Goal: Transaction & Acquisition: Purchase product/service

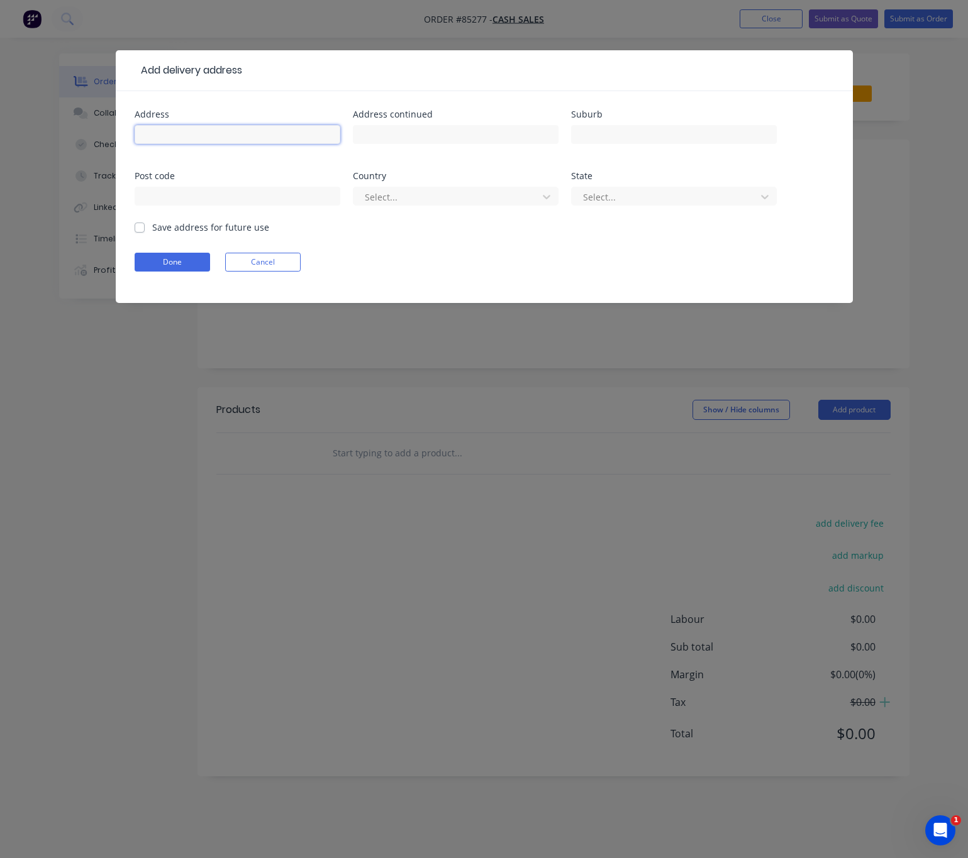
click at [202, 136] on input "text" at bounding box center [238, 134] width 206 height 19
click at [274, 268] on button "Cancel" at bounding box center [262, 262] width 75 height 19
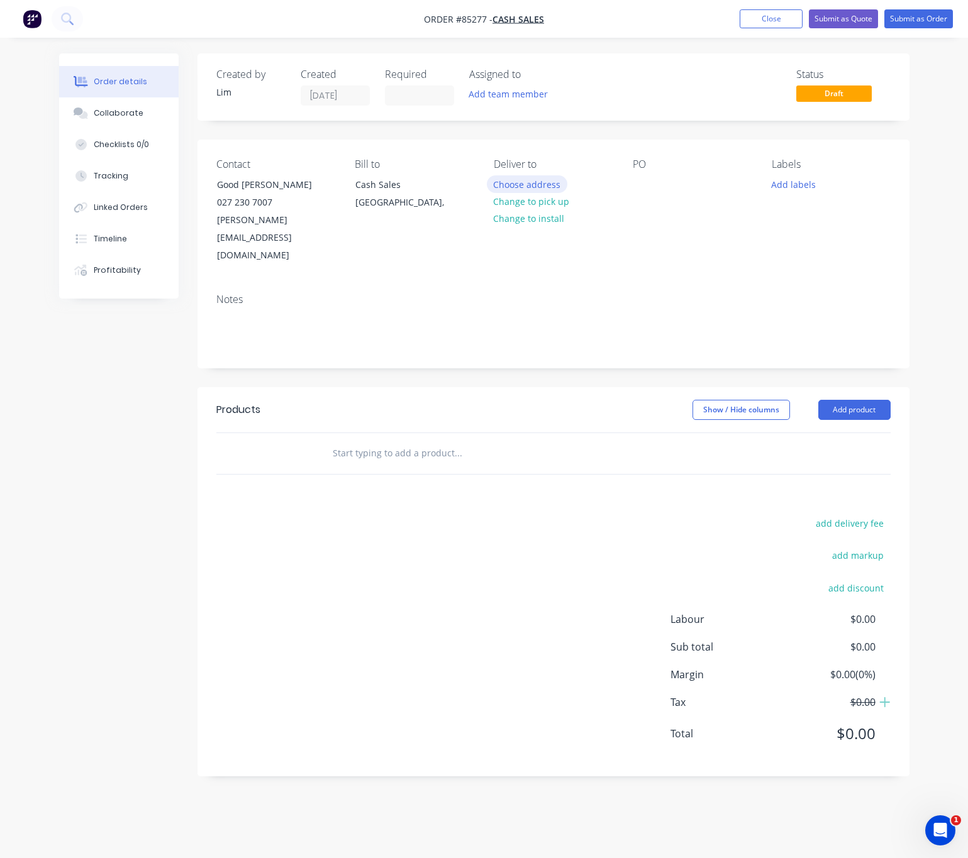
click at [542, 185] on button "Choose address" at bounding box center [527, 183] width 80 height 17
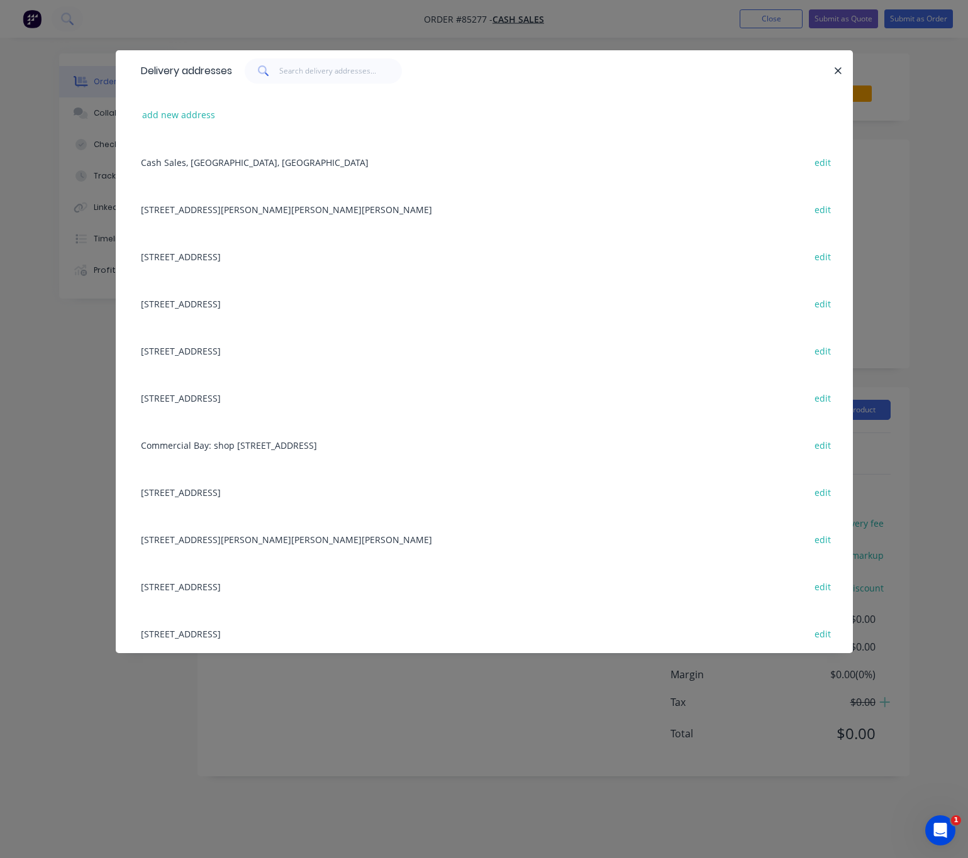
click at [831, 64] on div at bounding box center [832, 70] width 3 height 25
click at [837, 72] on icon "button" at bounding box center [838, 70] width 8 height 11
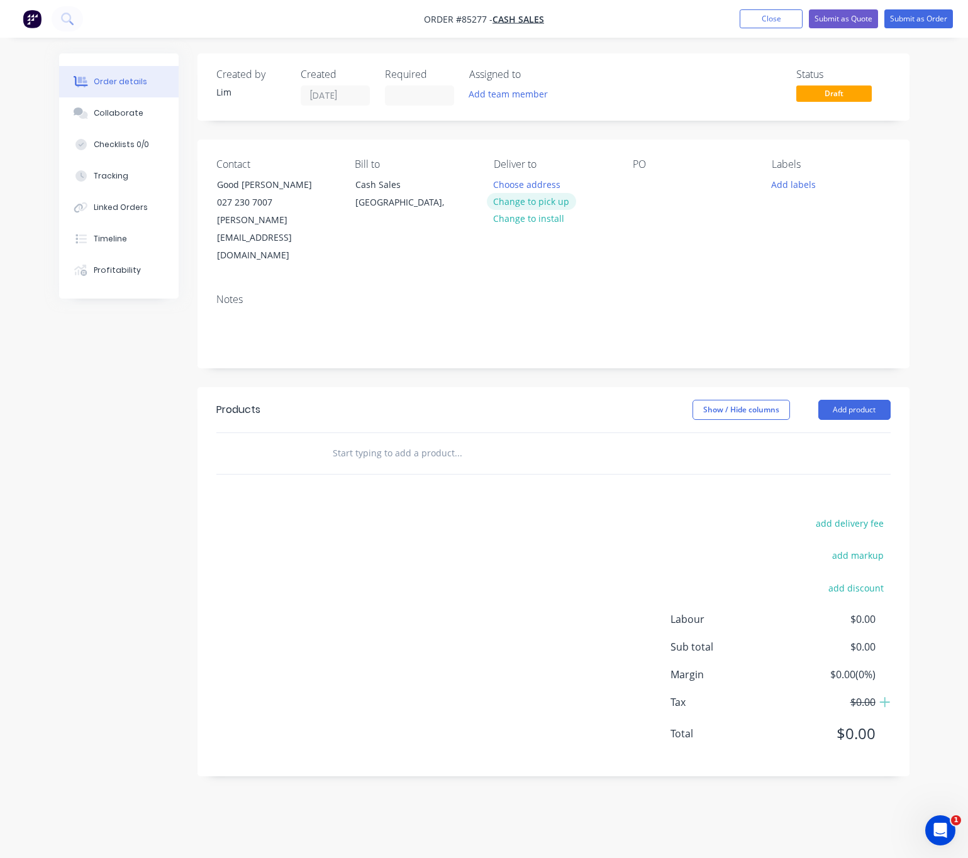
click at [547, 202] on button "Change to pick up" at bounding box center [531, 201] width 89 height 17
click at [639, 179] on div at bounding box center [643, 184] width 20 height 18
click at [773, 187] on button "Add labels" at bounding box center [794, 183] width 58 height 17
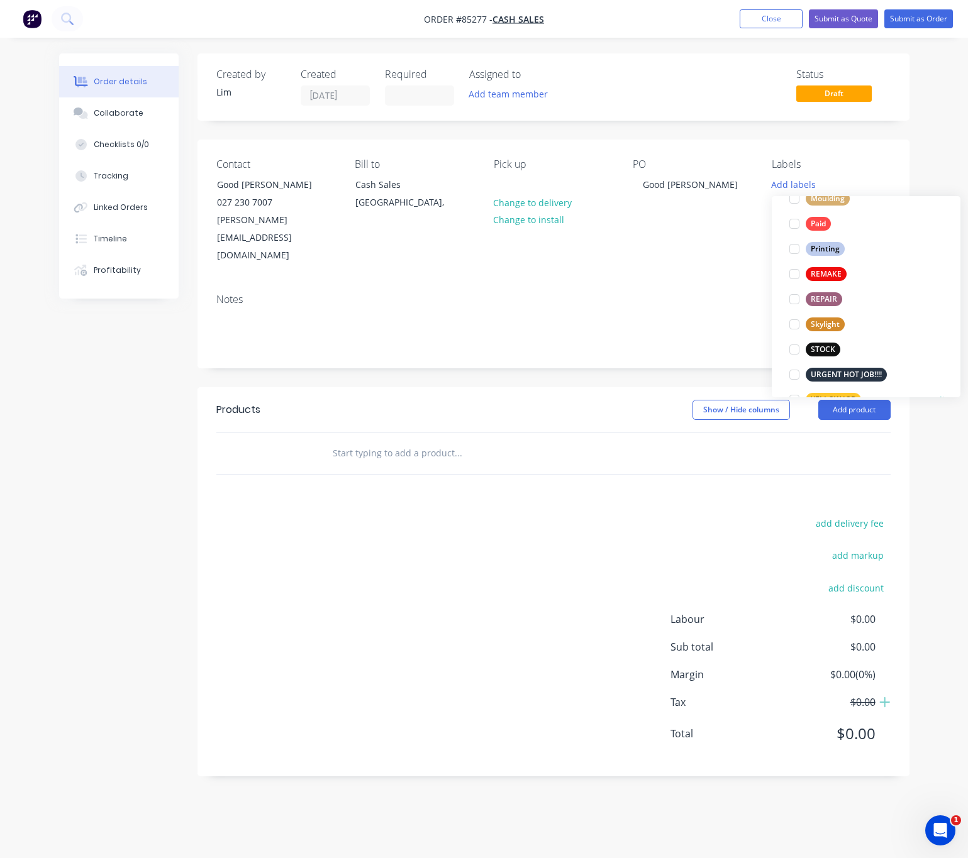
scroll to position [529, 0]
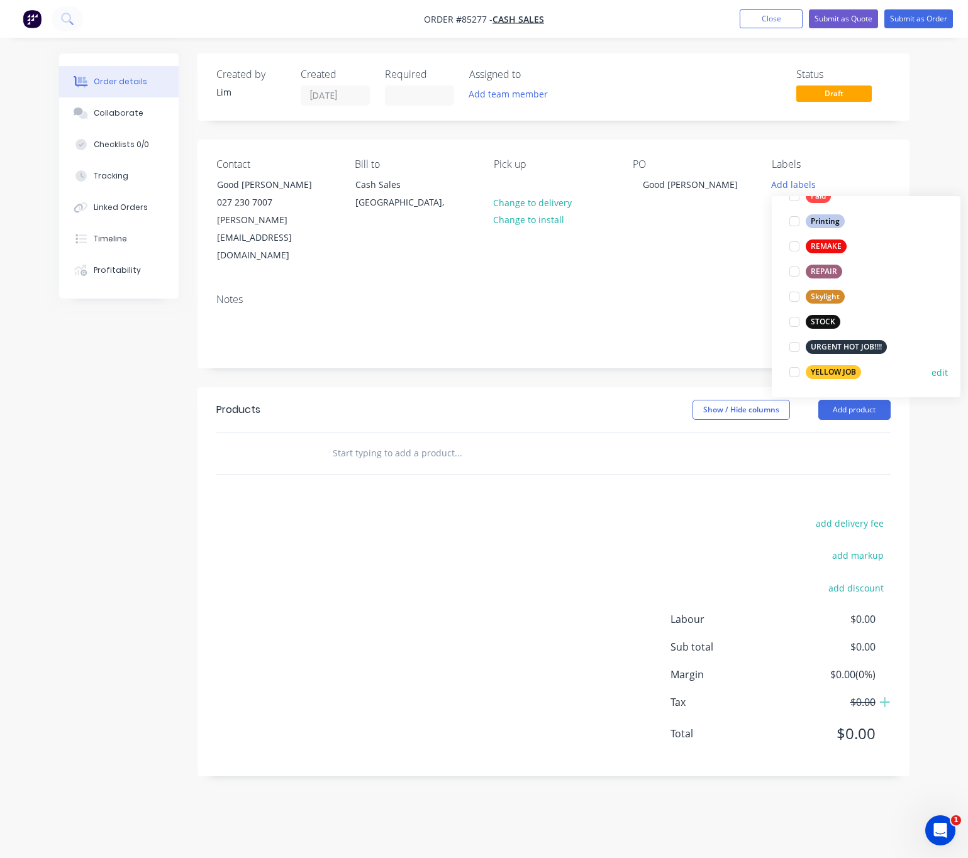
click at [853, 370] on div "YELLOW JOB" at bounding box center [832, 372] width 55 height 14
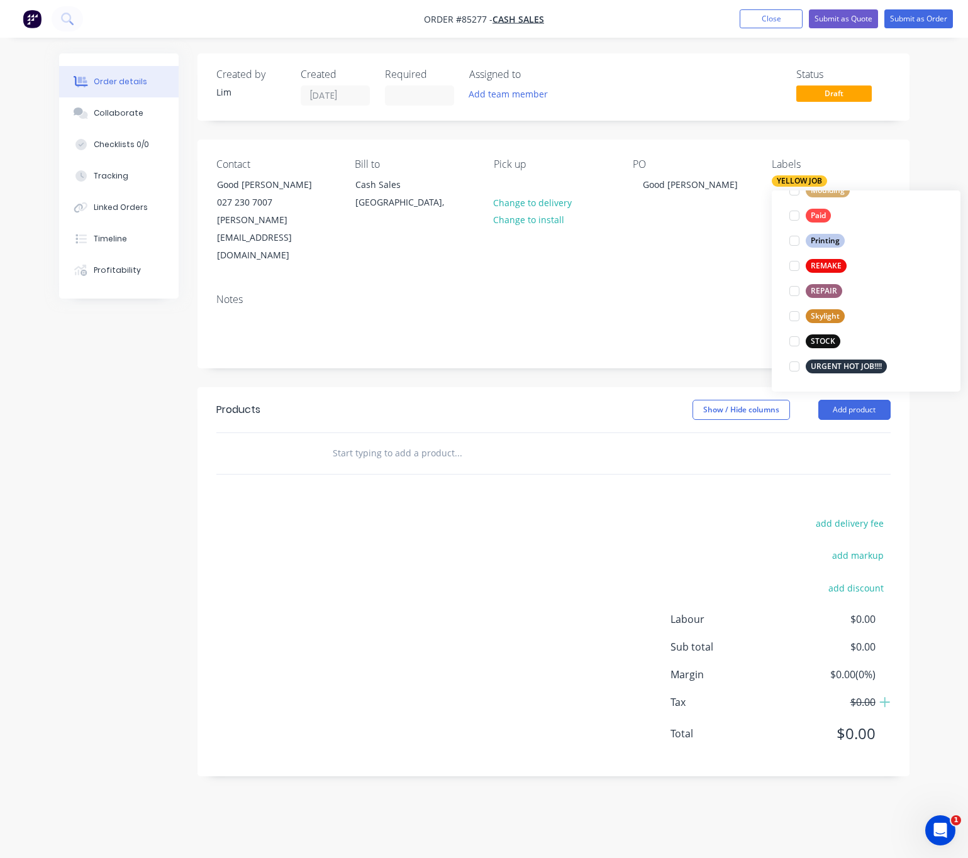
scroll to position [0, 0]
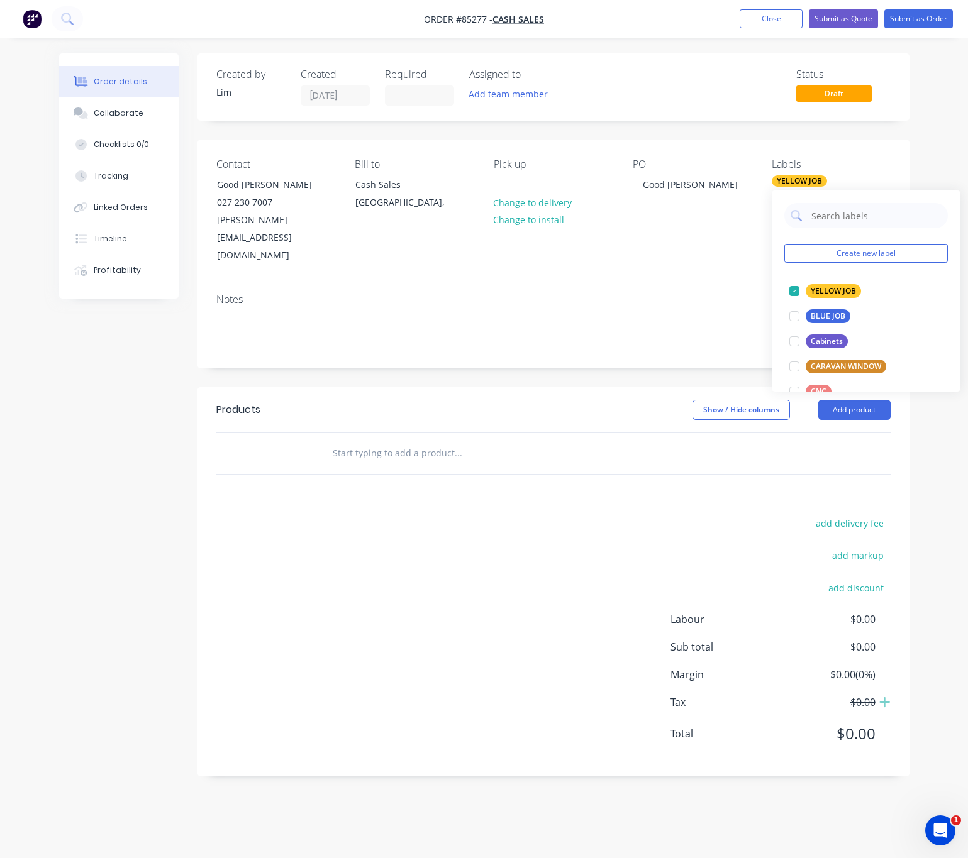
click at [543, 480] on div "Products Show / Hide columns Add product add delivery fee add markup add discou…" at bounding box center [553, 581] width 712 height 389
click at [402, 441] on input "text" at bounding box center [457, 453] width 251 height 25
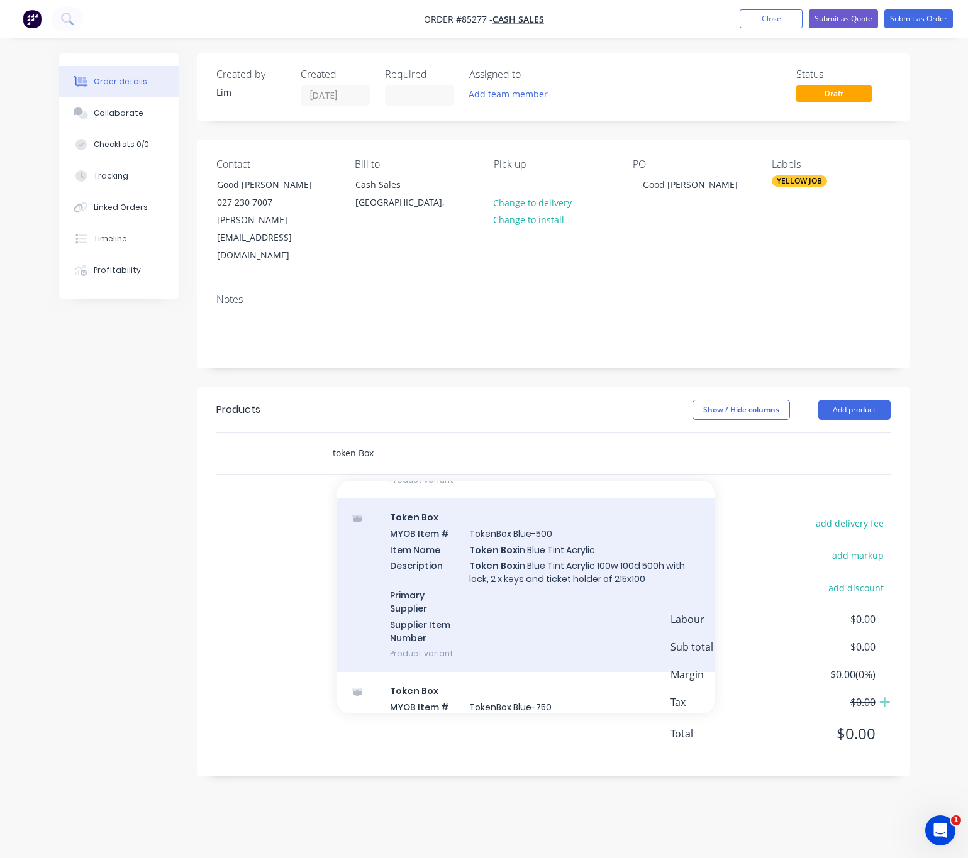
scroll to position [660, 0]
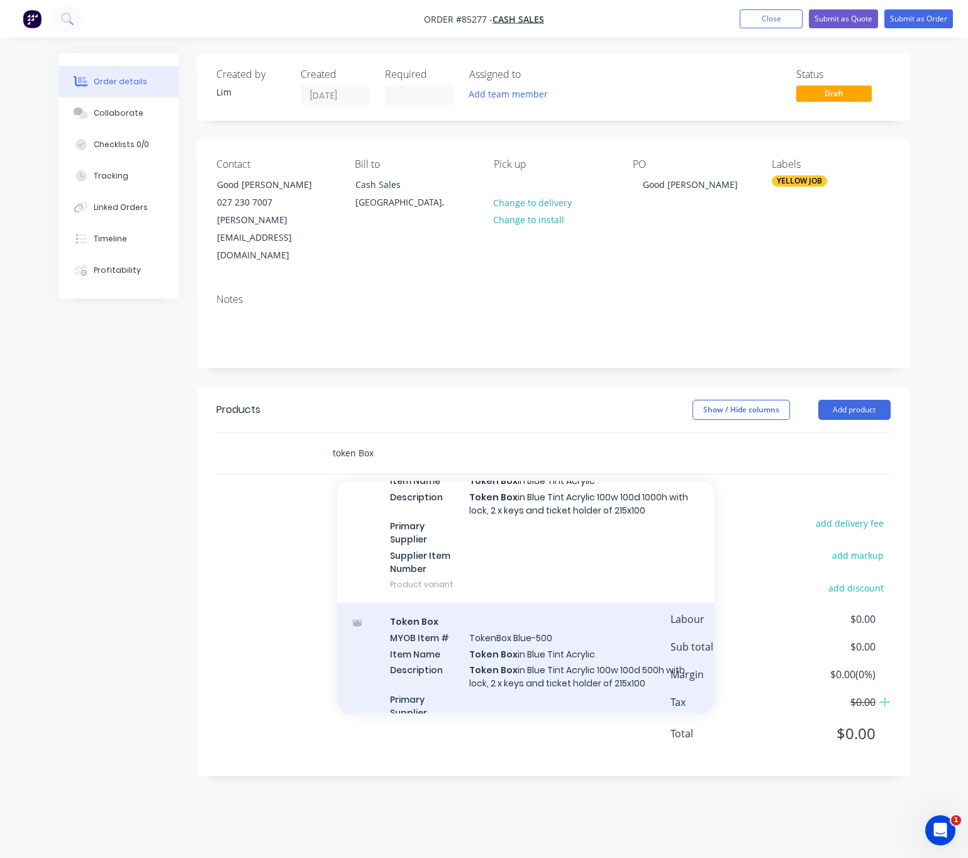
type input "token Box"
click at [568, 629] on div "Token Box MYOB Item # TokenBox Blue-500 Item Name Token Box in Blue Tint Acryli…" at bounding box center [525, 690] width 377 height 174
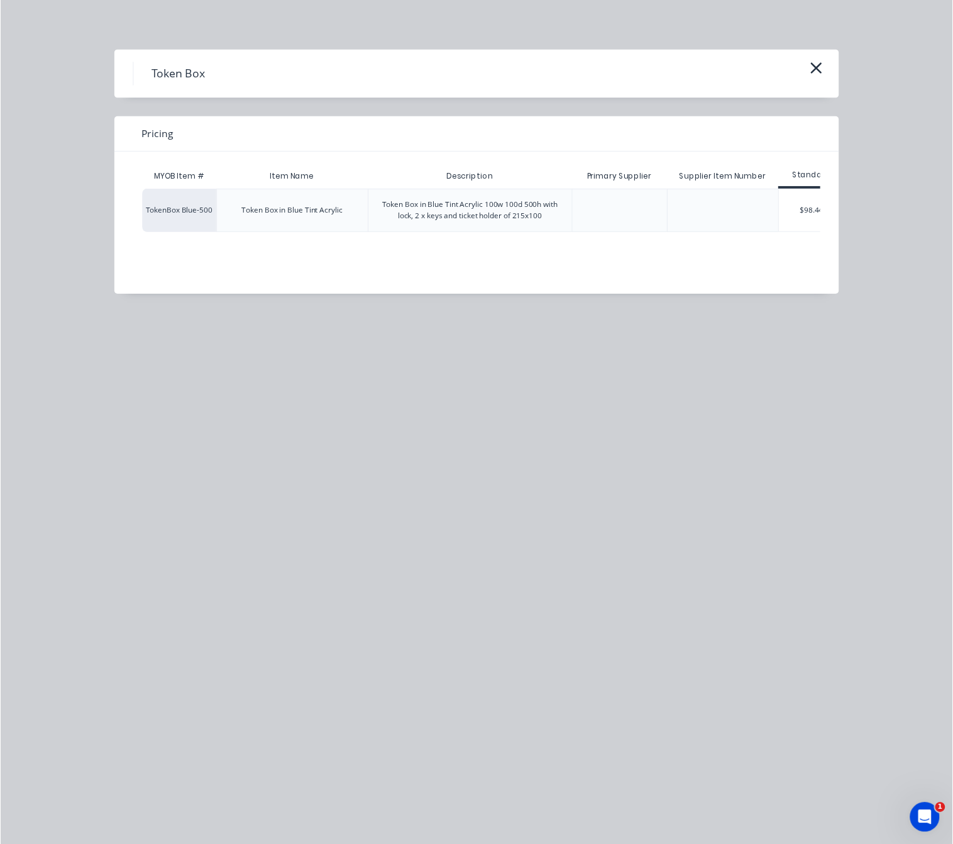
scroll to position [0, 25]
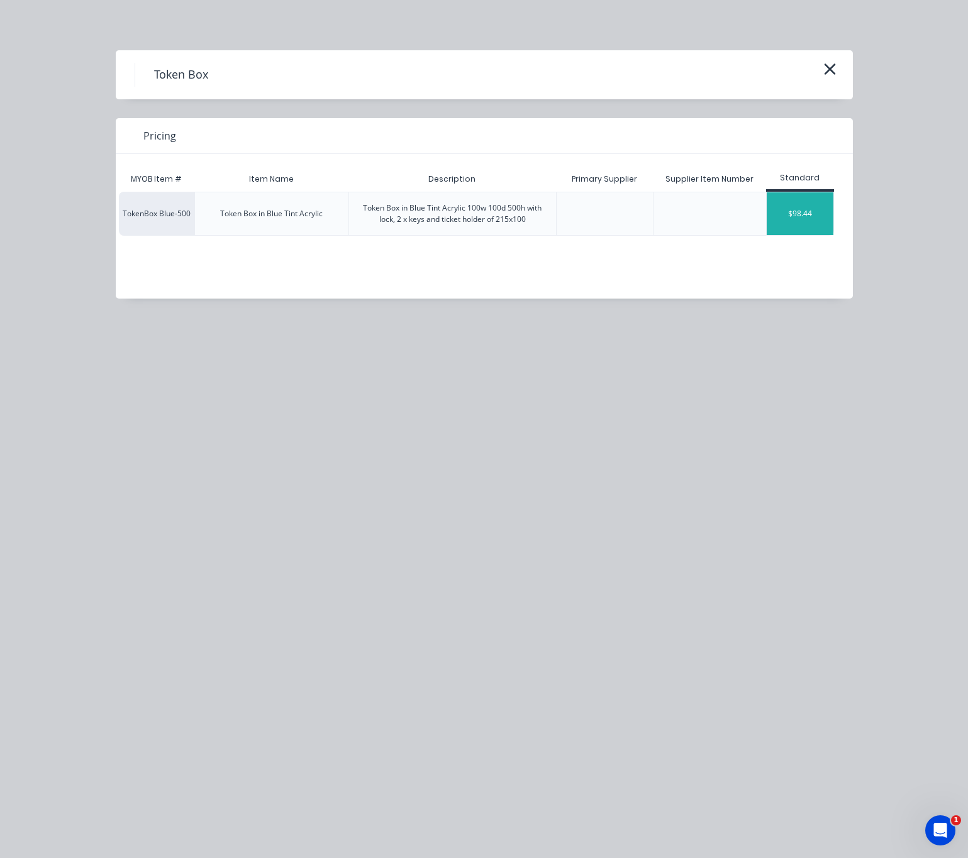
click at [783, 204] on div "$98.44" at bounding box center [799, 213] width 67 height 43
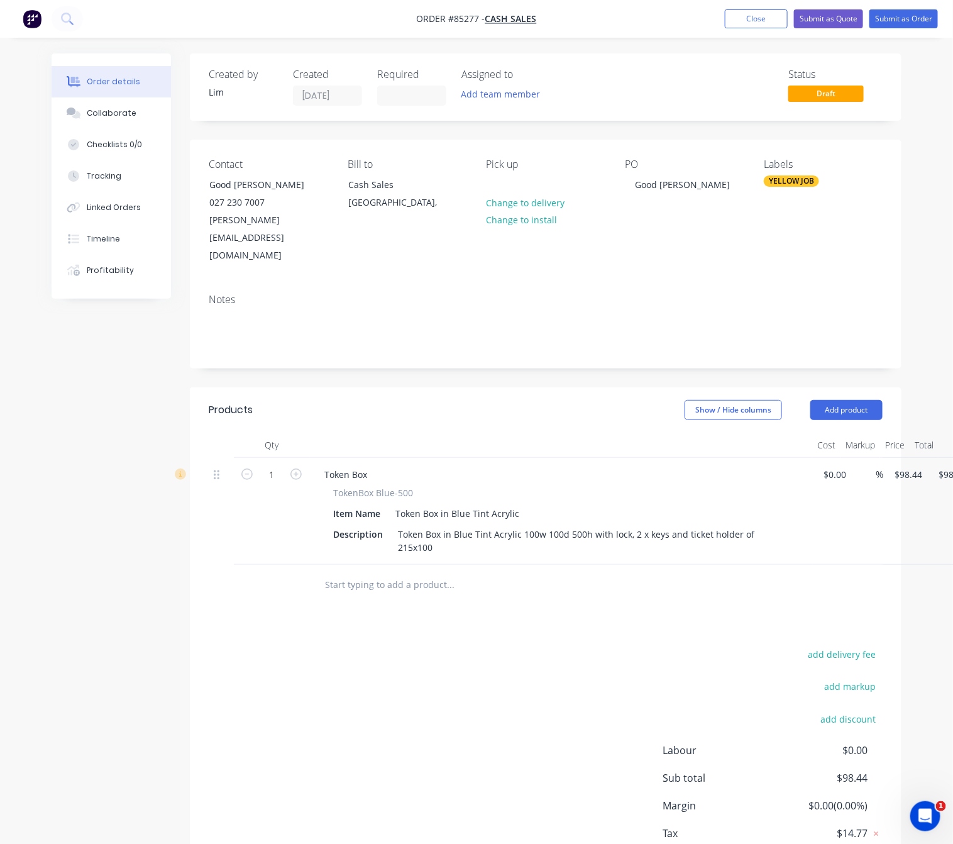
click at [406, 572] on input "text" at bounding box center [449, 584] width 251 height 25
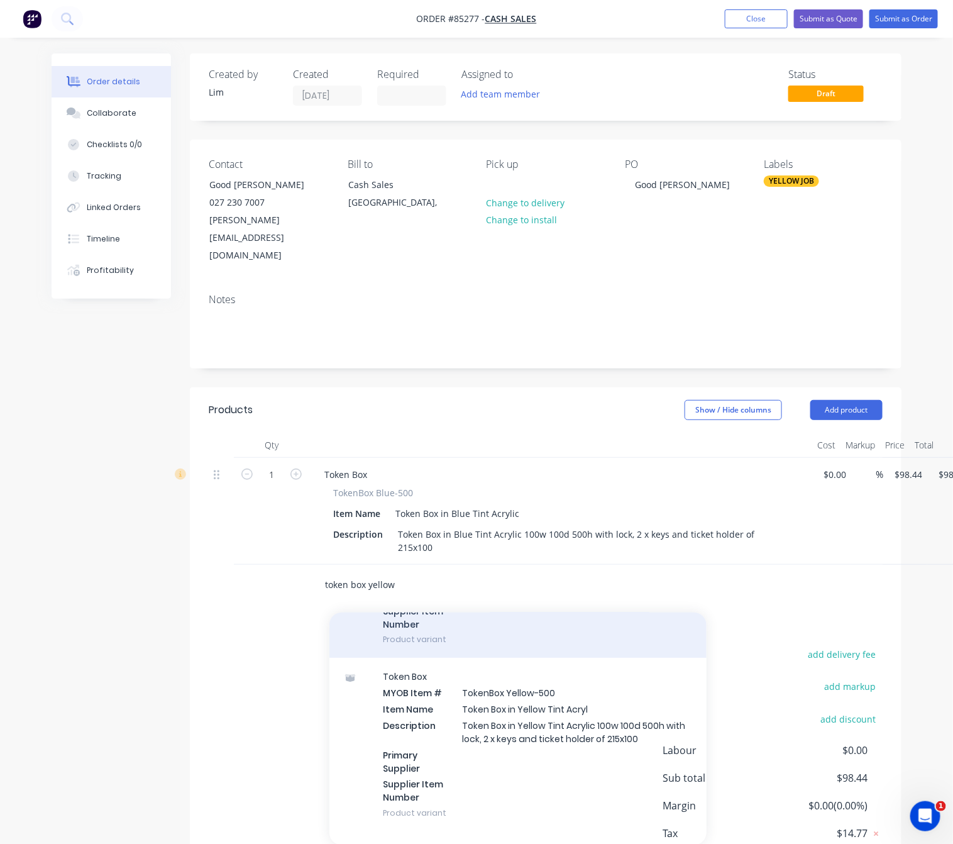
scroll to position [189, 0]
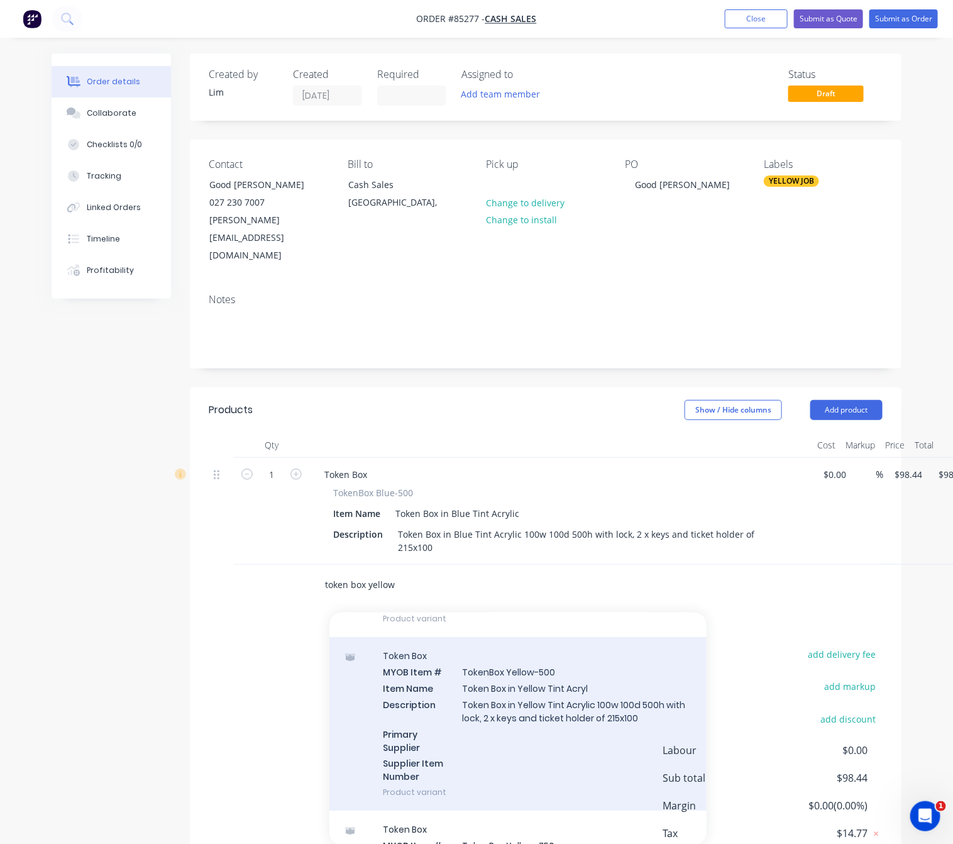
type input "token box yellow"
click at [588, 697] on div "Token Box MYOB Item # TokenBox Yellow-500 Item Name Token Box in Yellow Tint Ac…" at bounding box center [517, 724] width 377 height 174
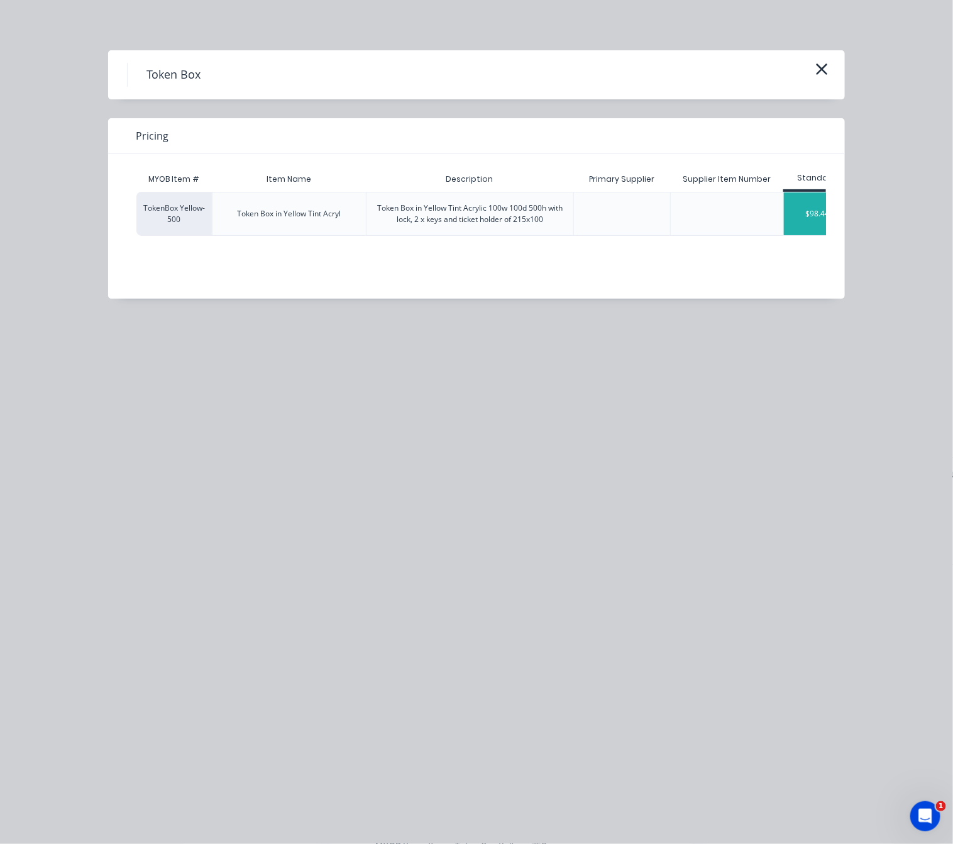
click at [793, 214] on div "$98.44" at bounding box center [817, 213] width 67 height 43
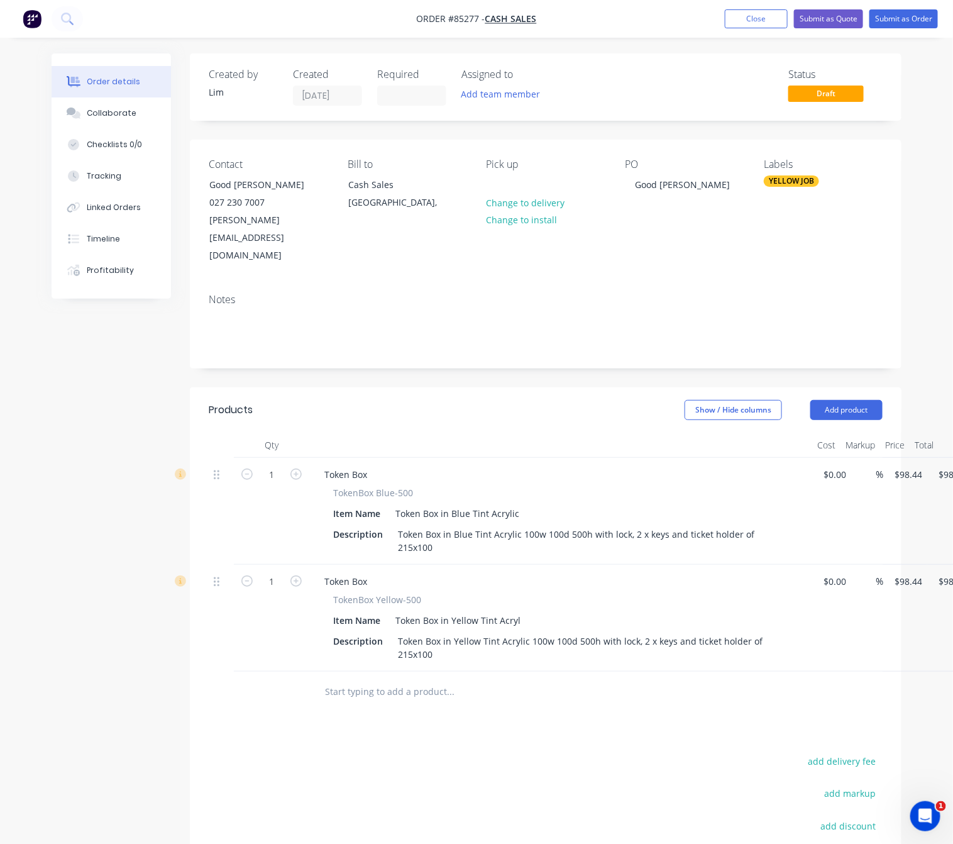
click at [375, 679] on input "text" at bounding box center [449, 691] width 251 height 25
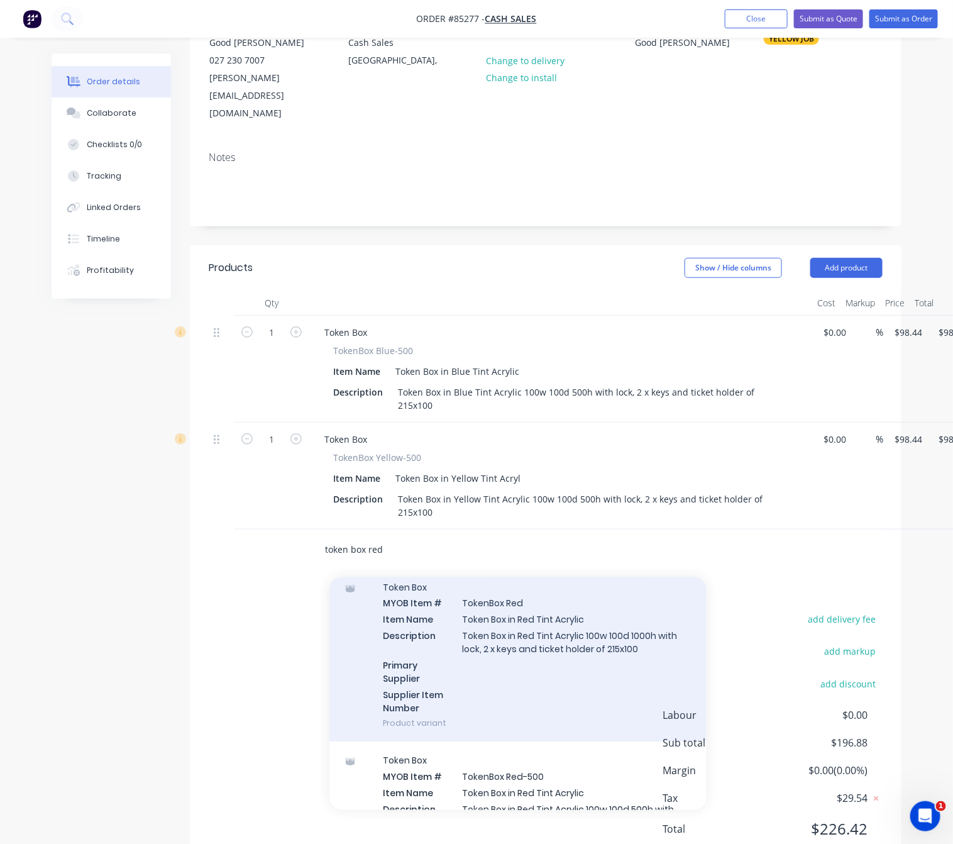
scroll to position [94, 0]
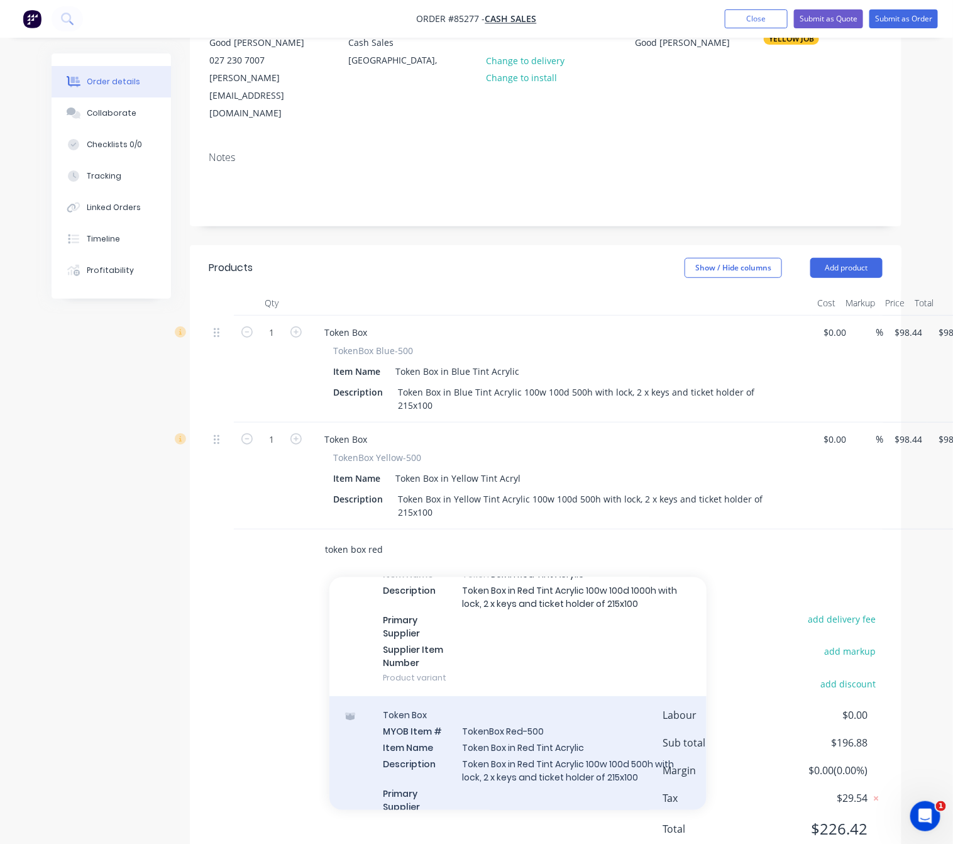
type input "token box red"
click at [604, 728] on div "Token Box MYOB Item # TokenBox Red-500 Item Name Token Box in Red Tint Acrylic …" at bounding box center [517, 783] width 377 height 174
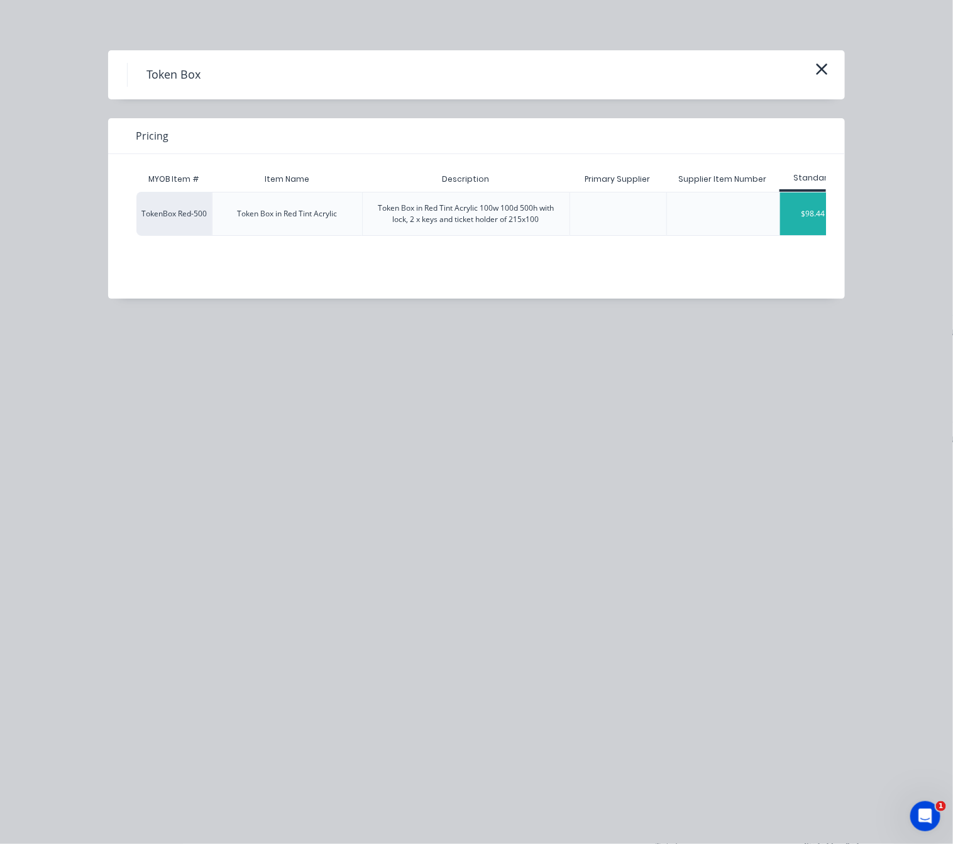
click at [795, 213] on div "$98.44" at bounding box center [813, 213] width 67 height 43
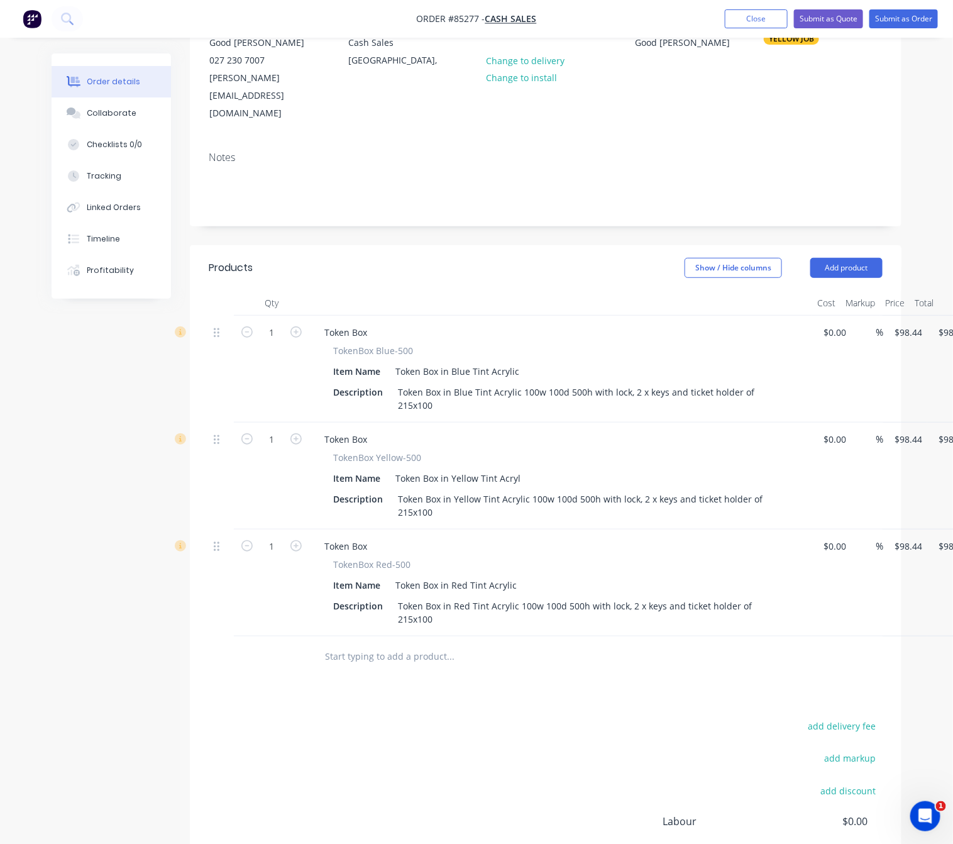
click at [409, 644] on input "text" at bounding box center [449, 656] width 251 height 25
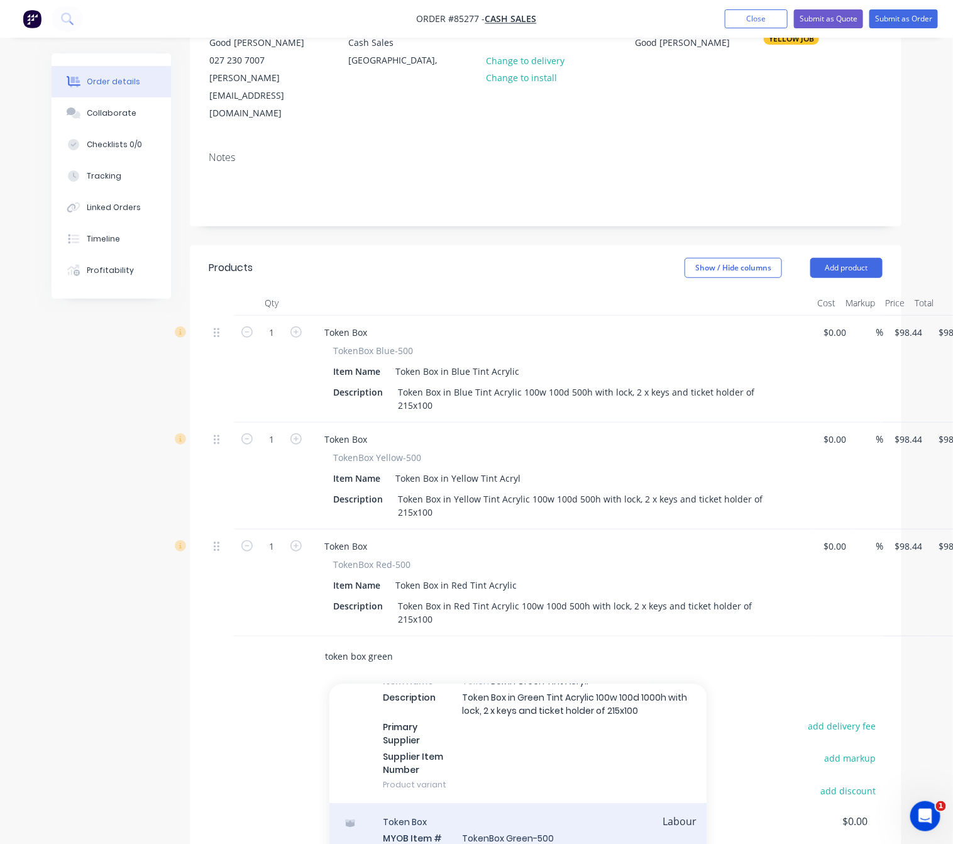
type input "token box green"
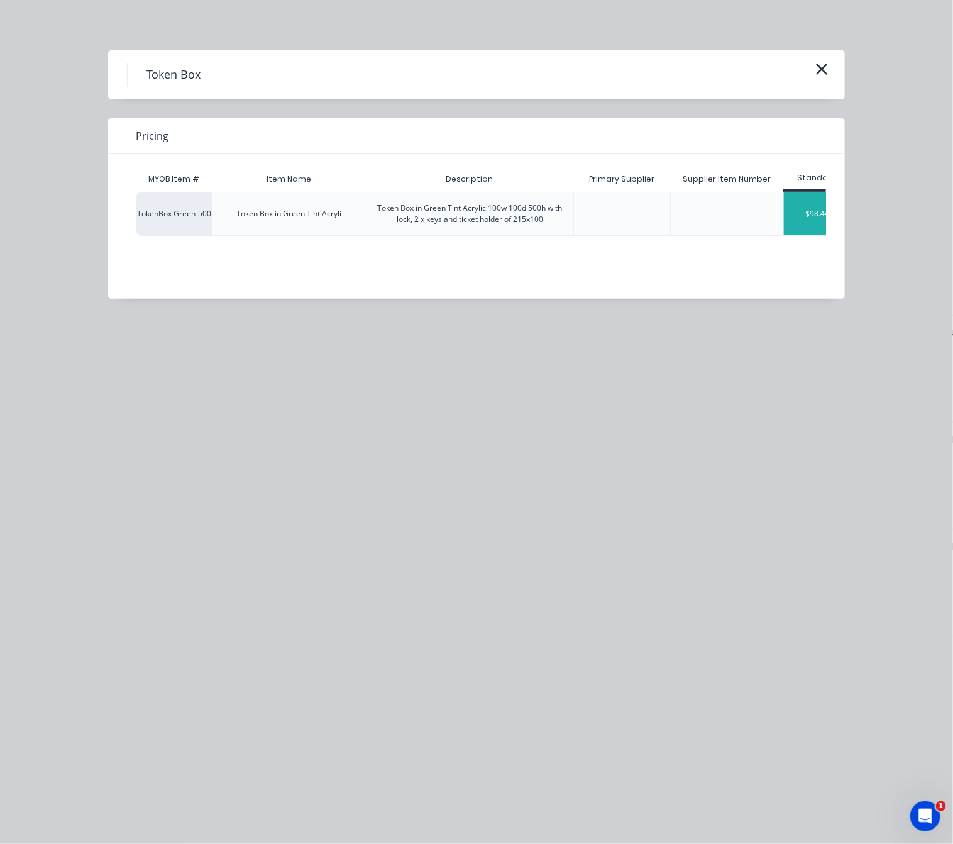
click at [802, 223] on div "$98.44" at bounding box center [817, 213] width 67 height 43
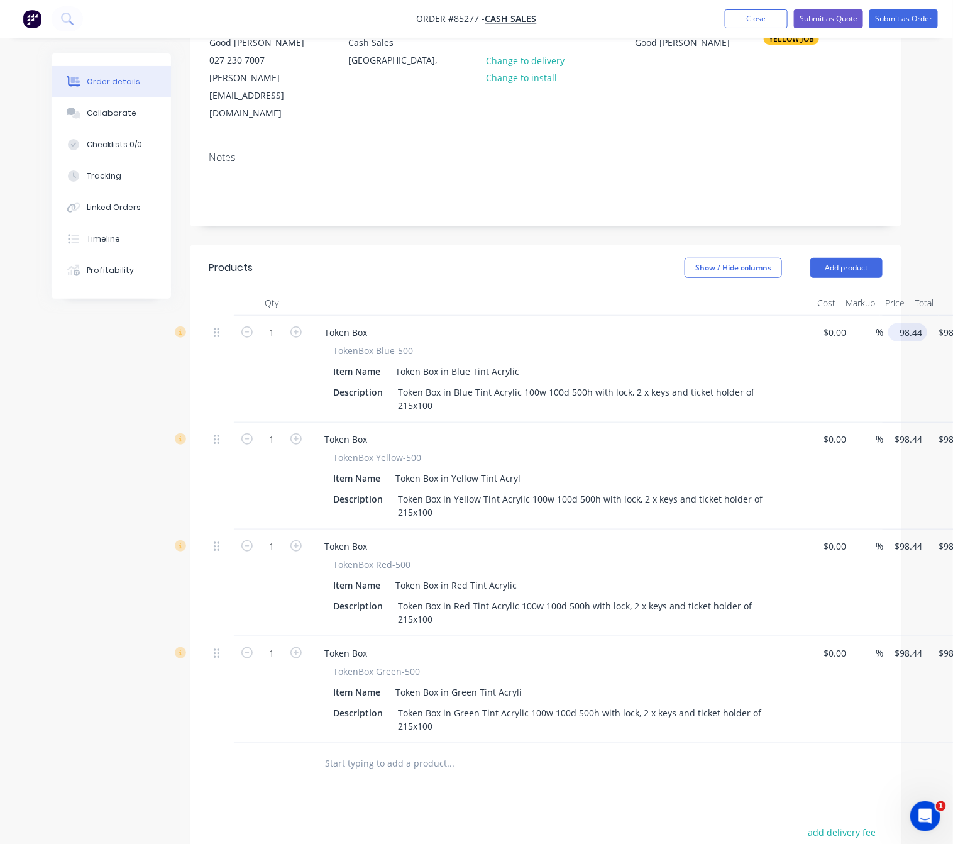
click at [902, 323] on input "98.44" at bounding box center [910, 332] width 34 height 18
type input "$108.28"
click at [909, 430] on input "98.44" at bounding box center [910, 439] width 34 height 18
type input "$108.28"
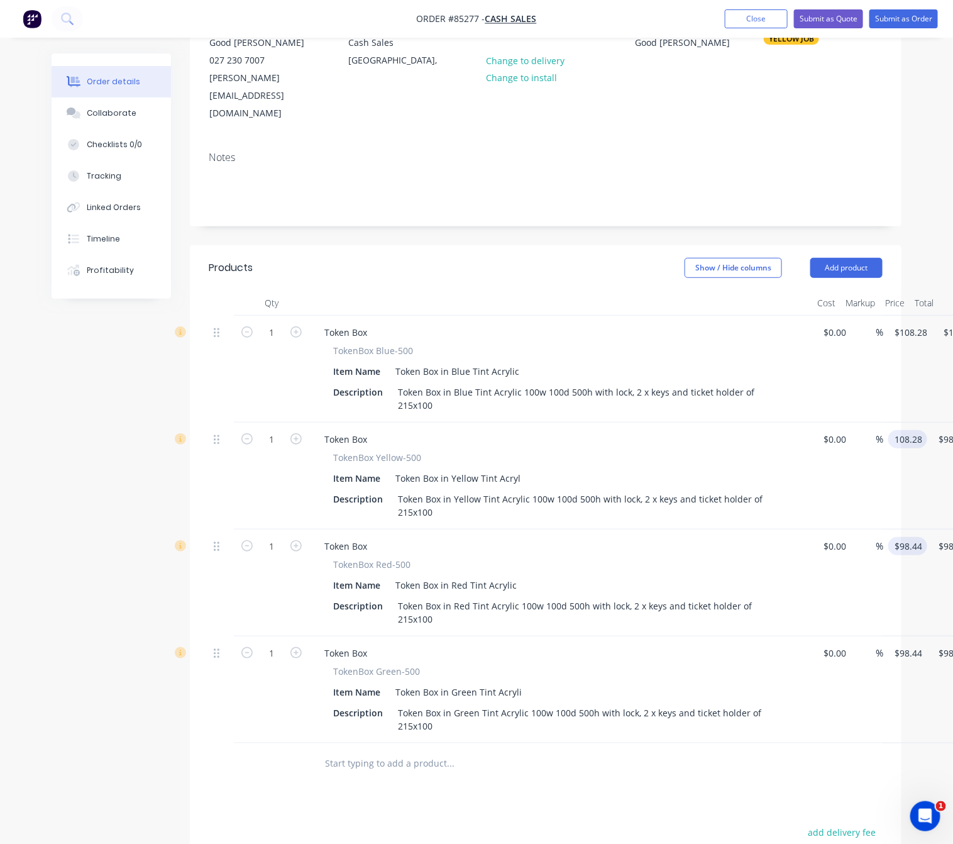
type input "$108.28"
click at [907, 537] on input "98.44" at bounding box center [910, 546] width 34 height 18
click at [910, 644] on input "$98.44" at bounding box center [910, 653] width 34 height 18
type input "$108.28"
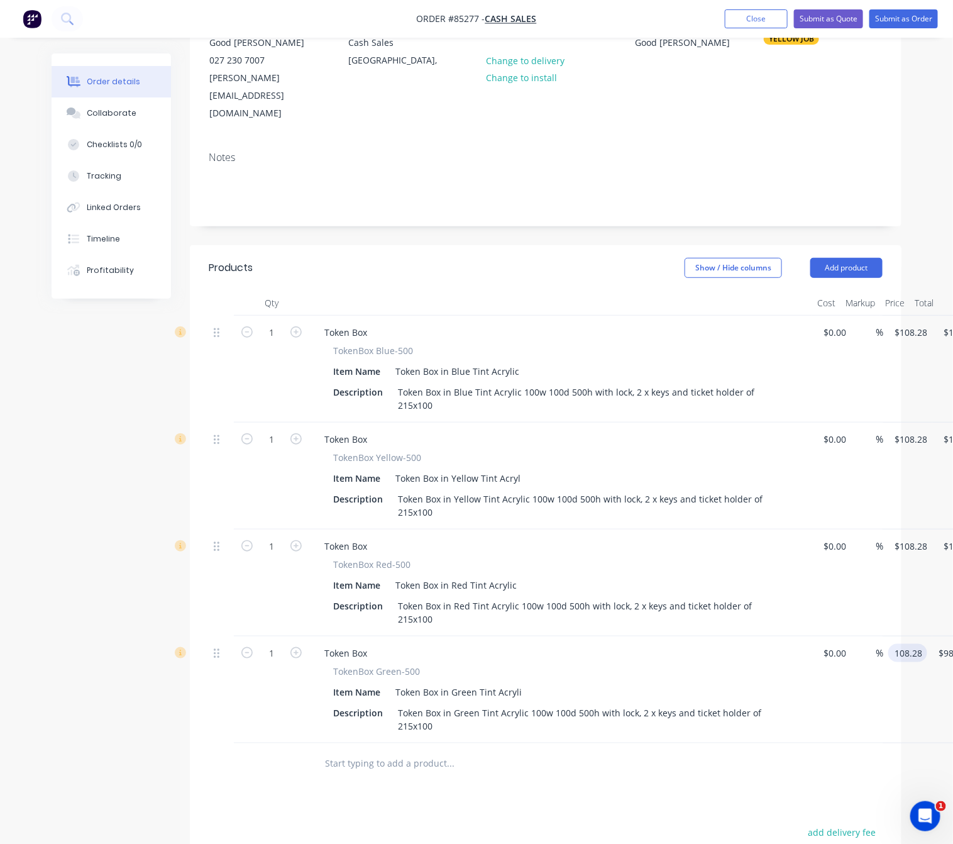
type input "$108.28"
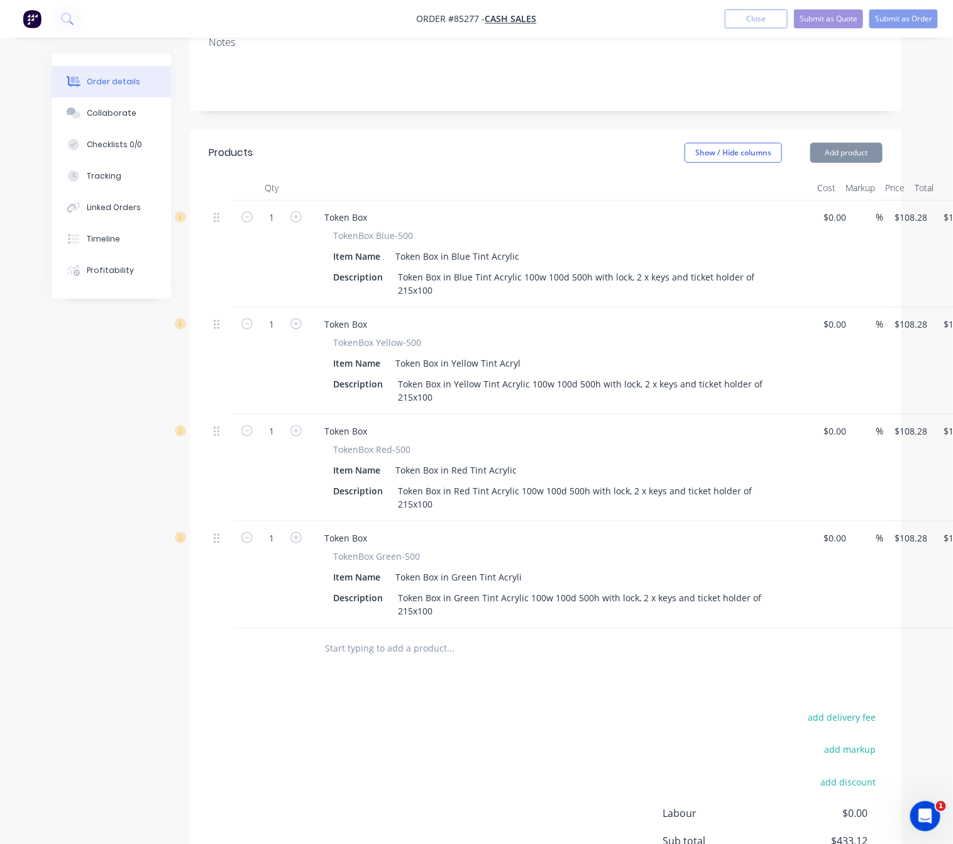
scroll to position [343, 0]
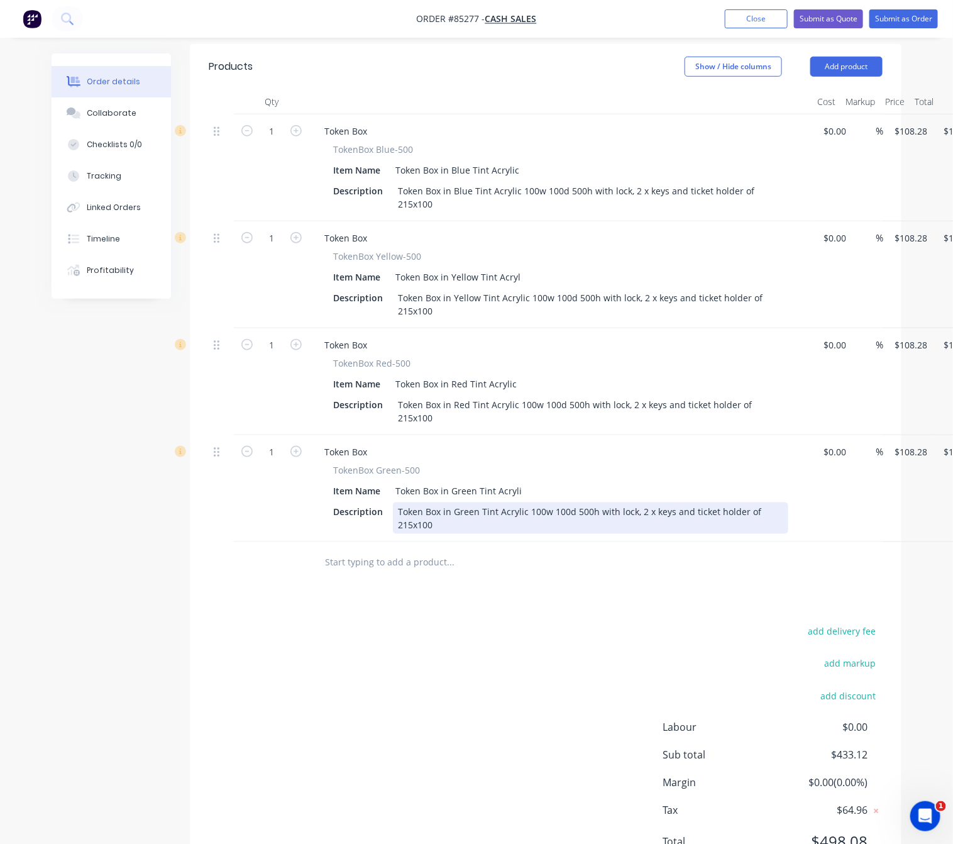
click at [494, 502] on div "Token Box in Green Tint Acrylic 100w 100d 500h with lock, 2 x keys and ticket h…" at bounding box center [590, 517] width 395 height 31
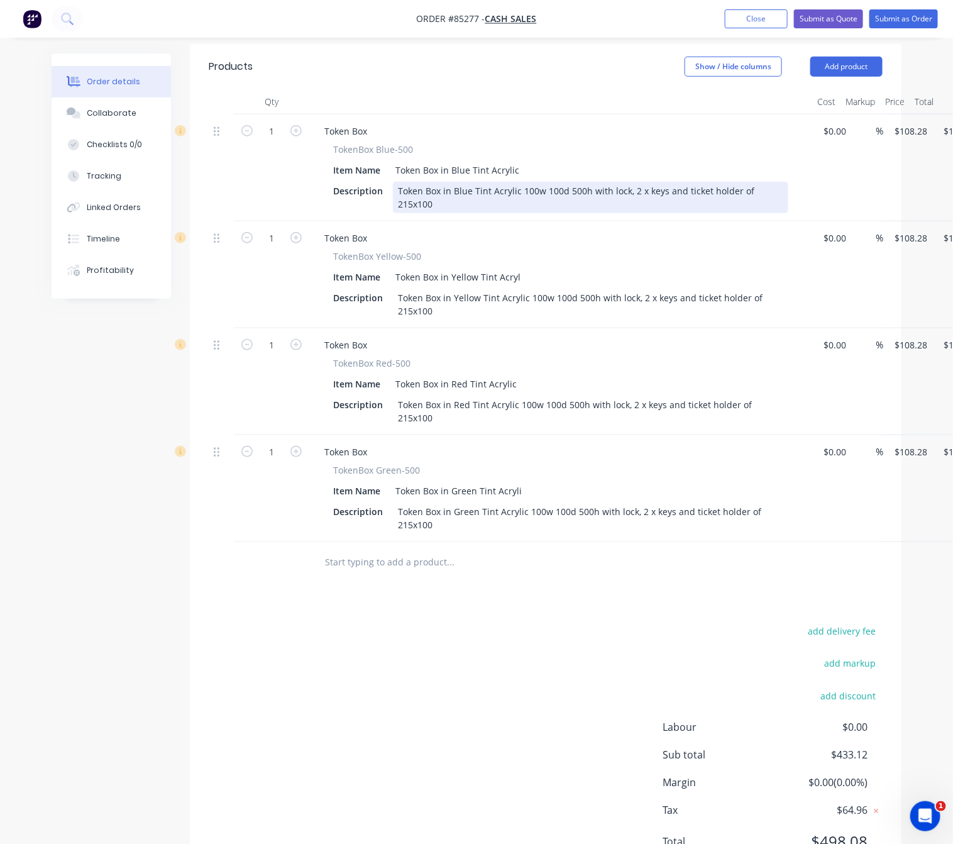
click at [779, 182] on div "Token Box in Blue Tint Acrylic 100w 100d 500h with lock, 2 x keys and ticket ho…" at bounding box center [590, 197] width 395 height 31
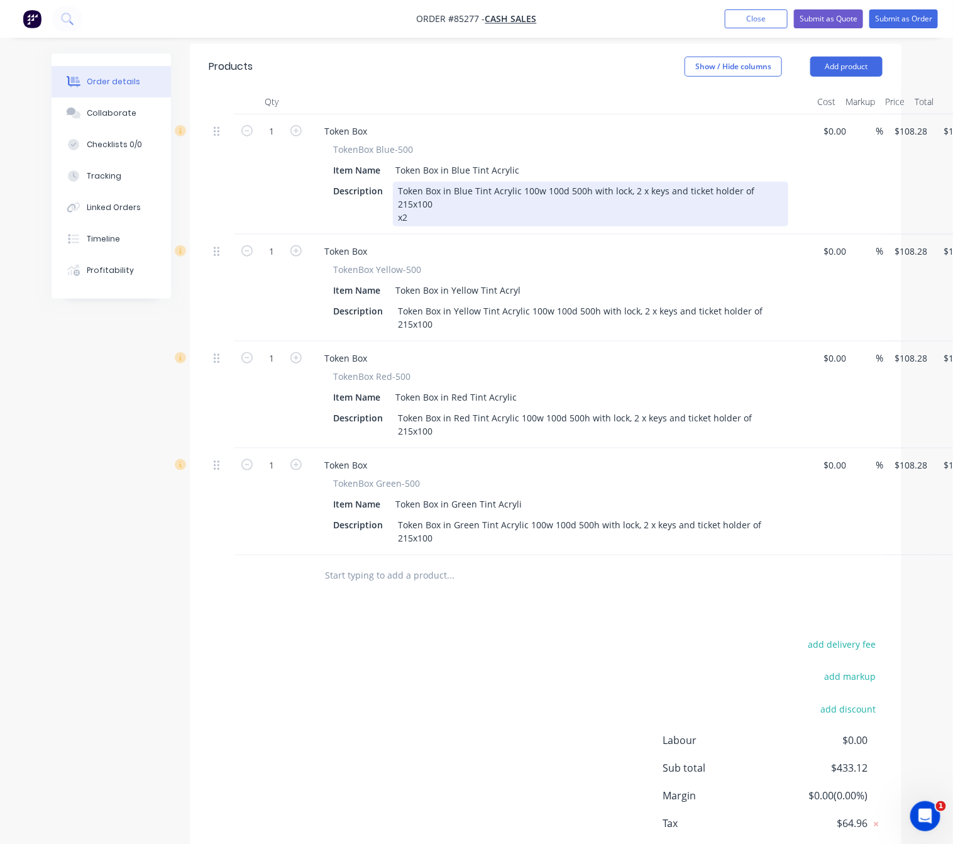
click at [629, 182] on div "Token Box in Blue Tint Acrylic 100w 100d 500h with lock, 2 x keys and ticket ho…" at bounding box center [590, 204] width 395 height 45
click at [421, 182] on div "Token Box in Blue Tint Acrylic 100w 100d 500h with lock, 2 x keys and ticket ho…" at bounding box center [516, 204] width 246 height 45
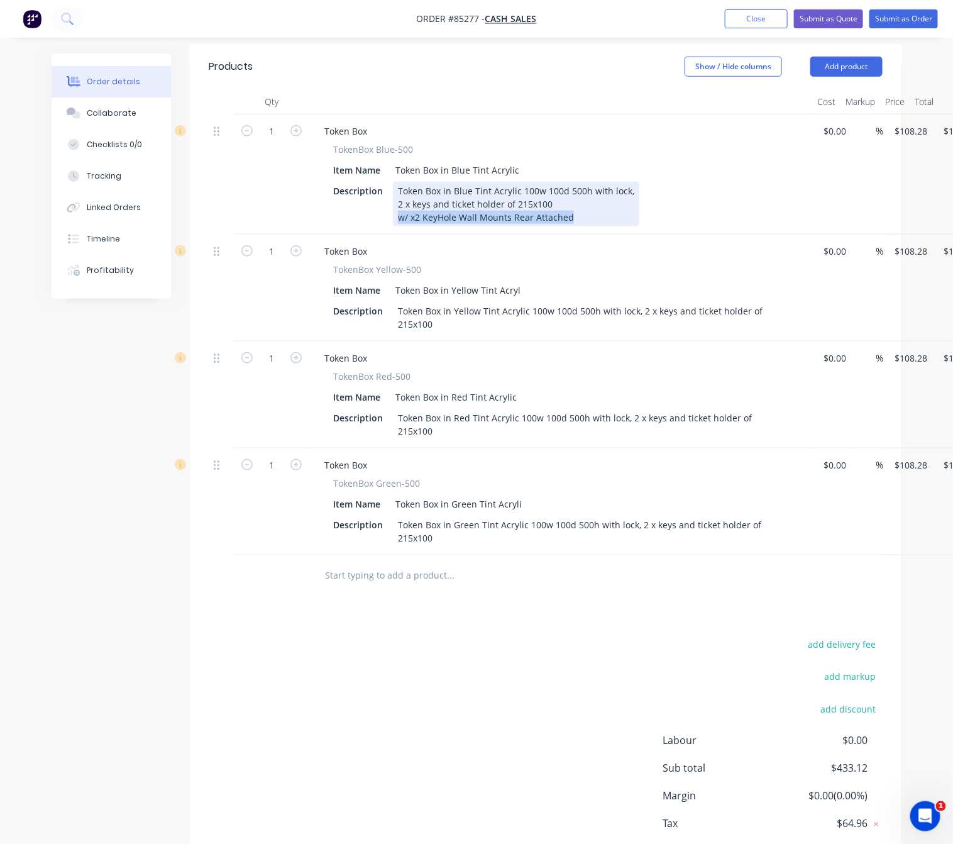
drag, startPoint x: 577, startPoint y: 180, endPoint x: 373, endPoint y: 187, distance: 203.8
click at [373, 187] on div "Description Token Box in Blue Tint Acrylic 100w 100d 500h with lock, 2 x keys a…" at bounding box center [558, 204] width 460 height 45
copy div "w/ x2 KeyHole Wall Mounts Rear Attached"
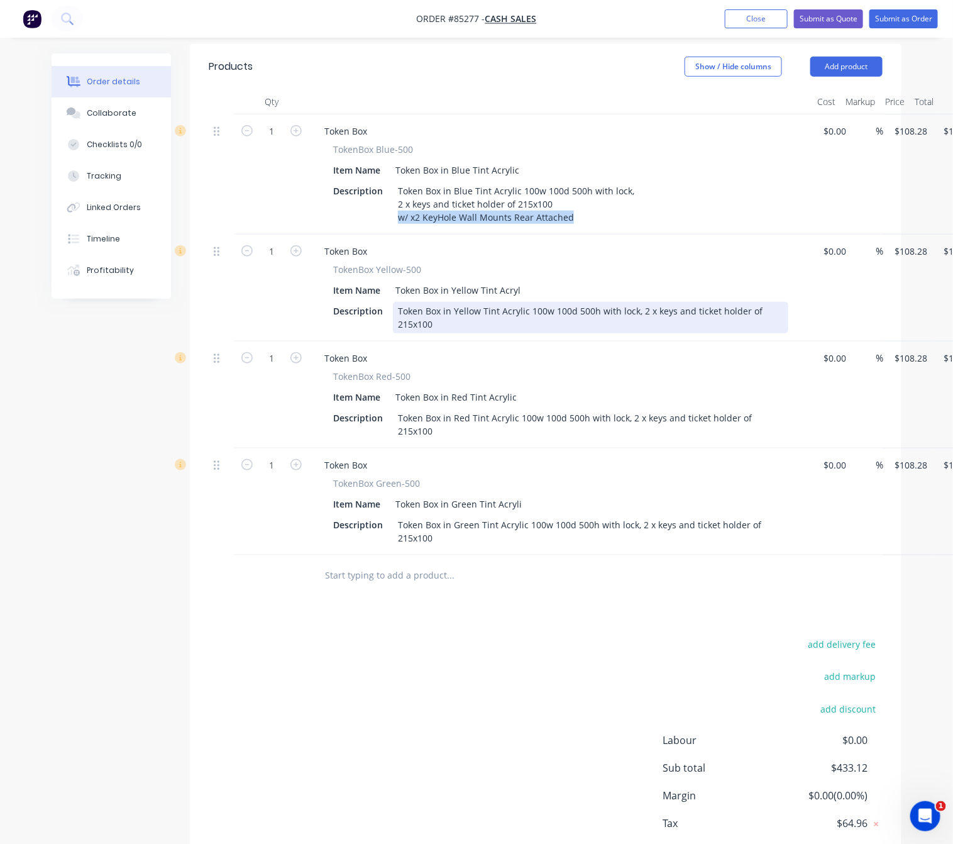
click at [483, 302] on div "Token Box in Yellow Tint Acrylic 100w 100d 500h with lock, 2 x keys and ticket …" at bounding box center [590, 317] width 395 height 31
click at [636, 302] on div "Token Box in Yellow Tint Acrylic 100w 100d 500h with lock, 2 x keys and ticket …" at bounding box center [590, 317] width 395 height 31
click at [590, 302] on div "Token Box in Yellow Tint Acrylic 100w 100d 500h with lock, 2 x keys and ticket …" at bounding box center [520, 317] width 255 height 31
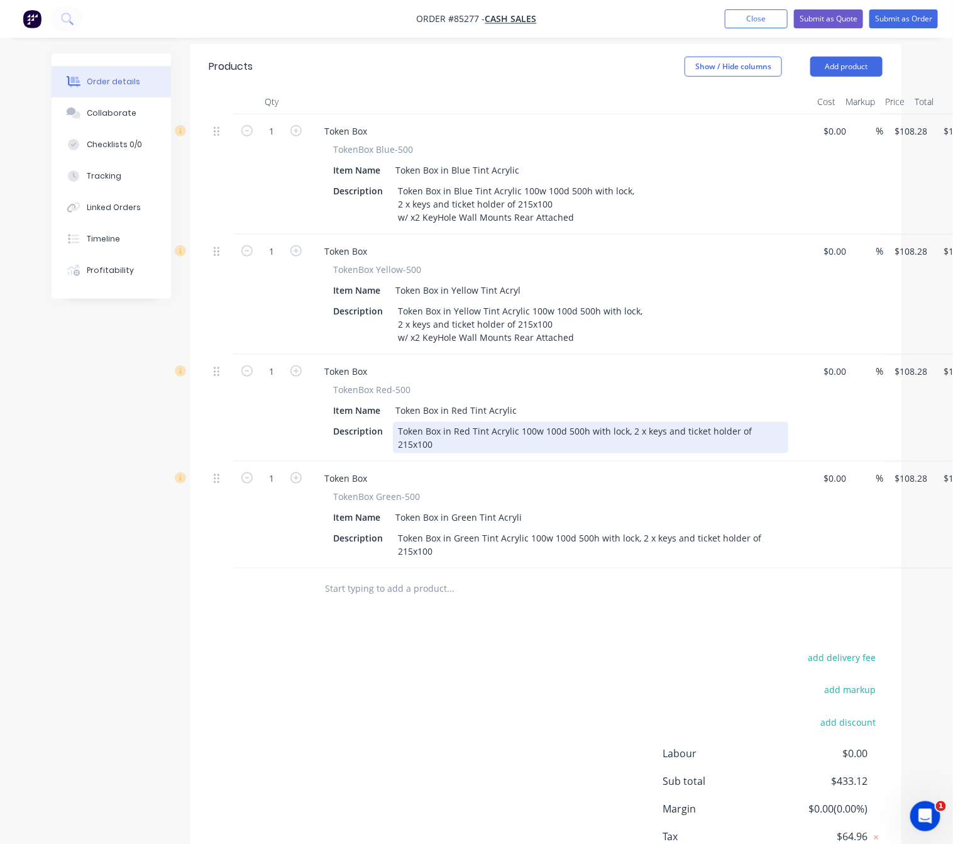
click at [628, 422] on div "Token Box in Red Tint Acrylic 100w 100d 500h with lock, 2 x keys and ticket hol…" at bounding box center [590, 437] width 395 height 31
click at [599, 422] on div "Token Box in Red Tint Acrylic 100w 100d 500h with lock, 2 x keys and ticket hol…" at bounding box center [515, 437] width 244 height 31
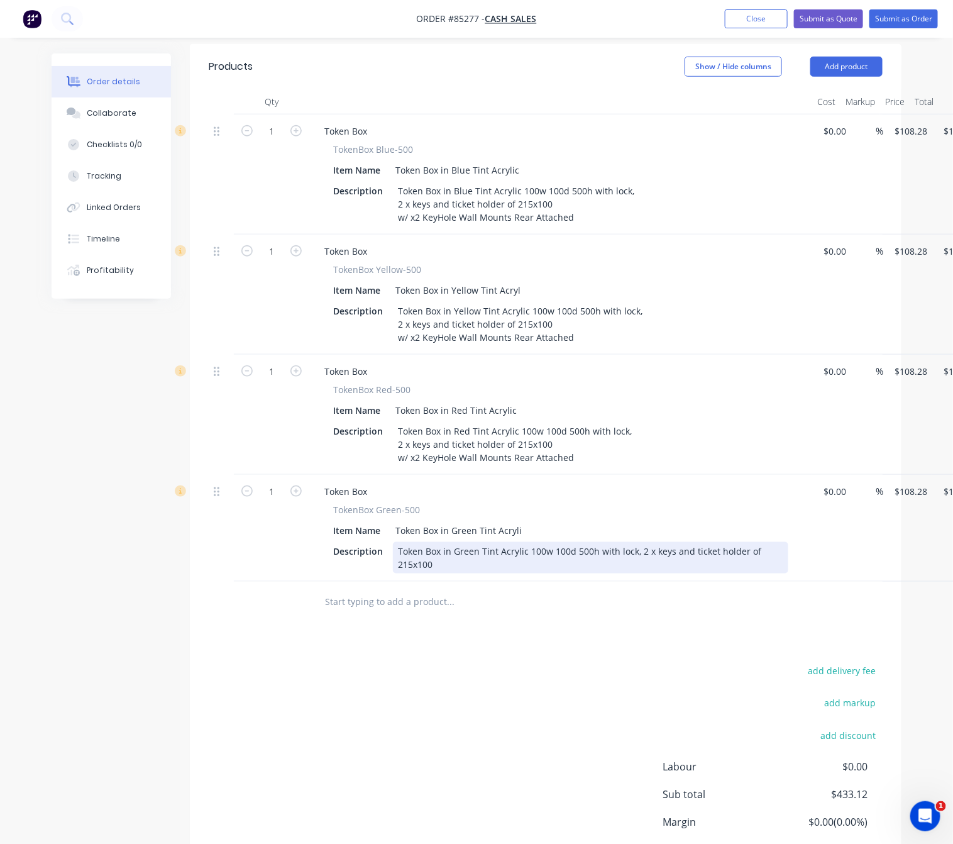
click at [638, 542] on div "Token Box in Green Tint Acrylic 100w 100d 500h with lock, 2 x keys and ticket h…" at bounding box center [590, 557] width 395 height 31
click at [578, 542] on div "Token Box in Green Tint Acrylic 100w 100d 500h with lock, 2 x keys and ticket h…" at bounding box center [519, 557] width 253 height 31
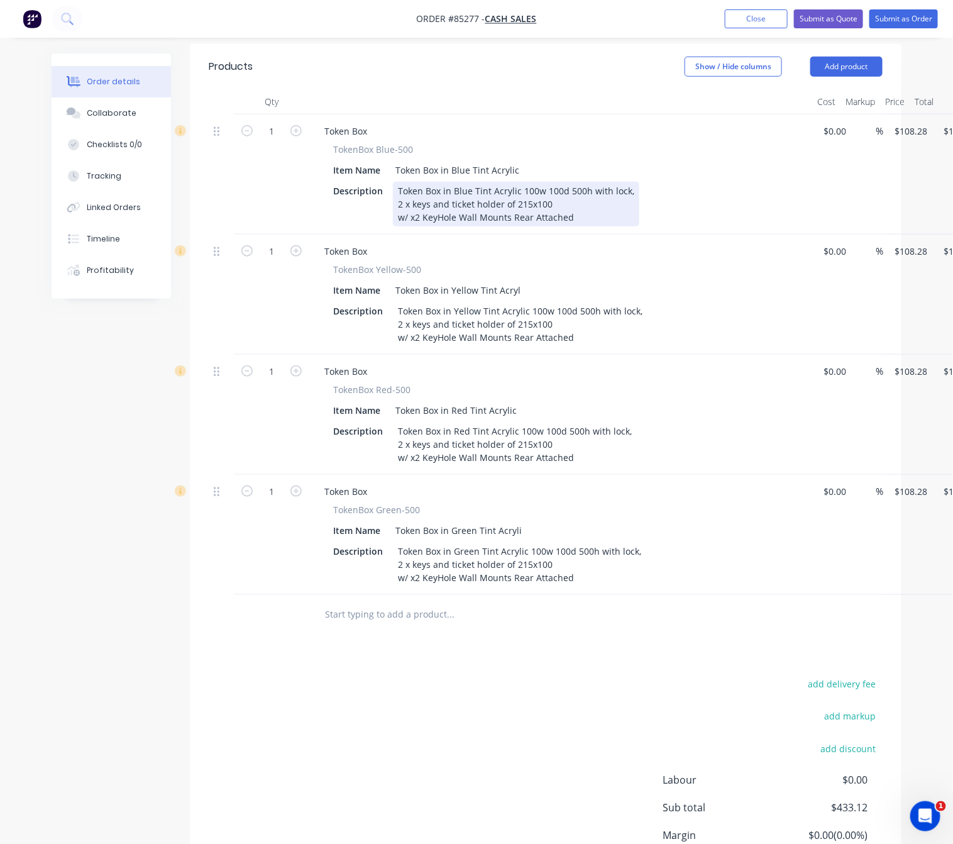
click at [583, 185] on div "Token Box in Blue Tint Acrylic 100w 100d 500h with lock, 2 x keys and ticket ho…" at bounding box center [516, 204] width 246 height 45
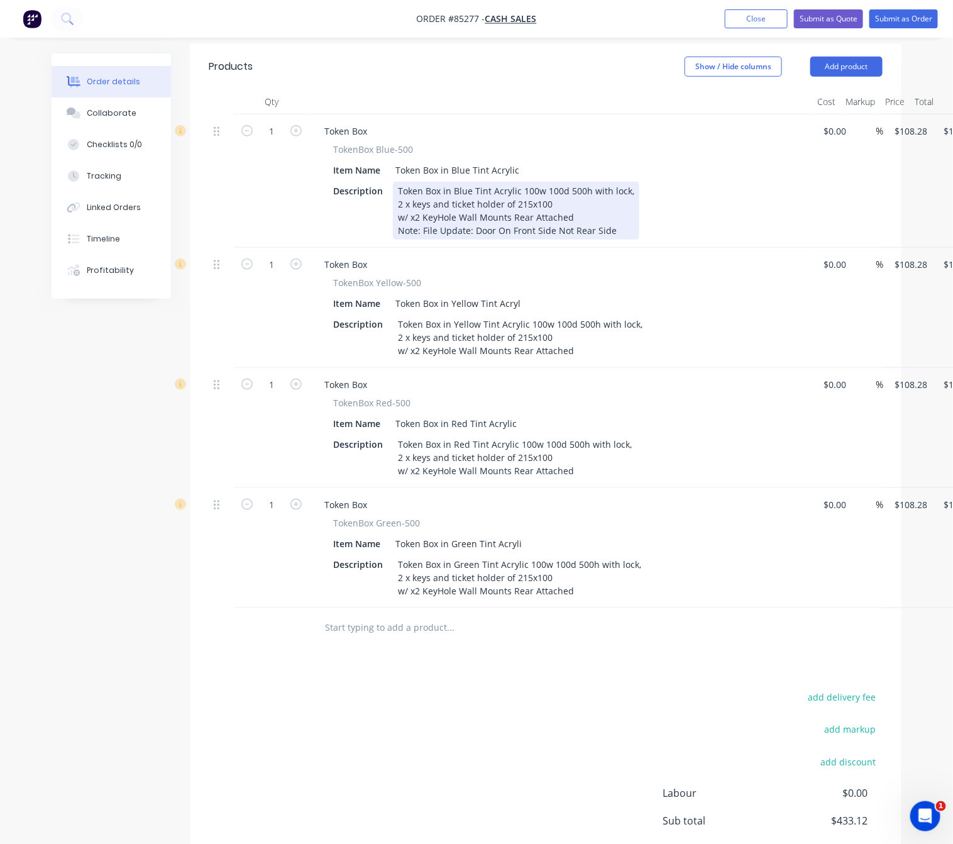
click at [472, 198] on div "Token Box in Blue Tint Acrylic 100w 100d 500h with lock, 2 x keys and ticket ho…" at bounding box center [516, 211] width 246 height 58
click at [521, 195] on div "Token Box in Blue Tint Acrylic 100w 100d 500h with lock, 2 x keys and ticket ho…" at bounding box center [520, 211] width 254 height 58
drag, startPoint x: 634, startPoint y: 196, endPoint x: 577, endPoint y: 196, distance: 56.6
click at [577, 196] on div "Token Box in Blue Tint Acrylic 100w 100d 500h with lock, 2 x keys and ticket ho…" at bounding box center [518, 211] width 251 height 58
click at [516, 191] on div "Token Box in Blue Tint Acrylic 100w 100d 500h with lock, 2 x keys and ticket ho…" at bounding box center [522, 211] width 258 height 58
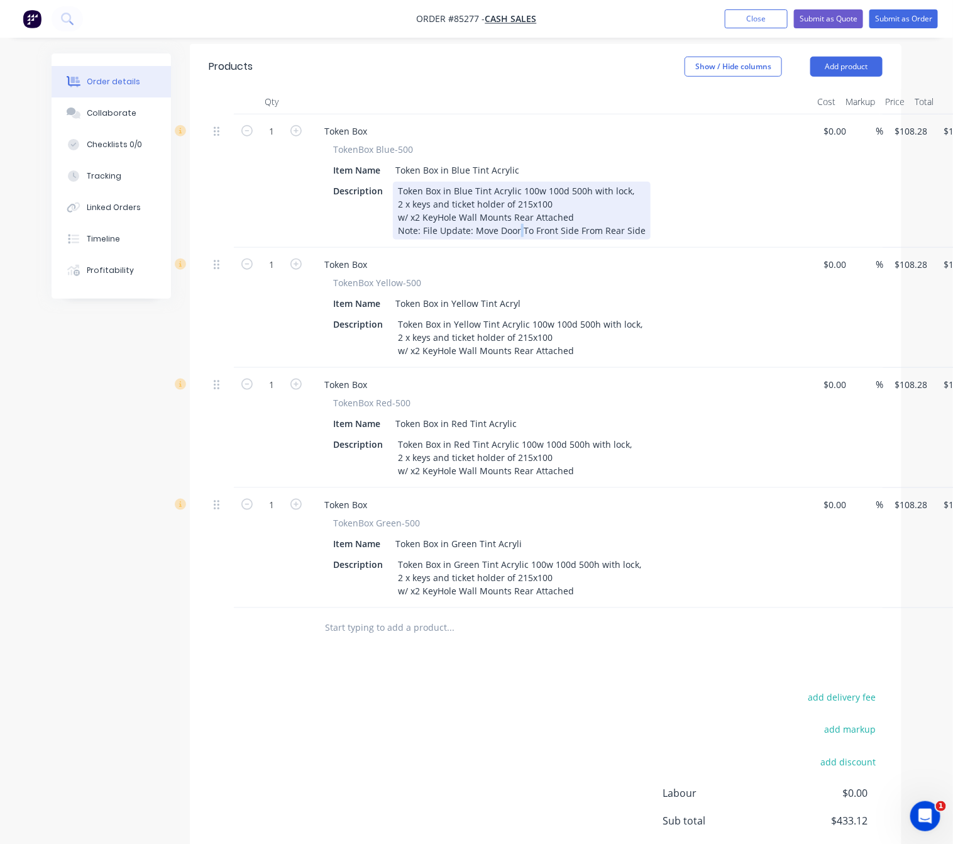
click at [517, 192] on div "Token Box in Blue Tint Acrylic 100w 100d 500h with lock, 2 x keys and ticket ho…" at bounding box center [522, 211] width 258 height 58
drag, startPoint x: 527, startPoint y: 199, endPoint x: 540, endPoint y: 197, distance: 13.3
click at [527, 198] on div "Token Box in Blue Tint Acrylic 100w 100d 500h with lock, 2 x keys and ticket ho…" at bounding box center [530, 211] width 275 height 58
drag, startPoint x: 538, startPoint y: 199, endPoint x: 546, endPoint y: 201, distance: 7.8
click at [538, 198] on div "Token Box in Blue Tint Acrylic 100w 100d 500h with lock, 2 x keys and ticket ho…" at bounding box center [531, 211] width 277 height 58
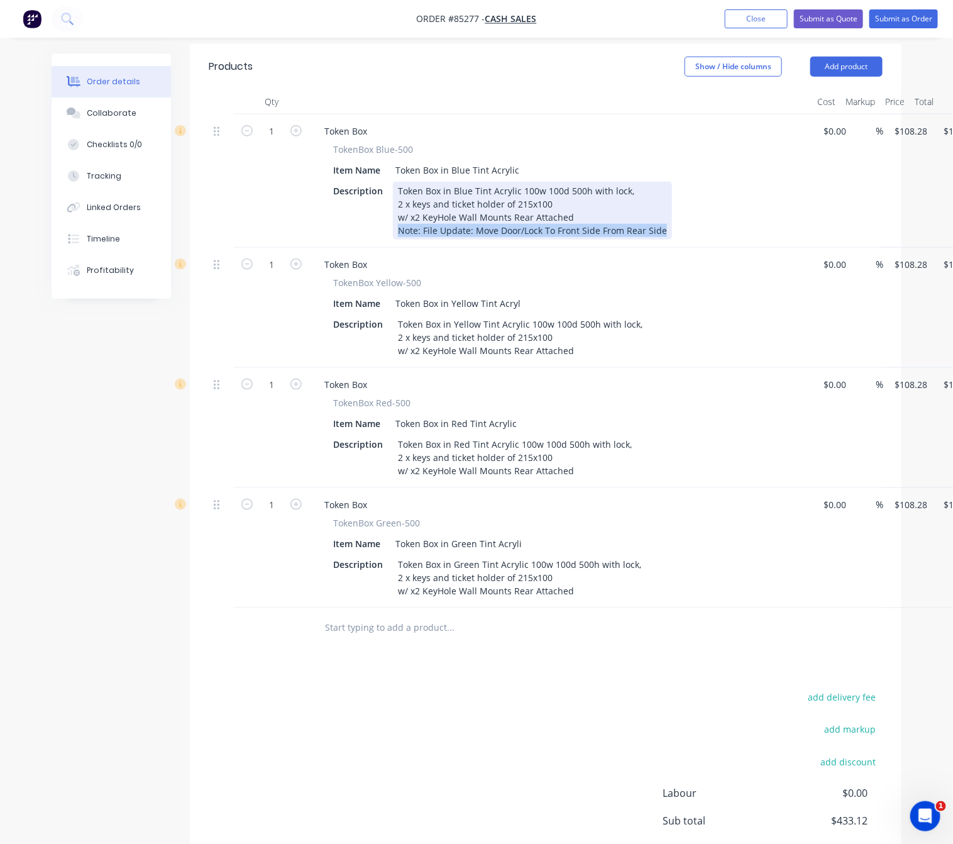
drag, startPoint x: 600, startPoint y: 202, endPoint x: 387, endPoint y: 194, distance: 213.3
click at [387, 194] on div "Description Token Box in Blue Tint Acrylic 100w 100d 500h with lock, 2 x keys a…" at bounding box center [558, 211] width 460 height 58
copy div "Note: File Update: Move Door/Lock To Front Side From Rear Side"
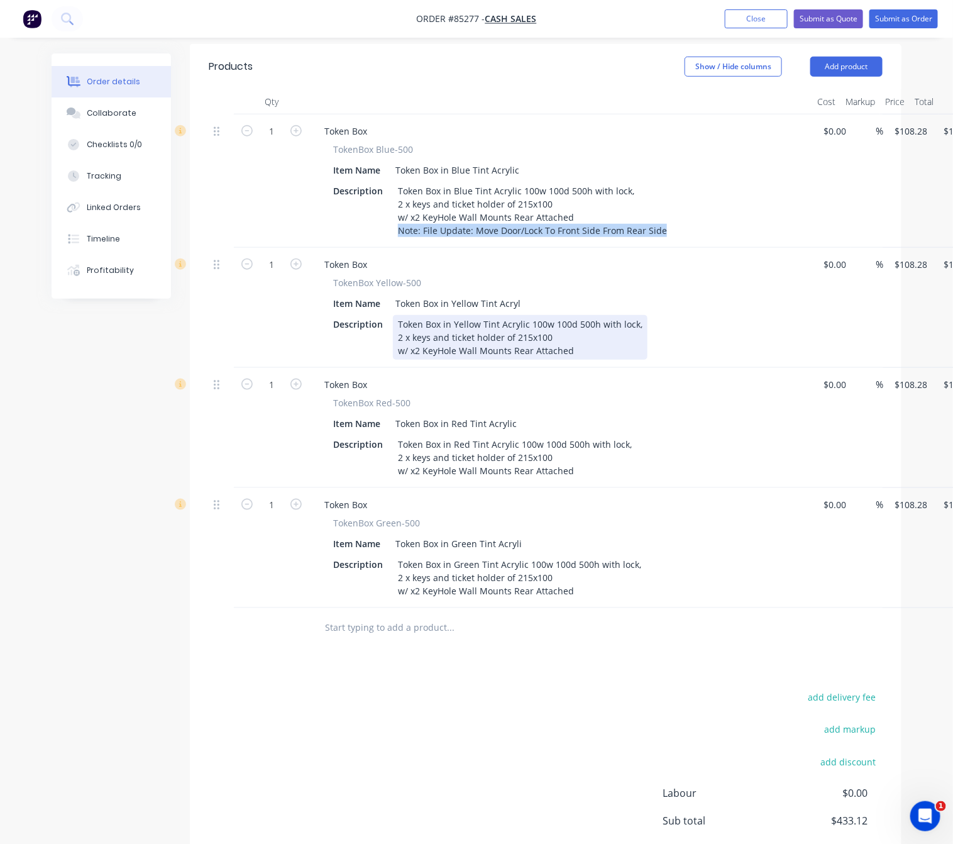
click at [594, 318] on div "Token Box in Yellow Tint Acrylic 100w 100d 500h with lock, 2 x keys and ticket …" at bounding box center [520, 337] width 255 height 45
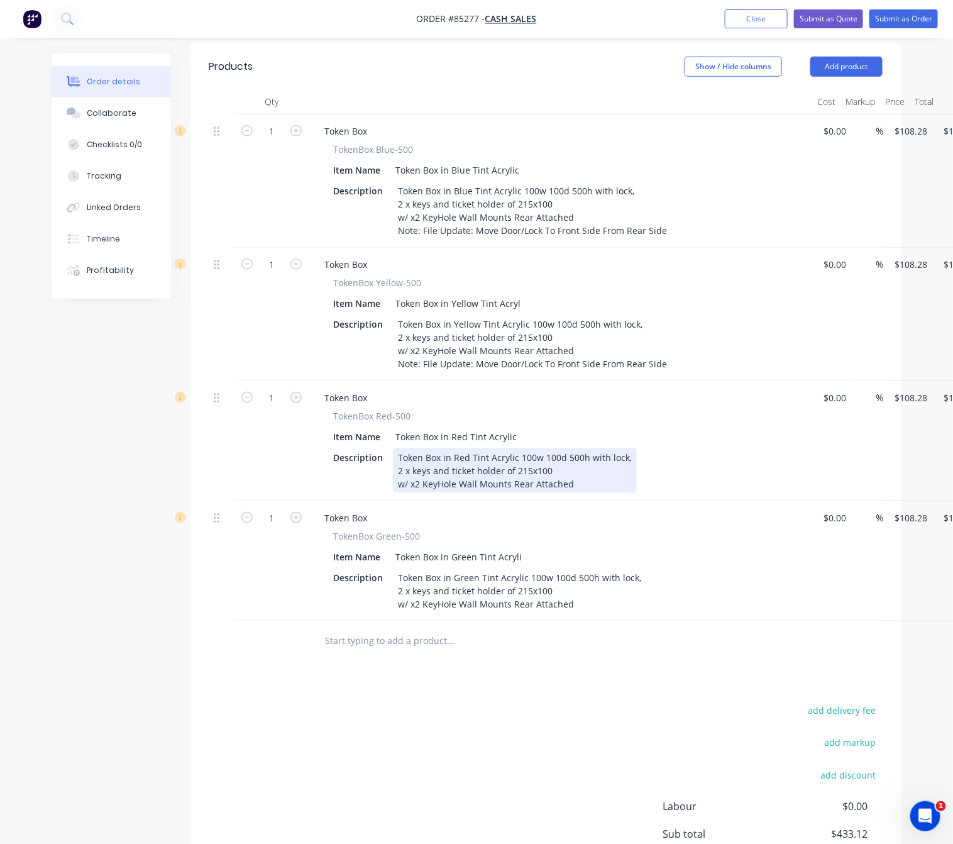
click at [581, 448] on div "Token Box in Red Tint Acrylic 100w 100d 500h with lock, 2 x keys and ticket hol…" at bounding box center [515, 470] width 244 height 45
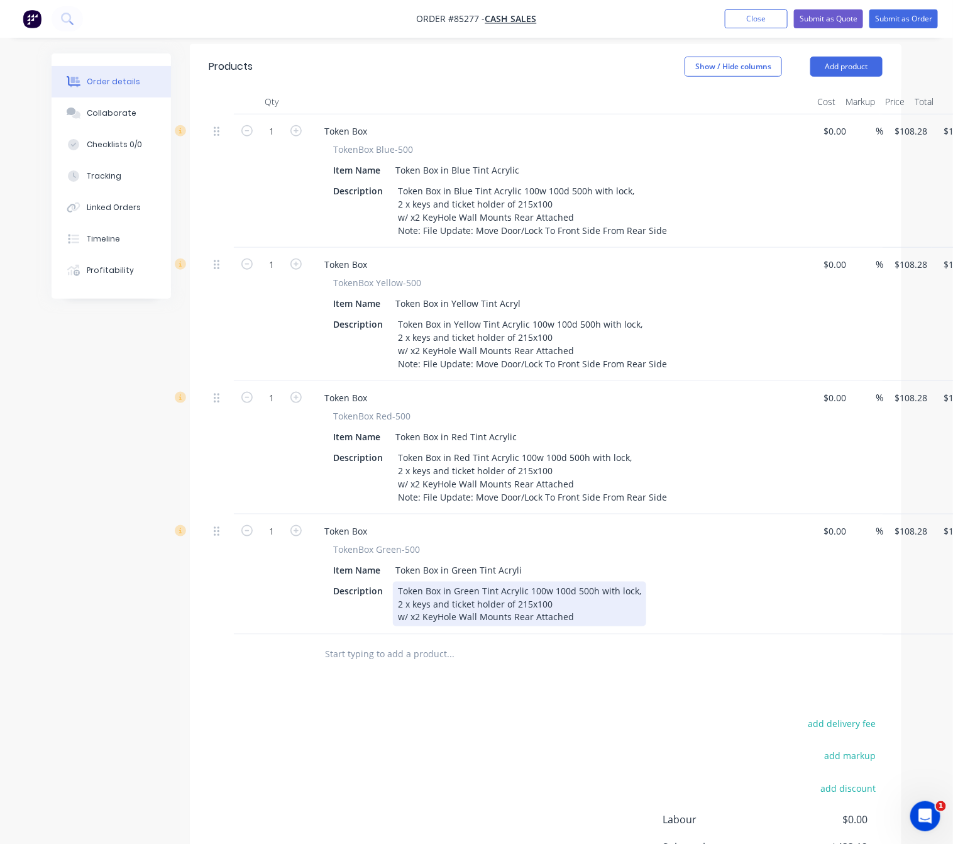
click at [574, 587] on div "Token Box in Green Tint Acrylic 100w 100d 500h with lock, 2 x keys and ticket h…" at bounding box center [519, 604] width 253 height 45
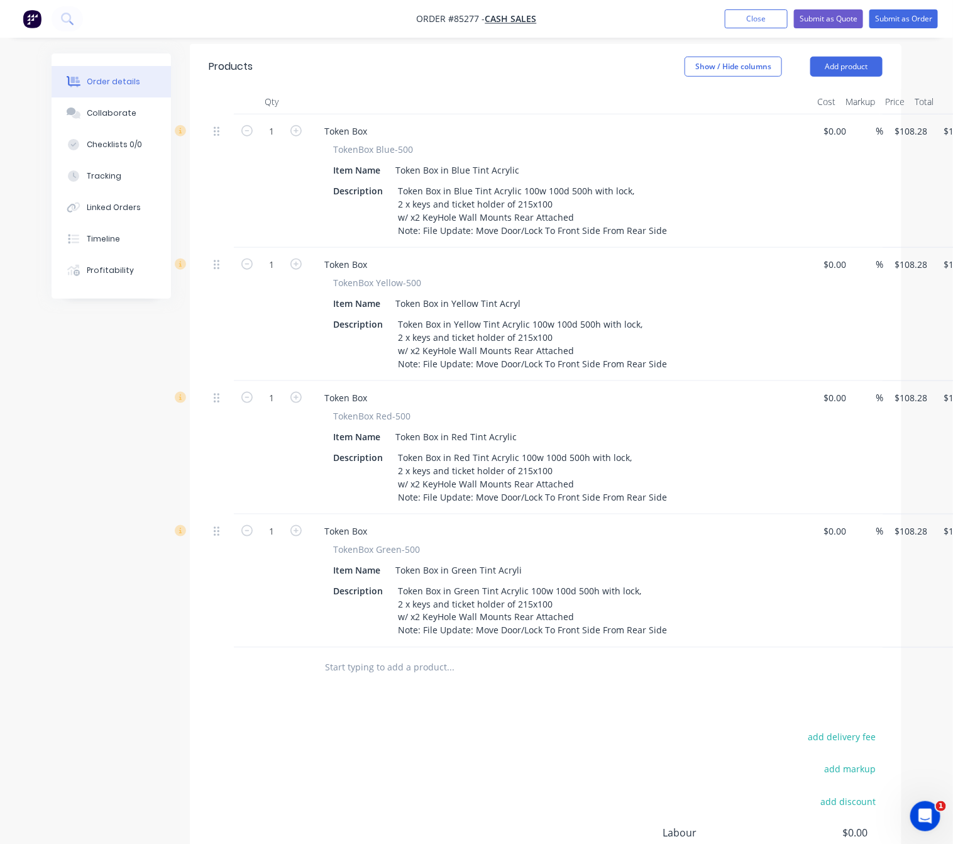
click at [448, 759] on div "add delivery fee add markup add discount Labour $0.00 Sub total $433.12 Margin …" at bounding box center [546, 850] width 674 height 243
click at [445, 655] on input "text" at bounding box center [449, 667] width 251 height 25
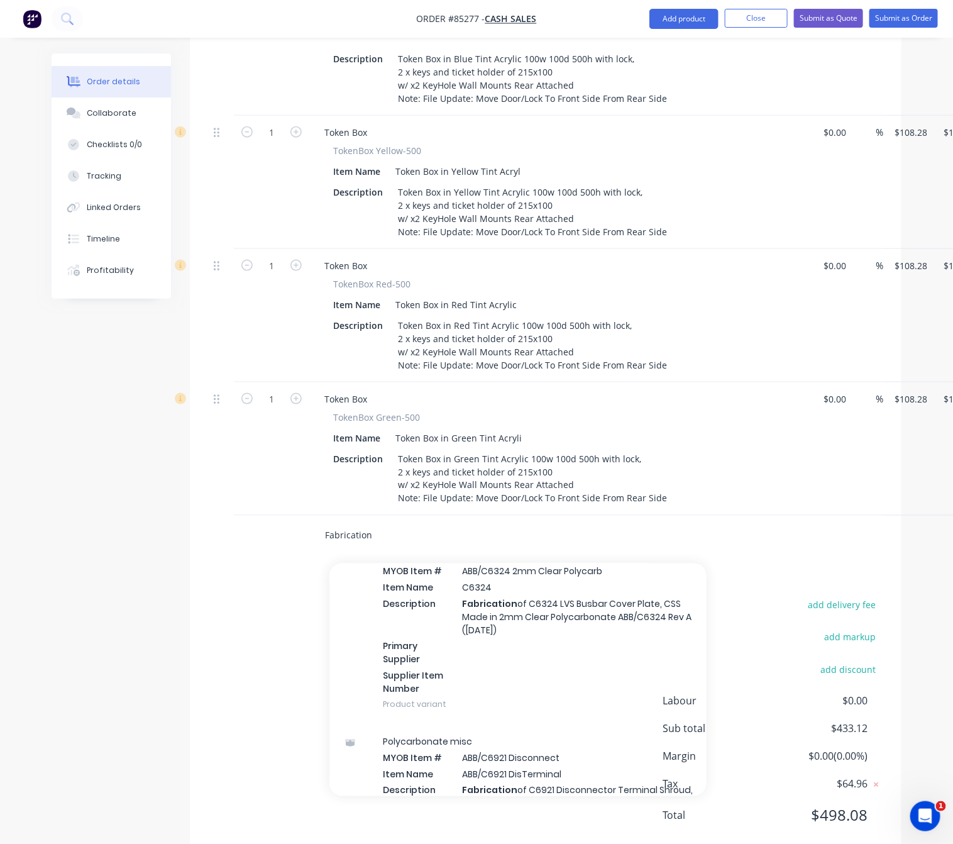
scroll to position [94, 0]
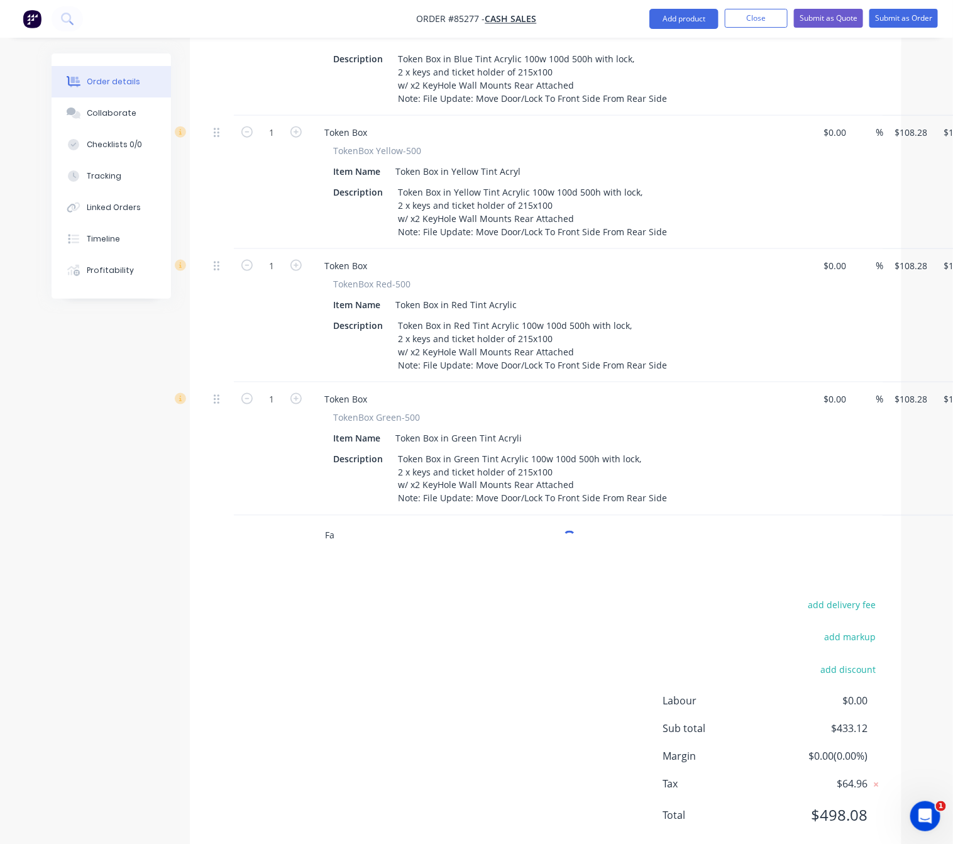
type input "F"
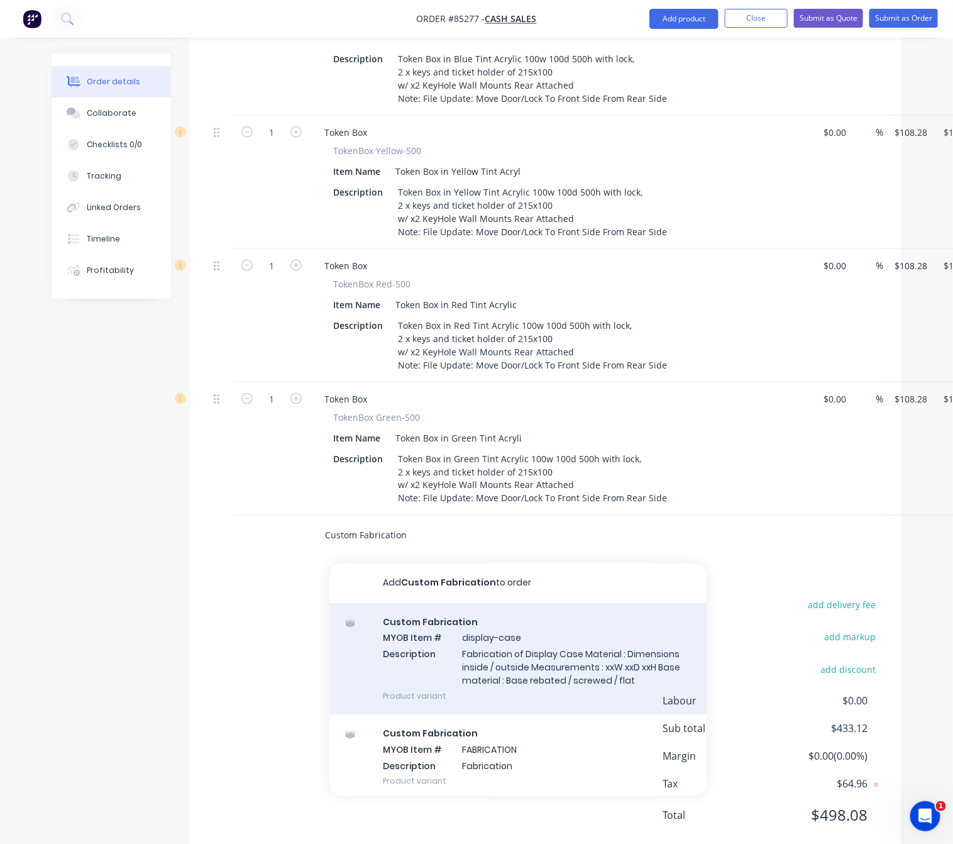
scroll to position [57, 0]
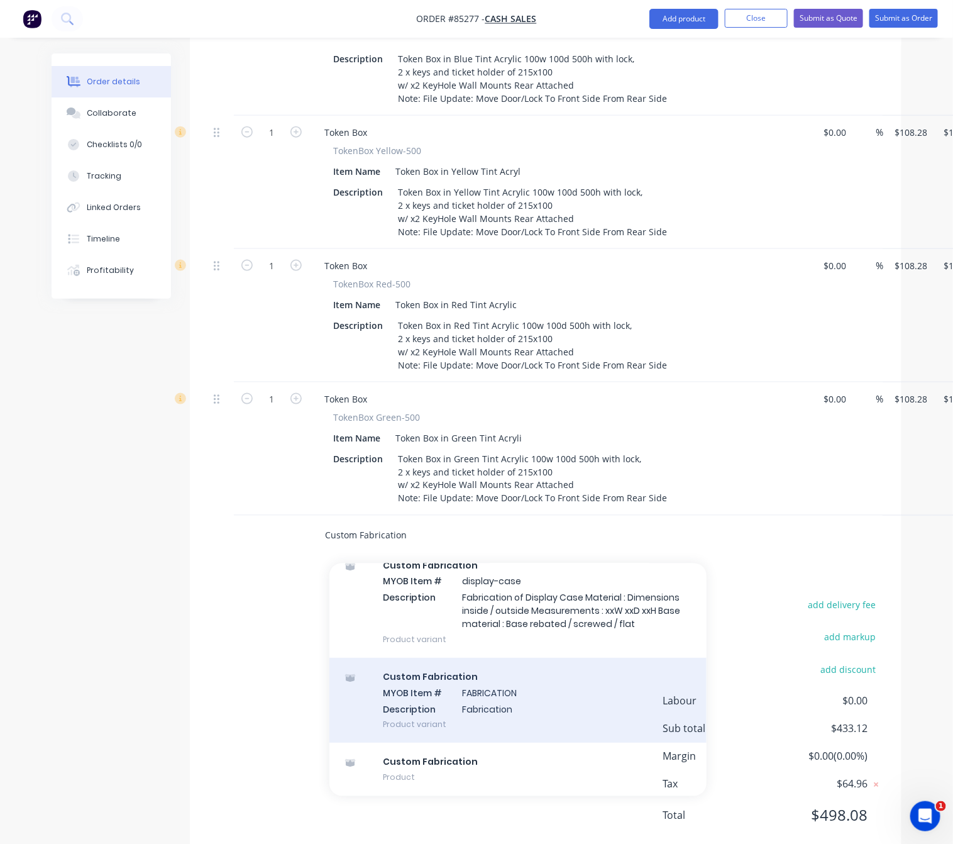
type input "Custom Fabrication"
click at [555, 685] on div "Custom Fabrication MYOB Item # FABRICATION Description Fabrication Product vari…" at bounding box center [517, 700] width 377 height 85
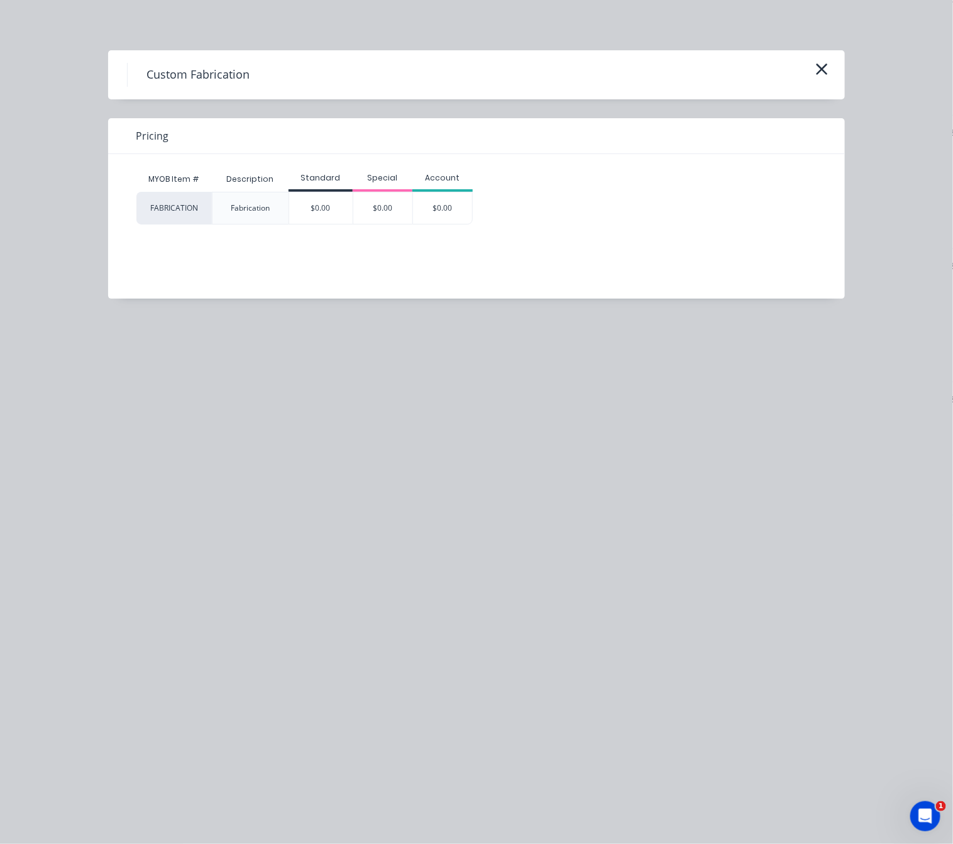
click at [314, 207] on div "$0.00" at bounding box center [321, 207] width 64 height 31
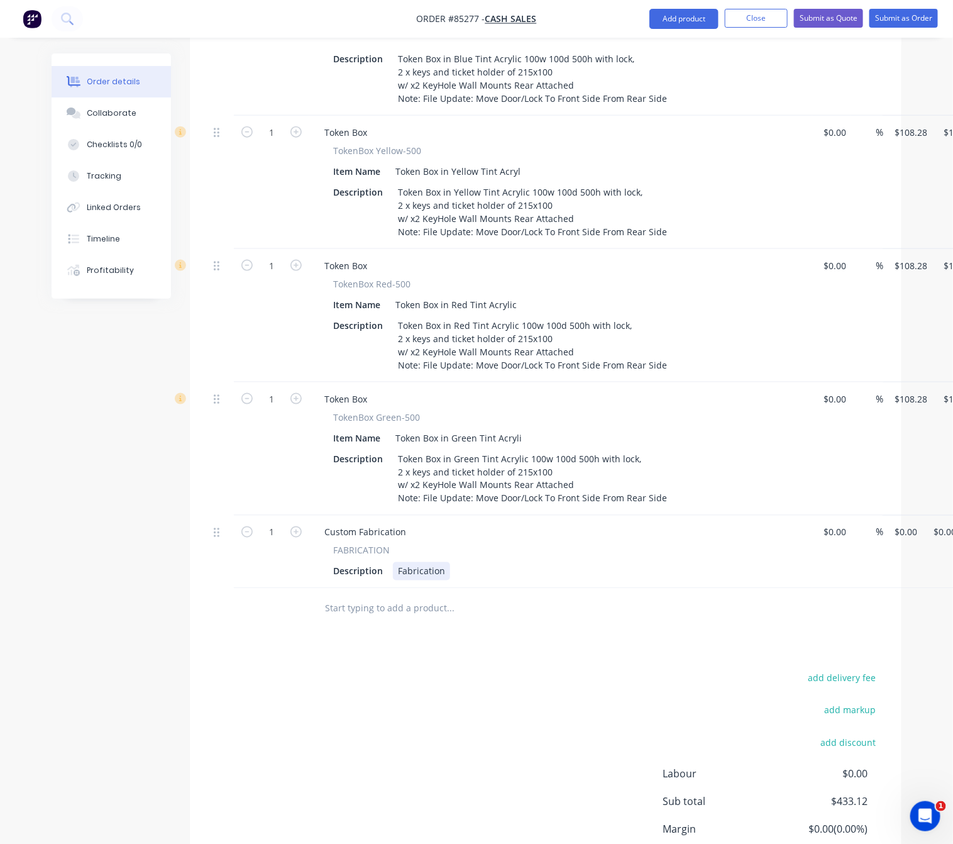
click at [442, 562] on div "Fabrication" at bounding box center [421, 571] width 57 height 18
click at [445, 562] on div "Fabrication Of x2 Key Locks" at bounding box center [455, 571] width 124 height 18
click at [539, 562] on div "Fabrication & Cost Of x2 Key Locks" at bounding box center [470, 571] width 154 height 18
drag, startPoint x: 538, startPoint y: 540, endPoint x: 515, endPoint y: 536, distance: 23.1
click at [515, 562] on div "Fabrication & Cost Of x2 Key Locks Per Unit" at bounding box center [488, 571] width 191 height 18
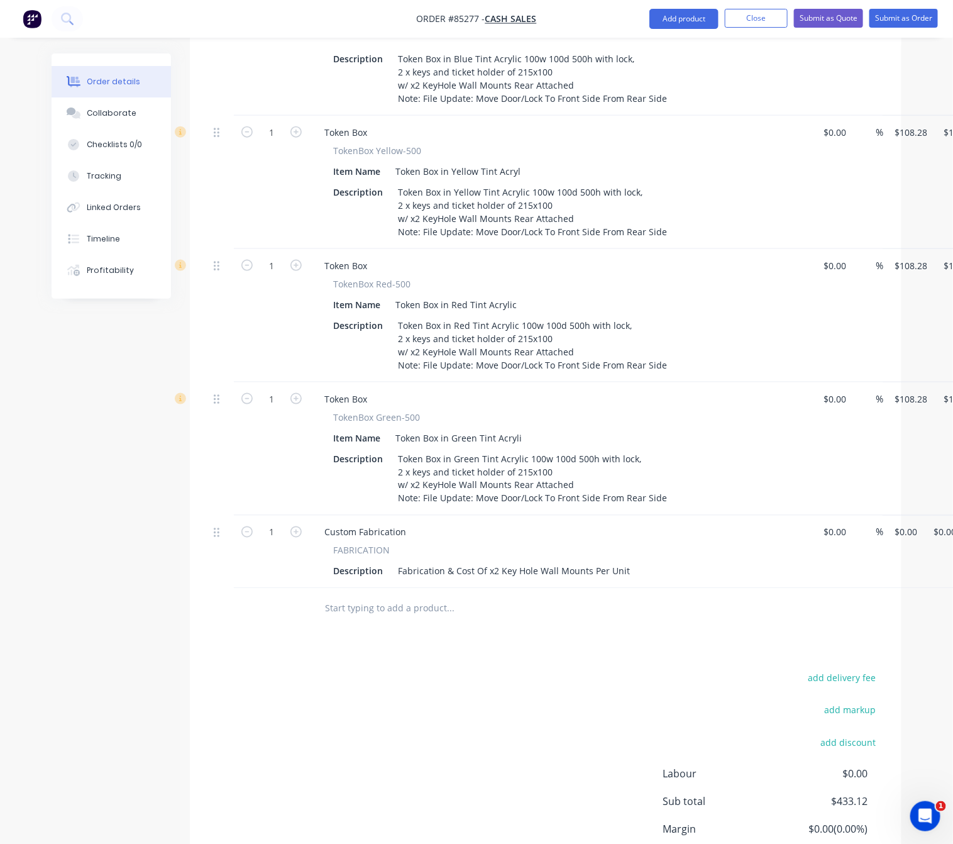
click at [517, 608] on div "Products Show / Hide columns Add product Qty Cost Markup Price Total 1 Token Bo…" at bounding box center [546, 421] width 712 height 1019
click at [906, 523] on input "0" at bounding box center [907, 532] width 29 height 18
type input "$75.00"
click at [504, 781] on div "add delivery fee add markup add discount Labour $0.00 Sub total $433.12 Margin …" at bounding box center [546, 791] width 674 height 243
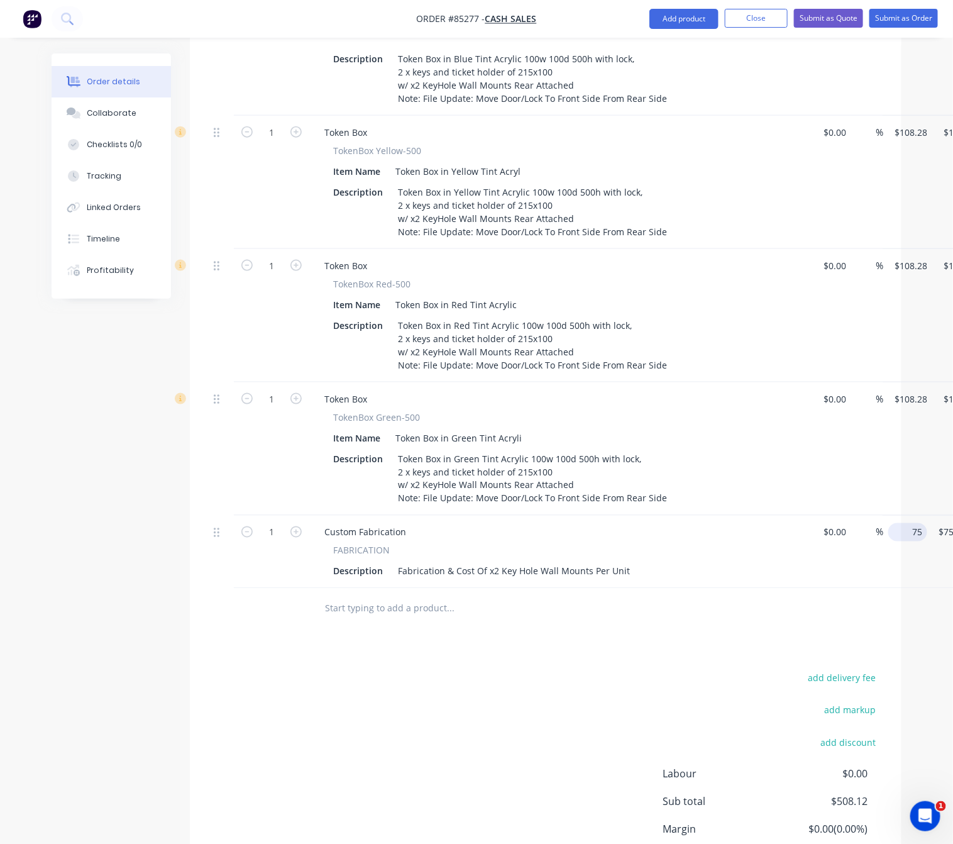
click at [904, 523] on input "75" at bounding box center [910, 532] width 34 height 18
type input "$82.76"
click at [473, 670] on div "add delivery fee add markup add discount Labour $0.00 Sub total $508.12 Margin …" at bounding box center [546, 791] width 674 height 243
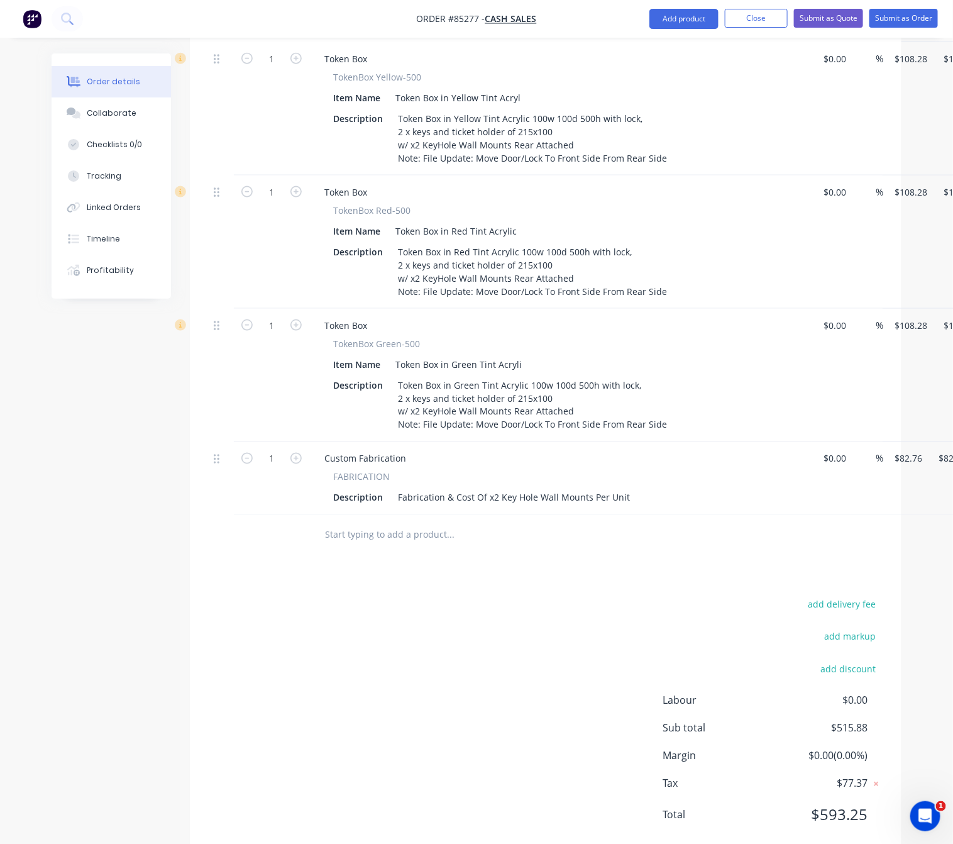
scroll to position [455, 0]
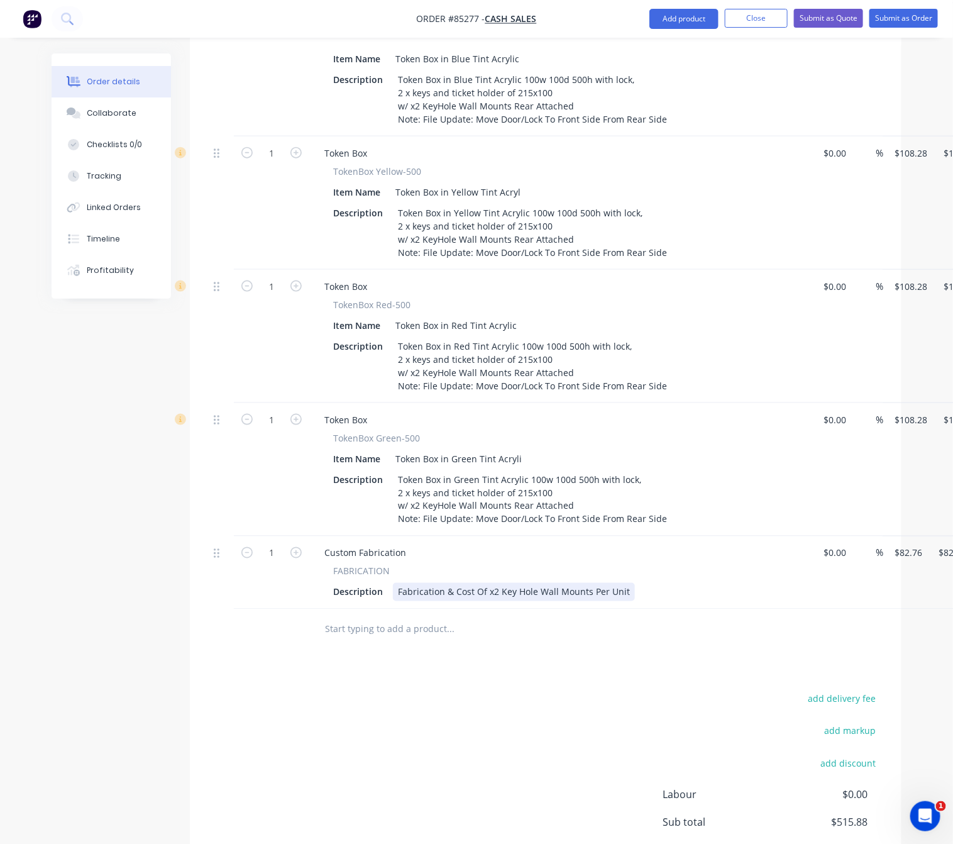
click at [455, 583] on div "Fabrication & Cost Of x2 Key Hole Wall Mounts Per Unit" at bounding box center [514, 592] width 242 height 18
click at [489, 690] on div "add delivery fee add markup add discount Labour $0.00 Sub total $515.88 Margin …" at bounding box center [546, 811] width 674 height 243
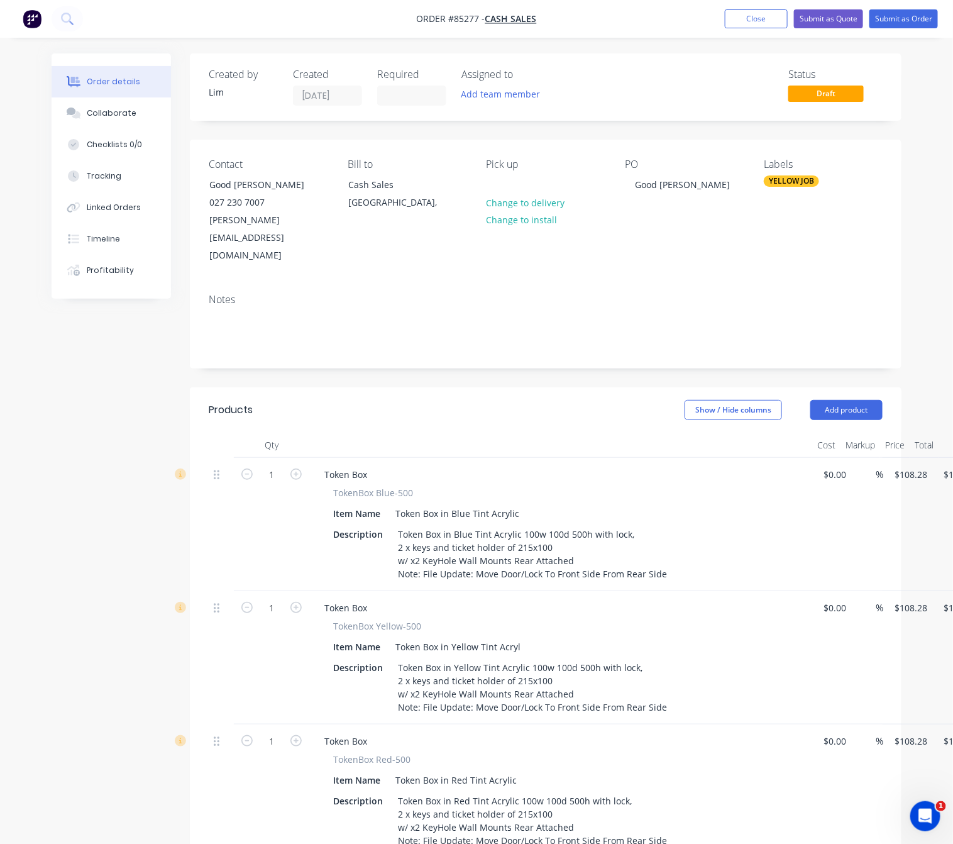
scroll to position [94, 0]
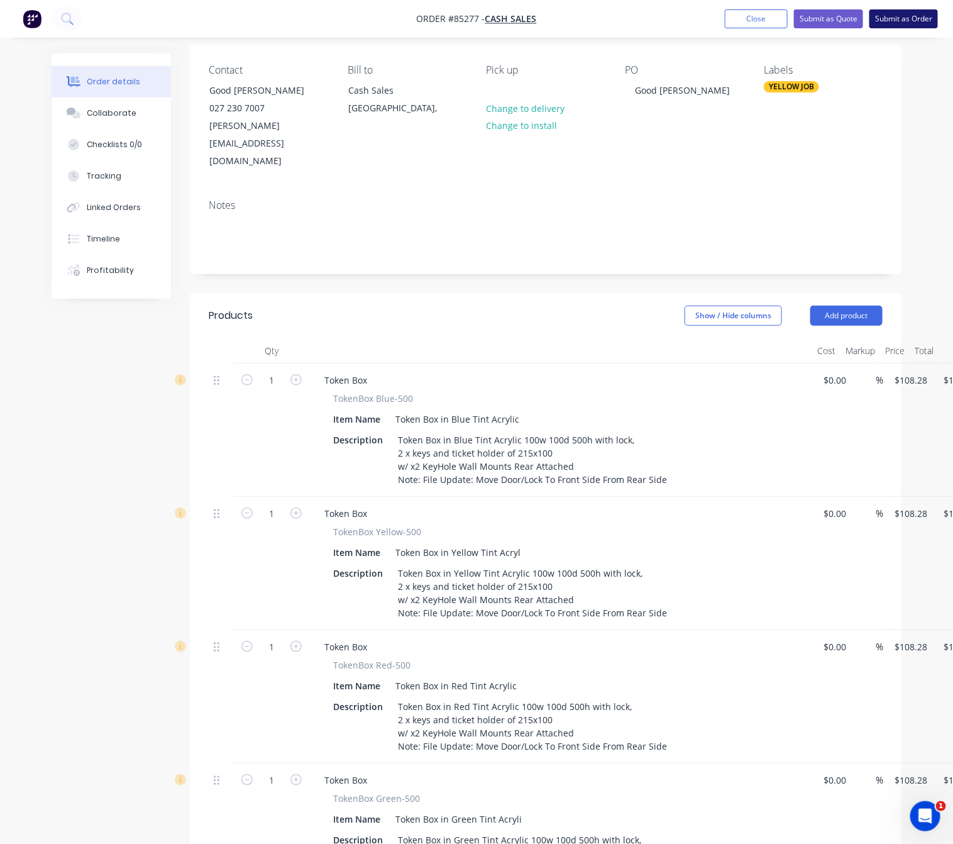
click at [898, 26] on button "Submit as Order" at bounding box center [904, 18] width 69 height 19
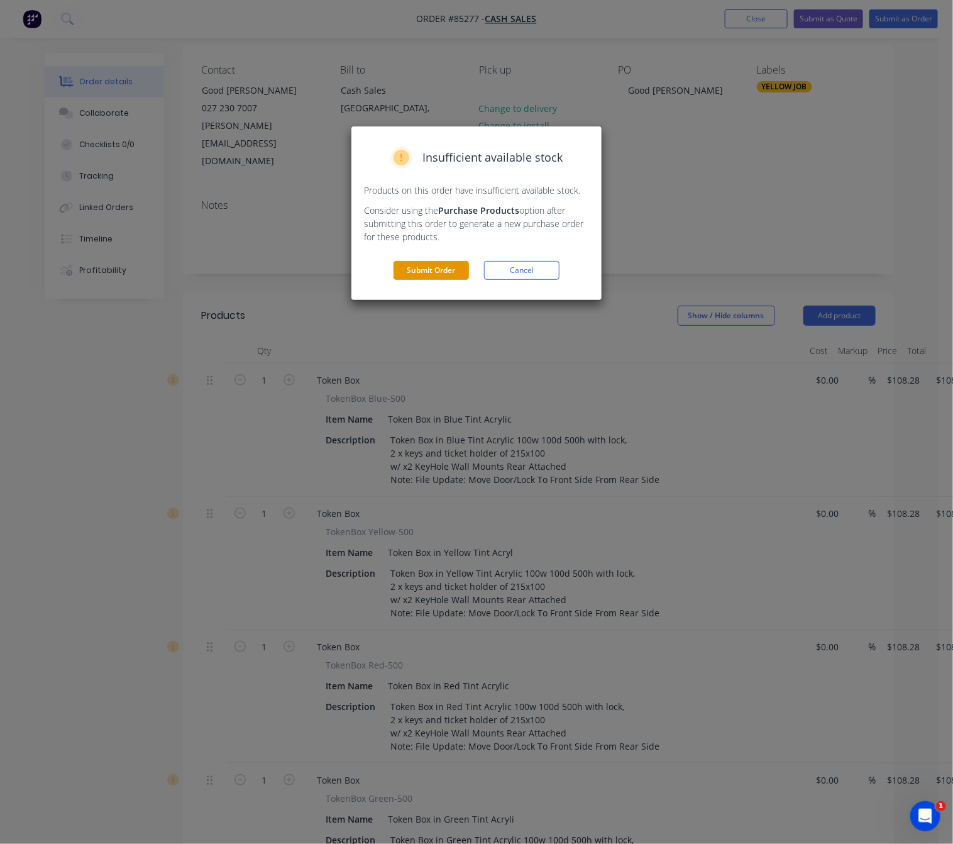
click at [449, 275] on button "Submit Order" at bounding box center [431, 270] width 75 height 19
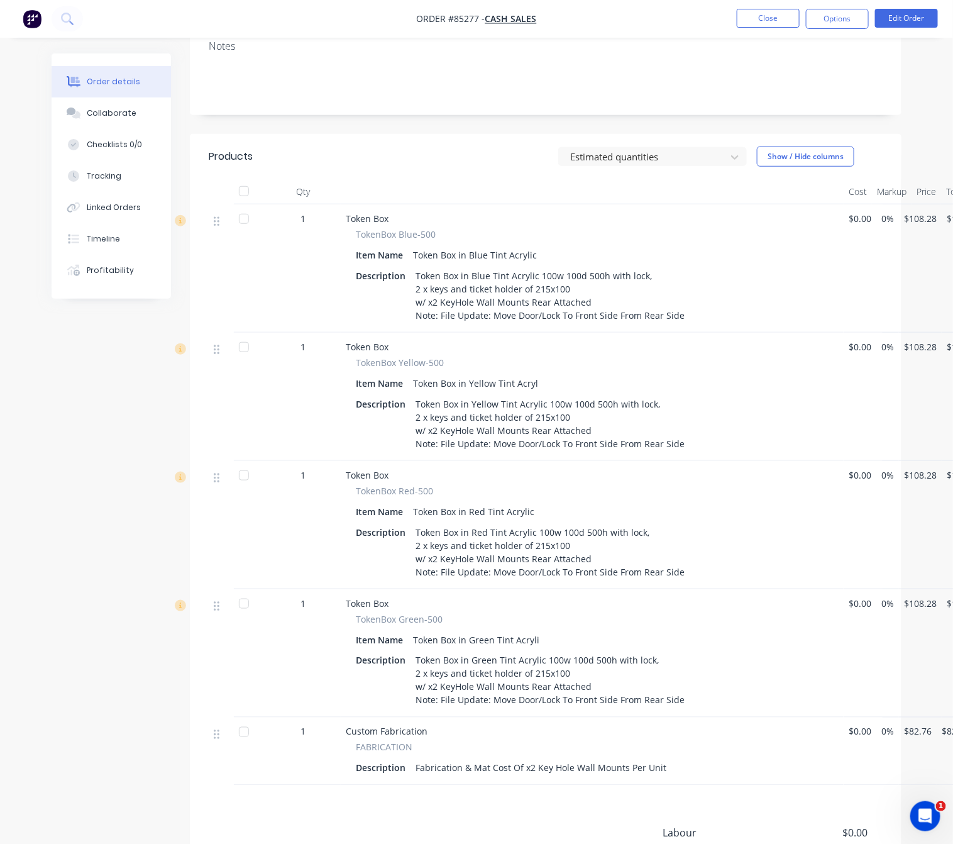
scroll to position [434, 0]
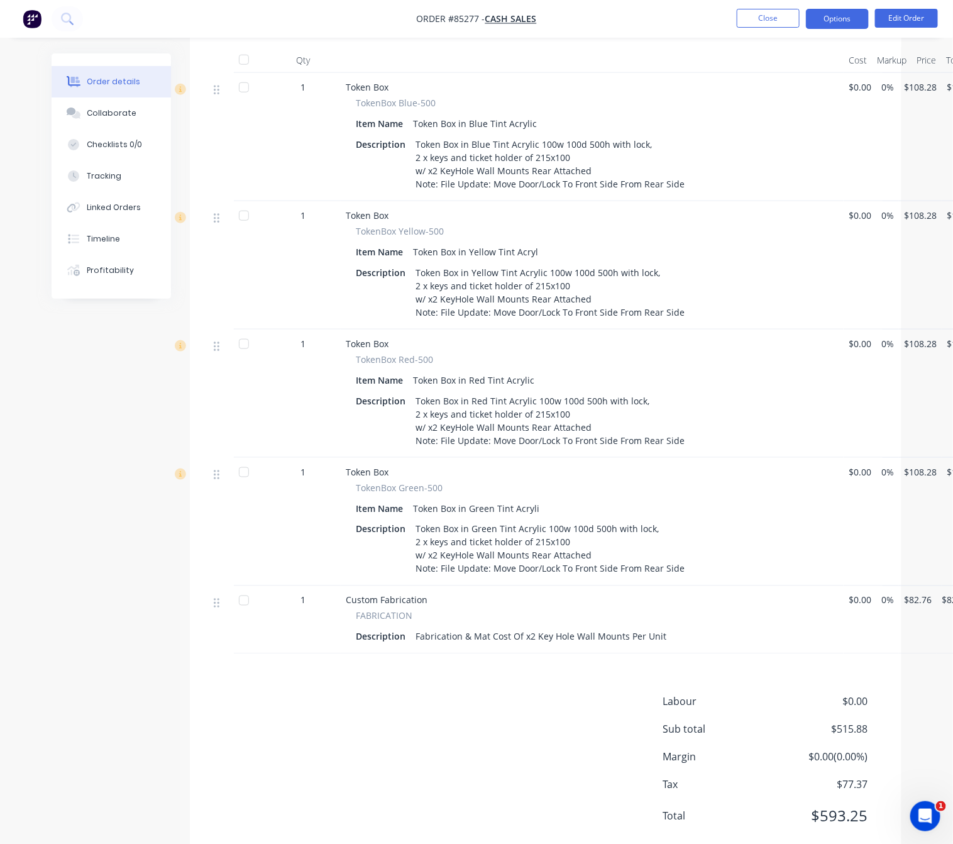
click at [845, 21] on button "Options" at bounding box center [837, 19] width 63 height 20
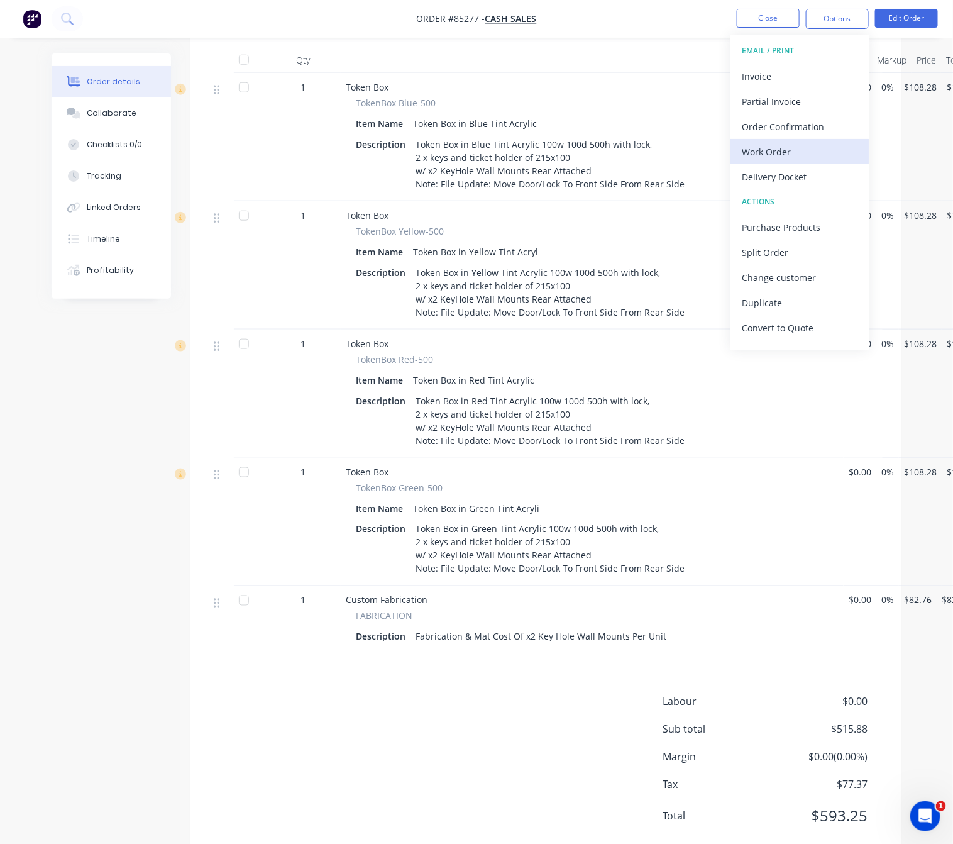
click at [806, 150] on div "Work Order" at bounding box center [800, 152] width 116 height 18
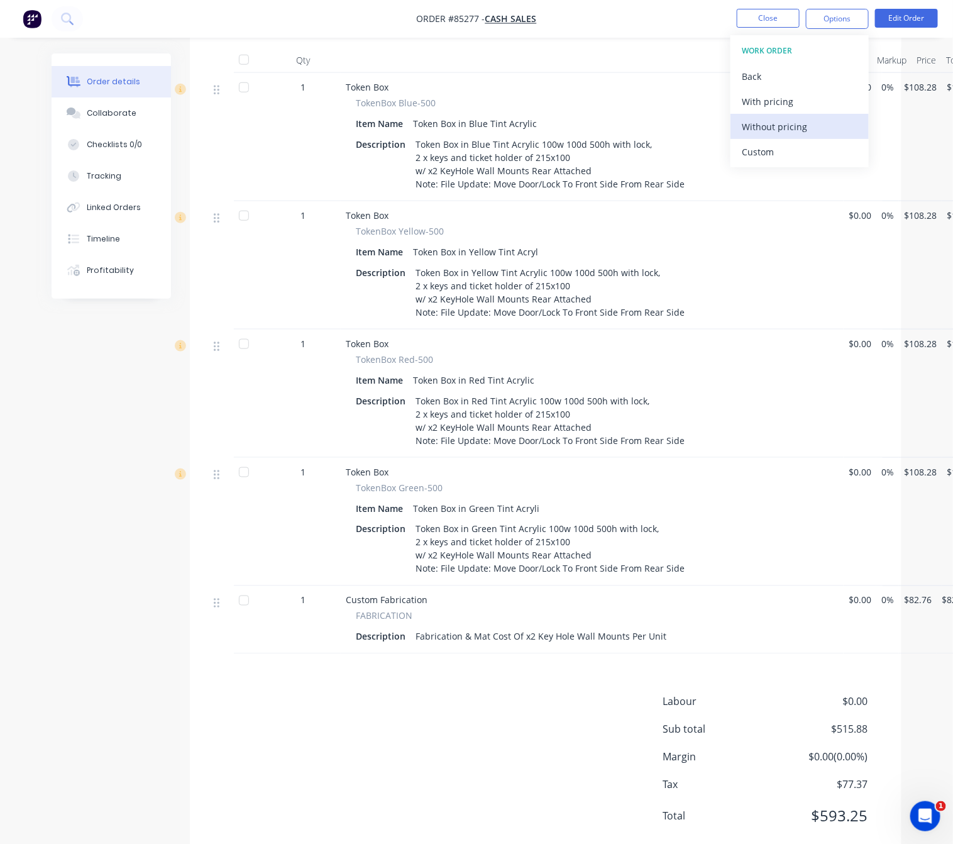
click at [802, 125] on div "Without pricing" at bounding box center [800, 127] width 116 height 18
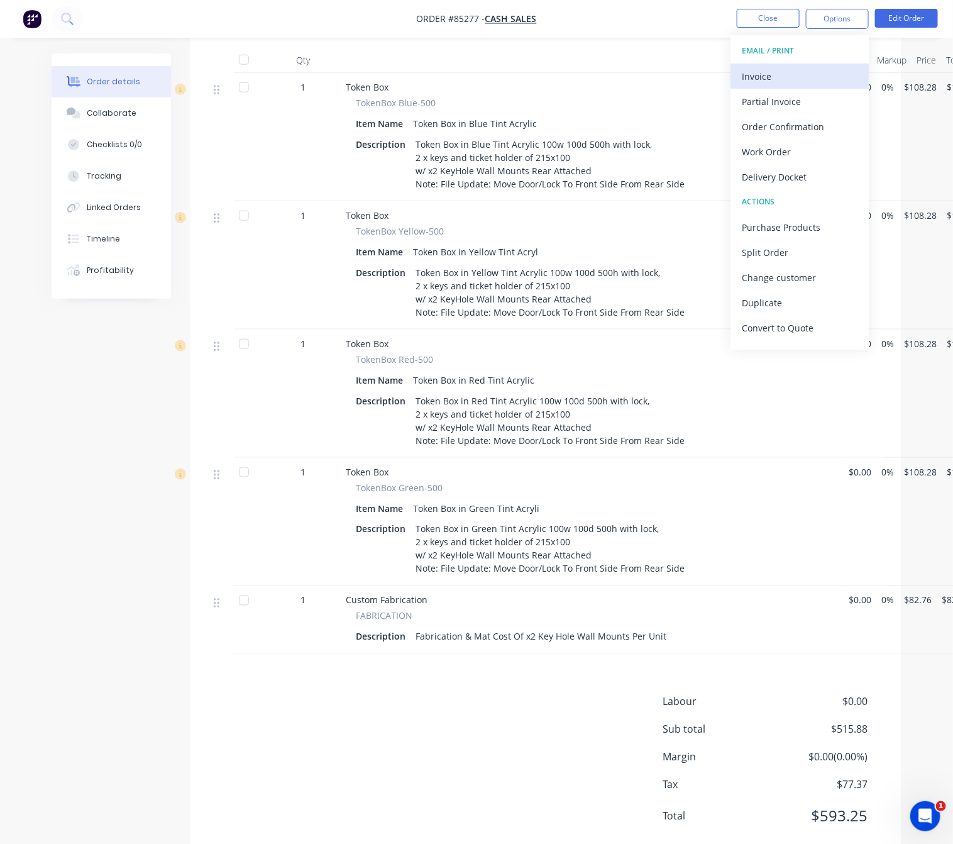
click at [807, 85] on div "Invoice" at bounding box center [800, 76] width 116 height 18
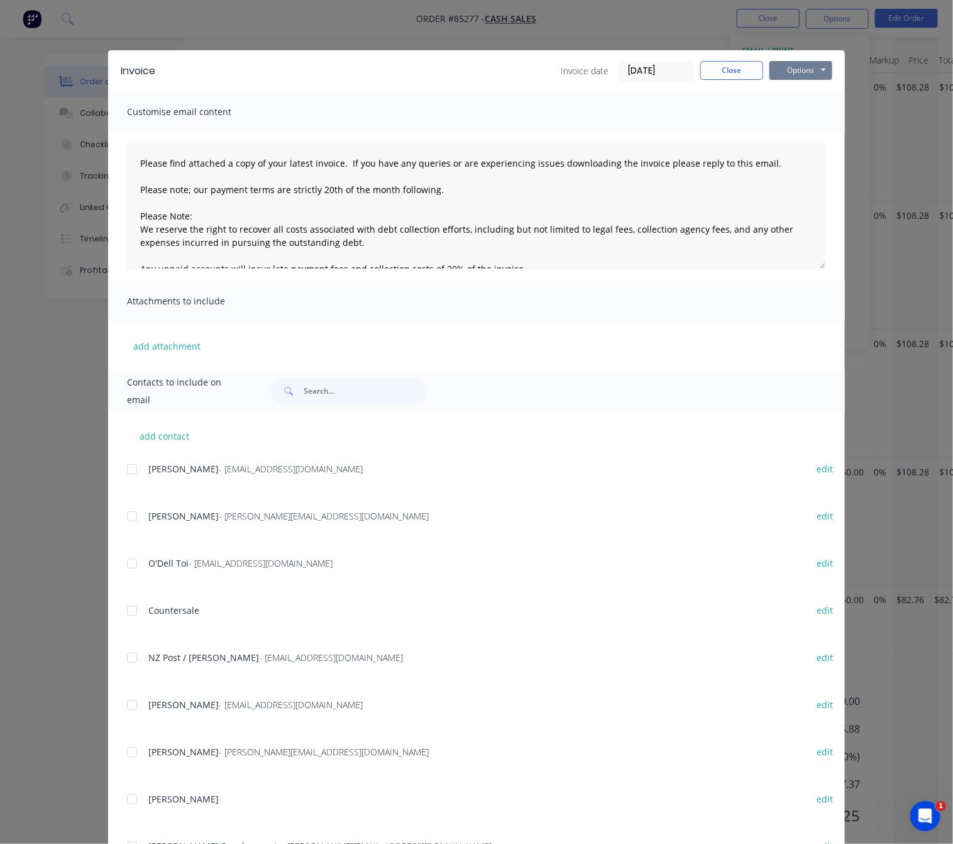
click at [804, 74] on button "Options" at bounding box center [801, 70] width 63 height 19
click at [806, 89] on button "Preview" at bounding box center [810, 92] width 80 height 21
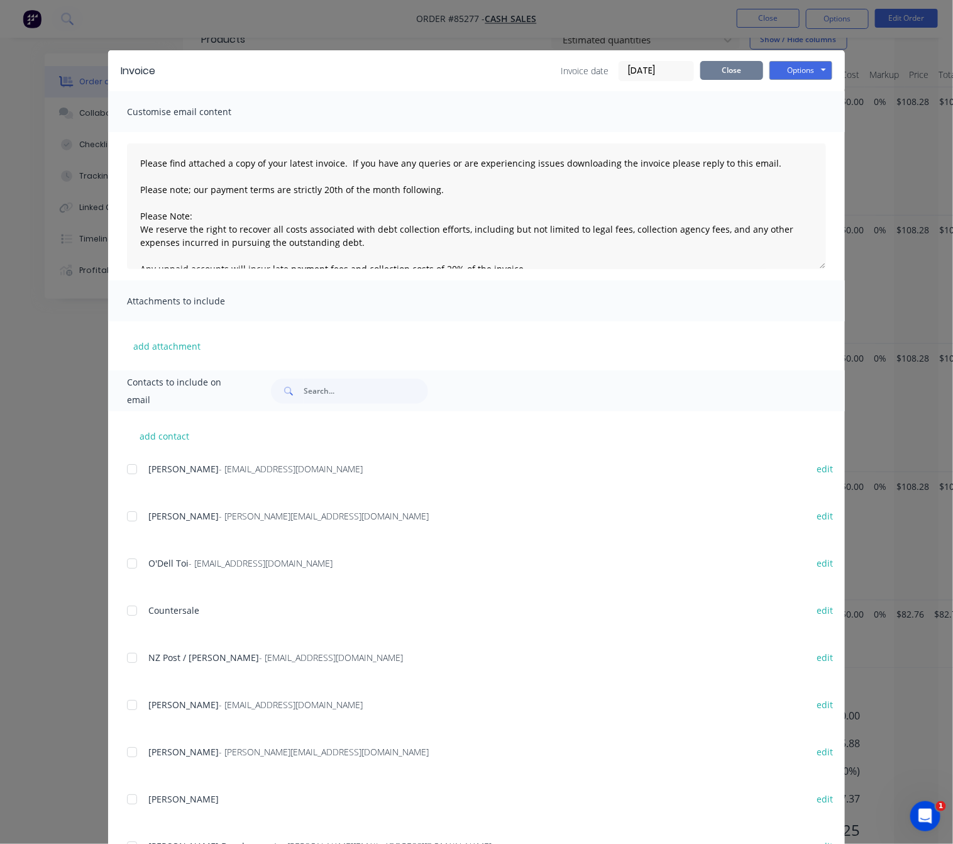
click at [742, 70] on button "Close" at bounding box center [731, 70] width 63 height 19
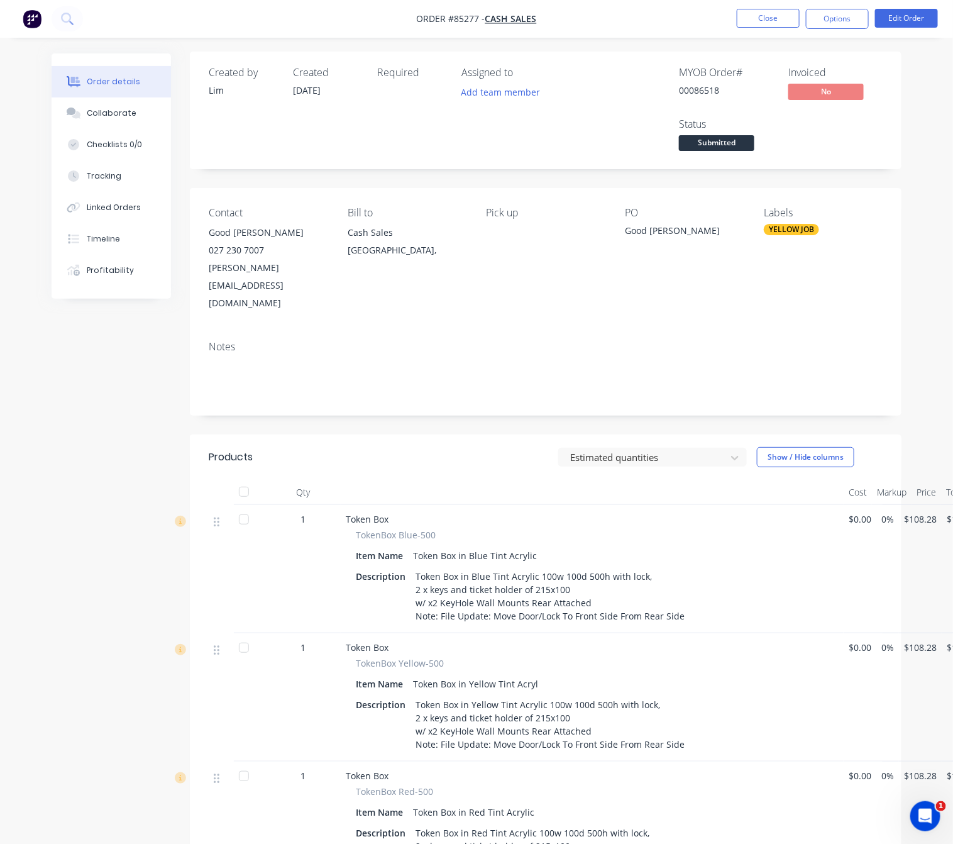
scroll to position [0, 0]
click at [738, 153] on span "Submitted" at bounding box center [716, 145] width 75 height 16
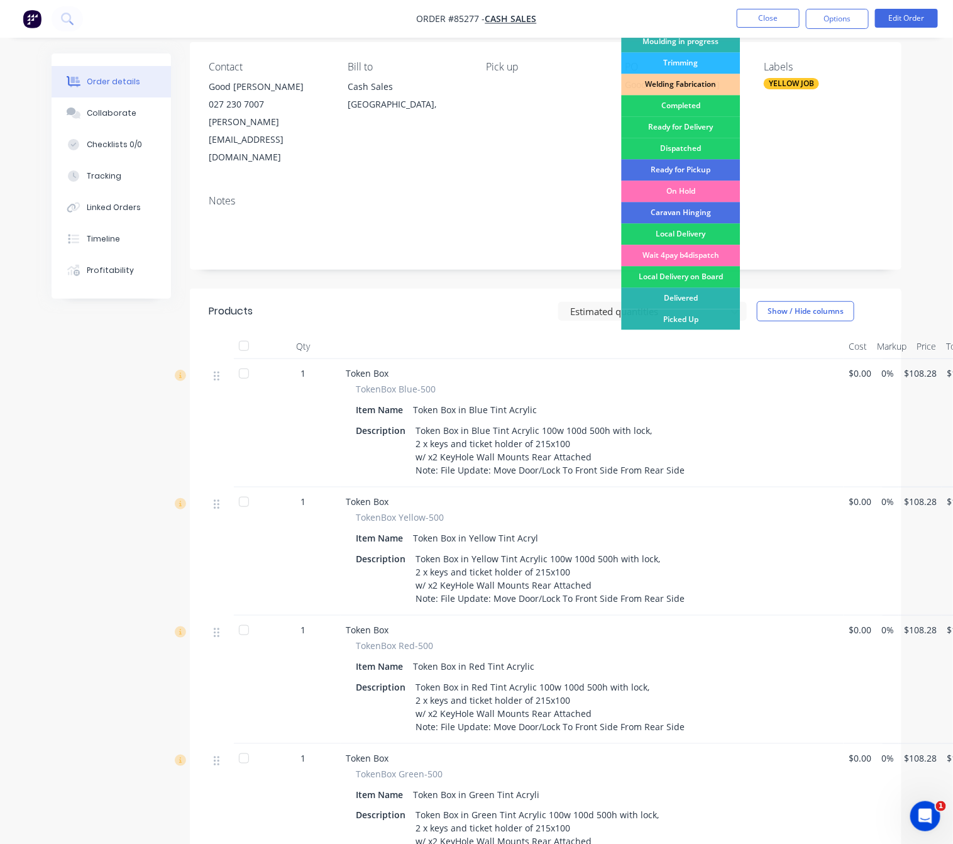
scroll to position [189, 0]
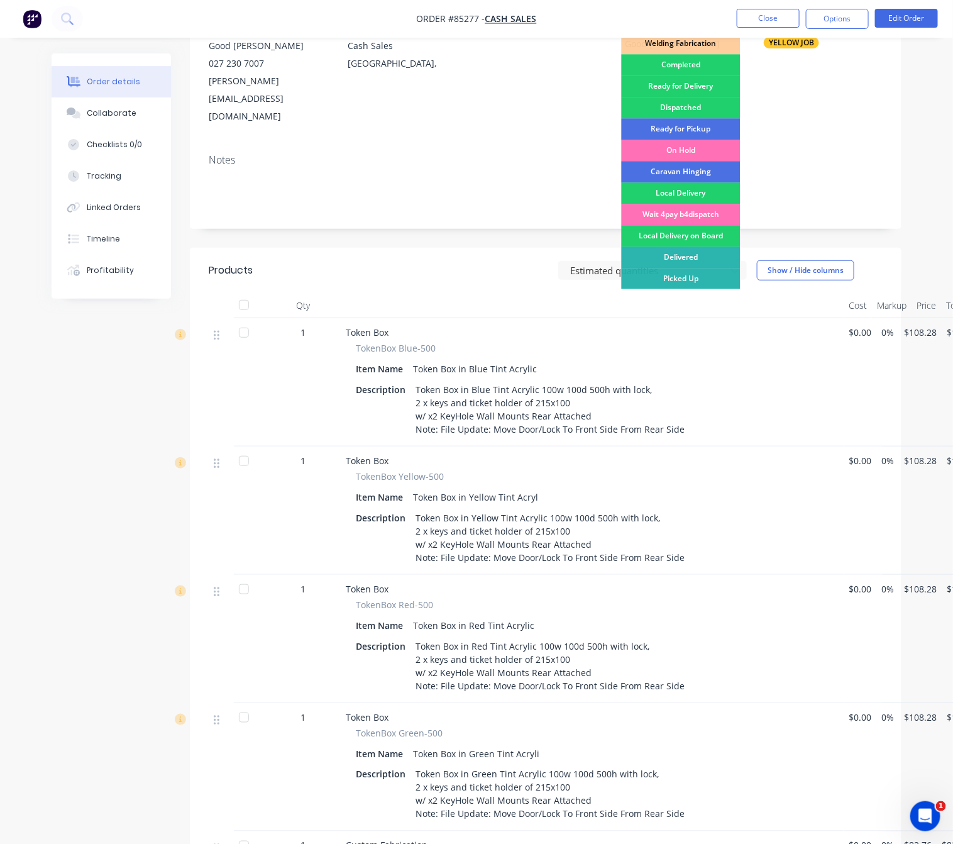
click at [700, 148] on div "On Hold" at bounding box center [681, 150] width 119 height 21
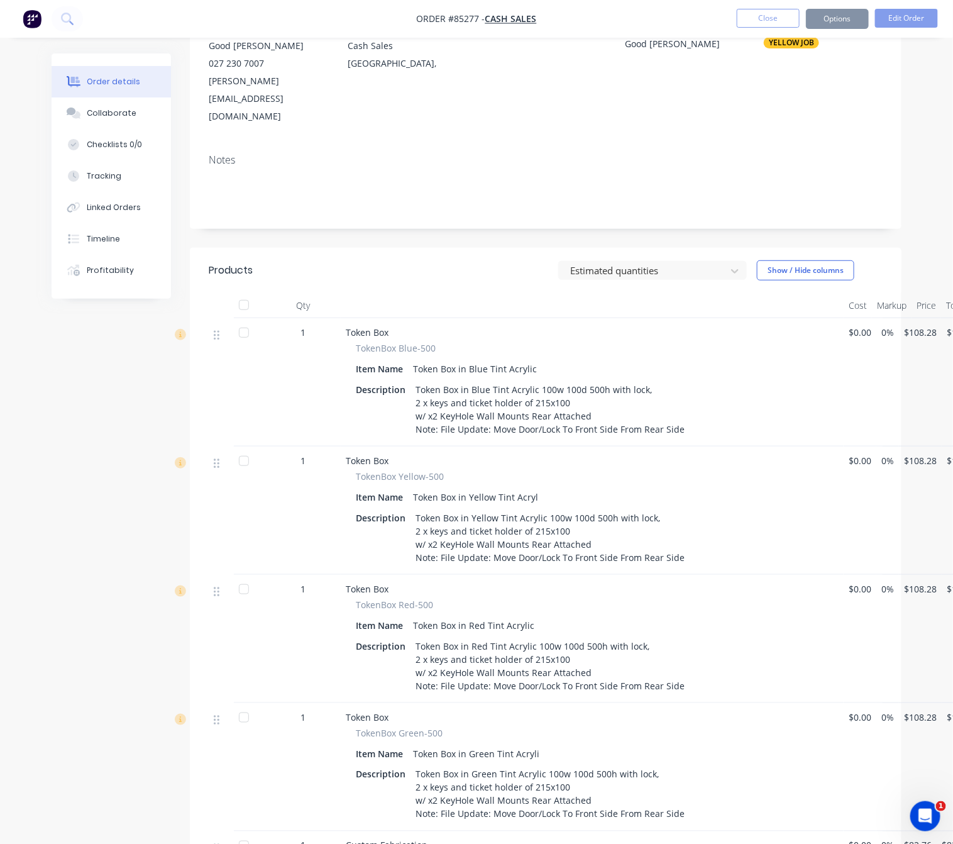
scroll to position [0, 0]
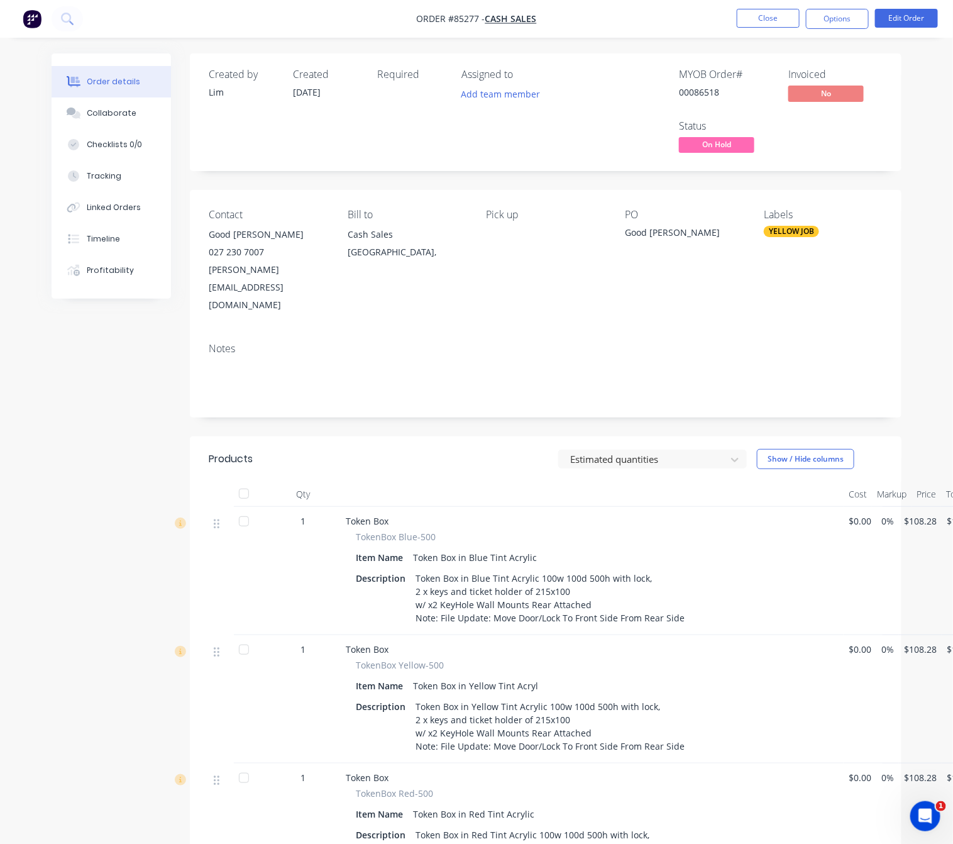
click at [172, 470] on div "Created by Lim Created 14/10/25 Required Assigned to Add team member MYOB Order…" at bounding box center [477, 682] width 850 height 1258
click at [93, 466] on div "Created by Lim Created 14/10/25 Required Assigned to Add team member MYOB Order…" at bounding box center [477, 682] width 850 height 1258
click at [732, 153] on span "On Hold" at bounding box center [716, 145] width 75 height 16
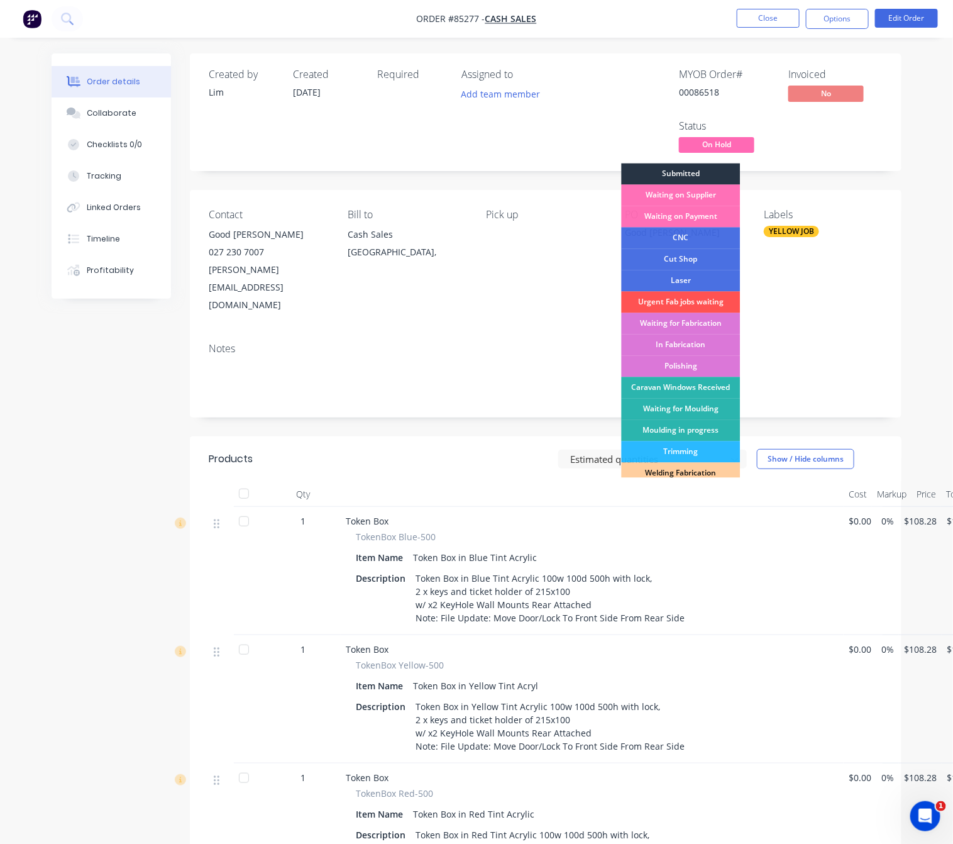
click at [704, 174] on div "Submitted" at bounding box center [681, 173] width 119 height 21
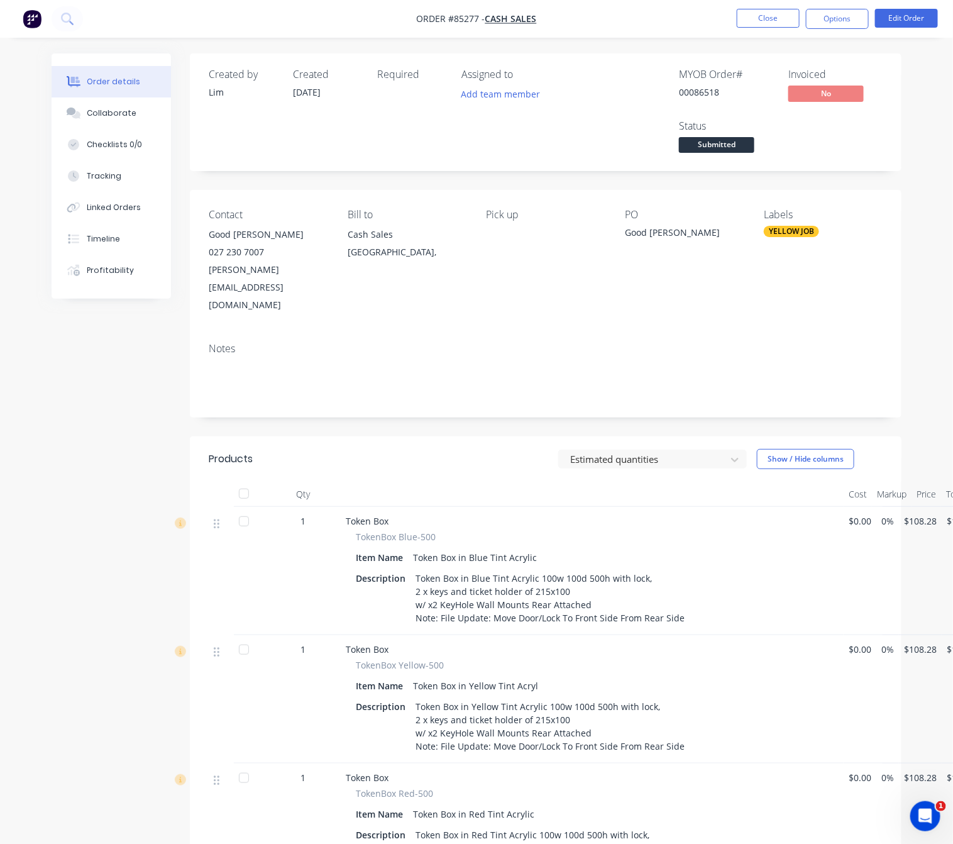
drag, startPoint x: 67, startPoint y: 387, endPoint x: 84, endPoint y: 393, distance: 17.9
click at [68, 387] on div "Created by Lim Created 14/10/25 Required Assigned to Add team member MYOB Order…" at bounding box center [477, 682] width 850 height 1258
click at [770, 9] on button "Close" at bounding box center [768, 18] width 63 height 19
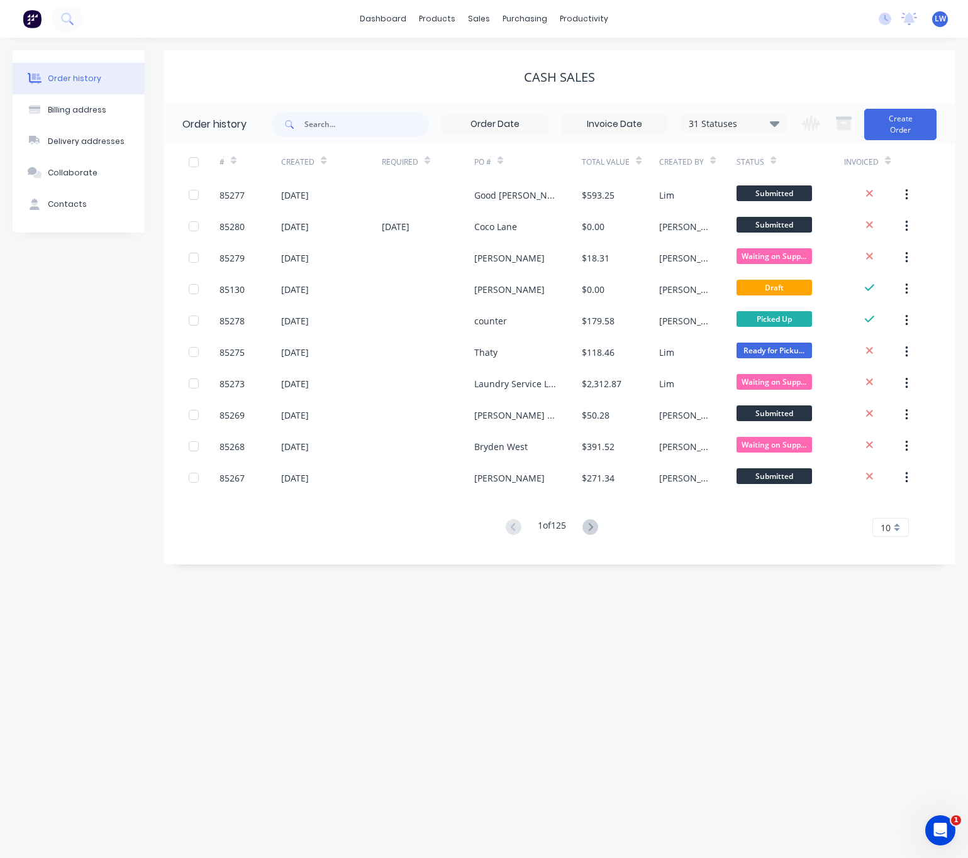
click at [86, 365] on div "Order history Billing address Delivery addresses Collaborate Contacts" at bounding box center [79, 307] width 132 height 514
click at [890, 119] on button "Create Order" at bounding box center [900, 124] width 72 height 31
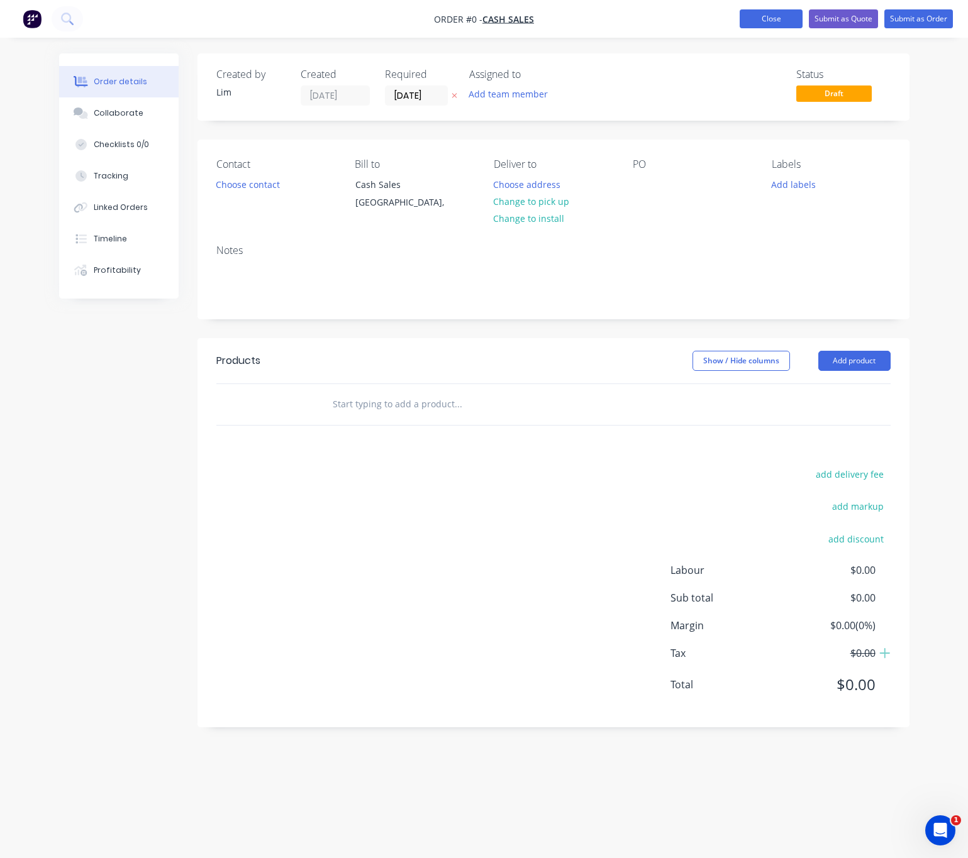
click at [763, 23] on button "Close" at bounding box center [770, 18] width 63 height 19
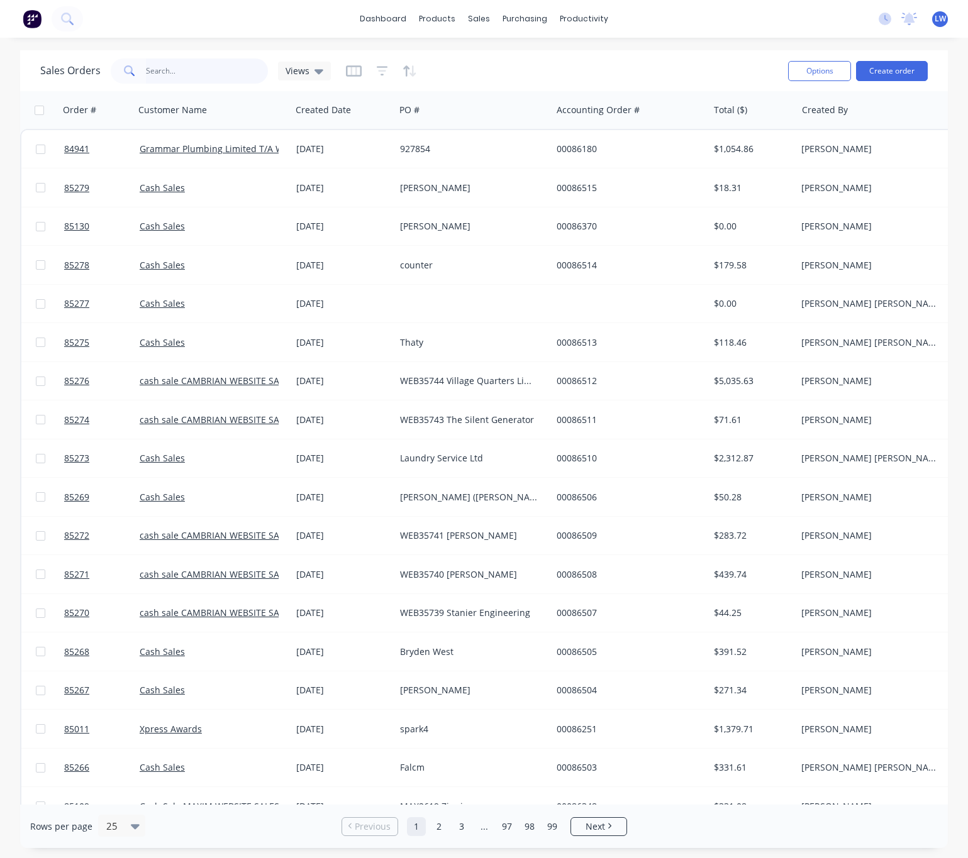
click at [161, 72] on input "text" at bounding box center [207, 70] width 123 height 25
type input "blue murder"
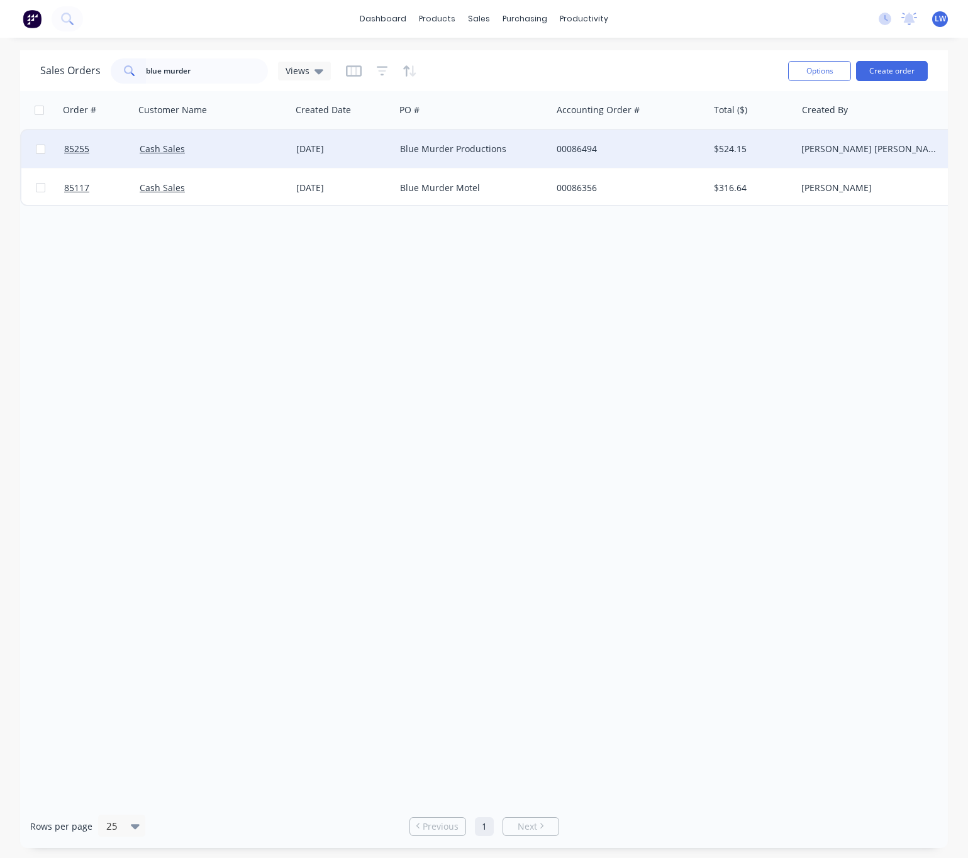
click at [517, 151] on div "Blue Murder Productions" at bounding box center [470, 149] width 140 height 13
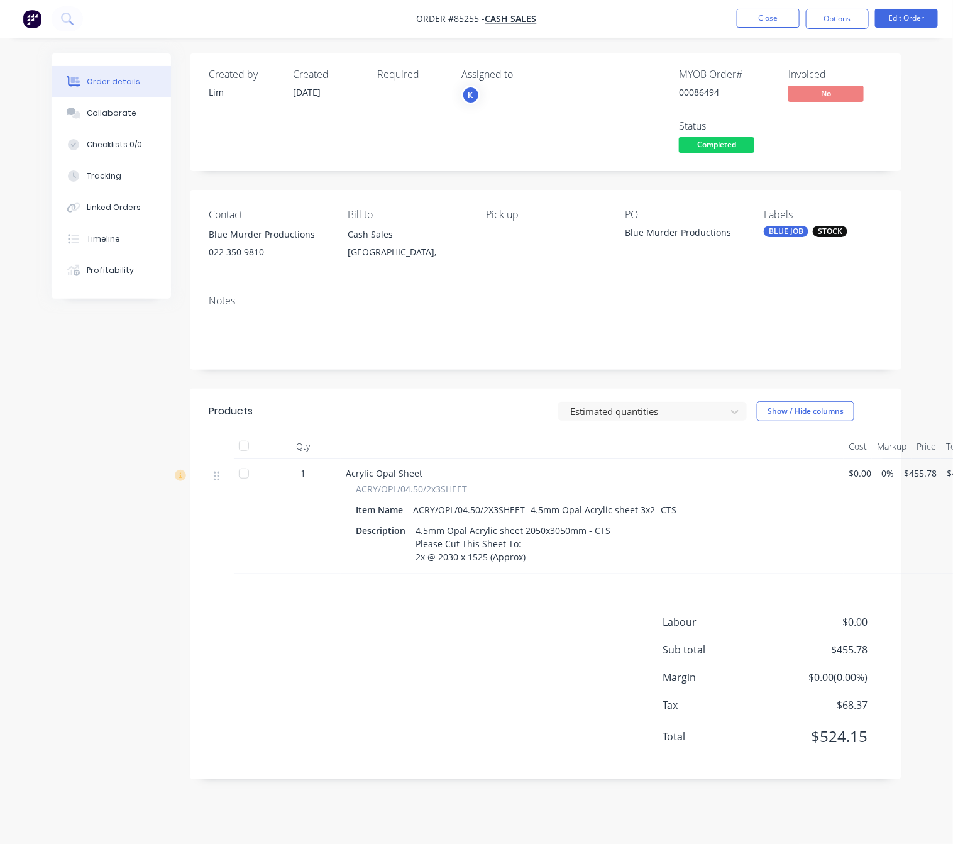
scroll to position [14, 0]
click at [149, 395] on div "Created by [PERSON_NAME] Created [DATE] Required Assigned to K MYOB Order # 000…" at bounding box center [477, 425] width 850 height 744
click at [14, 598] on div "Order details Collaborate Checklists 0/0 Tracking Linked Orders Timeline Profit…" at bounding box center [476, 422] width 953 height 844
click at [777, 9] on button "Close" at bounding box center [768, 18] width 63 height 19
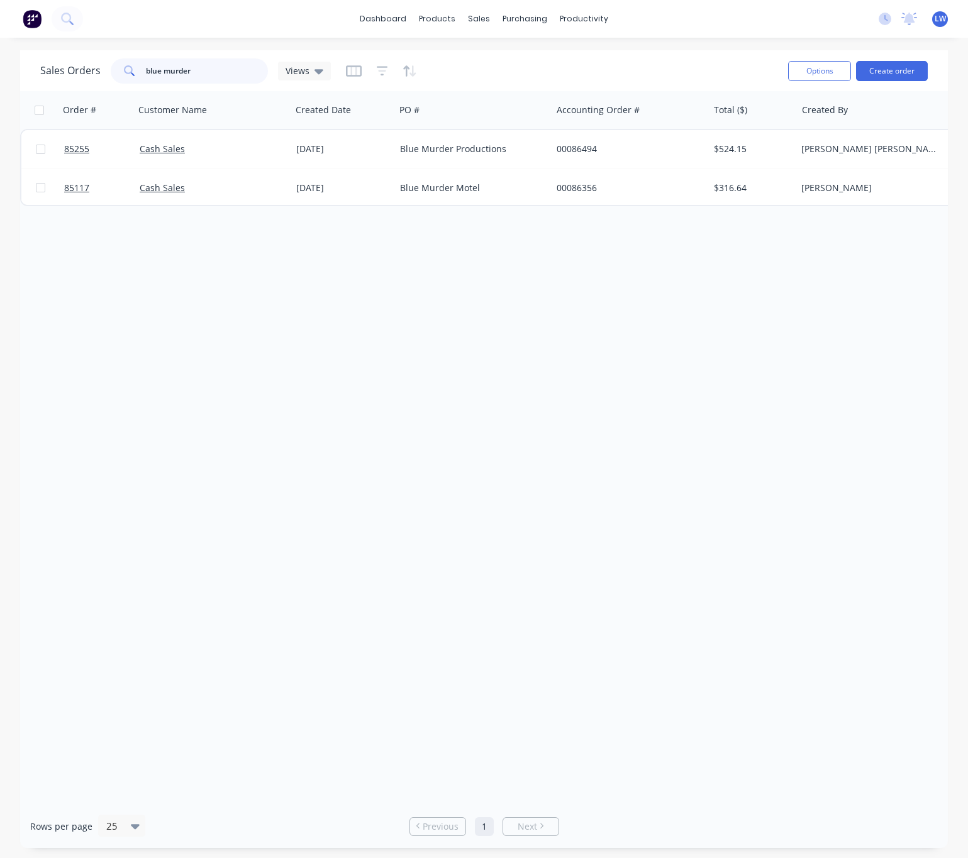
drag, startPoint x: 138, startPoint y: 70, endPoint x: 102, endPoint y: 64, distance: 35.7
click at [104, 64] on div "Sales Orders blue murder Views" at bounding box center [185, 70] width 290 height 25
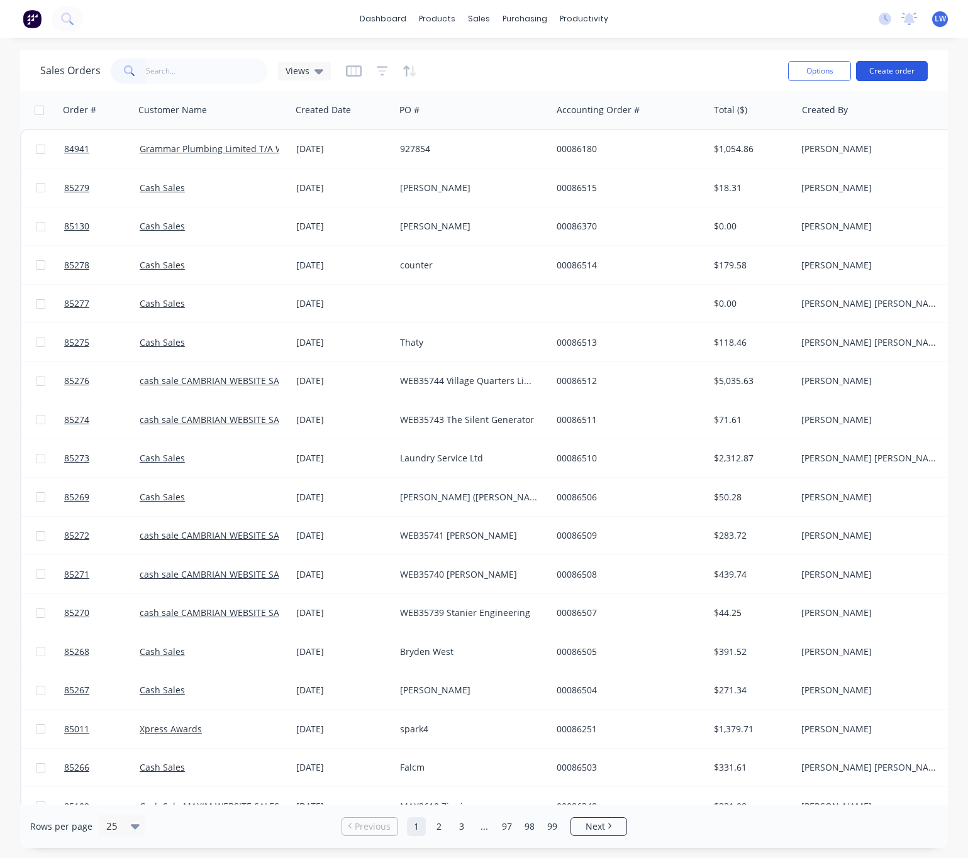
click at [890, 78] on button "Create order" at bounding box center [892, 71] width 72 height 20
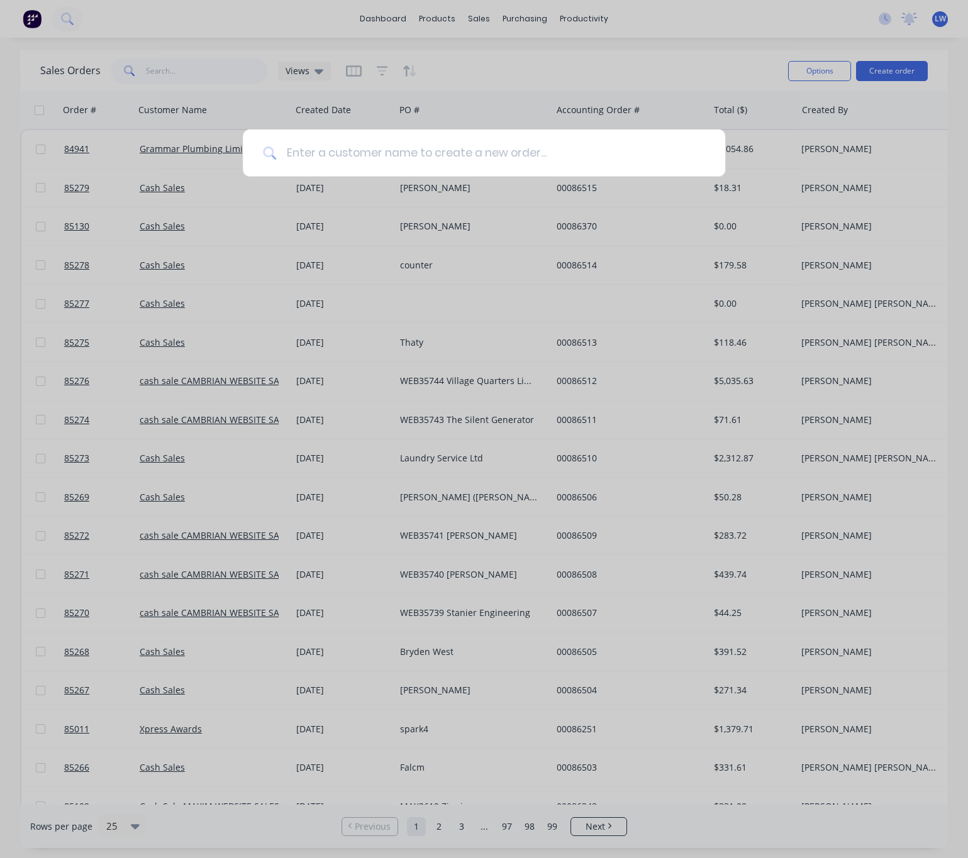
click at [445, 144] on input at bounding box center [490, 153] width 429 height 47
click at [483, 163] on input at bounding box center [490, 153] width 429 height 47
click at [267, 33] on div at bounding box center [484, 429] width 968 height 858
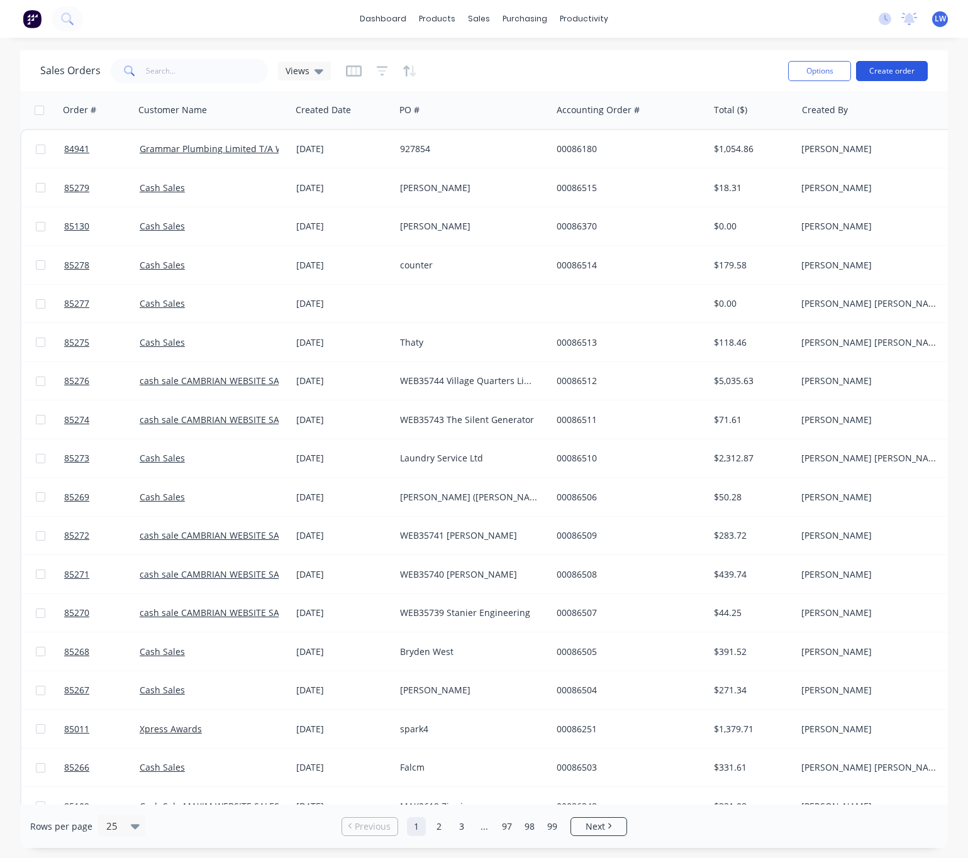
click at [905, 67] on button "Create order" at bounding box center [892, 71] width 72 height 20
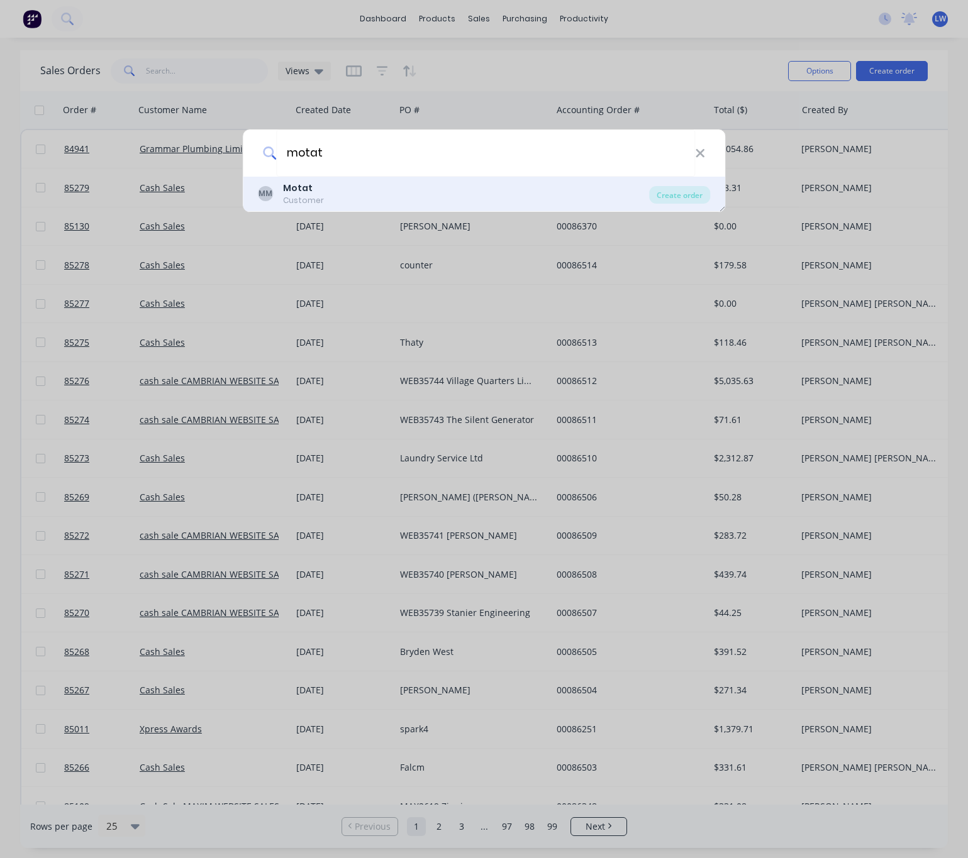
type input "motat"
click at [385, 187] on div "MM Motat Customer" at bounding box center [454, 194] width 392 height 25
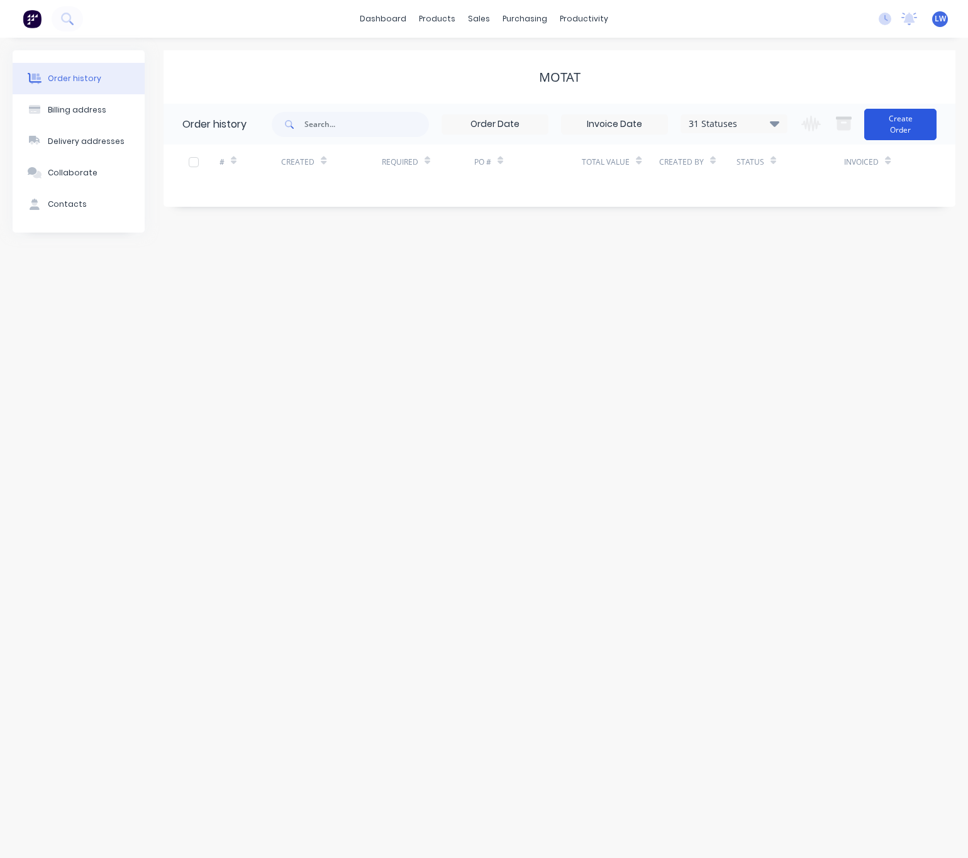
click at [906, 118] on button "Create Order" at bounding box center [900, 124] width 72 height 31
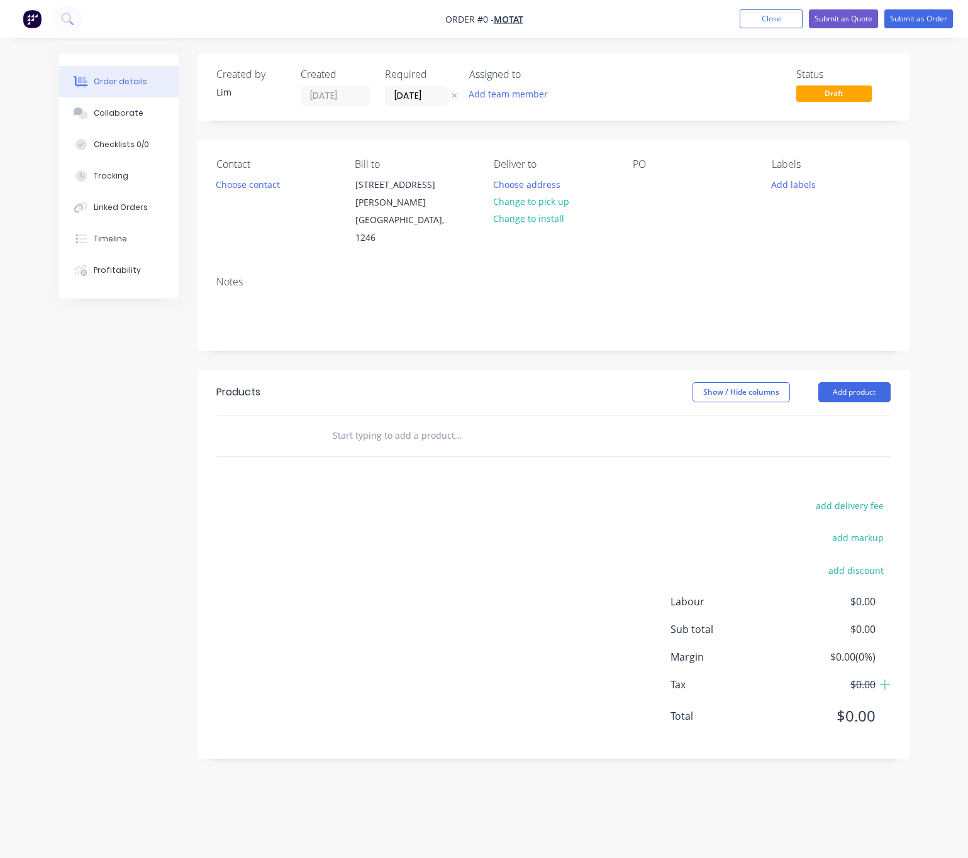
click at [455, 97] on icon "button" at bounding box center [454, 96] width 6 height 8
click at [234, 182] on button "Choose contact" at bounding box center [247, 183] width 77 height 17
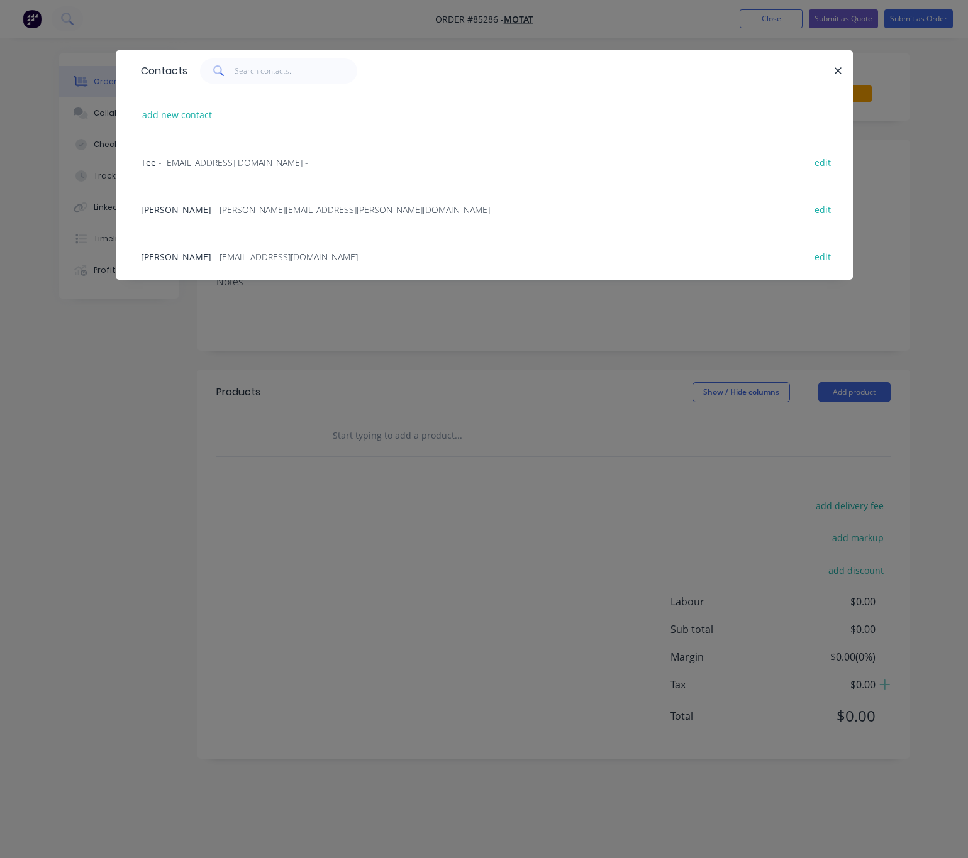
click at [174, 104] on div "add new contact" at bounding box center [484, 114] width 699 height 47
click at [176, 113] on button "add new contact" at bounding box center [177, 114] width 83 height 17
select select "NZ"
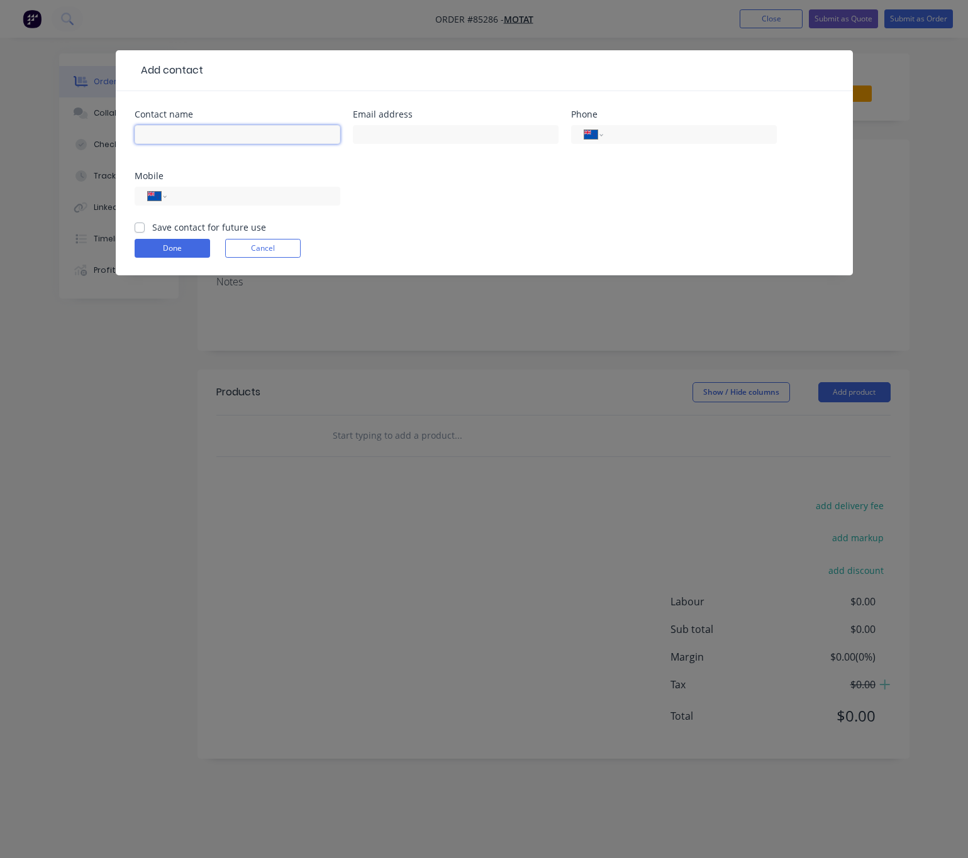
click at [192, 136] on input "text" at bounding box center [238, 134] width 206 height 19
paste input "Nicholas Shah"
type input "Nicholas Shah"
click at [413, 136] on input "text" at bounding box center [456, 134] width 206 height 19
paste input "nicholasshahdesign@googlemail.com"
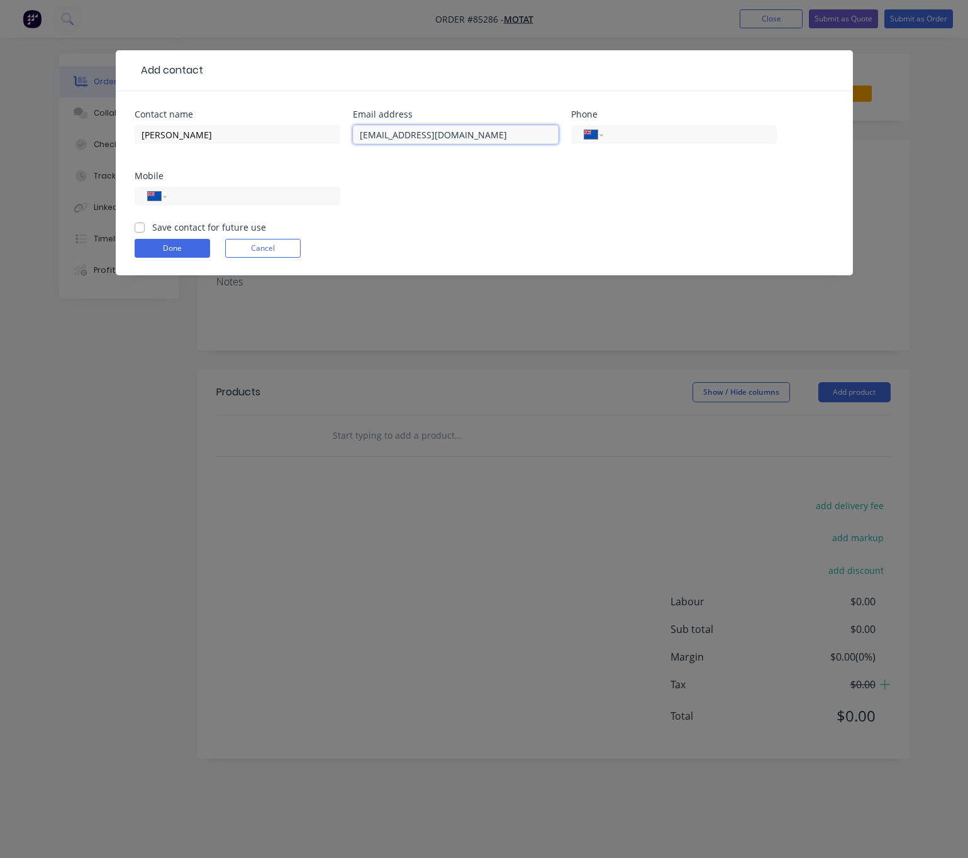
type input "nicholasshahdesign@googlemail.com"
click at [174, 248] on button "Done" at bounding box center [172, 248] width 75 height 19
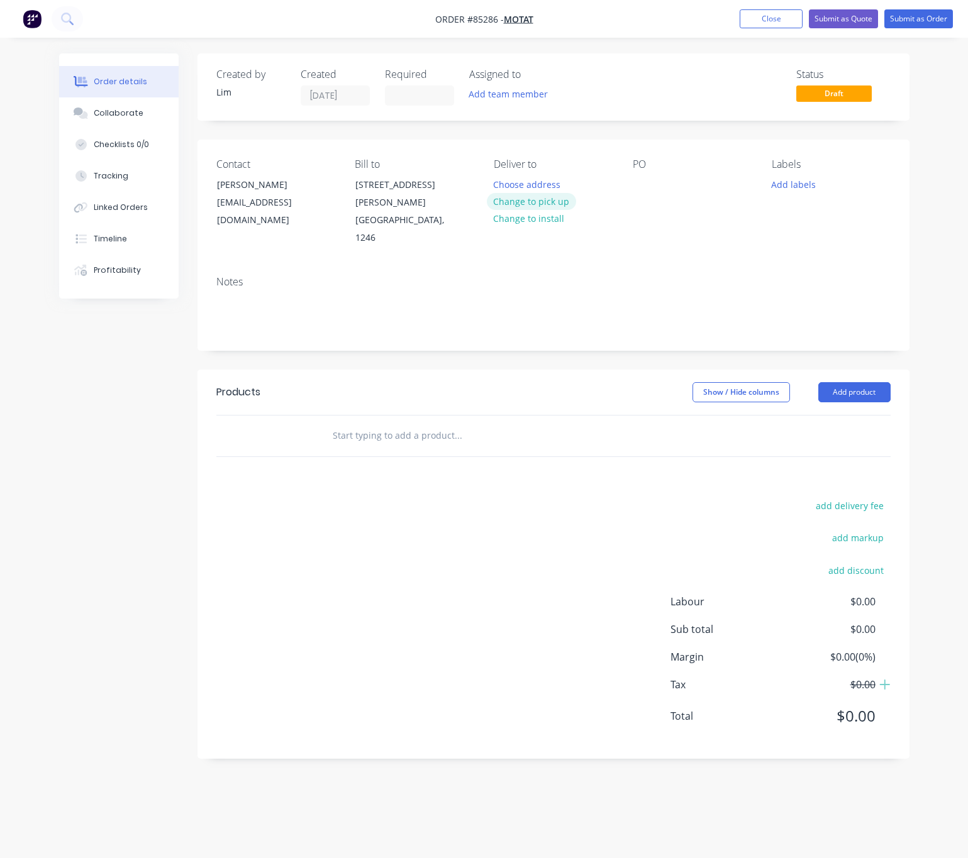
click at [538, 202] on button "Change to pick up" at bounding box center [531, 201] width 89 height 17
click at [642, 185] on div at bounding box center [643, 184] width 20 height 18
drag, startPoint x: 902, startPoint y: 174, endPoint x: 638, endPoint y: 189, distance: 264.5
click at [634, 189] on div at bounding box center [643, 184] width 20 height 18
click at [63, 468] on div "Created by Lim Created 14/10/25 Required Assigned to Add team member Status Dra…" at bounding box center [484, 415] width 850 height 724
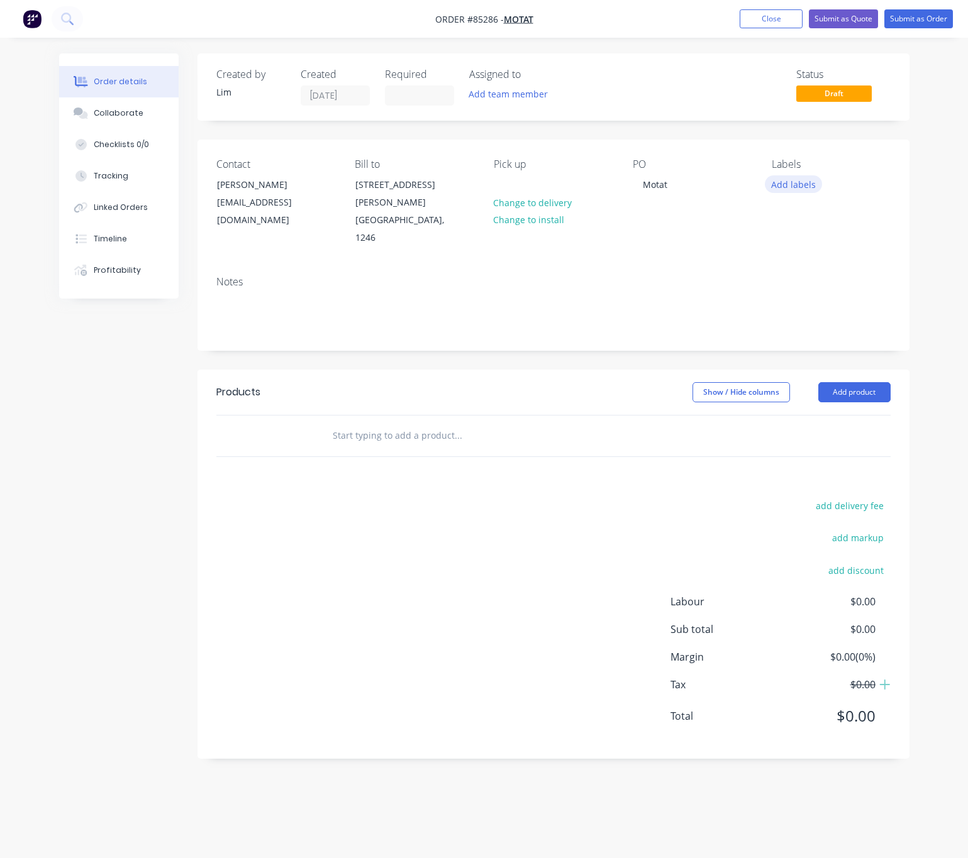
click at [798, 189] on button "Add labels" at bounding box center [794, 183] width 58 height 17
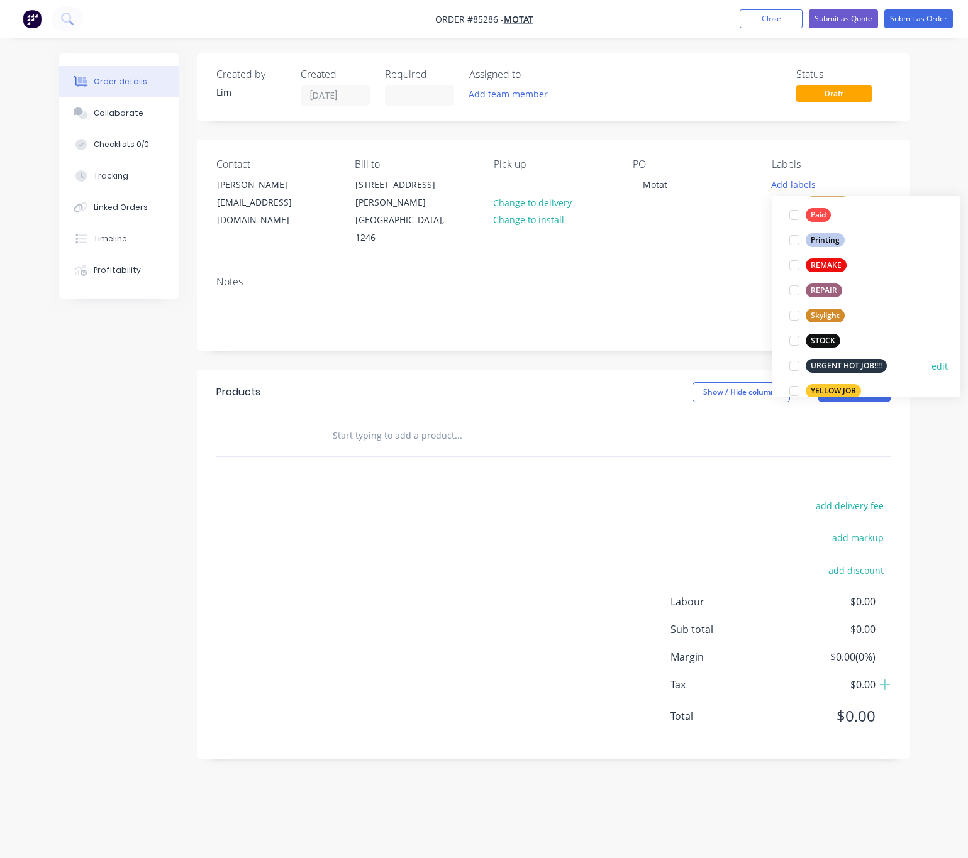
scroll to position [529, 0]
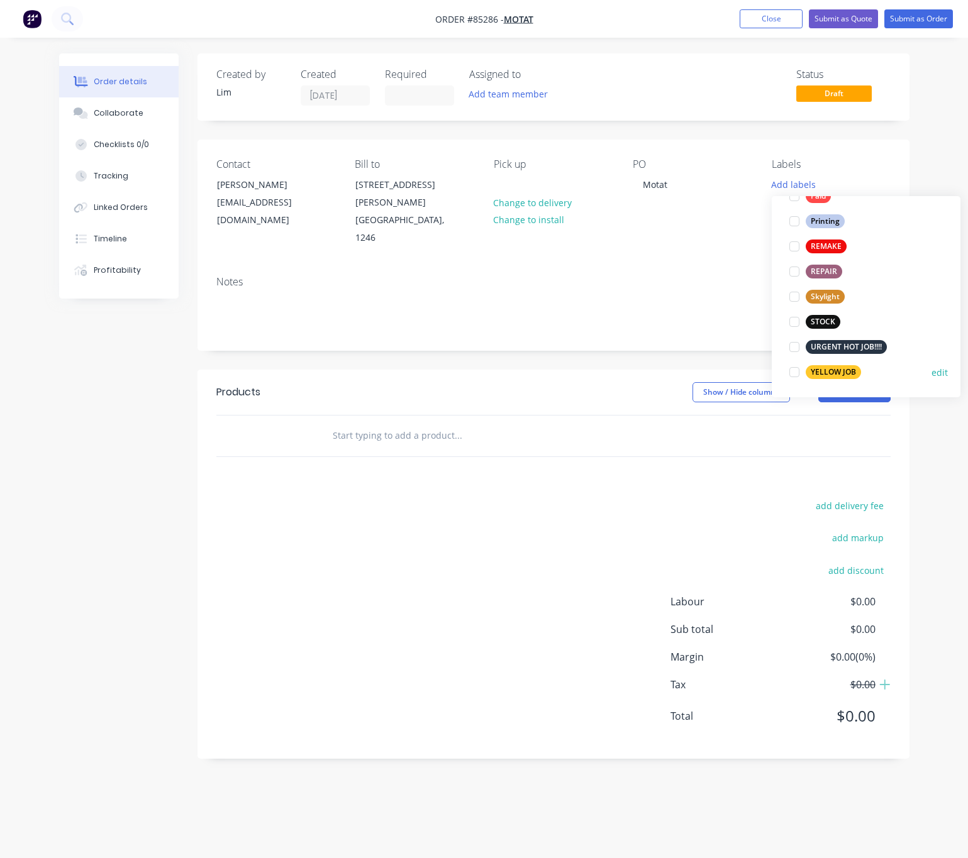
click at [843, 373] on div "YELLOW JOB" at bounding box center [832, 372] width 55 height 14
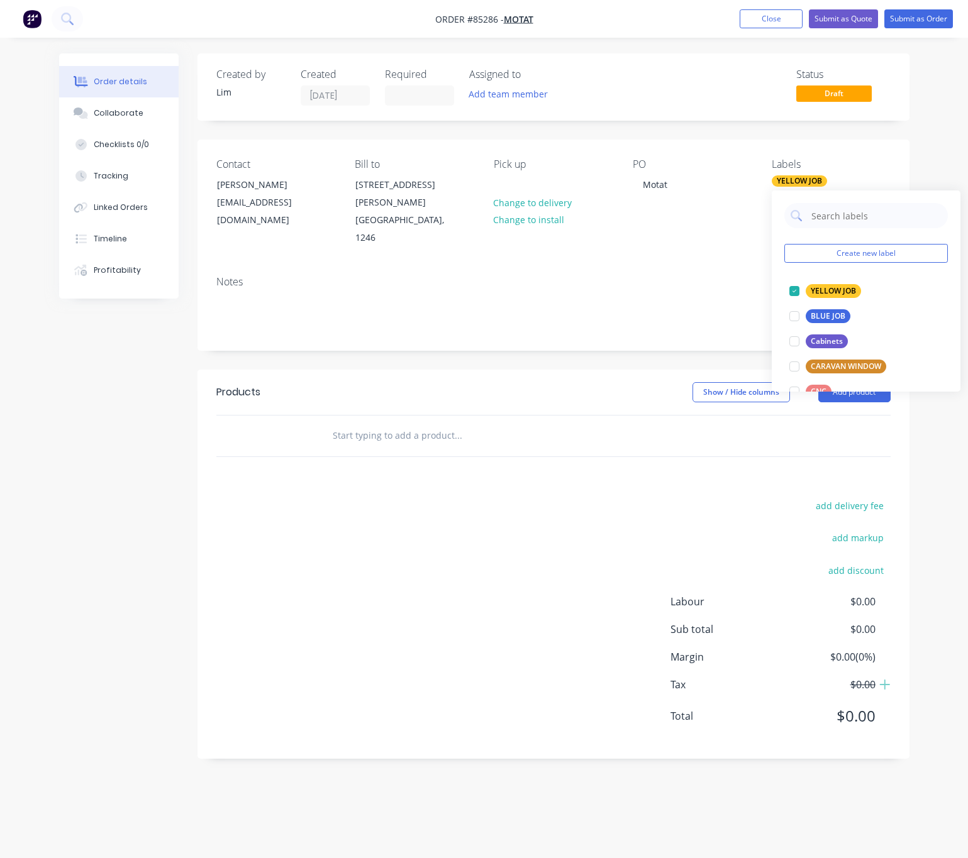
click at [170, 473] on div "Created by Lim Created 14/10/25 Required Assigned to Add team member Status Dra…" at bounding box center [484, 415] width 850 height 724
click at [407, 433] on div at bounding box center [543, 436] width 453 height 41
click at [393, 423] on input "text" at bounding box center [457, 435] width 251 height 25
click at [782, 185] on div "YELLOW JOB" at bounding box center [798, 180] width 55 height 11
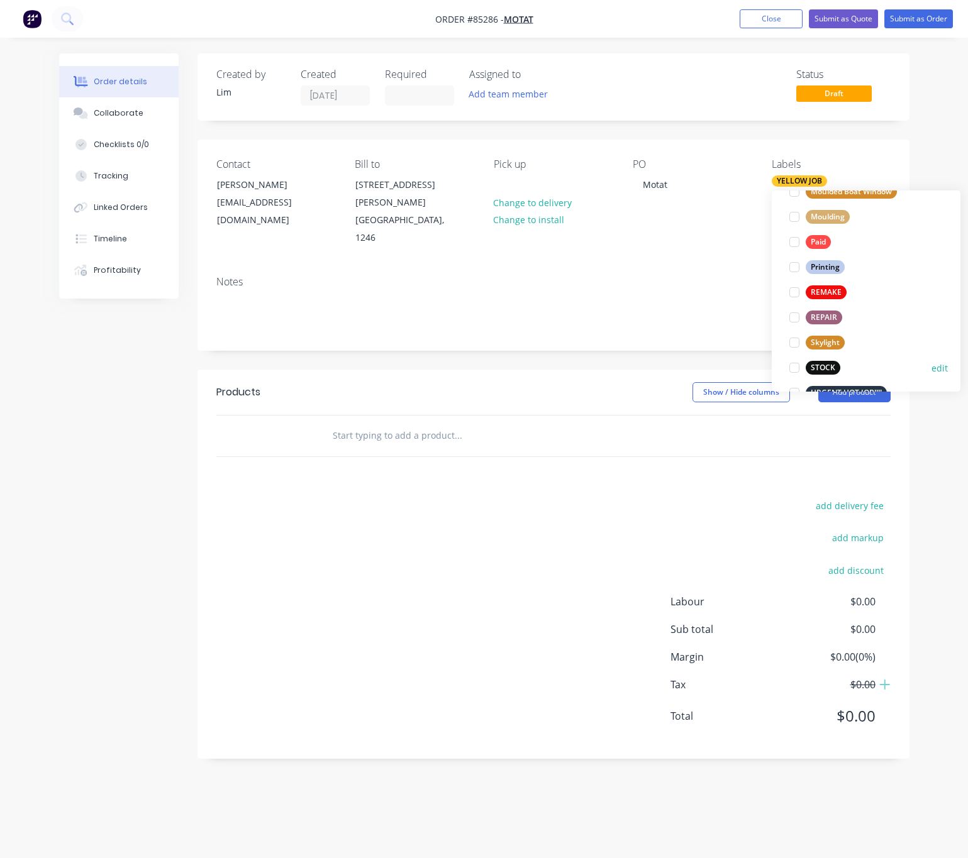
scroll to position [529, 0]
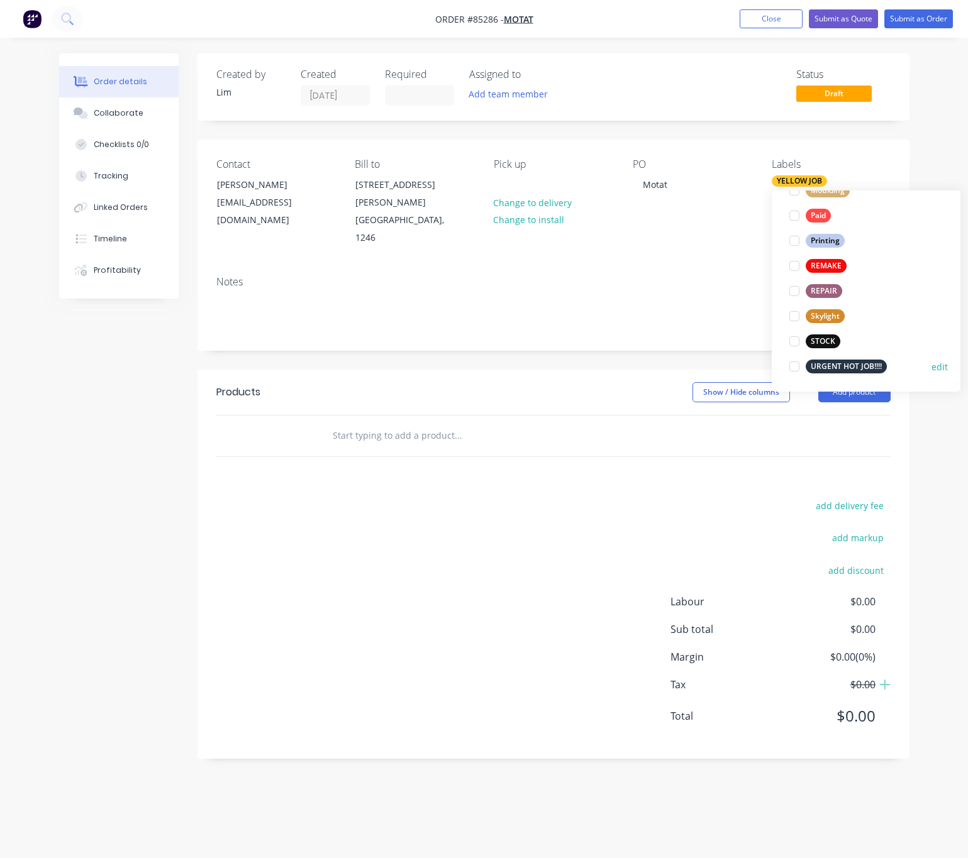
click at [864, 367] on div "URGENT HOT JOB!!!!" at bounding box center [845, 367] width 81 height 14
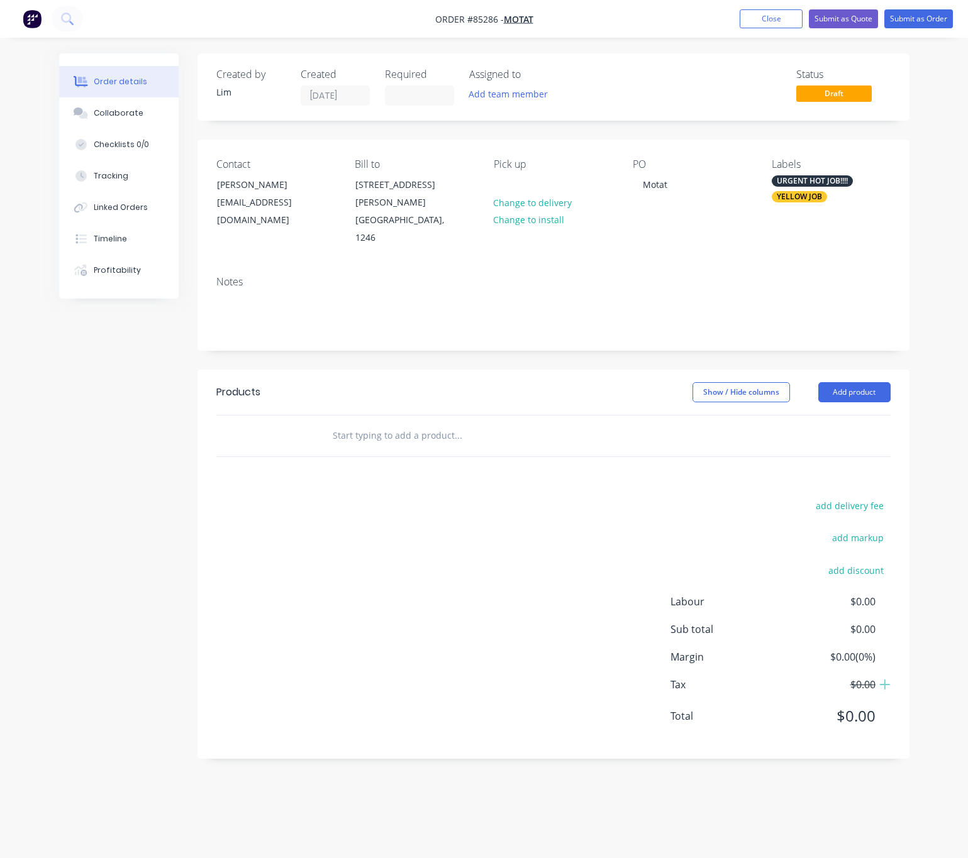
click at [191, 502] on div "Created by Lim Created 14/10/25 Required Assigned to Add team member Status Dra…" at bounding box center [484, 415] width 850 height 724
click at [404, 423] on input "text" at bounding box center [457, 435] width 251 height 25
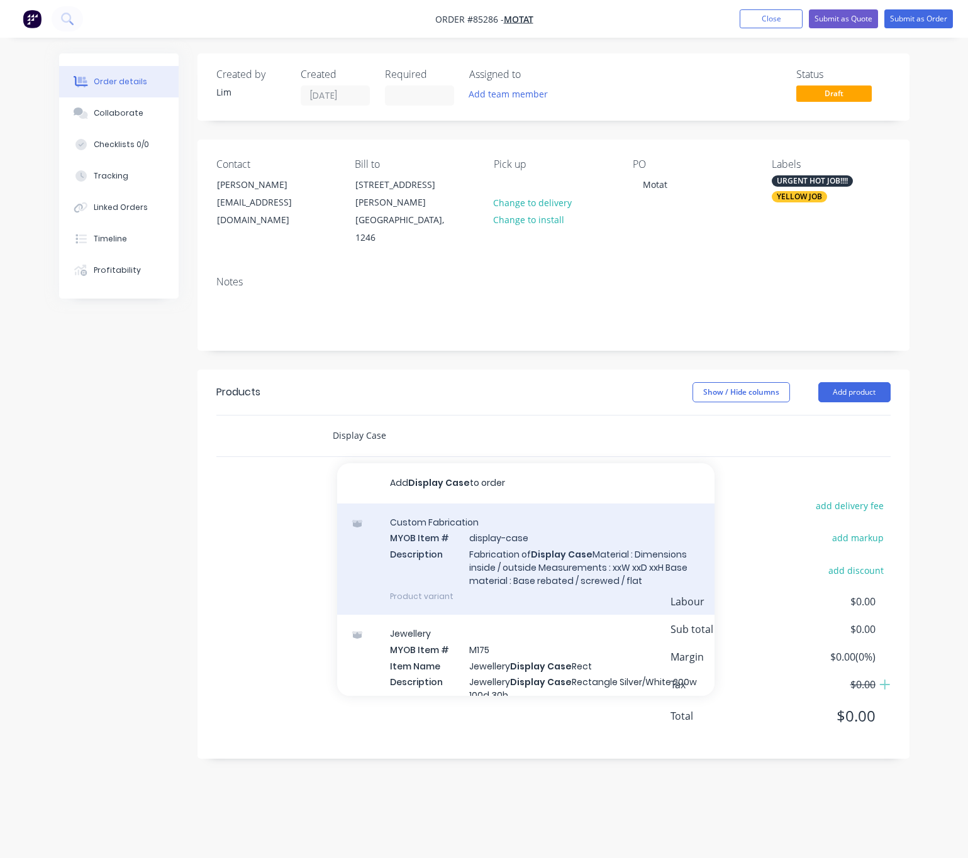
type input "Display Case"
click at [599, 534] on div "Custom Fabrication MYOB Item # display-case Description Fabrication of Display …" at bounding box center [525, 559] width 377 height 111
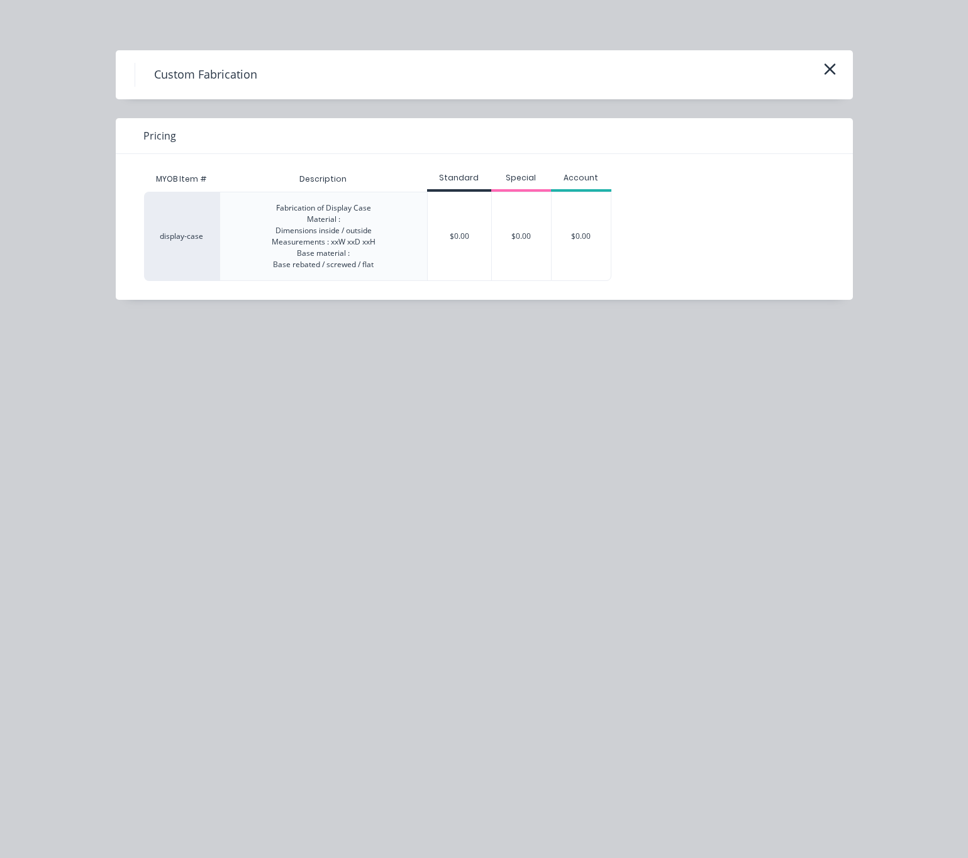
click at [460, 238] on div "$0.00" at bounding box center [460, 236] width 64 height 88
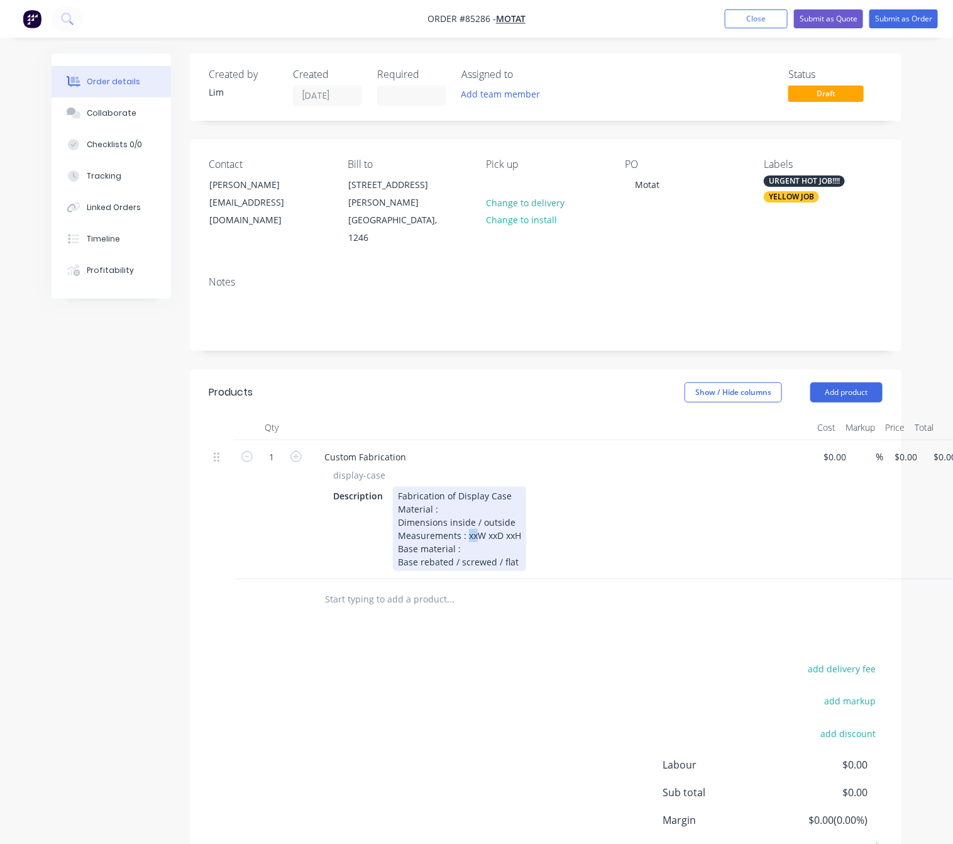
drag, startPoint x: 475, startPoint y: 517, endPoint x: 467, endPoint y: 517, distance: 8.8
click at [467, 517] on div "Fabrication of Display Case Material : Dimensions inside / outside Measurements…" at bounding box center [459, 529] width 133 height 84
drag, startPoint x: 479, startPoint y: 504, endPoint x: 447, endPoint y: 504, distance: 32.1
click at [447, 504] on div "Fabrication of Display Case Material : Dimensions inside / outside Measurements…" at bounding box center [459, 529] width 133 height 84
click at [455, 504] on div "Fabrication of Display Case Material : Dimensions: outside Measurements : xxW x…" at bounding box center [459, 529] width 133 height 84
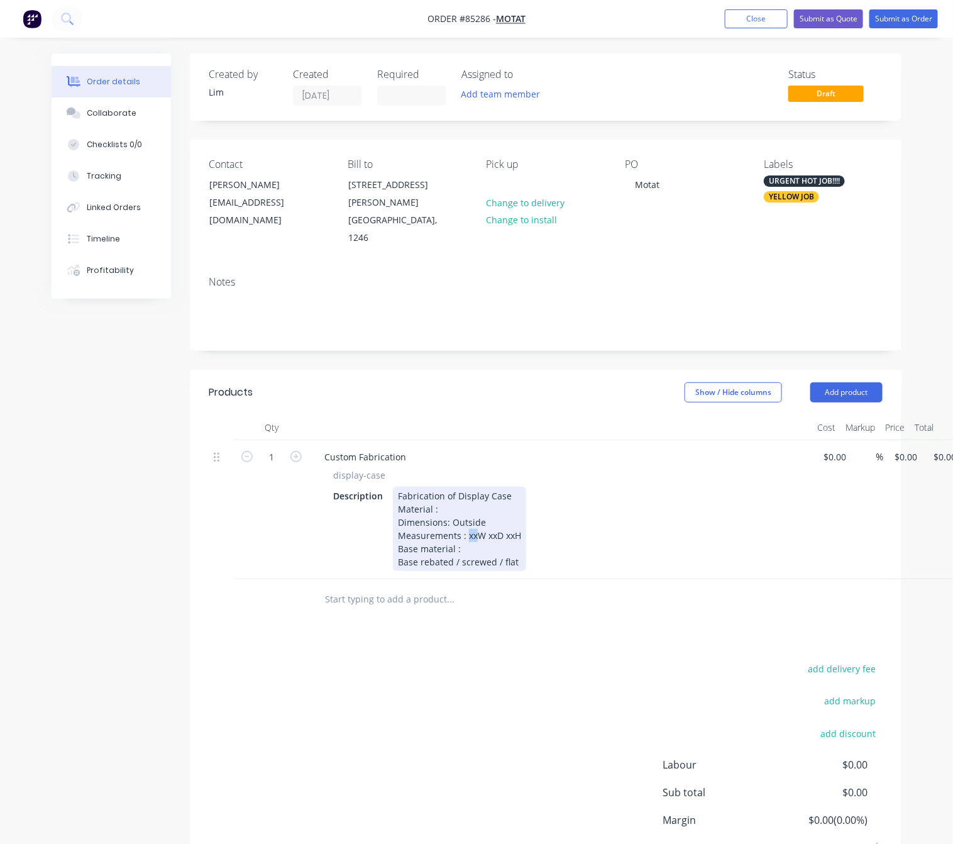
drag, startPoint x: 474, startPoint y: 519, endPoint x: 466, endPoint y: 516, distance: 8.8
click at [466, 516] on div "Fabrication of Display Case Material : Dimensions: Outside Measurements : xxW x…" at bounding box center [459, 529] width 133 height 84
drag, startPoint x: 500, startPoint y: 517, endPoint x: 490, endPoint y: 517, distance: 9.4
click at [490, 517] on div "Fabrication of Display Case Material : Dimensions: Outside Measurements : 556W …" at bounding box center [463, 529] width 140 height 84
drag, startPoint x: 525, startPoint y: 521, endPoint x: 516, endPoint y: 519, distance: 9.6
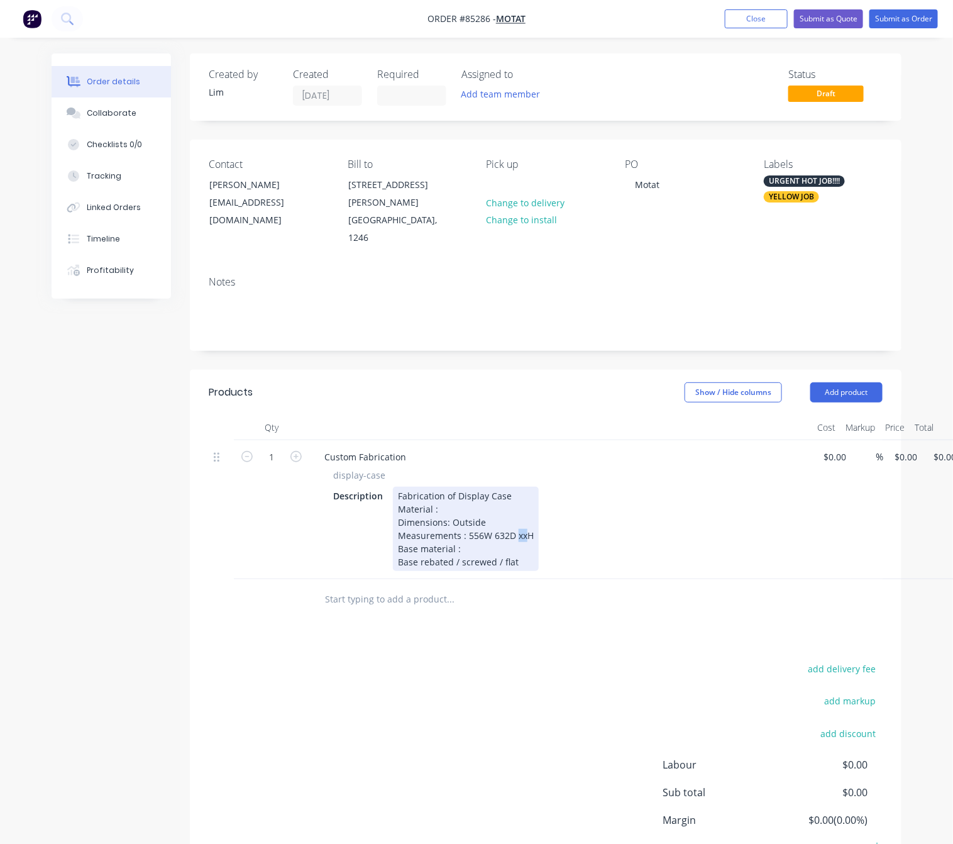
click at [516, 519] on div "Fabrication of Display Case Material : Dimensions: Outside Measurements : 556W …" at bounding box center [466, 529] width 146 height 84
drag, startPoint x: 504, startPoint y: 521, endPoint x: 493, endPoint y: 521, distance: 11.3
click at [493, 521] on div "Fabrication of Display Case Material : Dimensions: Outside Measurements : 556W …" at bounding box center [469, 529] width 152 height 84
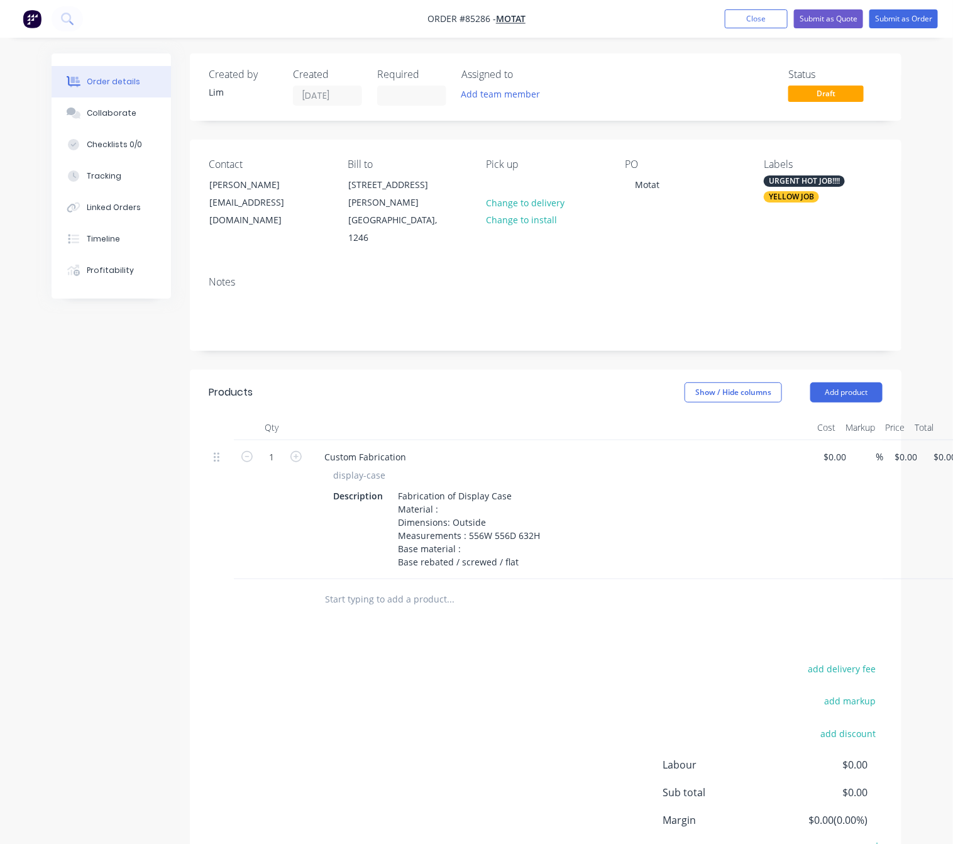
click at [507, 612] on div "Products Show / Hide columns Add product Qty Cost Markup Price Total 1 Custom F…" at bounding box center [546, 646] width 712 height 552
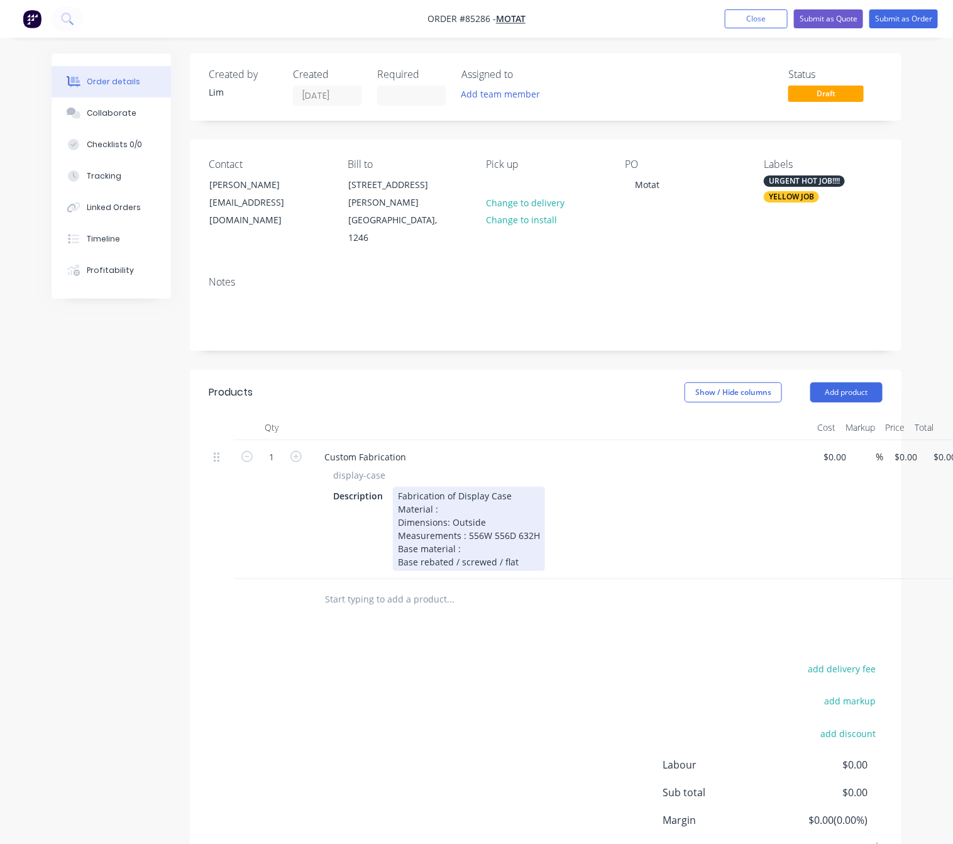
click at [470, 534] on div "Fabrication of Display Case Material : Dimensions: Outside Measurements : 556W …" at bounding box center [469, 529] width 152 height 84
click at [455, 534] on div "Fabrication of Display Case Material : Dimensions: Outside Measurements : 556W …" at bounding box center [469, 529] width 152 height 84
click at [490, 529] on div "Fabrication of Display Case Material : Dimensions: Outside Measurements : 556W …" at bounding box center [469, 529] width 152 height 84
drag, startPoint x: 472, startPoint y: 550, endPoint x: 372, endPoint y: 553, distance: 100.7
click at [372, 553] on div "Description Fabrication of Display Case Material : Dimensions: Outside Measurem…" at bounding box center [558, 529] width 460 height 84
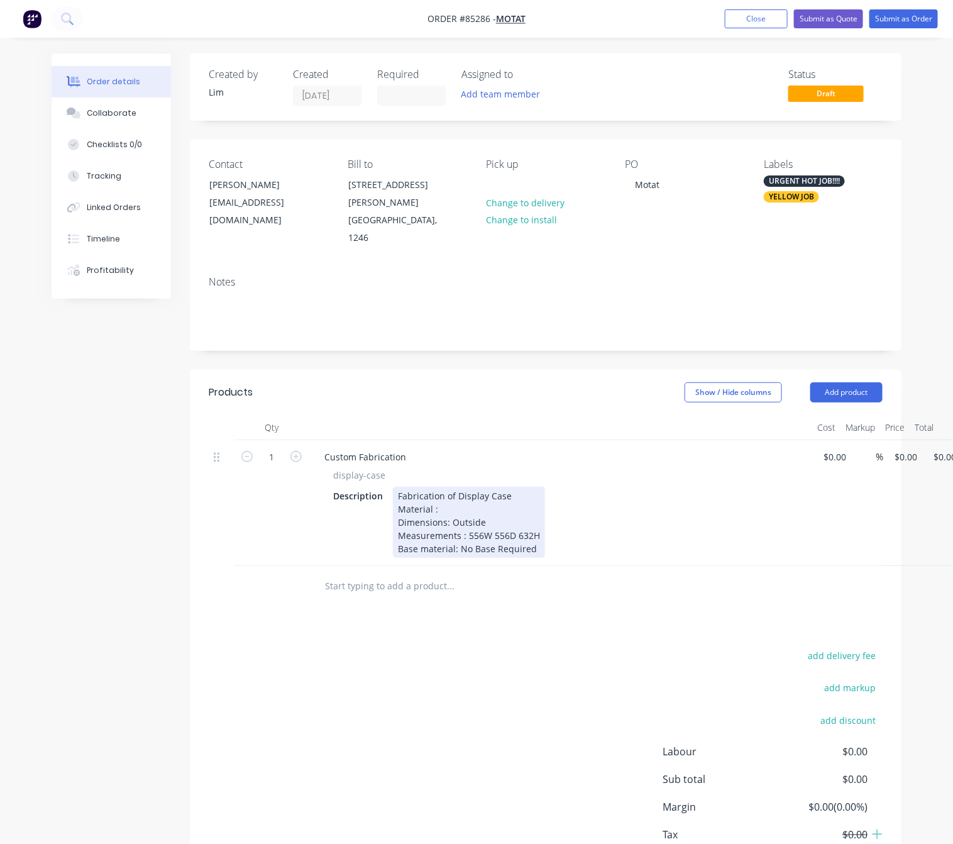
click at [462, 492] on div "Fabrication of Display Case Material : Dimensions: Outside Measurements : 556W …" at bounding box center [469, 522] width 152 height 71
drag, startPoint x: 534, startPoint y: 530, endPoint x: 545, endPoint y: 533, distance: 11.0
click at [534, 530] on div "Fabrication of Display Case Material : 6mm Clear Acrylic Dimensions: Outside Me…" at bounding box center [469, 522] width 152 height 71
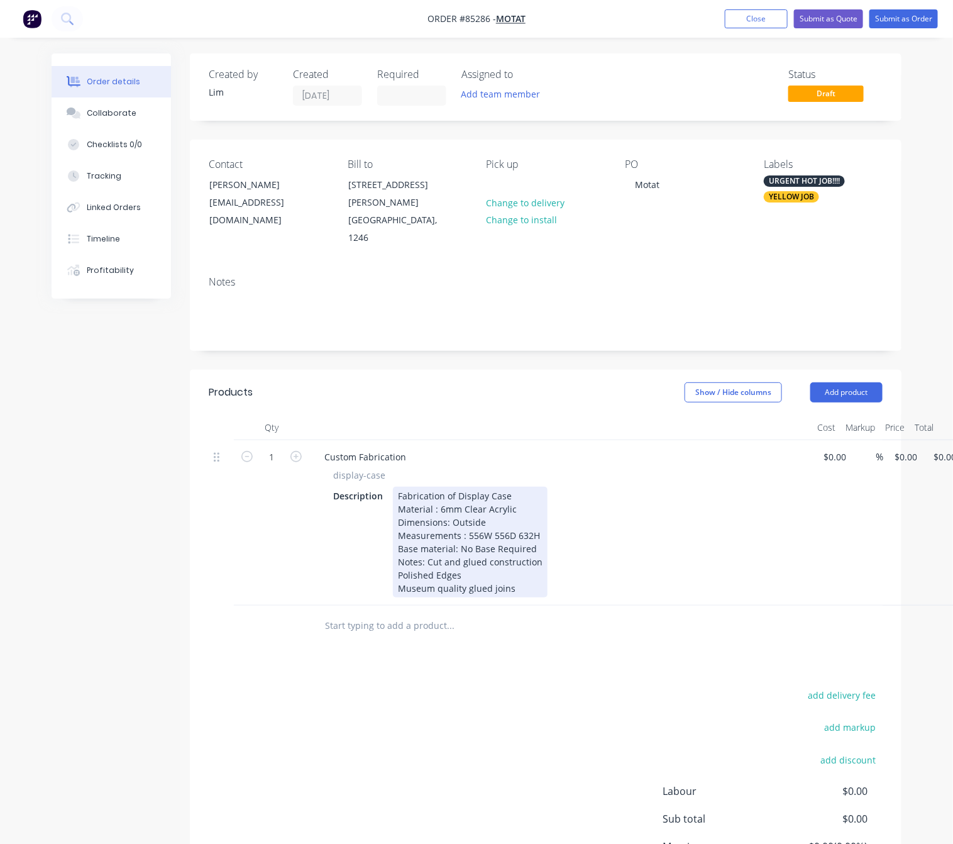
click at [427, 548] on div "Fabrication of Display Case Material : 6mm Clear Acrylic Dimensions: Outside Me…" at bounding box center [470, 542] width 155 height 111
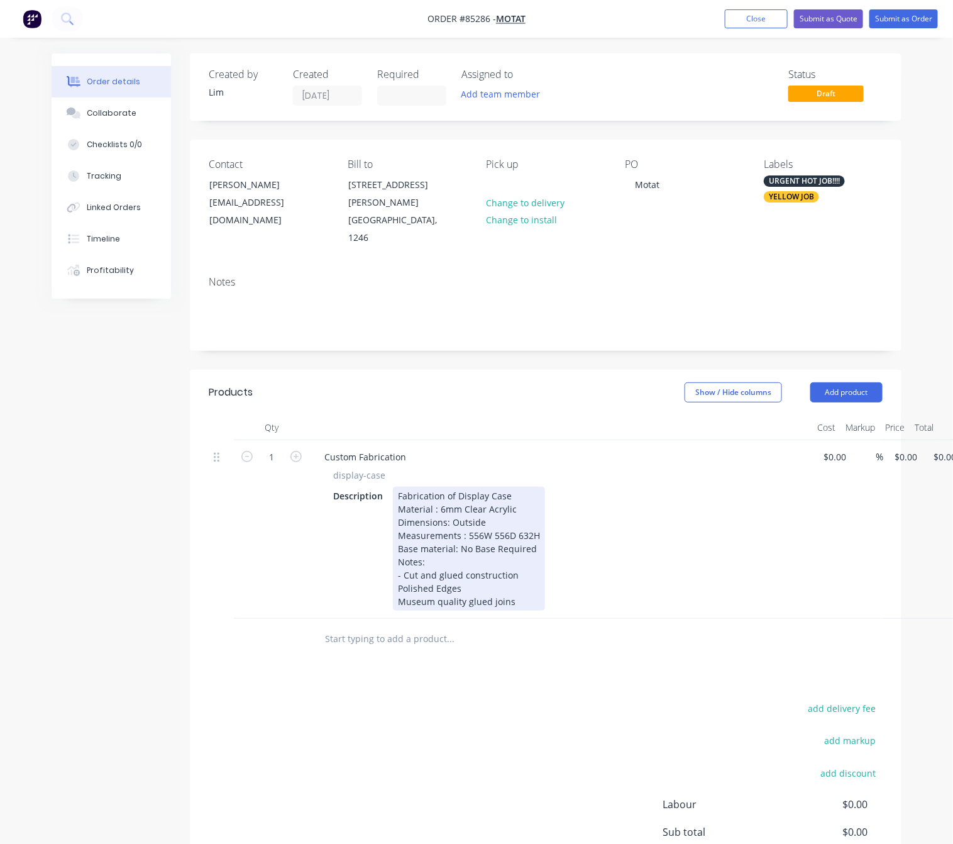
click at [399, 582] on div "Polished Edges" at bounding box center [469, 588] width 142 height 13
click at [401, 595] on div "Museum quality glued joins" at bounding box center [469, 601] width 142 height 13
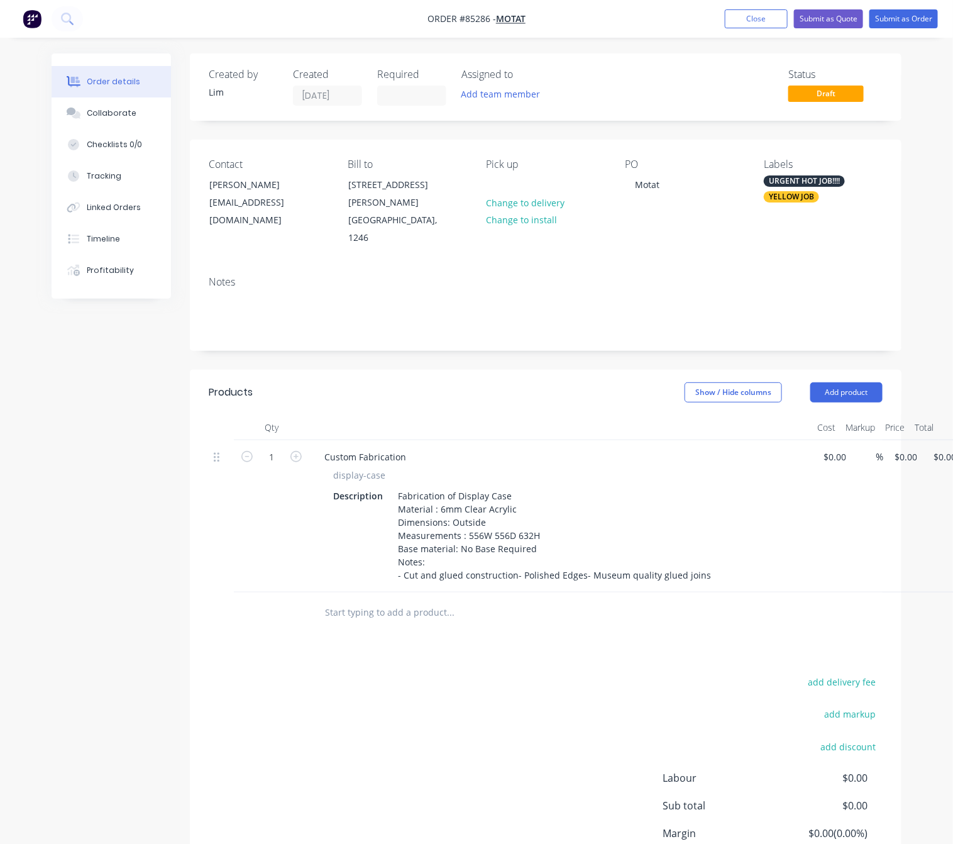
click at [381, 697] on div "add delivery fee add markup add discount Labour $0.00 Sub total $0.00 Margin $0…" at bounding box center [546, 794] width 674 height 243
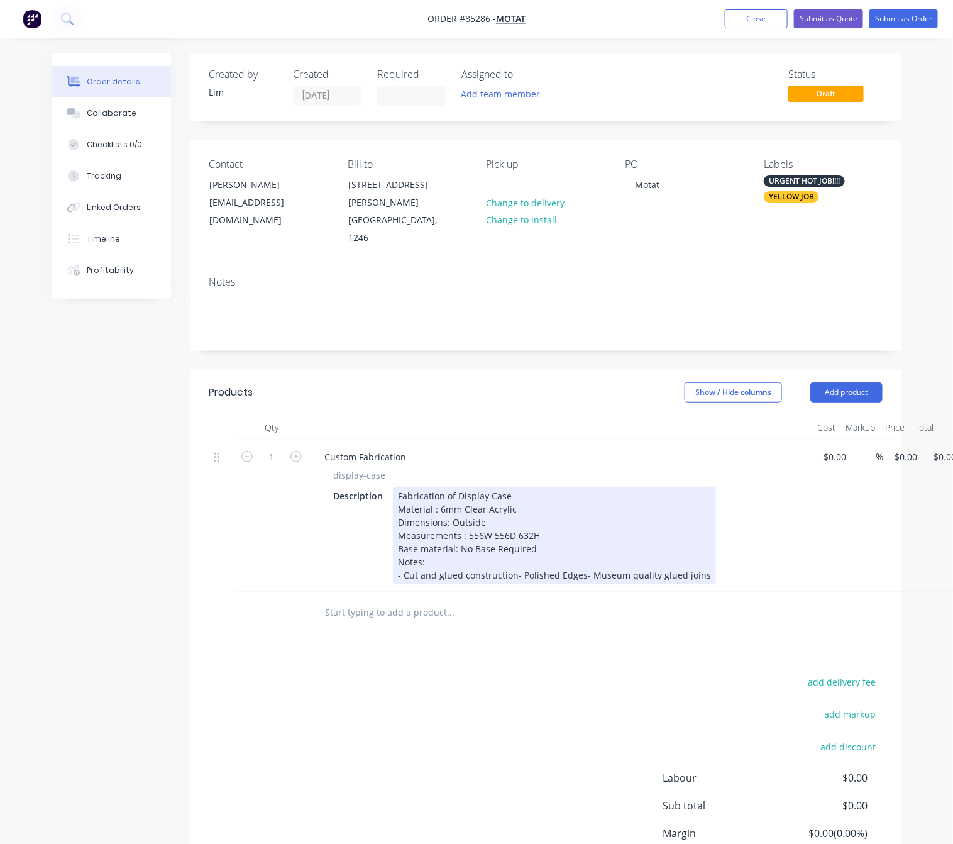
click at [504, 566] on div "Fabrication of Display Case Material : 6mm Clear Acrylic Dimensions: Outside Me…" at bounding box center [554, 535] width 323 height 97
click at [512, 557] on div "Fabrication of Display Case Material : 6mm Clear Acrylic Dimensions: Outside Me…" at bounding box center [554, 535] width 323 height 97
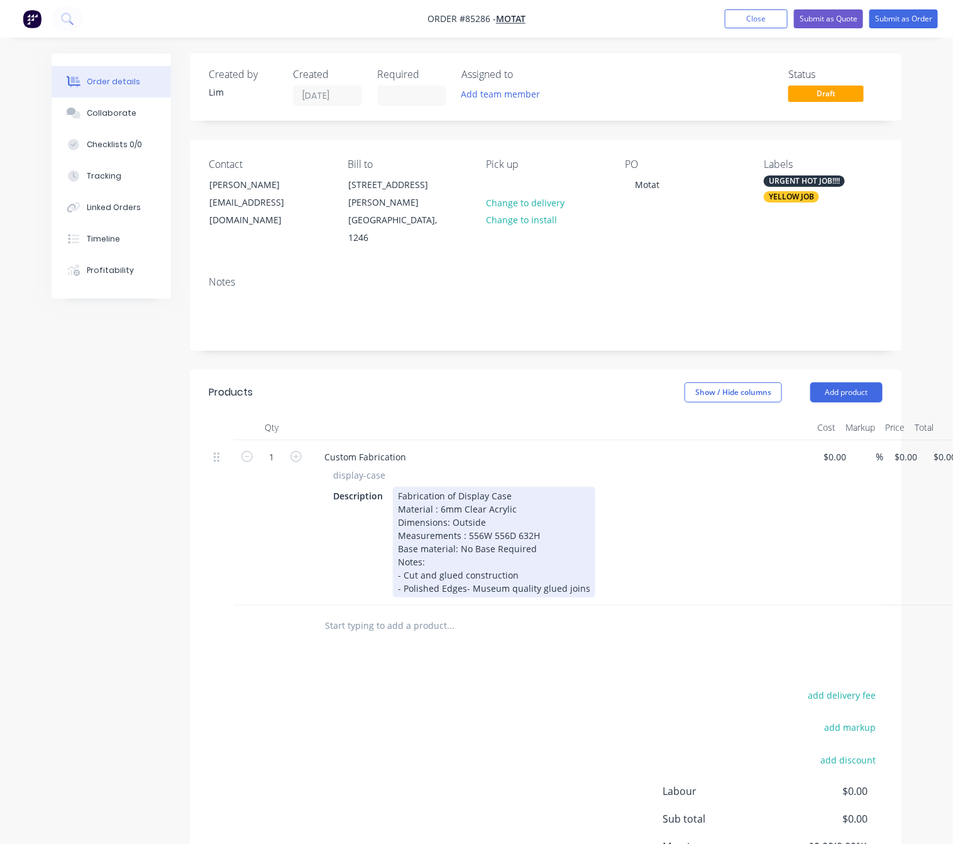
click at [463, 570] on div "Fabrication of Display Case Material : 6mm Clear Acrylic Dimensions: Outside Me…" at bounding box center [494, 542] width 202 height 111
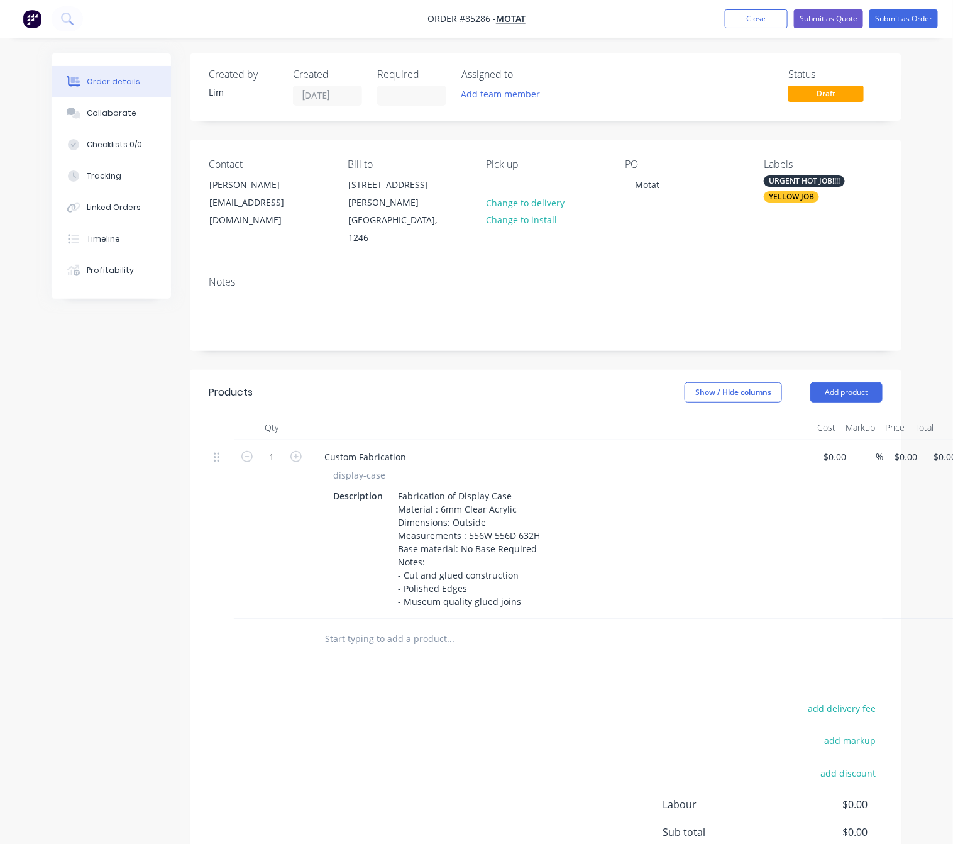
click at [461, 700] on div "add delivery fee add markup add discount Labour $0.00 Sub total $0.00 Margin $0…" at bounding box center [546, 821] width 674 height 243
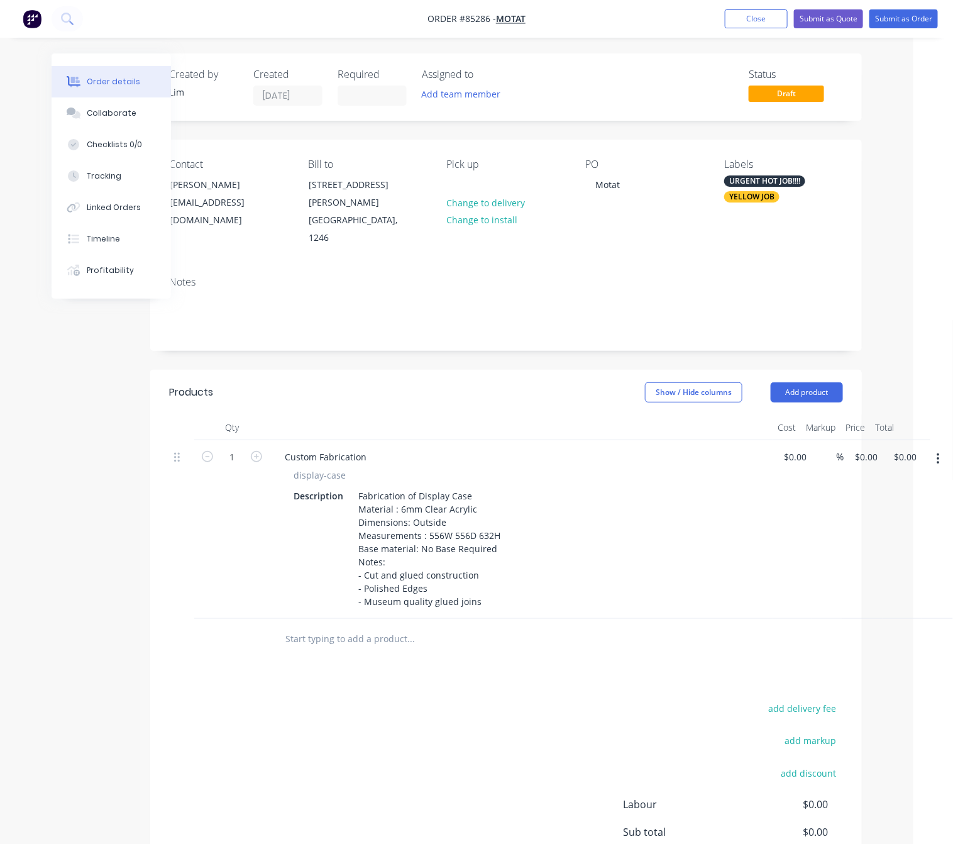
click at [937, 452] on icon "button" at bounding box center [938, 459] width 3 height 14
click at [920, 508] on div "Duplicate" at bounding box center [893, 517] width 97 height 18
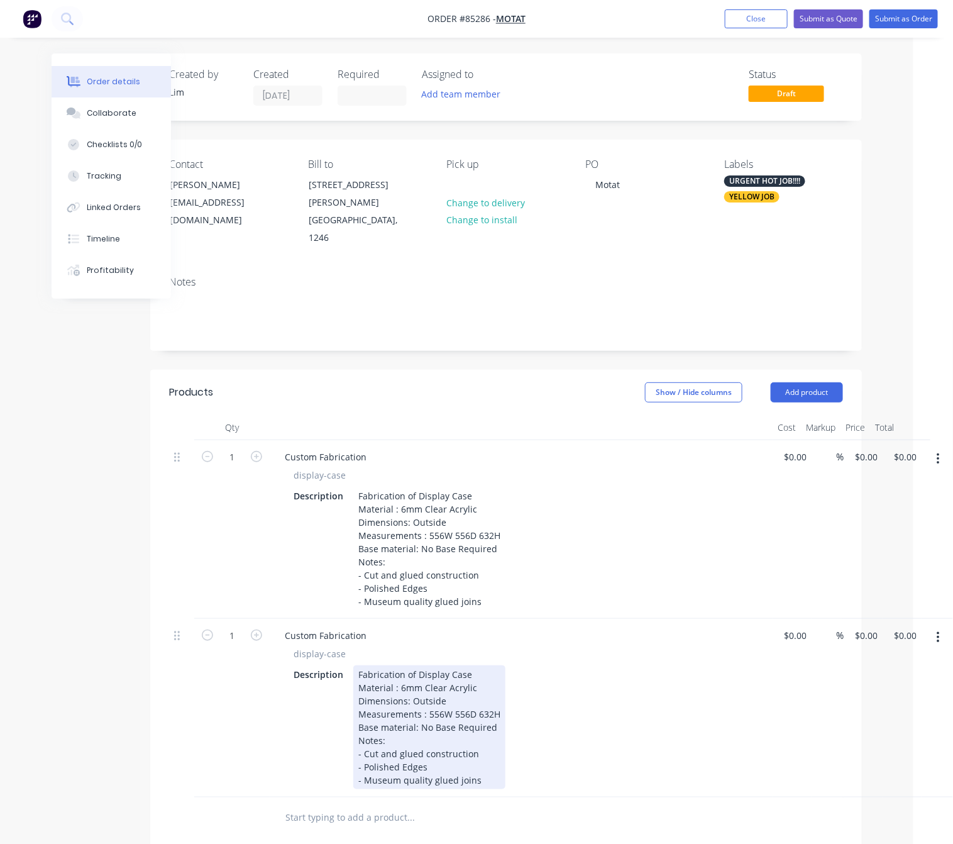
scroll to position [189, 40]
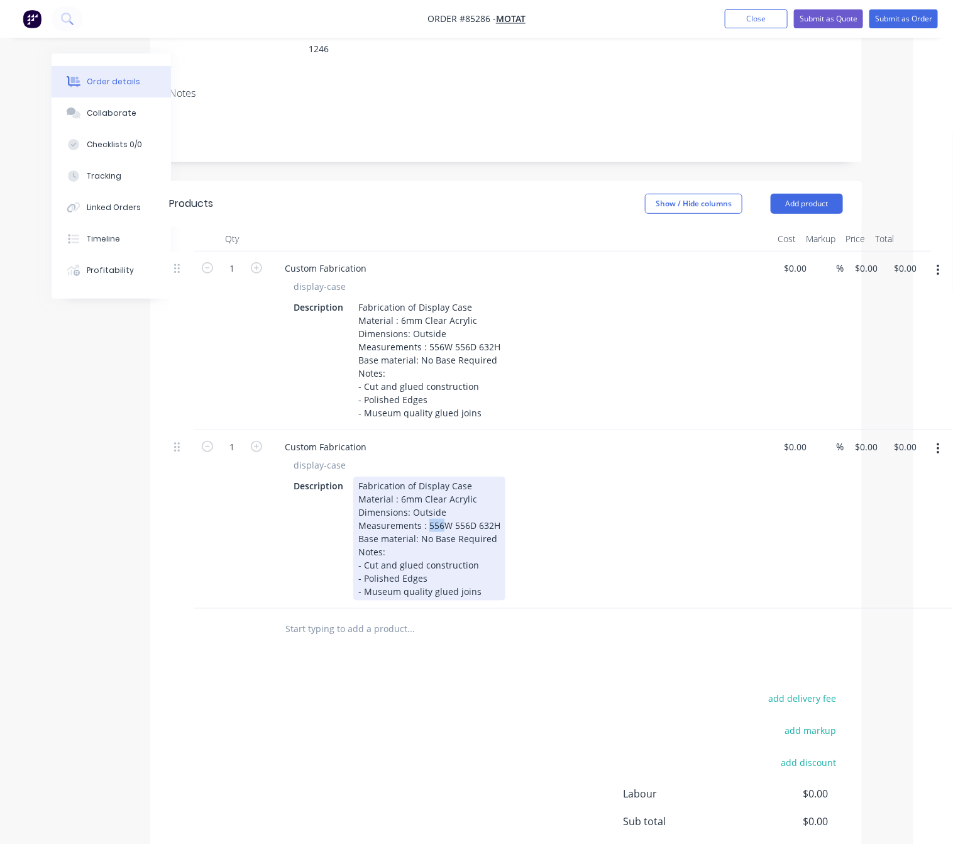
drag, startPoint x: 440, startPoint y: 508, endPoint x: 427, endPoint y: 508, distance: 13.2
click at [427, 508] on div "Fabrication of Display Case Material : 6mm Clear Acrylic Dimensions: Outside Me…" at bounding box center [429, 539] width 152 height 124
drag, startPoint x: 489, startPoint y: 508, endPoint x: 477, endPoint y: 508, distance: 11.3
click at [477, 508] on div "Fabrication of Display Case Material : 6mm Clear Acrylic Dimensions: Outside Me…" at bounding box center [429, 539] width 152 height 124
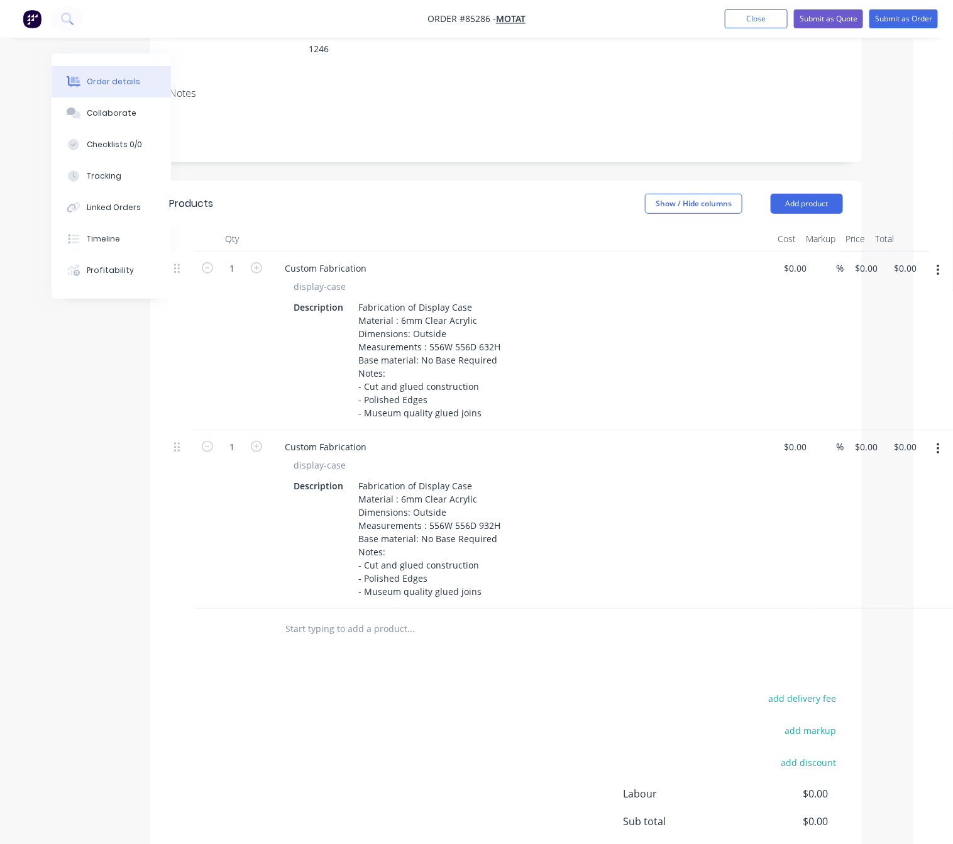
click at [451, 690] on div "add delivery fee add markup add discount Labour $0.00 Sub total $0.00 Margin $0…" at bounding box center [506, 811] width 674 height 243
click at [941, 438] on button "button" at bounding box center [939, 449] width 30 height 23
click at [915, 498] on div "Duplicate" at bounding box center [893, 507] width 97 height 18
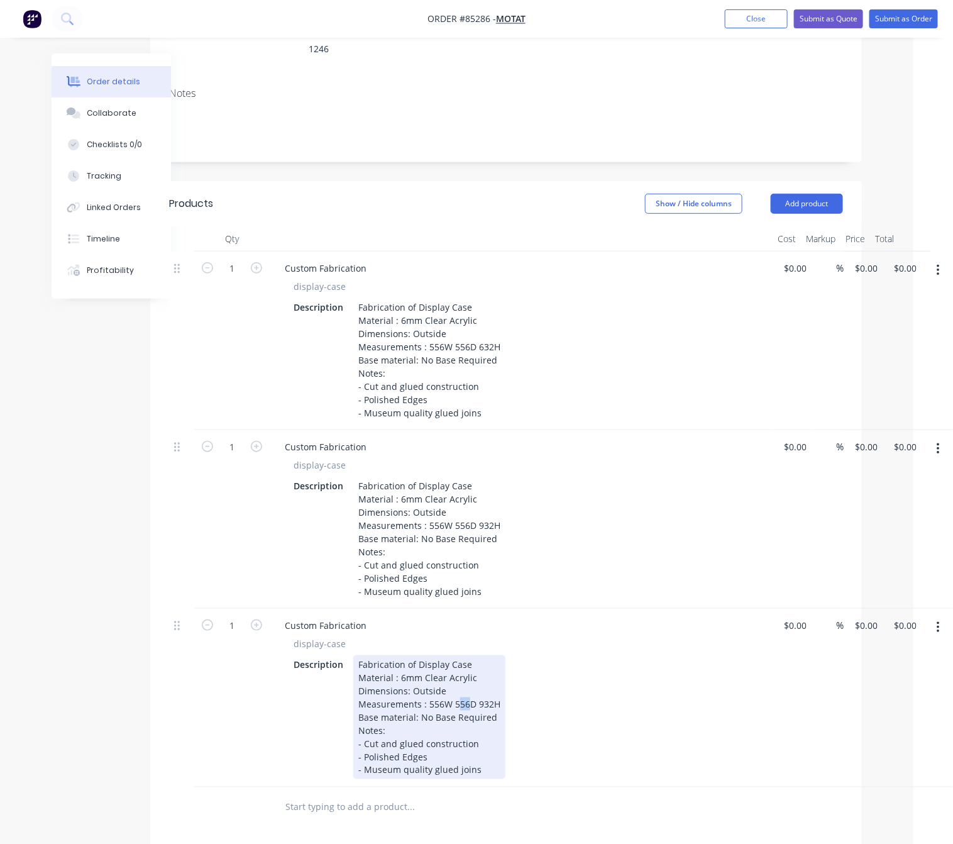
drag, startPoint x: 468, startPoint y: 685, endPoint x: 457, endPoint y: 685, distance: 10.7
click at [457, 685] on div "Fabrication of Display Case Material : 6mm Clear Acrylic Dimensions: Outside Me…" at bounding box center [429, 717] width 152 height 124
drag, startPoint x: 440, startPoint y: 689, endPoint x: 427, endPoint y: 687, distance: 13.3
click at [427, 687] on div "Fabrication of Display Case Material : 6mm Clear Acrylic Dimensions: Outside Me…" at bounding box center [429, 717] width 152 height 124
drag, startPoint x: 496, startPoint y: 690, endPoint x: 483, endPoint y: 687, distance: 13.7
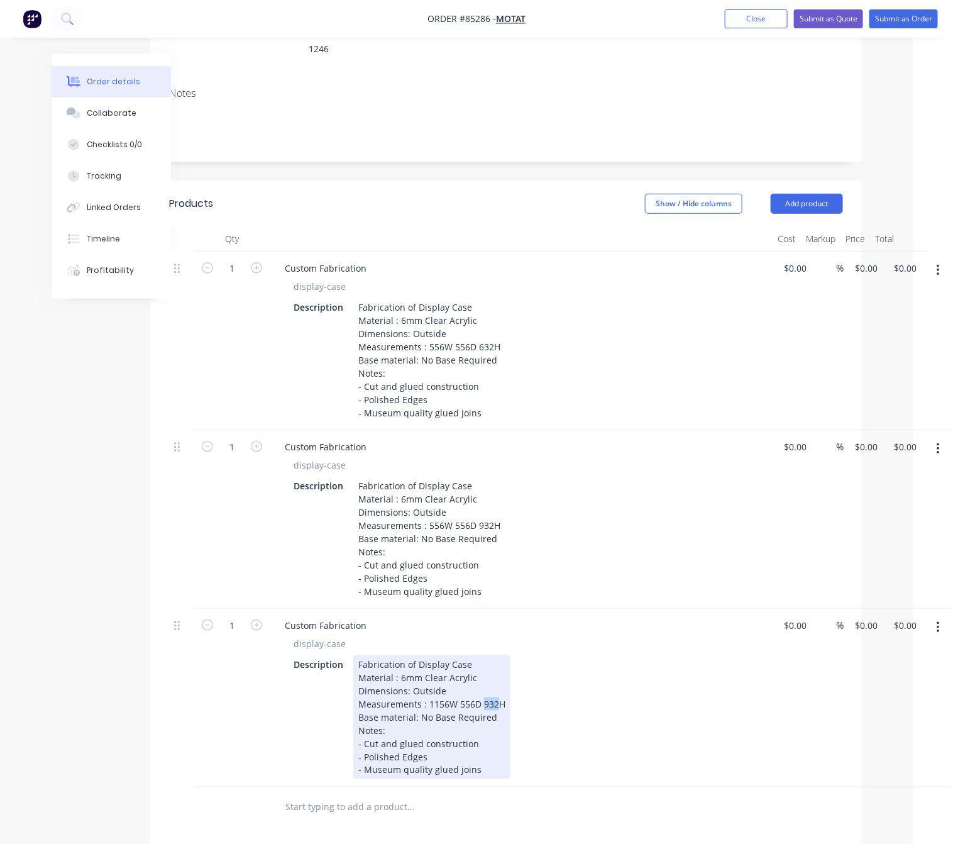
click at [483, 687] on div "Fabrication of Display Case Material : 6mm Clear Acrylic Dimensions: Outside Me…" at bounding box center [431, 717] width 157 height 124
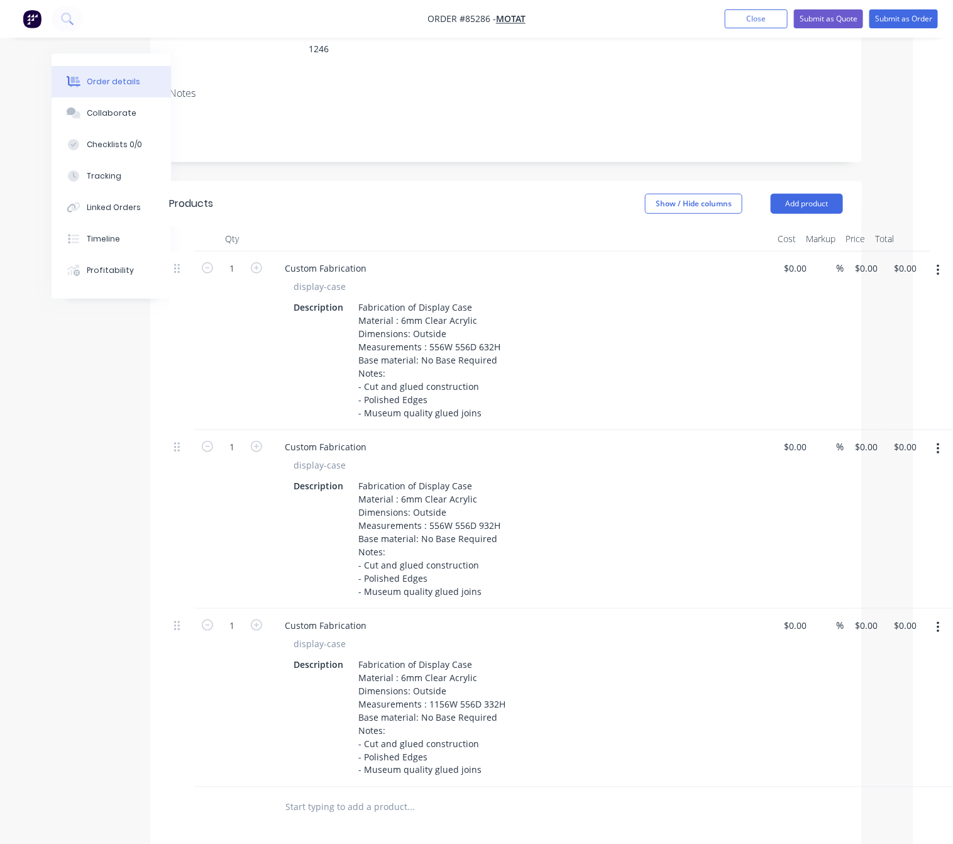
click at [102, 687] on div "Created by Lim Created 14/10/25 Required Assigned to Add team member Status Dra…" at bounding box center [437, 507] width 850 height 1284
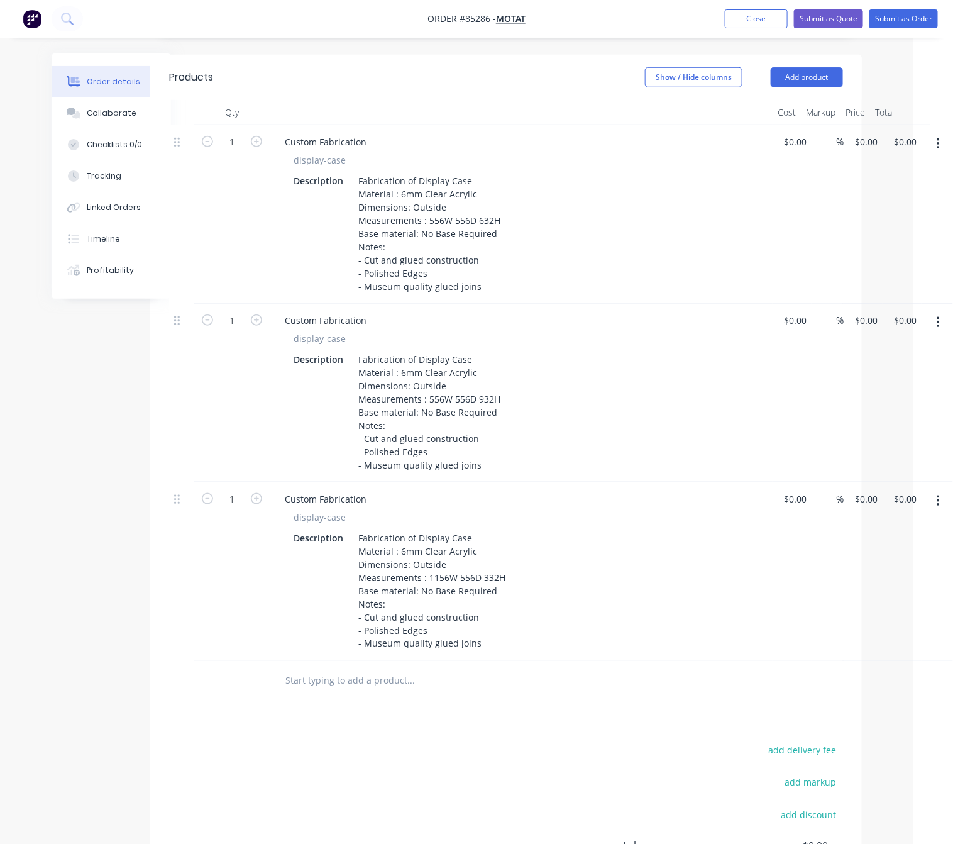
scroll to position [283, 40]
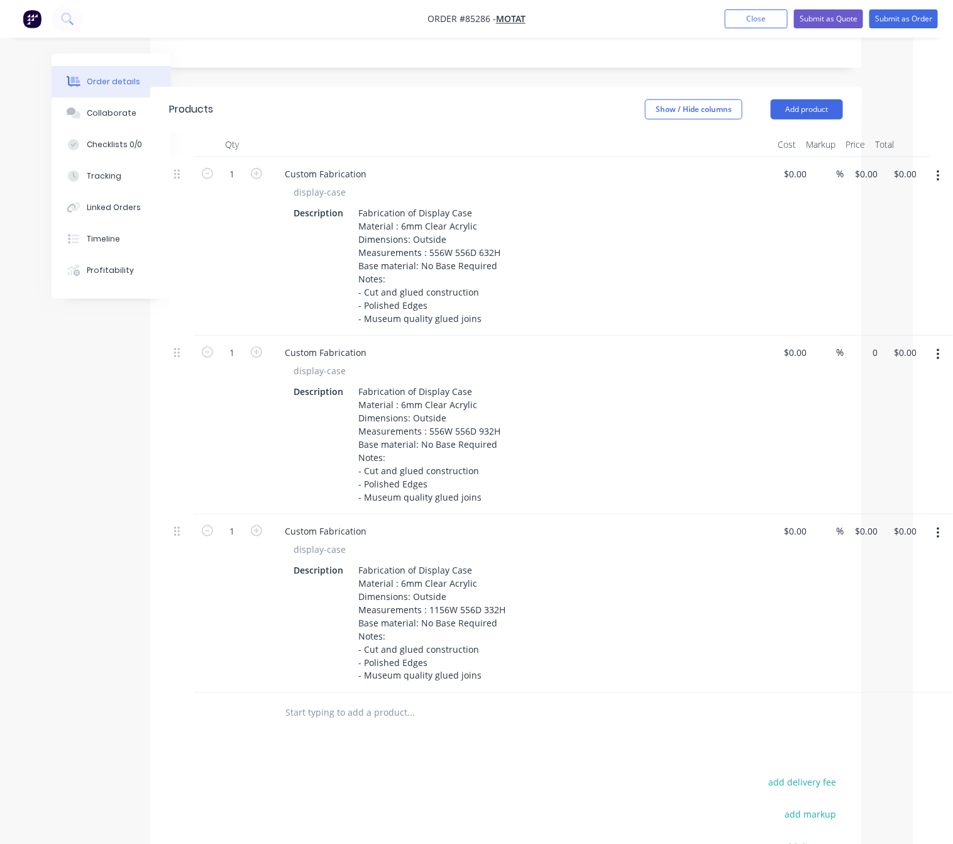
click at [865, 343] on input "0" at bounding box center [868, 352] width 29 height 18
type input "$552.44"
click at [91, 472] on div "Created by Lim Created 14/10/25 Required Assigned to Add team member Status Dra…" at bounding box center [437, 413] width 850 height 1284
click at [843, 160] on div "1 Custom Fabrication display-case Description Fabrication of Display Case Mater…" at bounding box center [506, 246] width 674 height 179
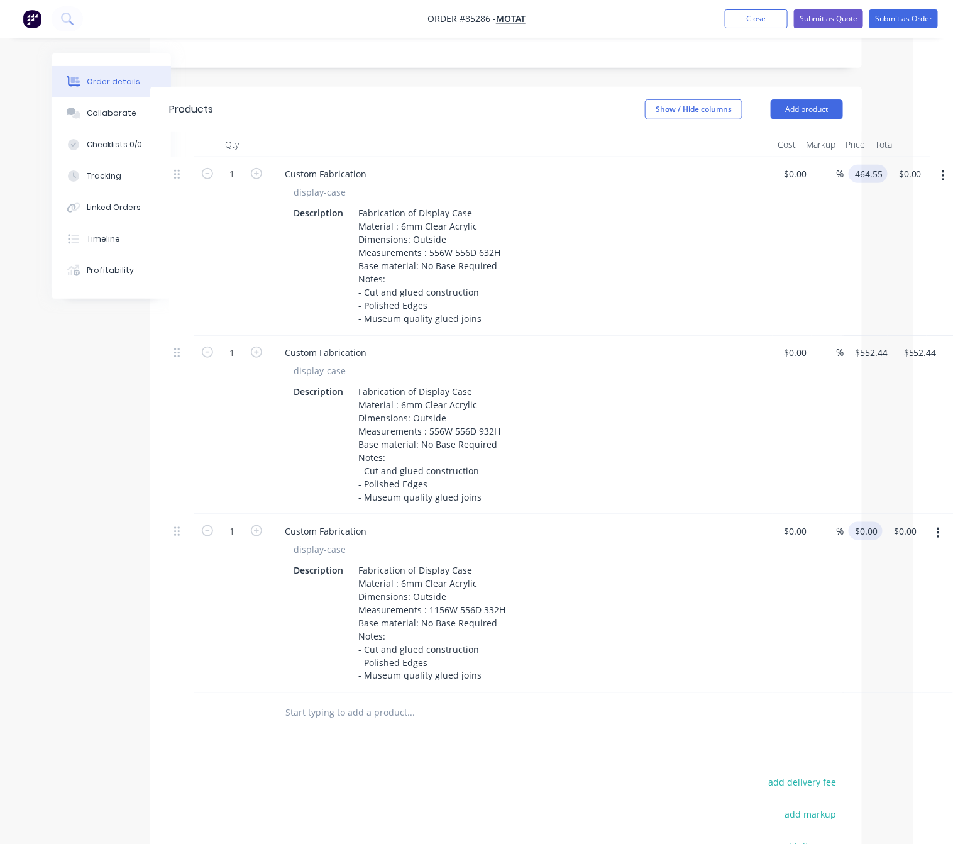
type input "$464.55"
click at [866, 522] on input "0" at bounding box center [868, 531] width 29 height 18
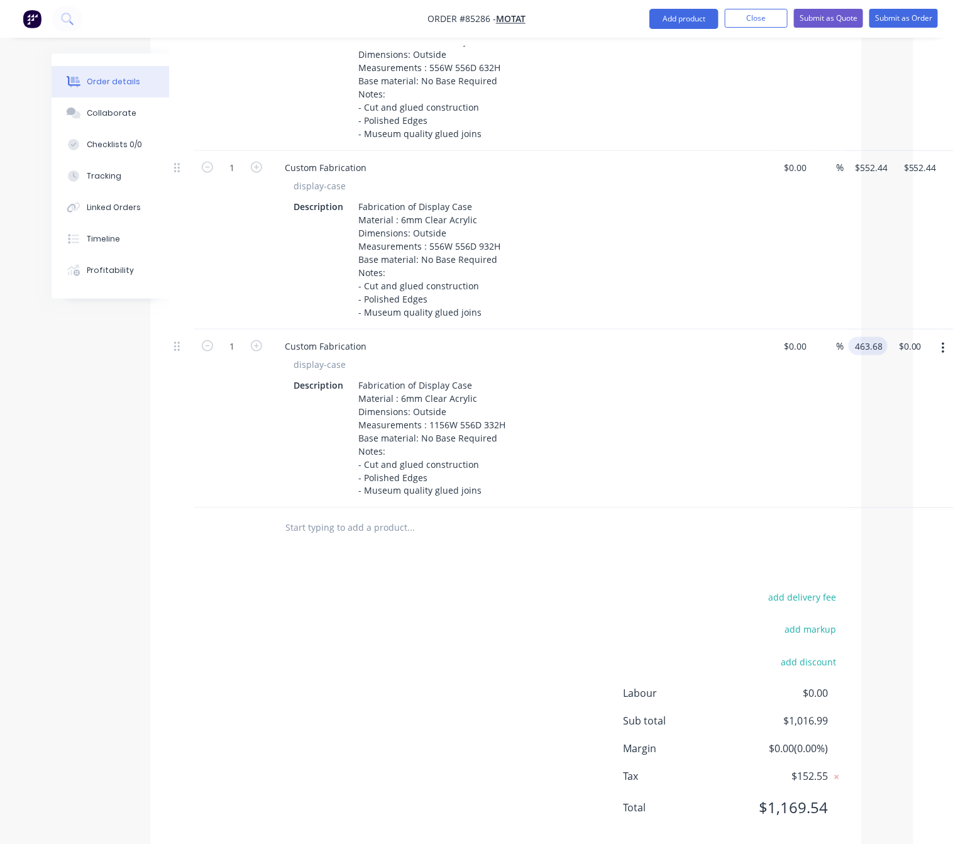
scroll to position [478, 40]
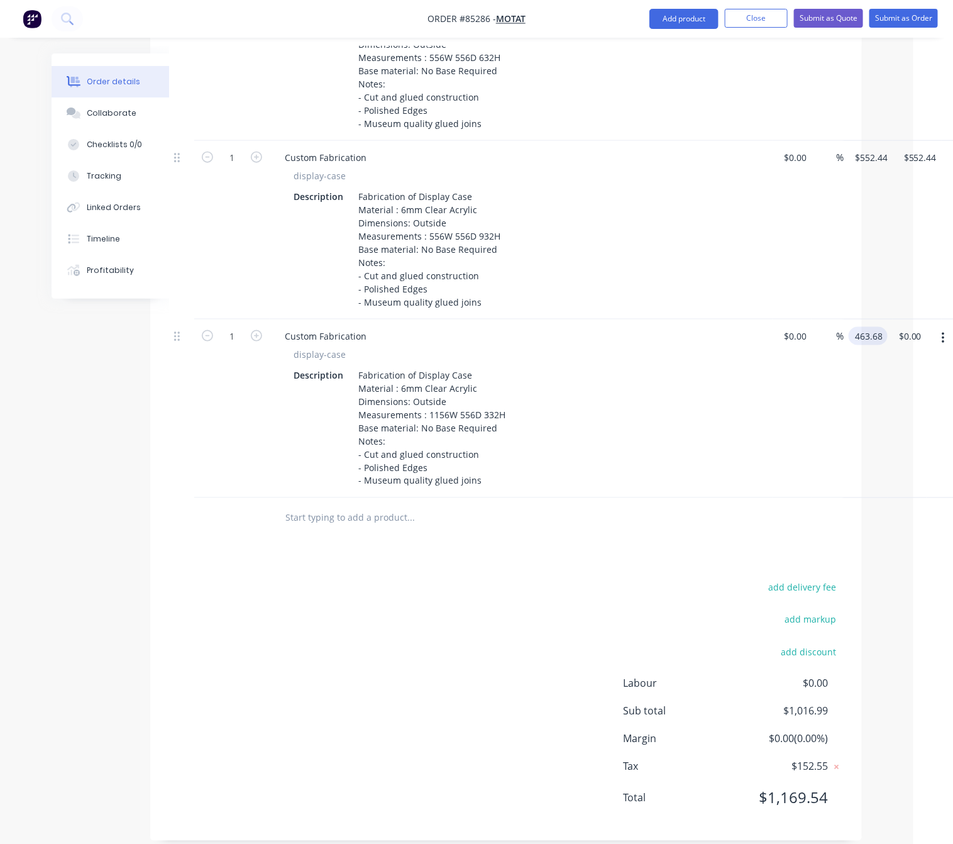
type input "$463.68"
click at [453, 627] on div "add delivery fee add markup add discount Labour $0.00 Sub total $1,480.67 Margi…" at bounding box center [506, 700] width 674 height 243
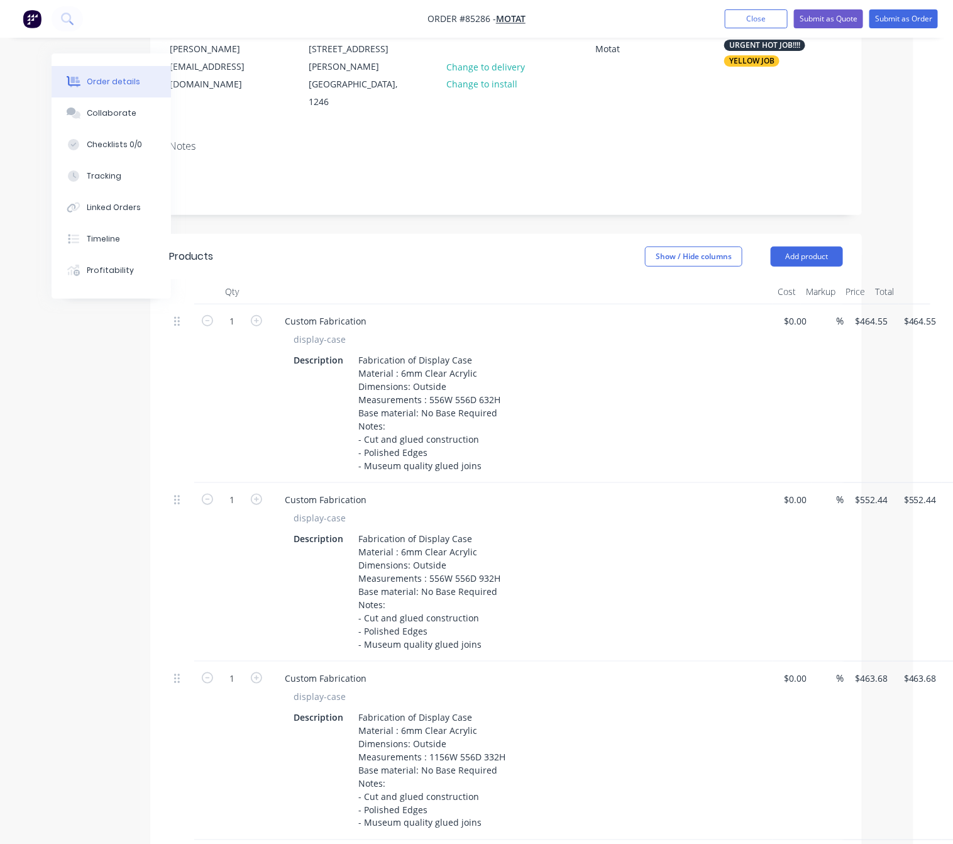
scroll to position [0, 40]
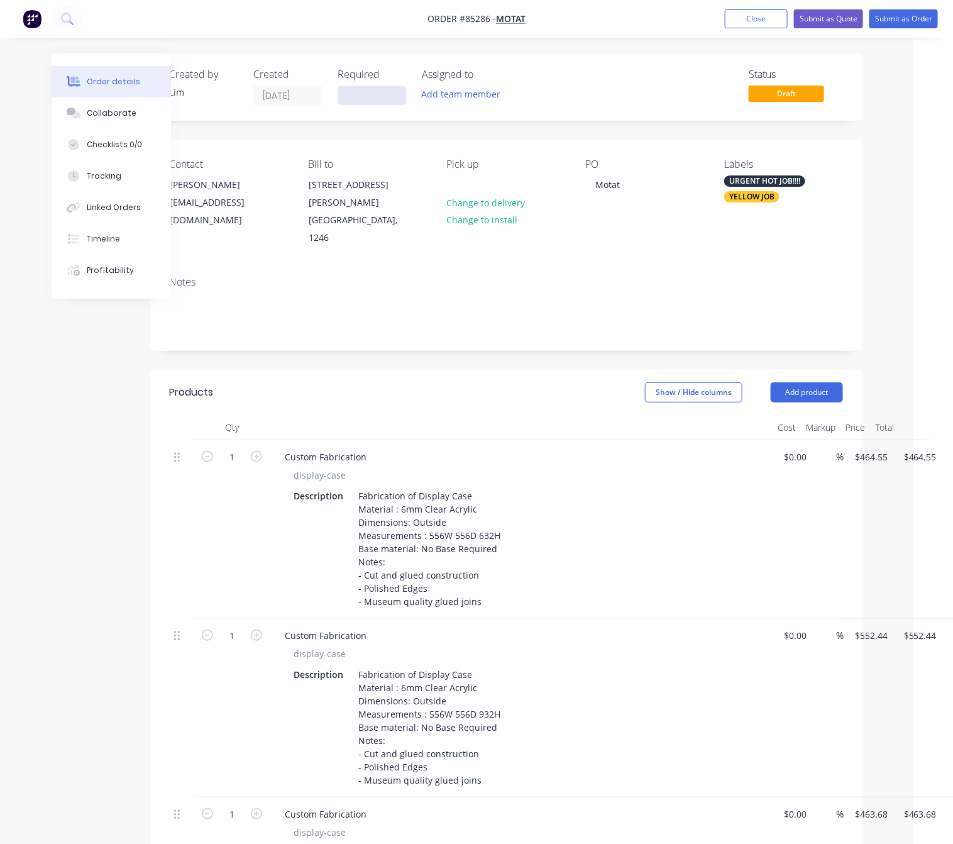
click at [353, 96] on input at bounding box center [372, 95] width 68 height 19
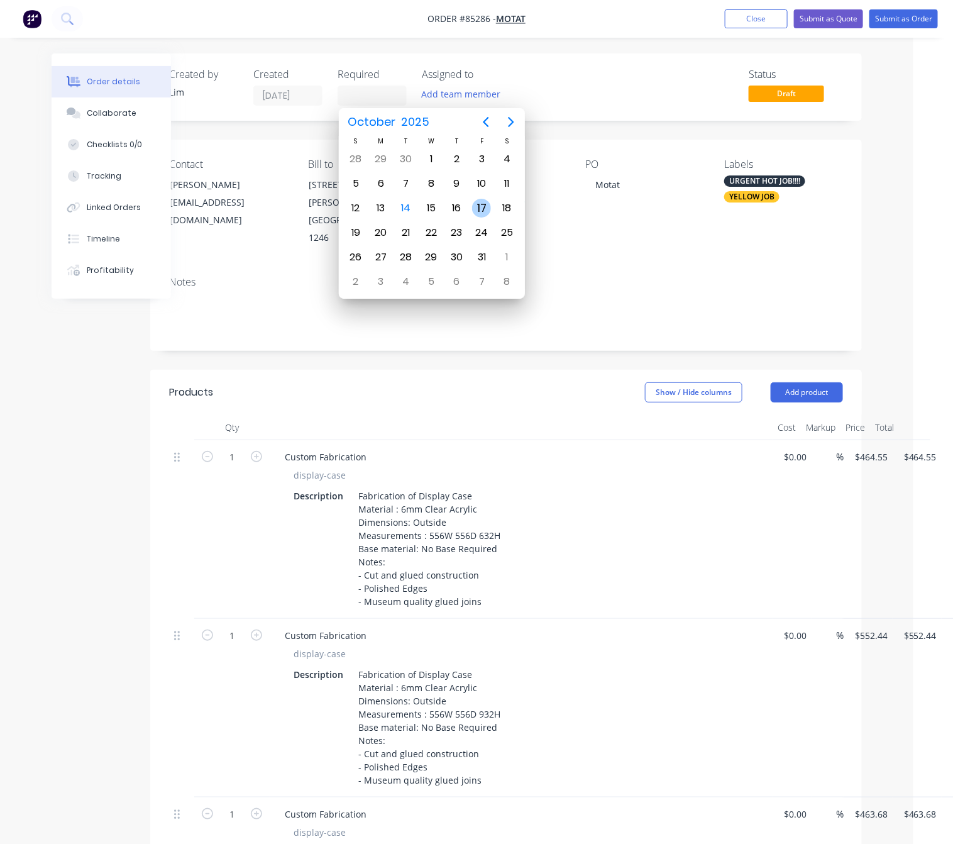
click at [485, 211] on div "17" at bounding box center [481, 208] width 19 height 19
type input "17/10/25"
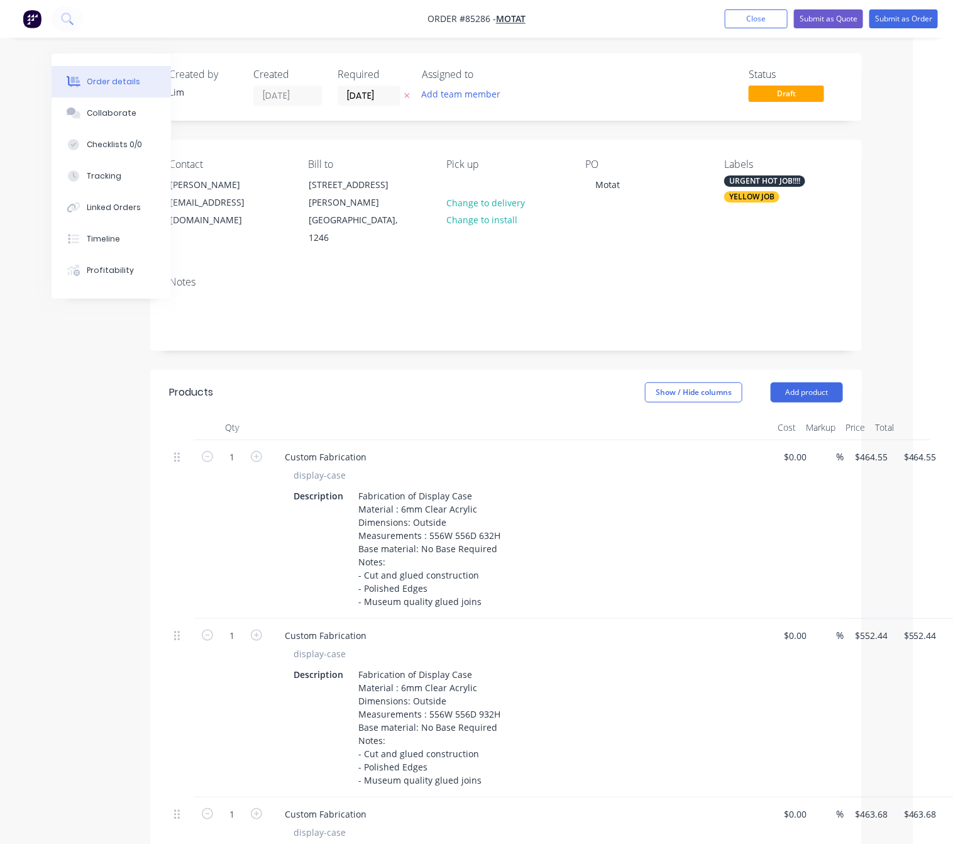
click at [99, 464] on div "Created by Lim Created 14/10/25 Required 17/10/25 Assigned to Add team member S…" at bounding box center [437, 695] width 850 height 1284
click at [919, 19] on button "Submit as Order" at bounding box center [904, 18] width 69 height 19
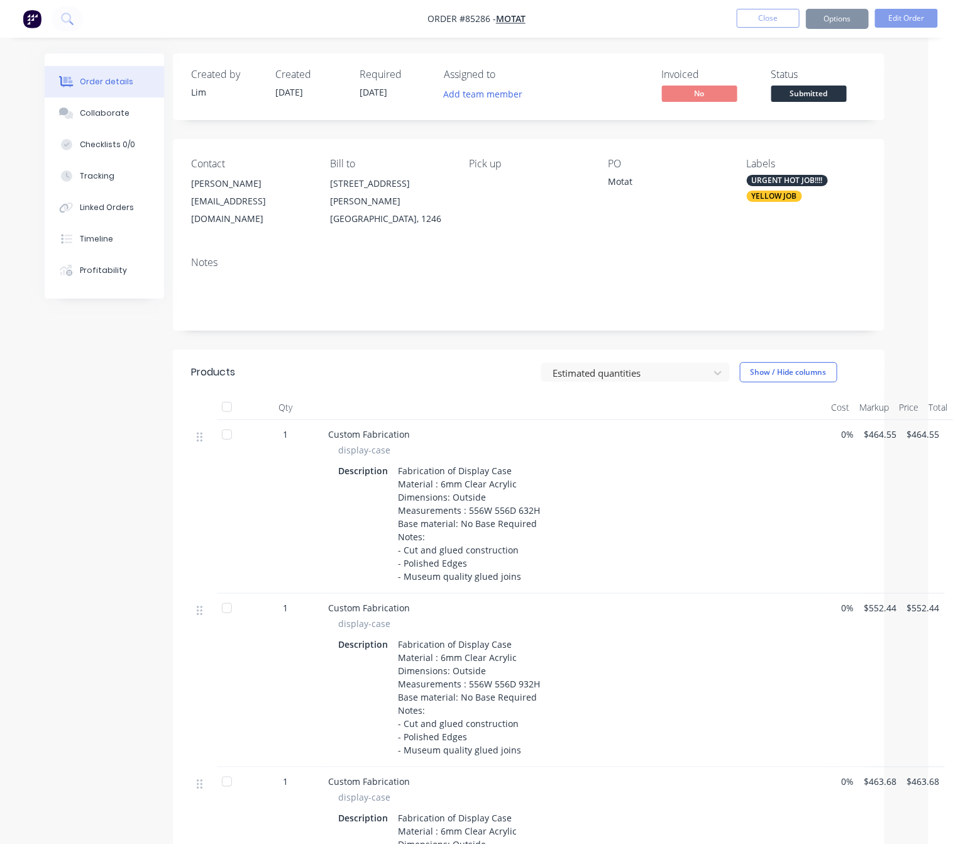
scroll to position [0, 0]
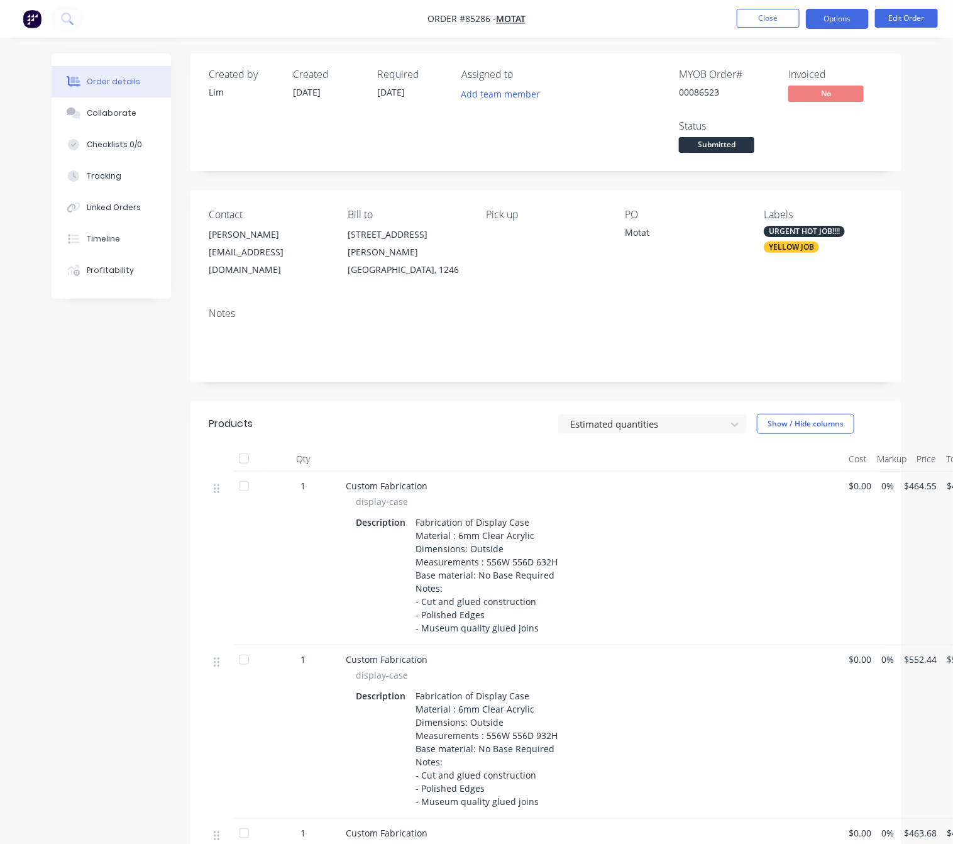
click at [838, 16] on button "Options" at bounding box center [837, 19] width 63 height 20
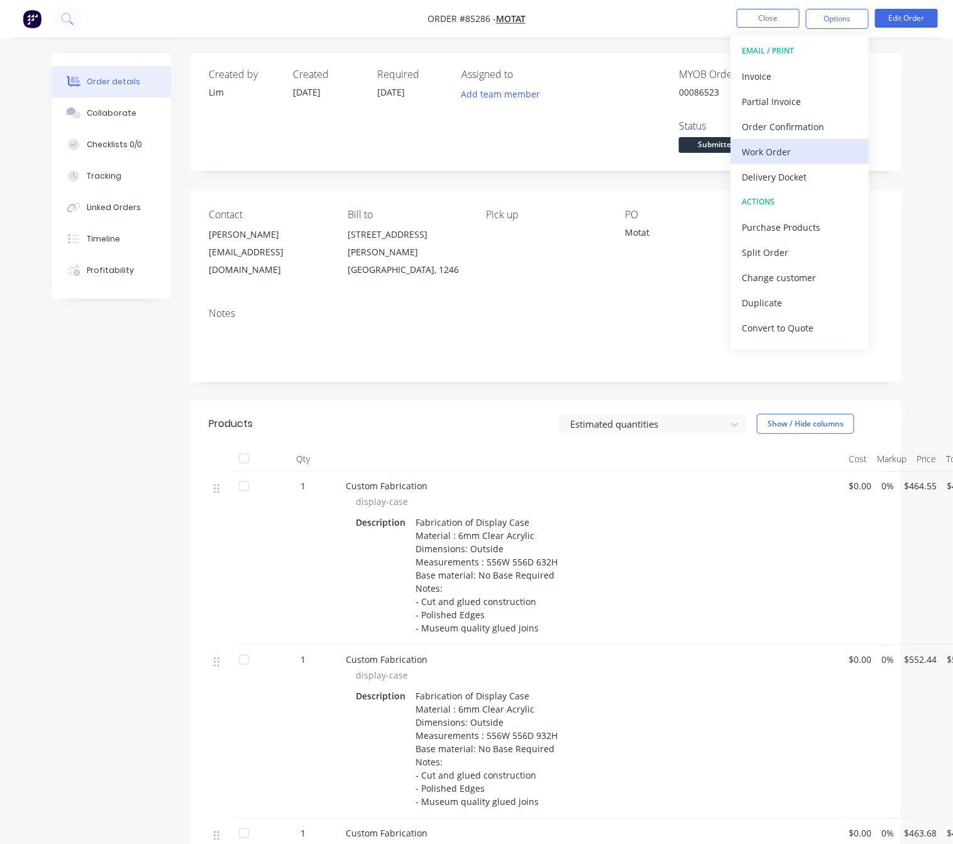
click at [781, 157] on div "Work Order" at bounding box center [800, 152] width 116 height 18
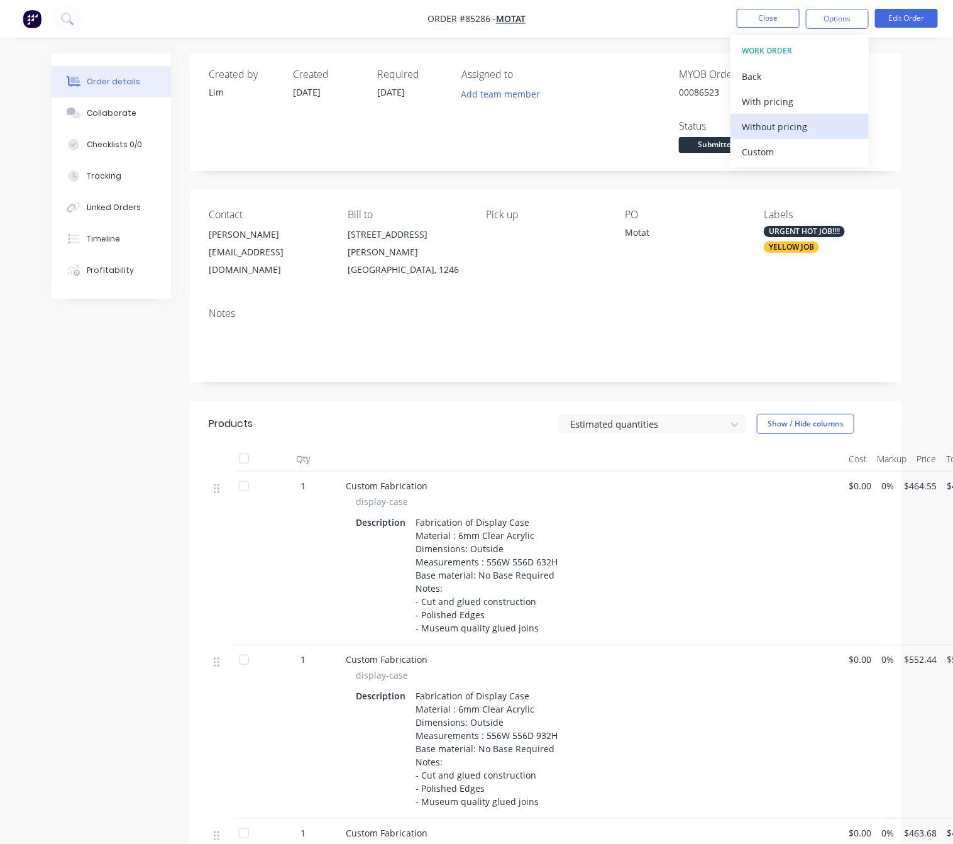
click at [811, 129] on div "Without pricing" at bounding box center [800, 127] width 116 height 18
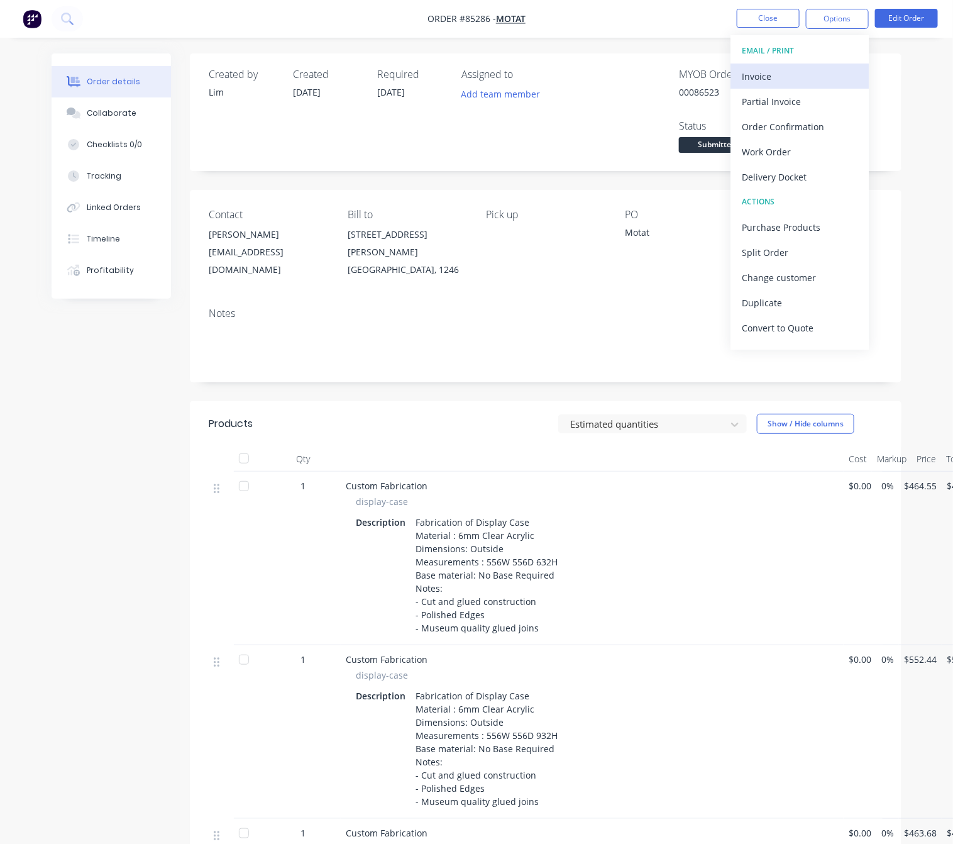
click at [782, 79] on div "Invoice" at bounding box center [800, 76] width 116 height 18
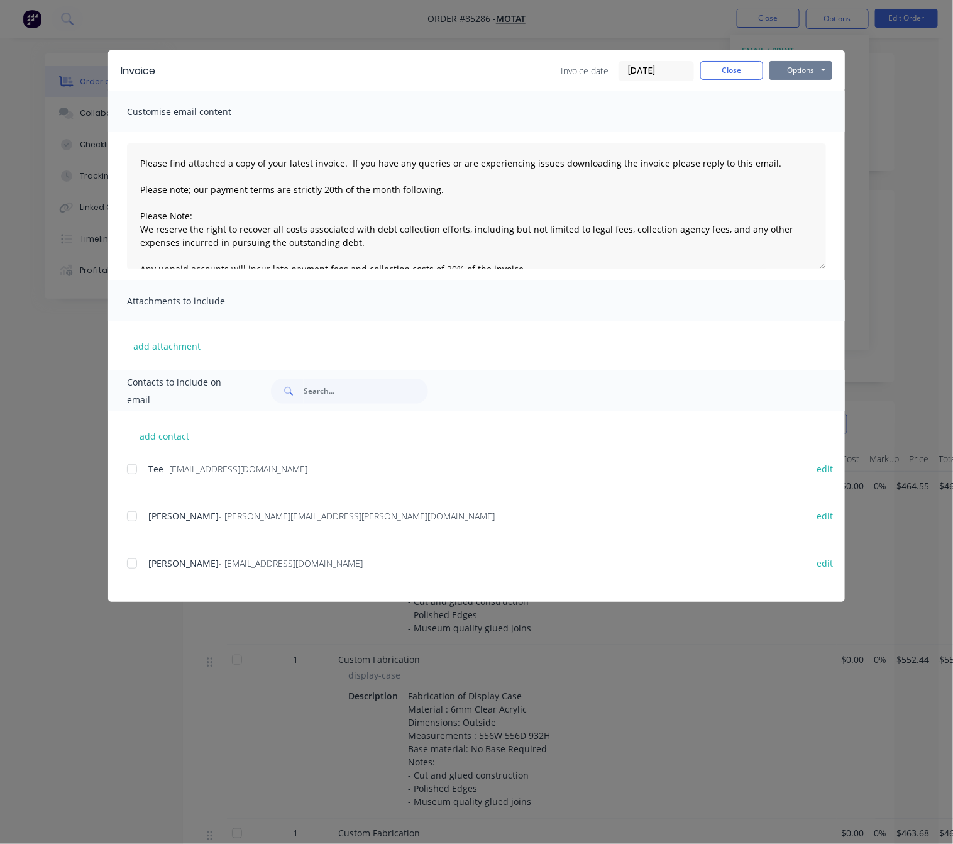
click at [796, 72] on button "Options" at bounding box center [801, 70] width 63 height 19
click at [814, 91] on button "Preview" at bounding box center [810, 92] width 80 height 21
click at [731, 72] on button "Close" at bounding box center [731, 70] width 63 height 19
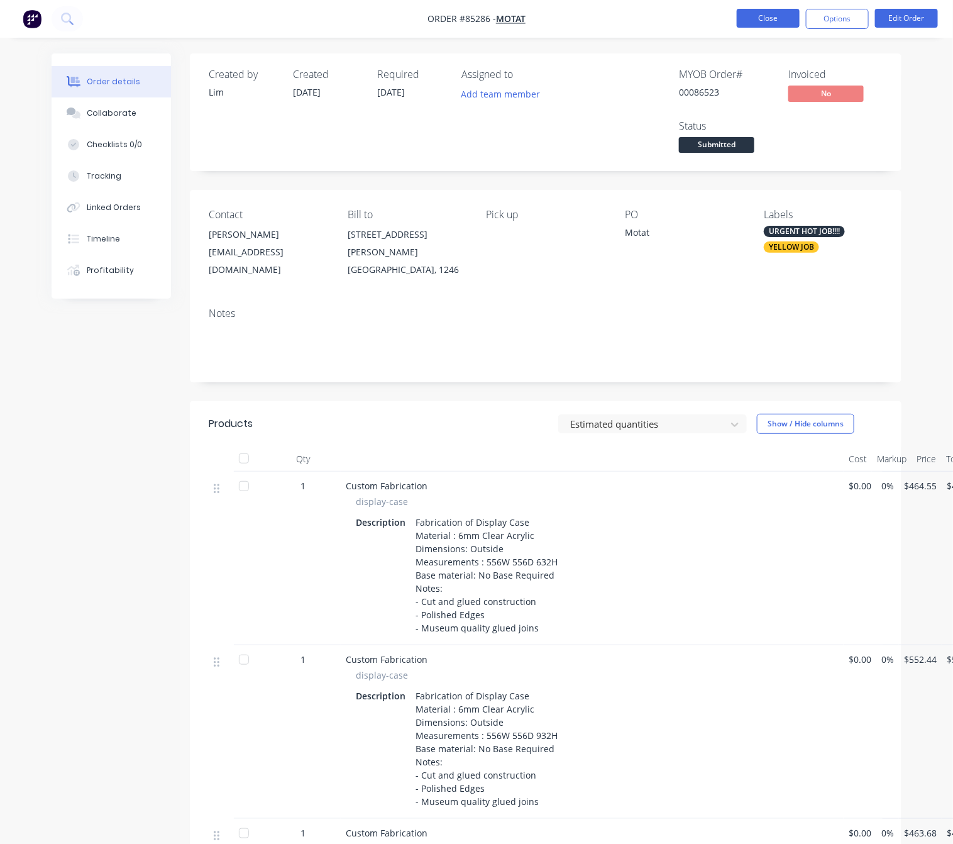
click at [782, 19] on button "Close" at bounding box center [768, 18] width 63 height 19
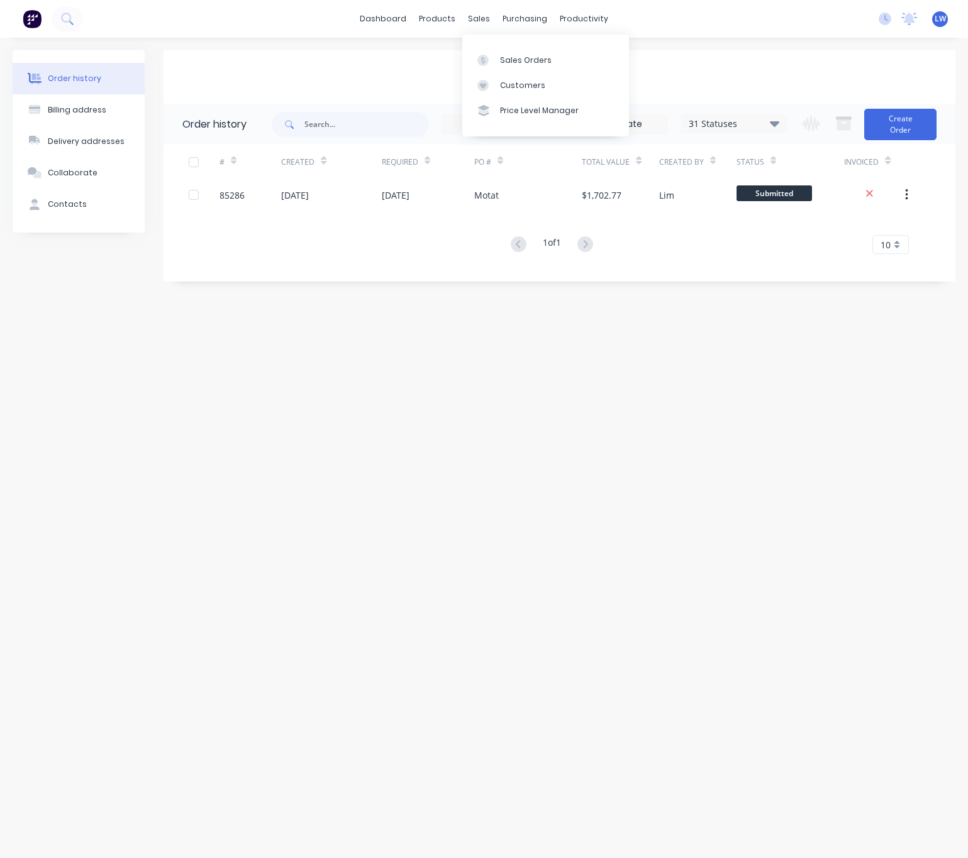
click at [478, 23] on div "sales" at bounding box center [478, 18] width 35 height 19
click at [517, 49] on link "Sales Orders" at bounding box center [545, 59] width 167 height 25
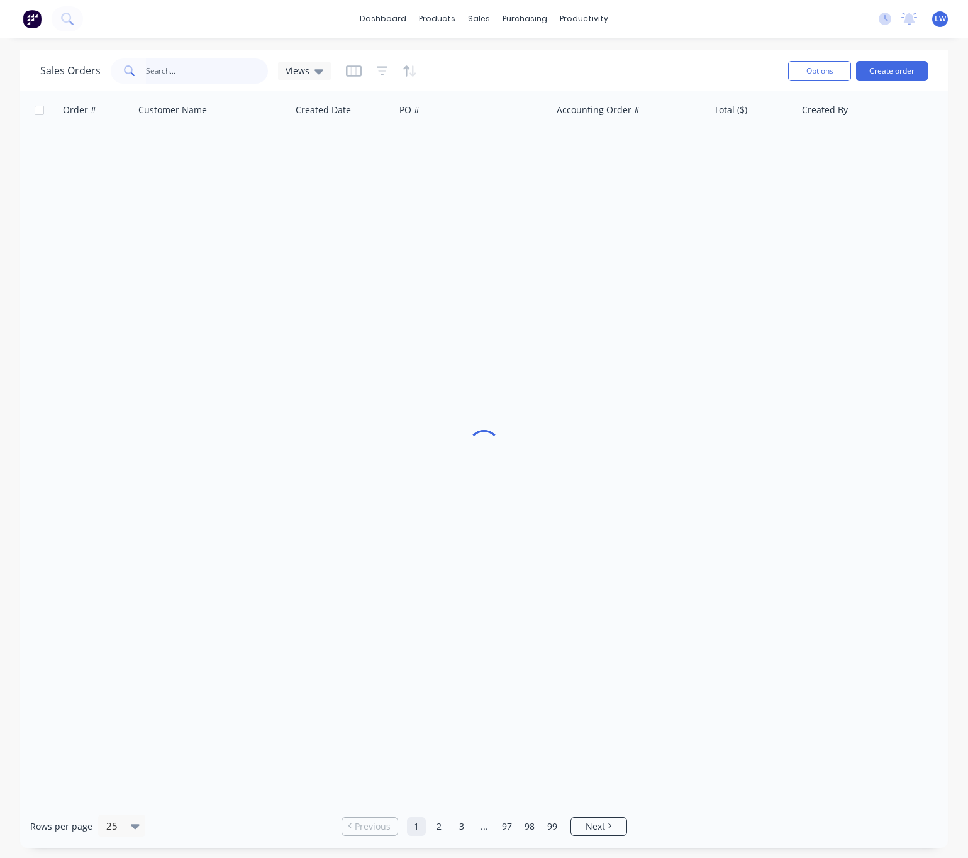
click at [221, 74] on input "text" at bounding box center [207, 70] width 123 height 25
type input "85940"
click at [468, 174] on div "Order # Customer Name Created Date PO # Accounting Order # Total ($) Created By…" at bounding box center [483, 448] width 927 height 714
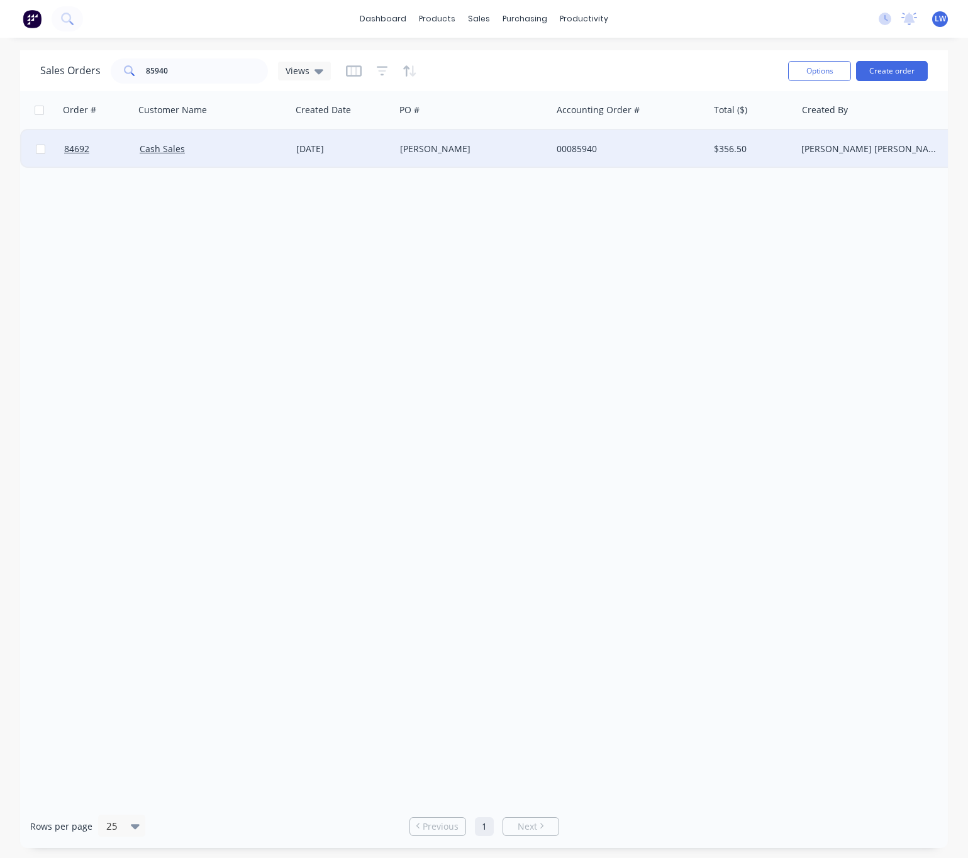
click at [468, 155] on div "Evan" at bounding box center [473, 149] width 157 height 38
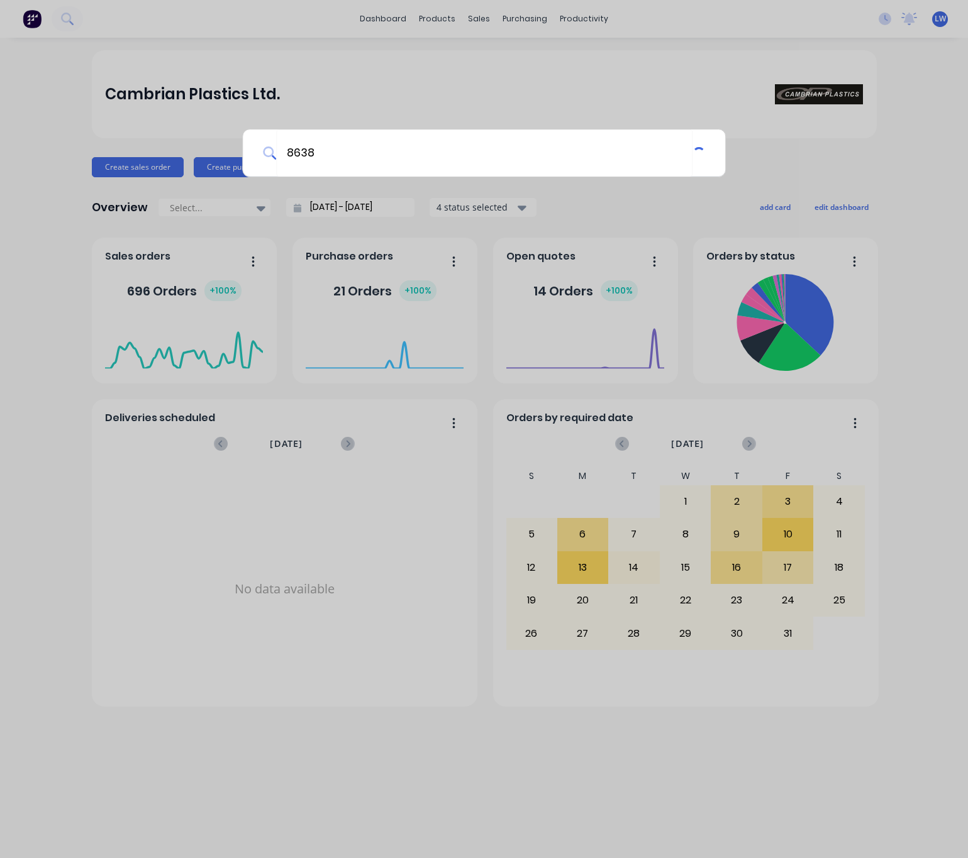
type input "86387"
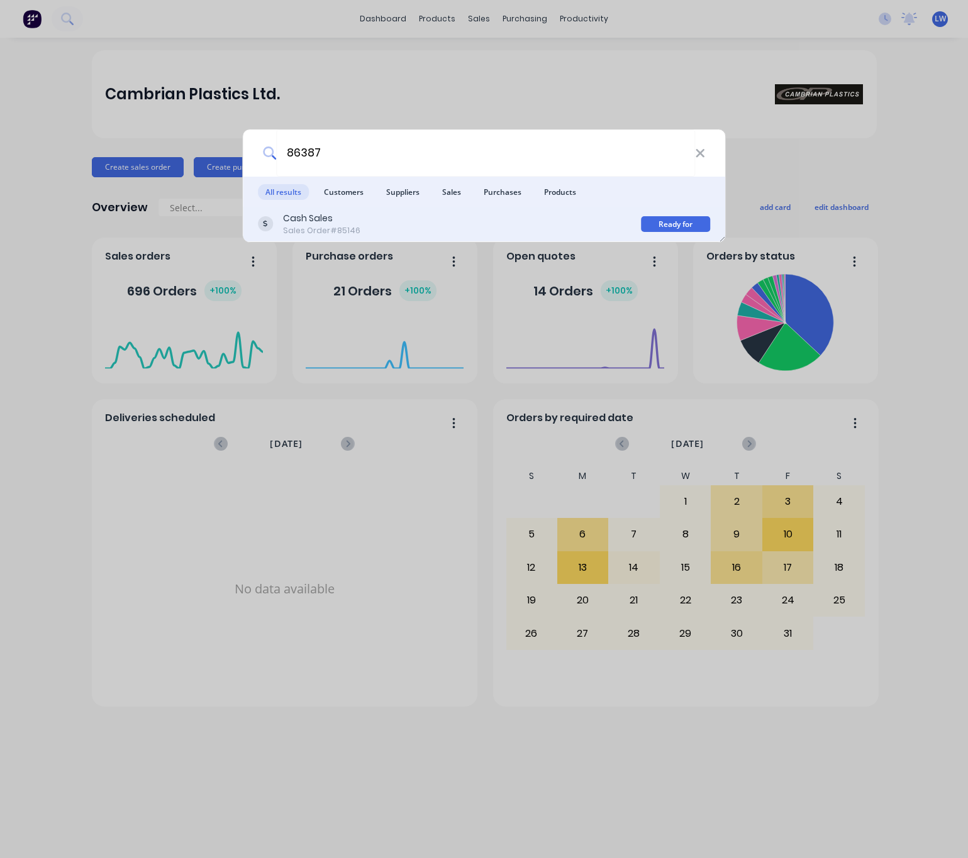
click at [392, 224] on div "Cash Sales Sales Order #85146" at bounding box center [450, 224] width 384 height 25
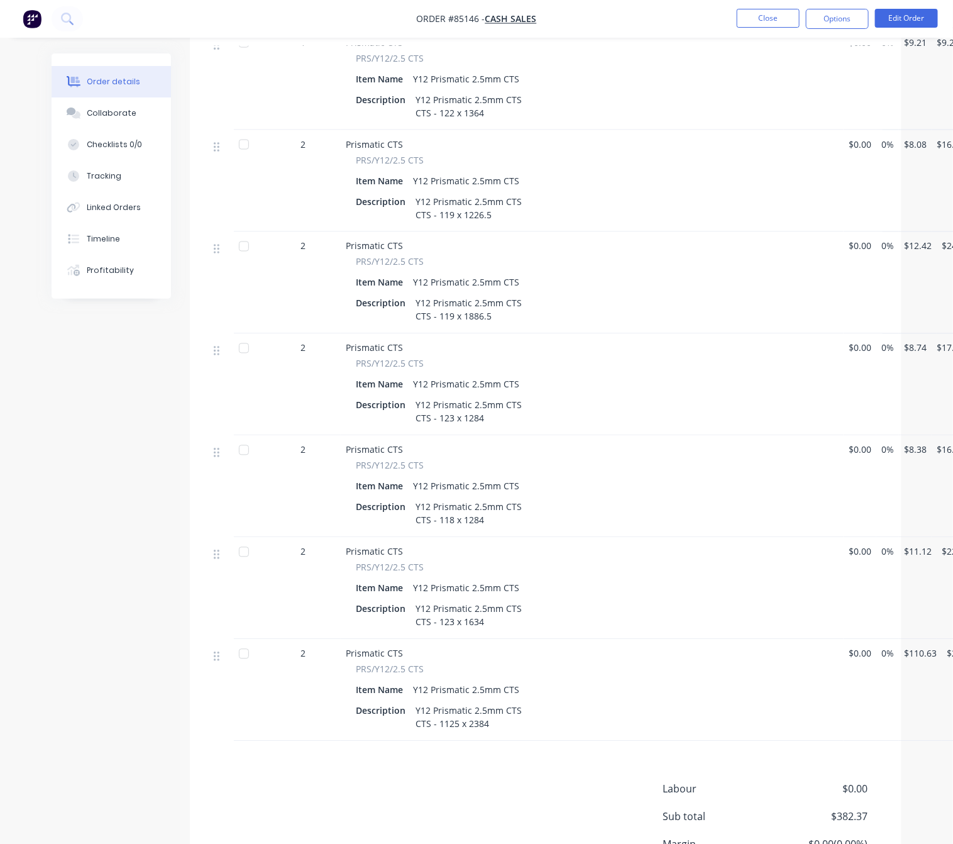
scroll to position [787, 0]
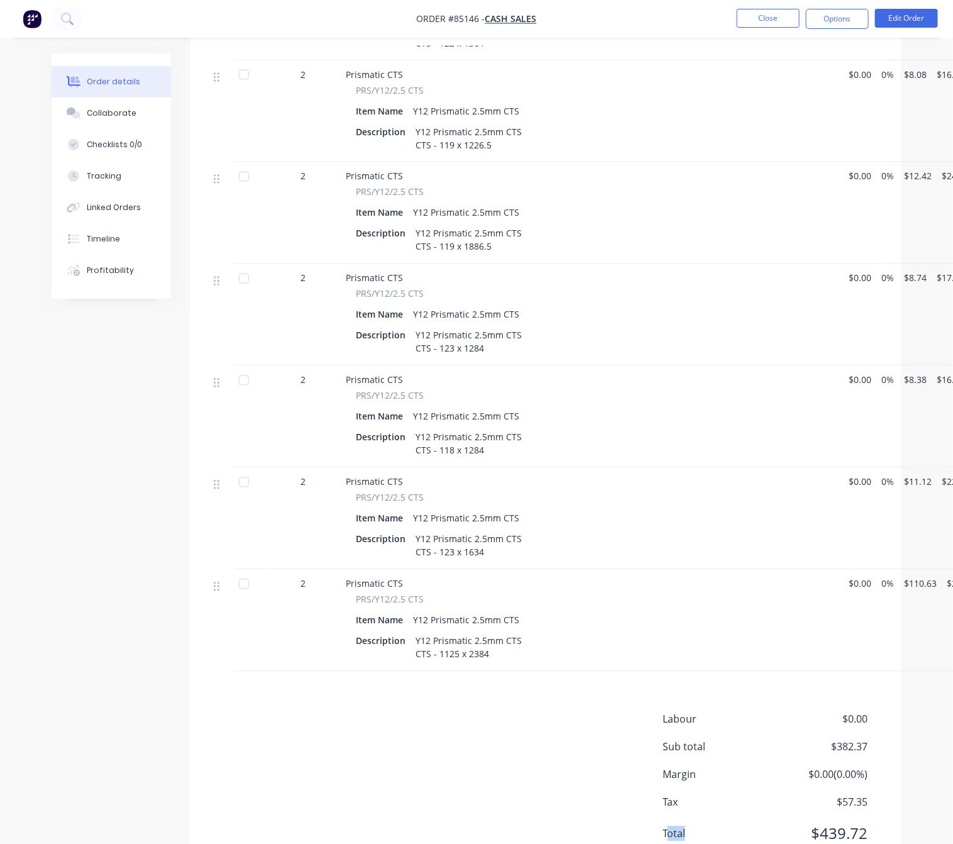
drag, startPoint x: 668, startPoint y: 843, endPoint x: 723, endPoint y: 847, distance: 54.8
click at [708, 845] on html "Order #85146 - Cash Sales Close Options Edit Order Order details Collaborate Ch…" at bounding box center [476, 54] width 953 height 1683
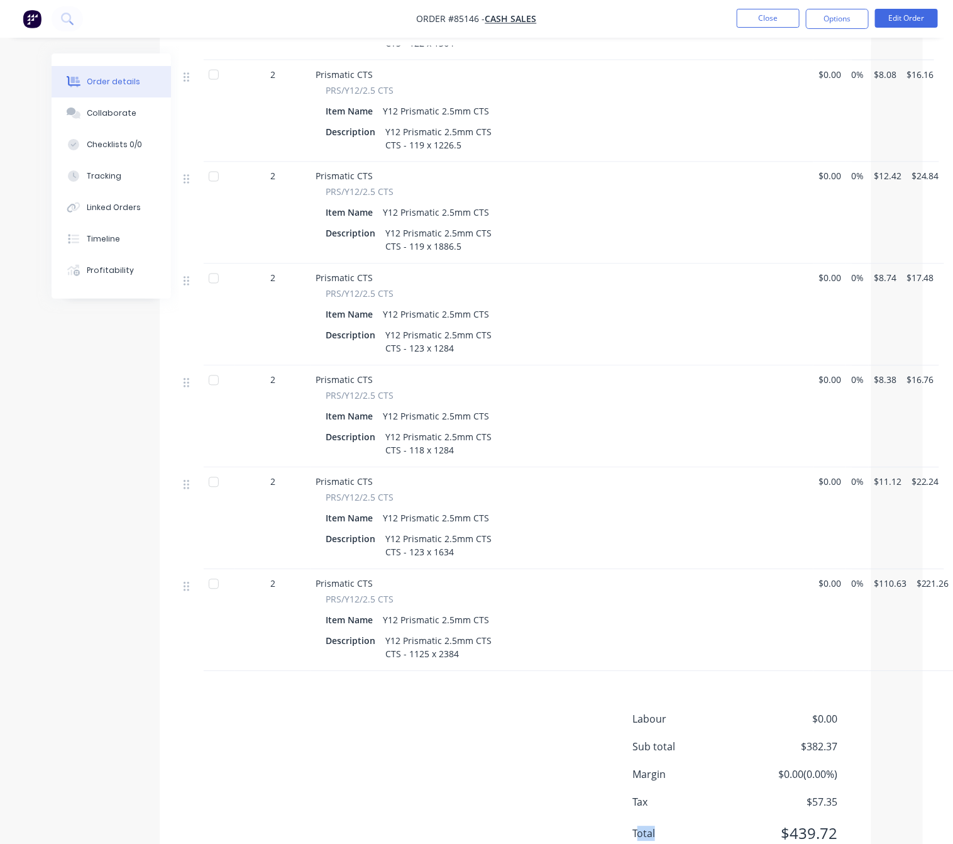
click at [458, 712] on div "Labour $0.00 Sub total $382.37 Margin $0.00 ( 0.00 %) Tax $57.35 Total $439.72" at bounding box center [516, 785] width 674 height 146
click at [917, 23] on button "Edit Order" at bounding box center [906, 18] width 63 height 19
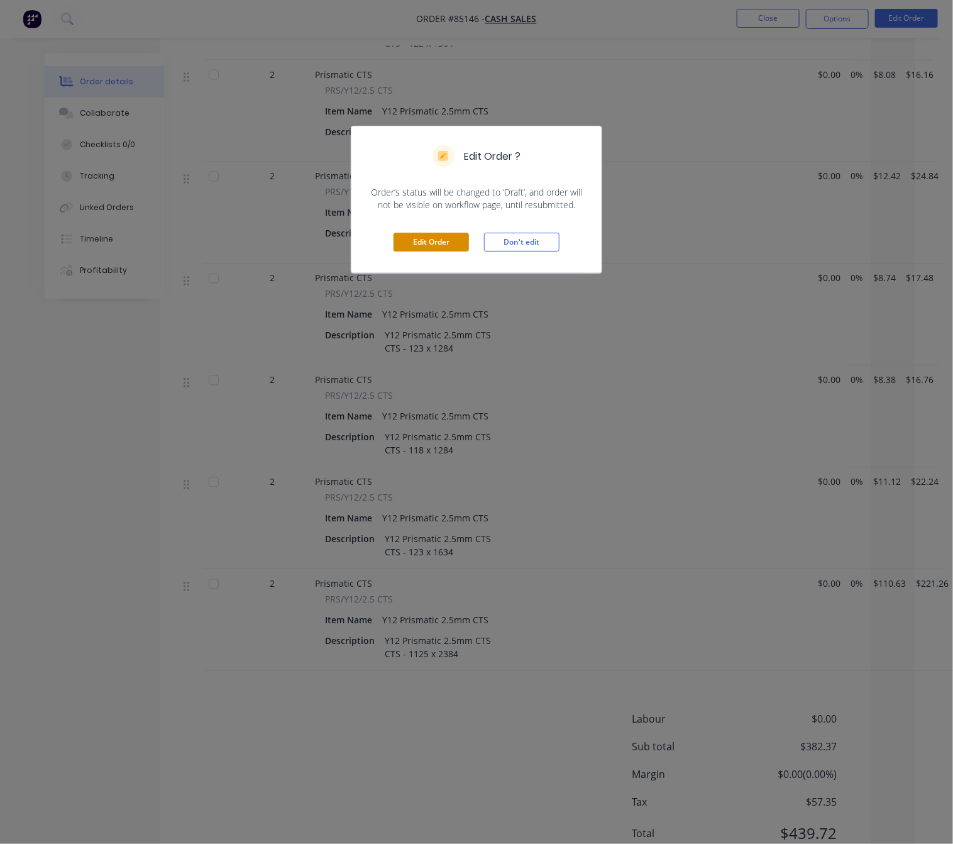
click at [451, 238] on button "Edit Order" at bounding box center [431, 242] width 75 height 19
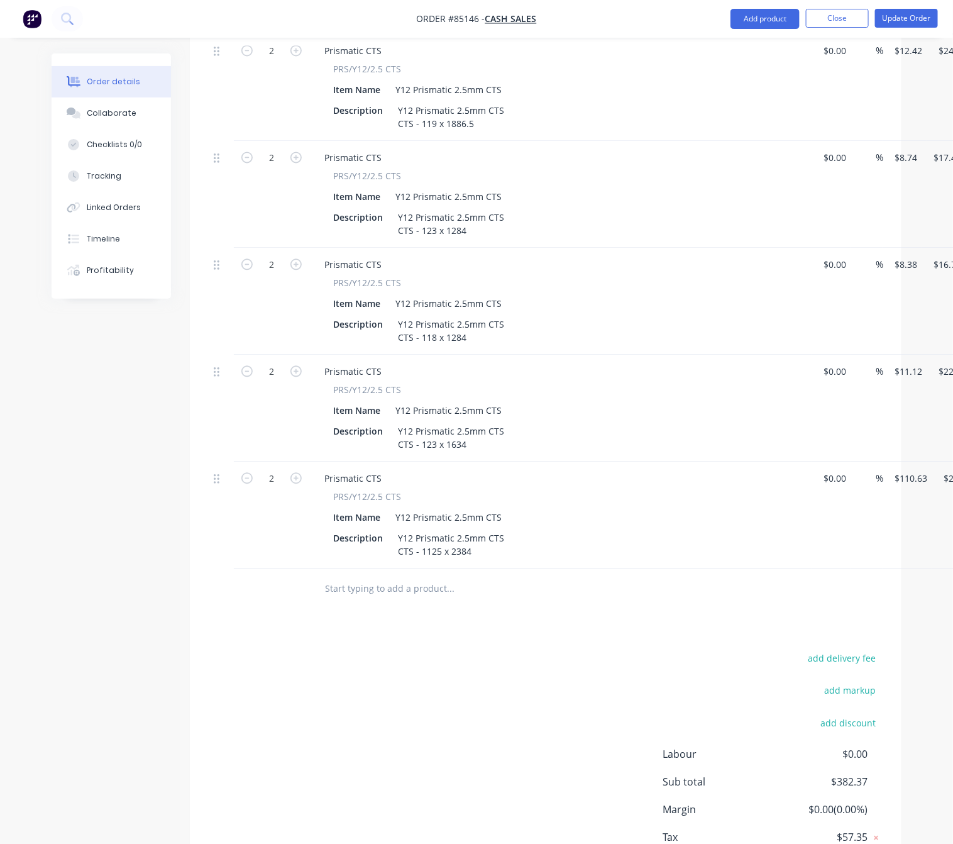
scroll to position [973, 0]
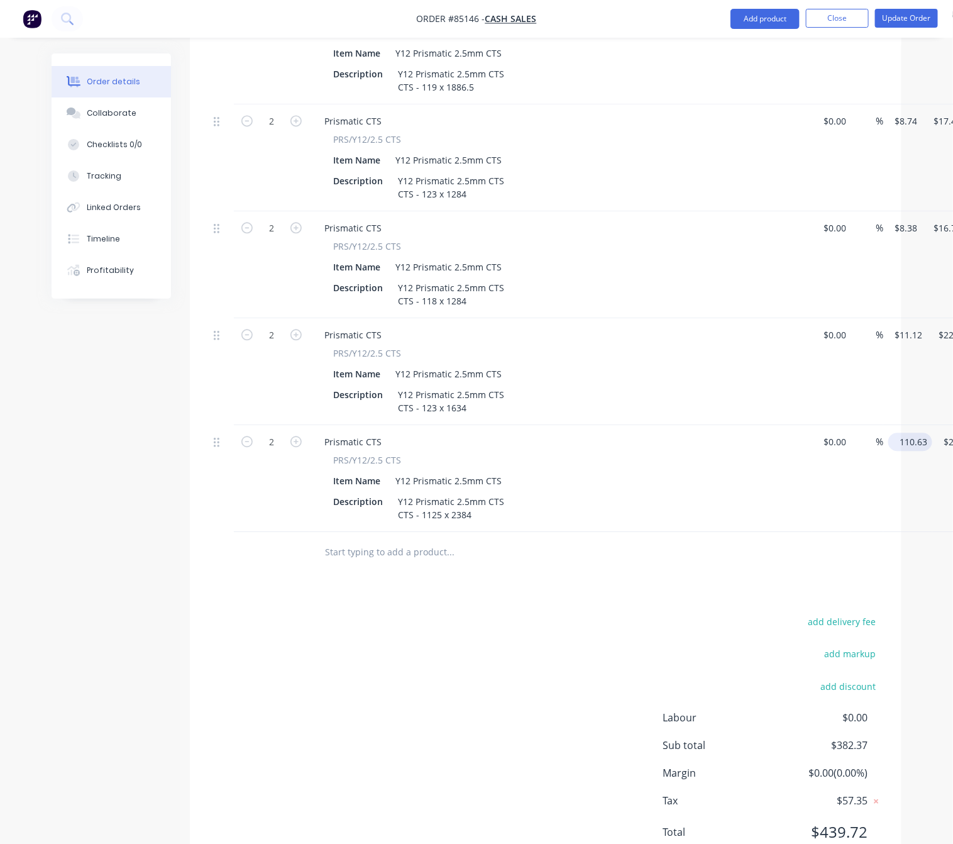
click at [915, 433] on input "110.63" at bounding box center [912, 442] width 39 height 18
click at [439, 613] on div "add delivery fee add markup add discount Labour $0.00 Sub total $382.37 Margin …" at bounding box center [546, 734] width 674 height 243
click at [910, 433] on input "110.63" at bounding box center [912, 442] width 39 height 18
click at [504, 613] on div "add delivery fee add markup add discount Labour $0.00 Sub total $382.37 Margin …" at bounding box center [546, 734] width 674 height 243
type input "$18.96"
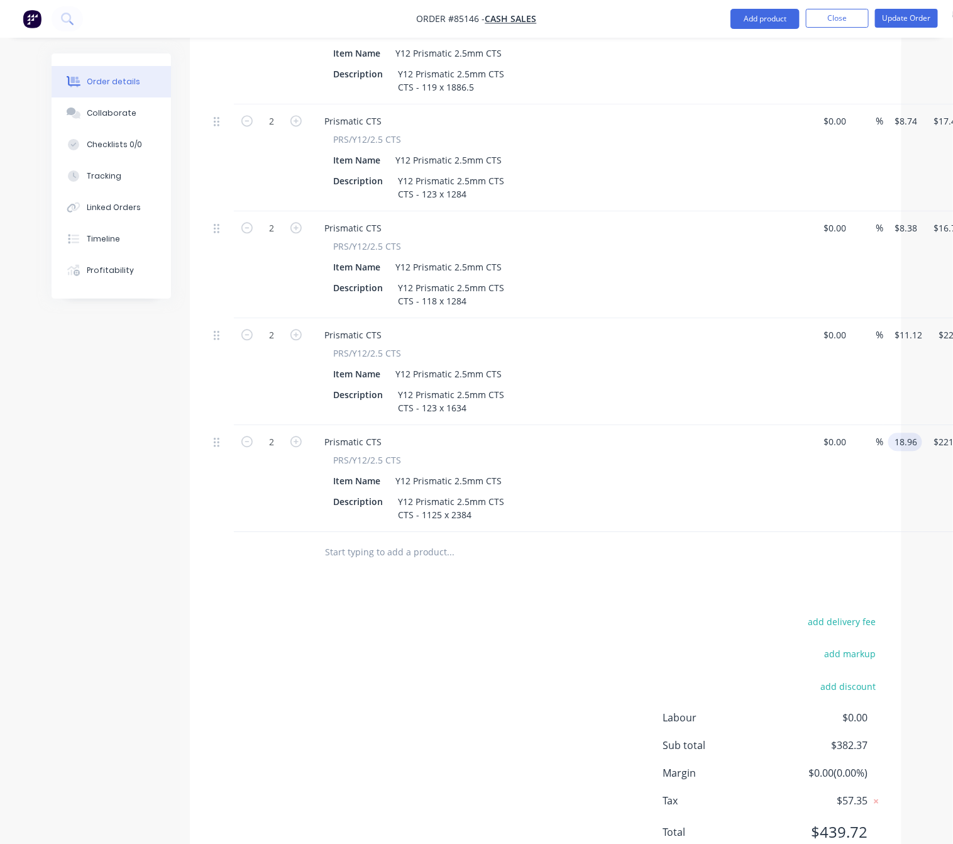
type input "$37.92"
click at [907, 433] on input "18.96" at bounding box center [907, 442] width 29 height 18
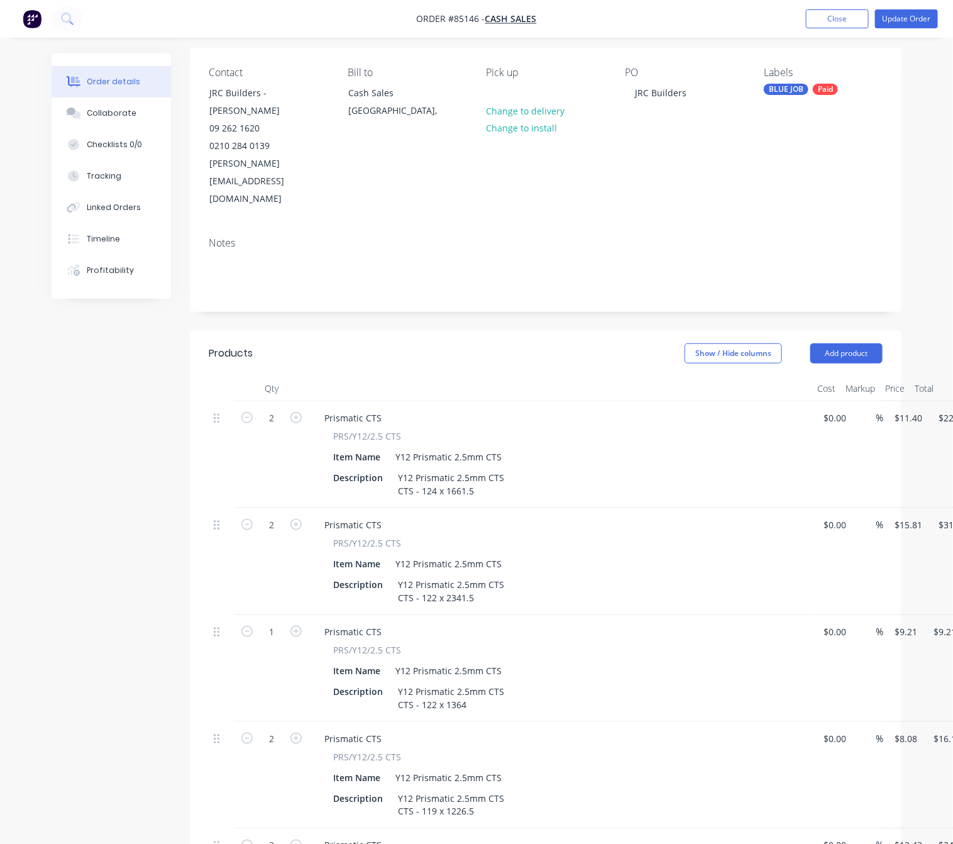
scroll to position [0, 0]
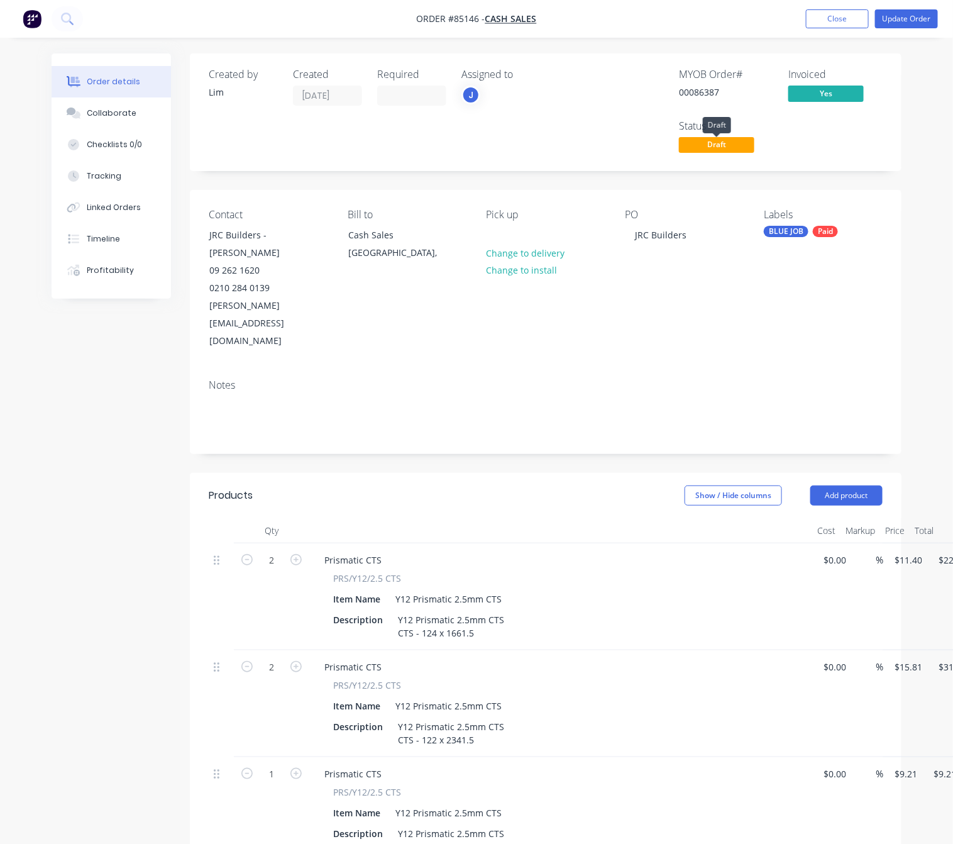
type input "$18.96"
click at [736, 148] on span "Draft" at bounding box center [716, 145] width 75 height 16
click at [902, 21] on button "Update Order" at bounding box center [906, 18] width 63 height 19
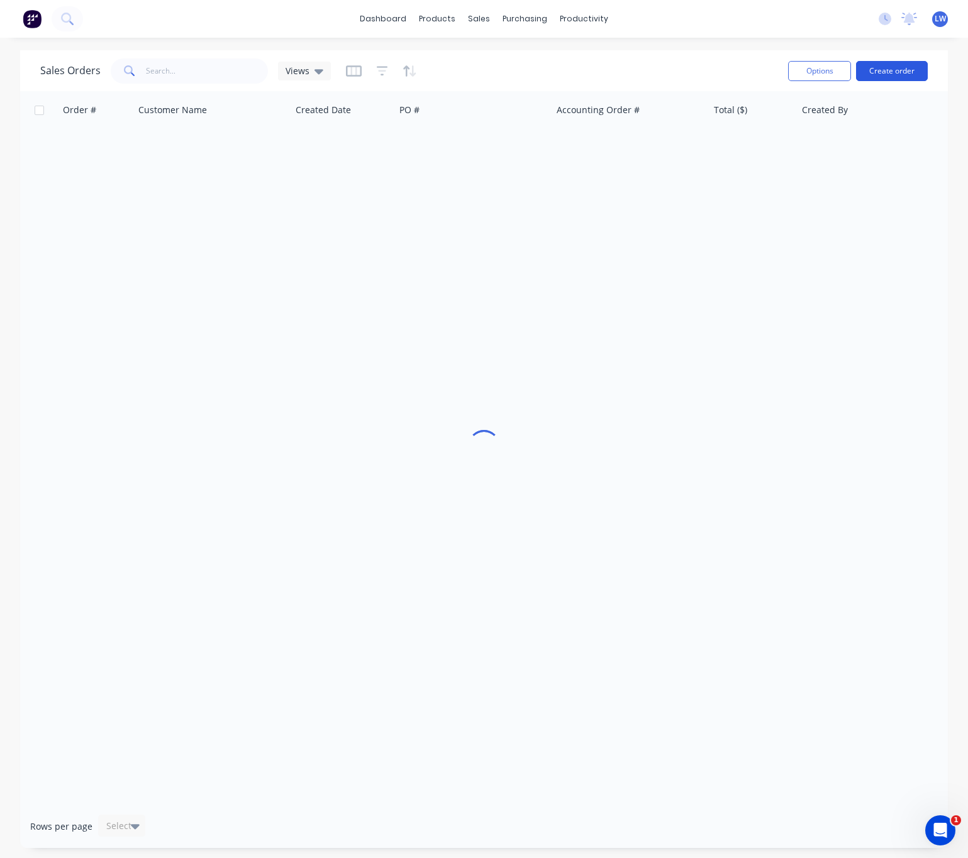
click at [896, 67] on button "Create order" at bounding box center [892, 71] width 72 height 20
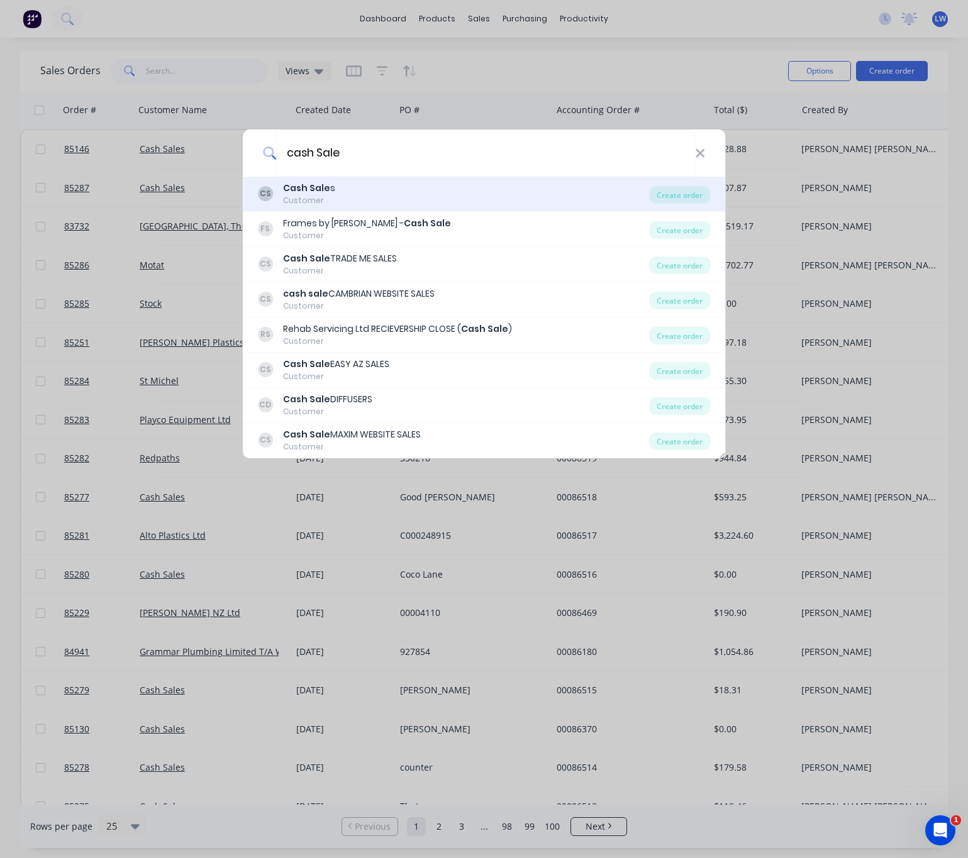
type input "cash Sale"
click at [402, 196] on div "CS Cash Sale s Customer" at bounding box center [454, 194] width 392 height 25
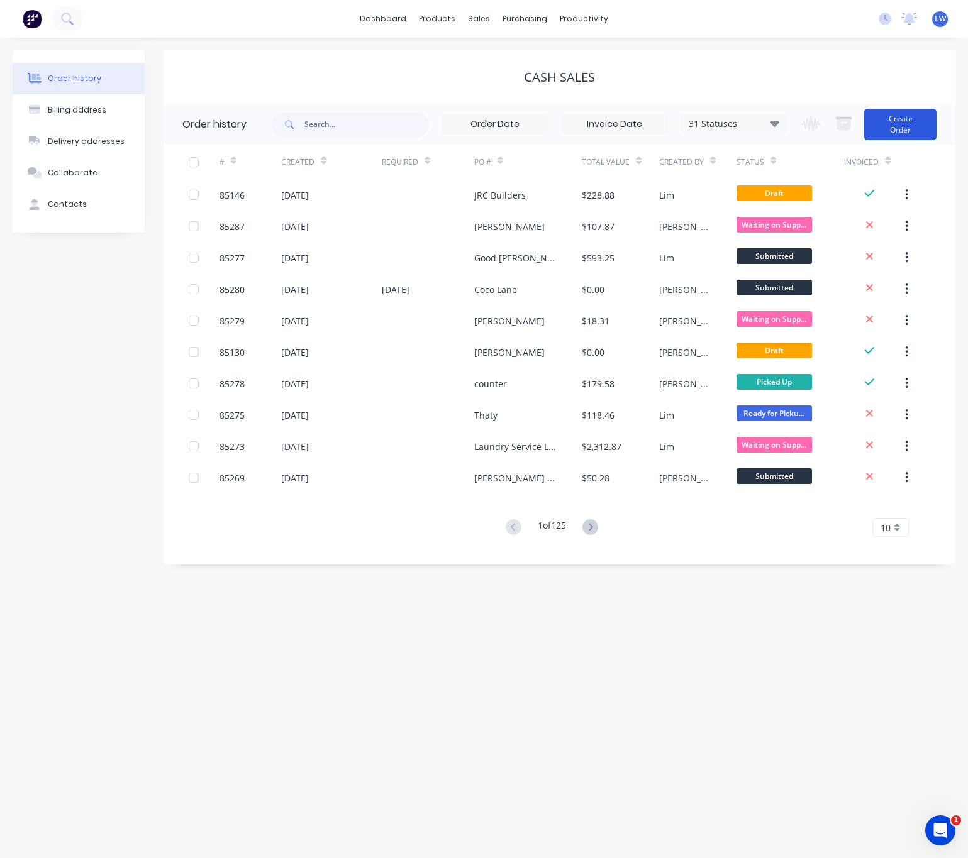
click at [902, 124] on button "Create Order" at bounding box center [900, 124] width 72 height 31
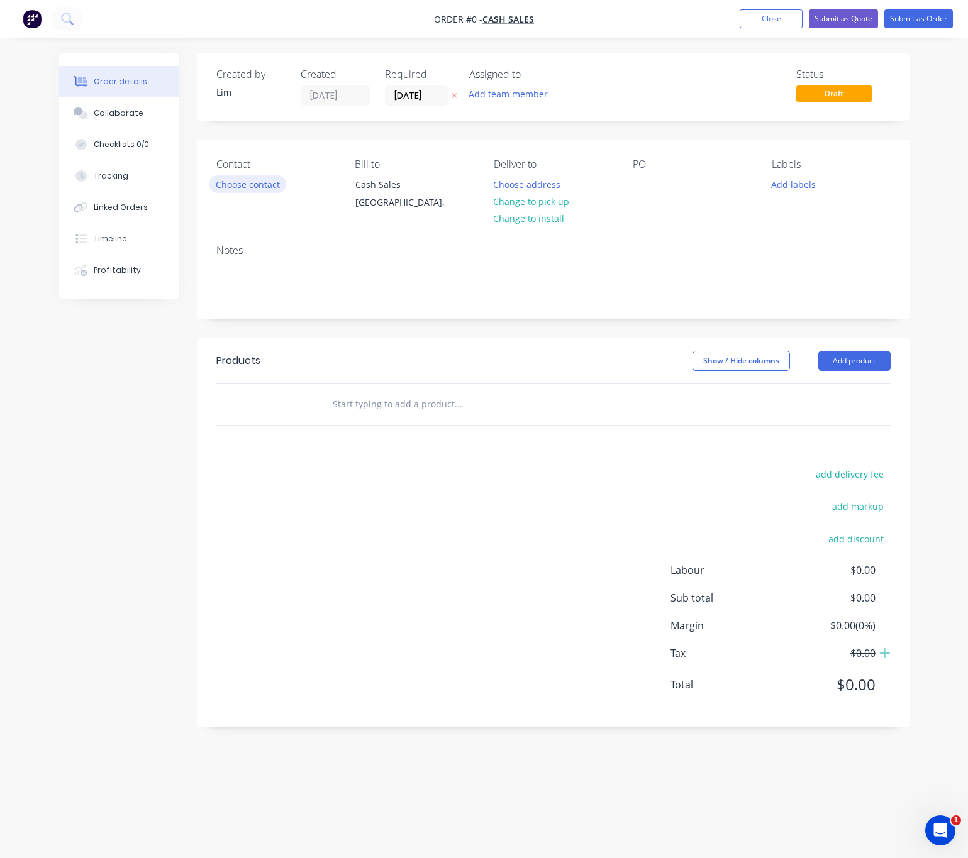
click at [270, 185] on button "Choose contact" at bounding box center [247, 183] width 77 height 17
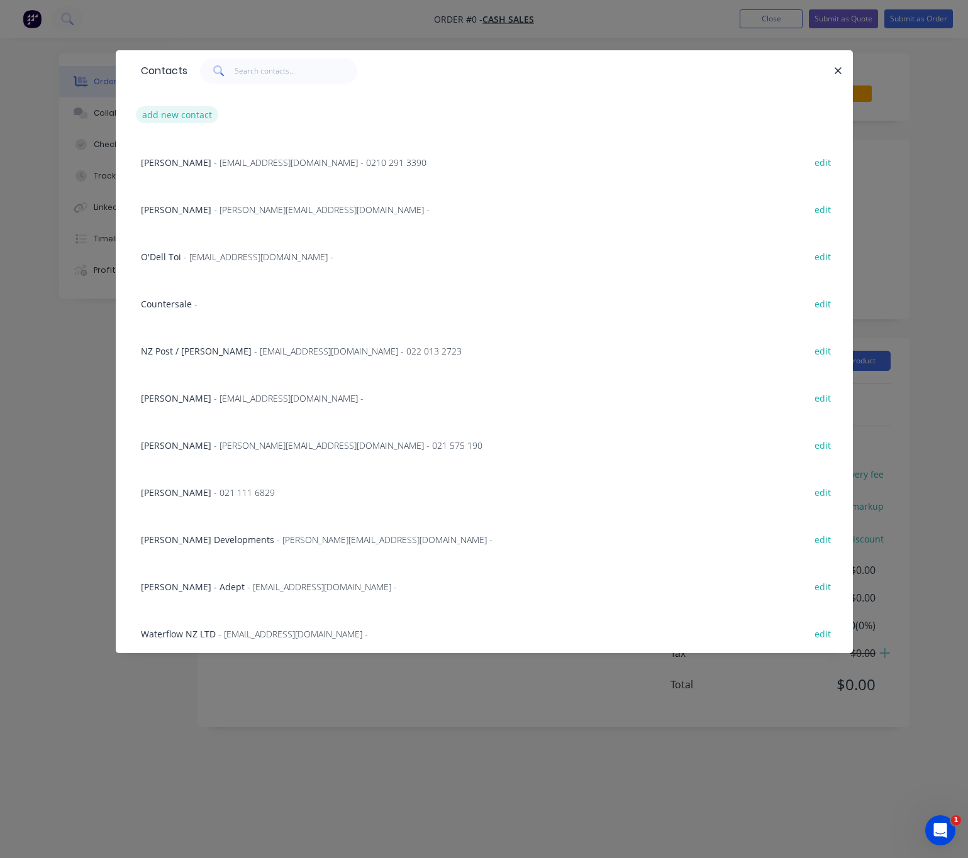
click at [199, 112] on button "add new contact" at bounding box center [177, 114] width 83 height 17
select select "NZ"
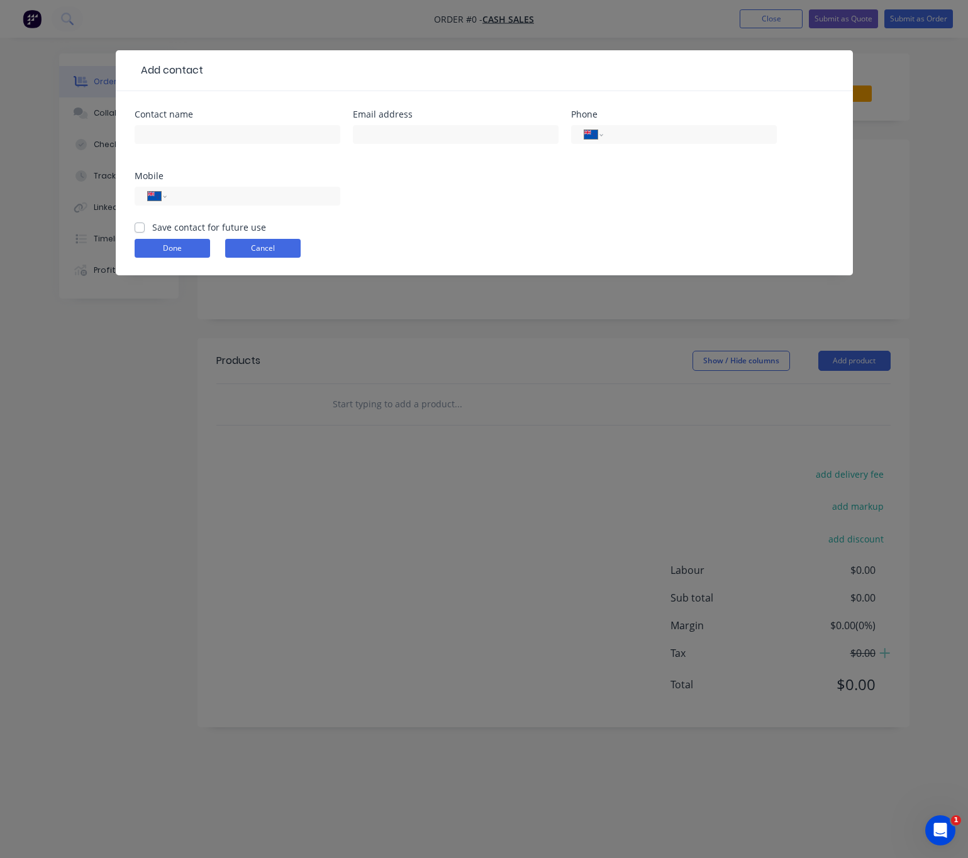
click at [282, 260] on form "Contact name Email address Phone International Afghanistan Åland Islands Albani…" at bounding box center [484, 192] width 699 height 165
click at [274, 244] on button "Cancel" at bounding box center [262, 248] width 75 height 19
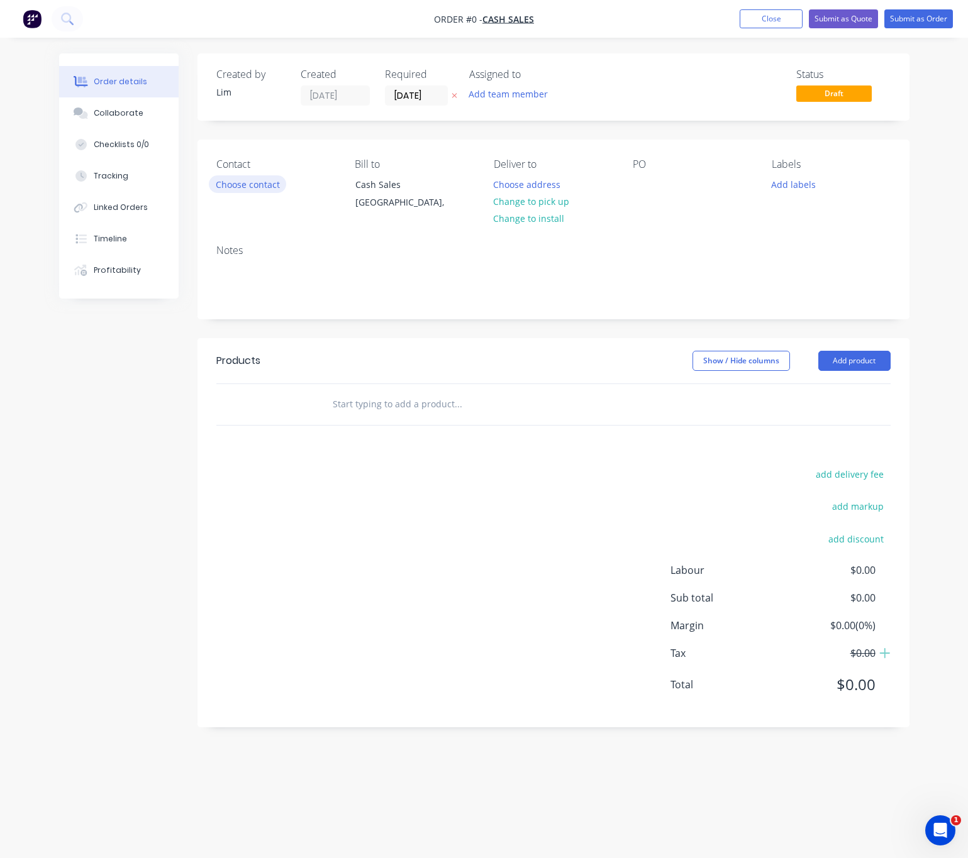
click at [260, 184] on button "Choose contact" at bounding box center [247, 183] width 77 height 17
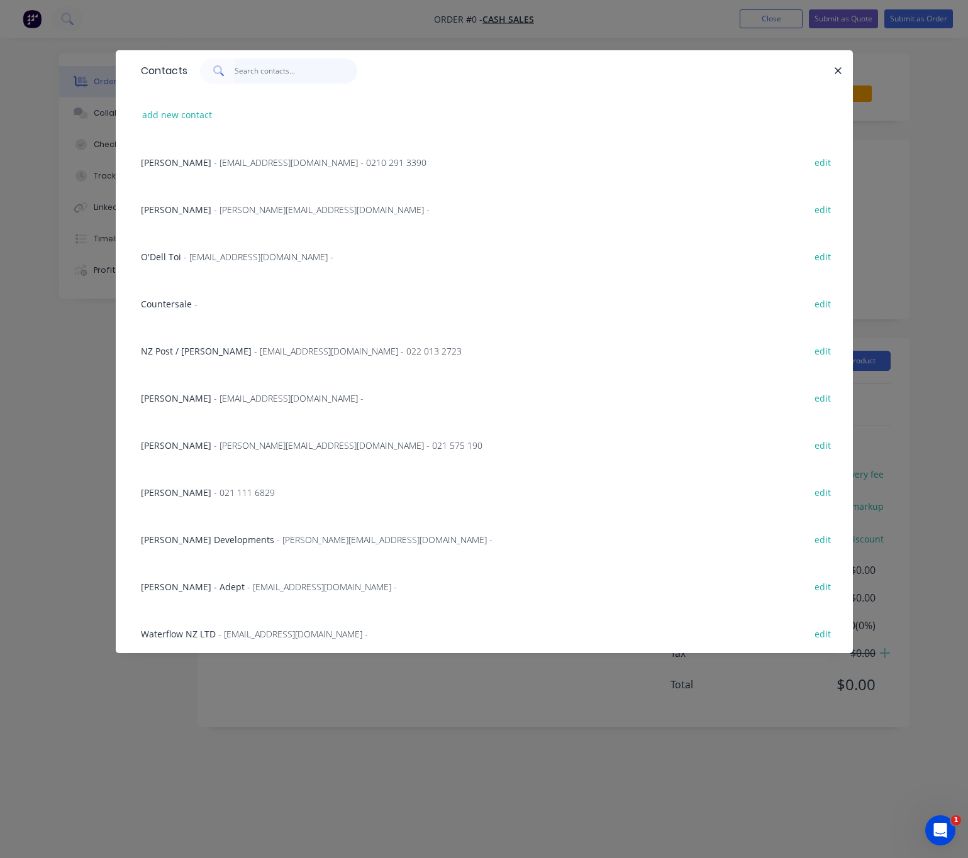
click at [272, 74] on input "text" at bounding box center [296, 70] width 123 height 25
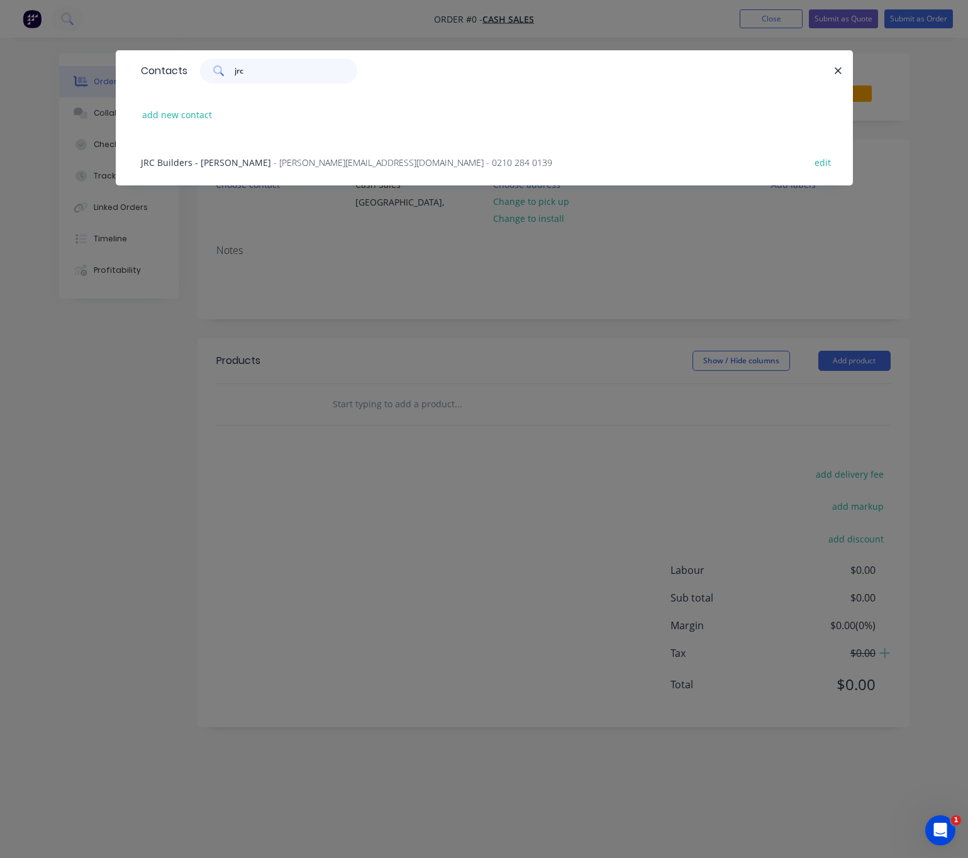
type input "jrc"
click at [274, 163] on span "- Nick@jrcbuilders.co.nz - 0210 284 0139" at bounding box center [413, 163] width 279 height 12
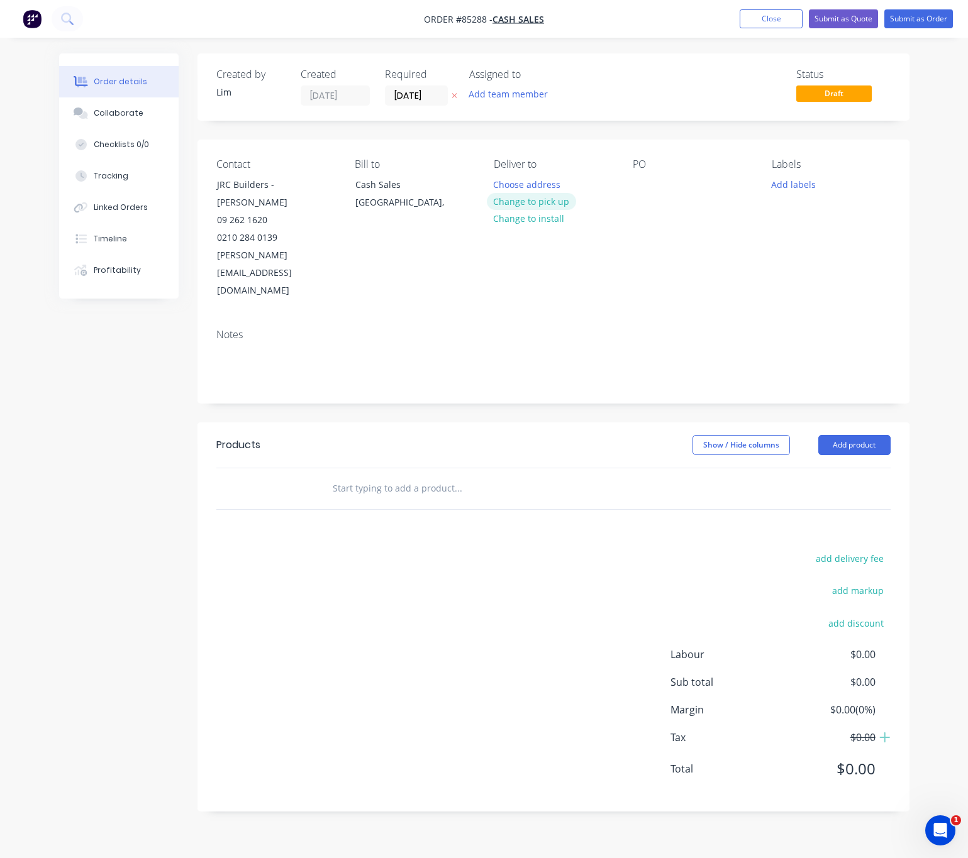
click at [525, 206] on button "Change to pick up" at bounding box center [531, 201] width 89 height 17
click at [648, 177] on div at bounding box center [643, 184] width 20 height 18
click at [790, 177] on button "Add labels" at bounding box center [794, 183] width 58 height 17
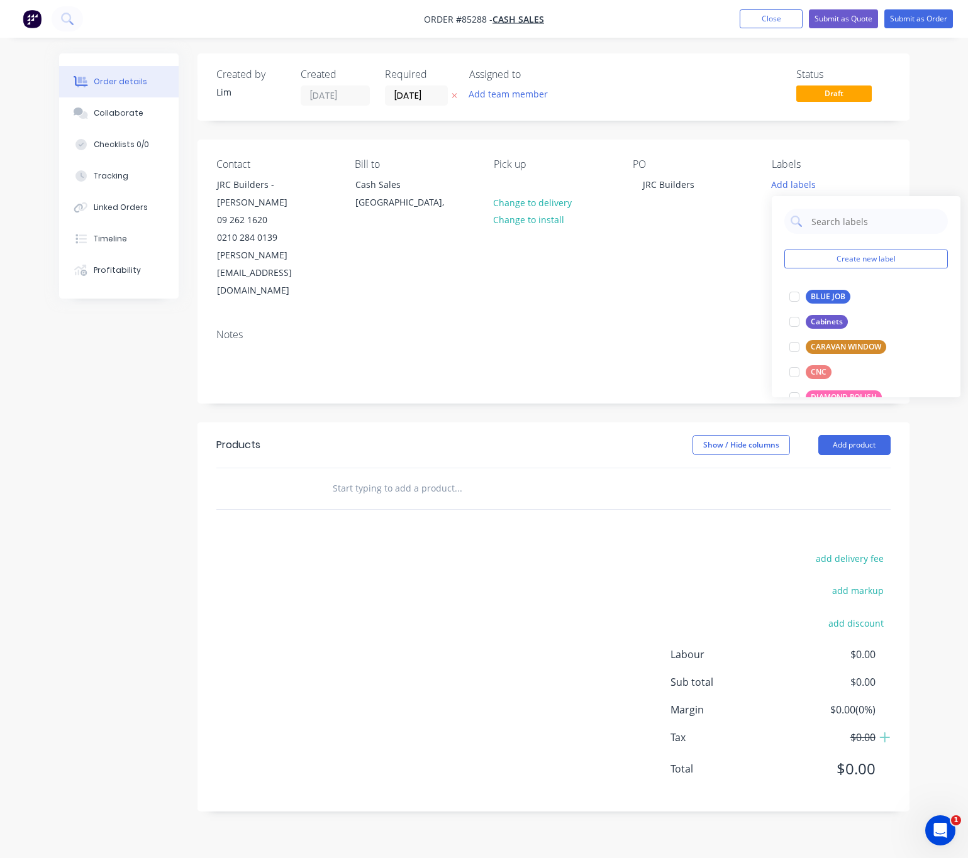
drag, startPoint x: 834, startPoint y: 299, endPoint x: 643, endPoint y: 445, distance: 240.3
click at [834, 298] on div "BLUE JOB" at bounding box center [827, 297] width 45 height 14
click at [536, 550] on div "add delivery fee add markup add discount Labour $0.00 Sub total $0.00 Margin $0…" at bounding box center [553, 671] width 674 height 243
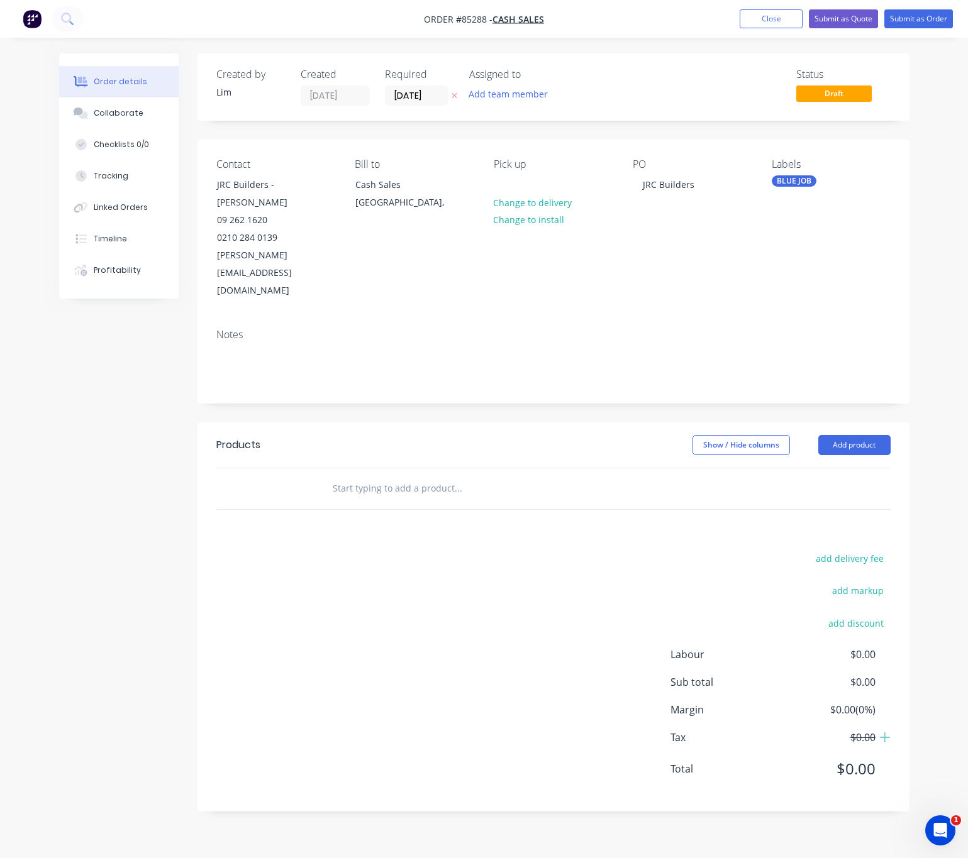
click at [436, 476] on input "text" at bounding box center [457, 488] width 251 height 25
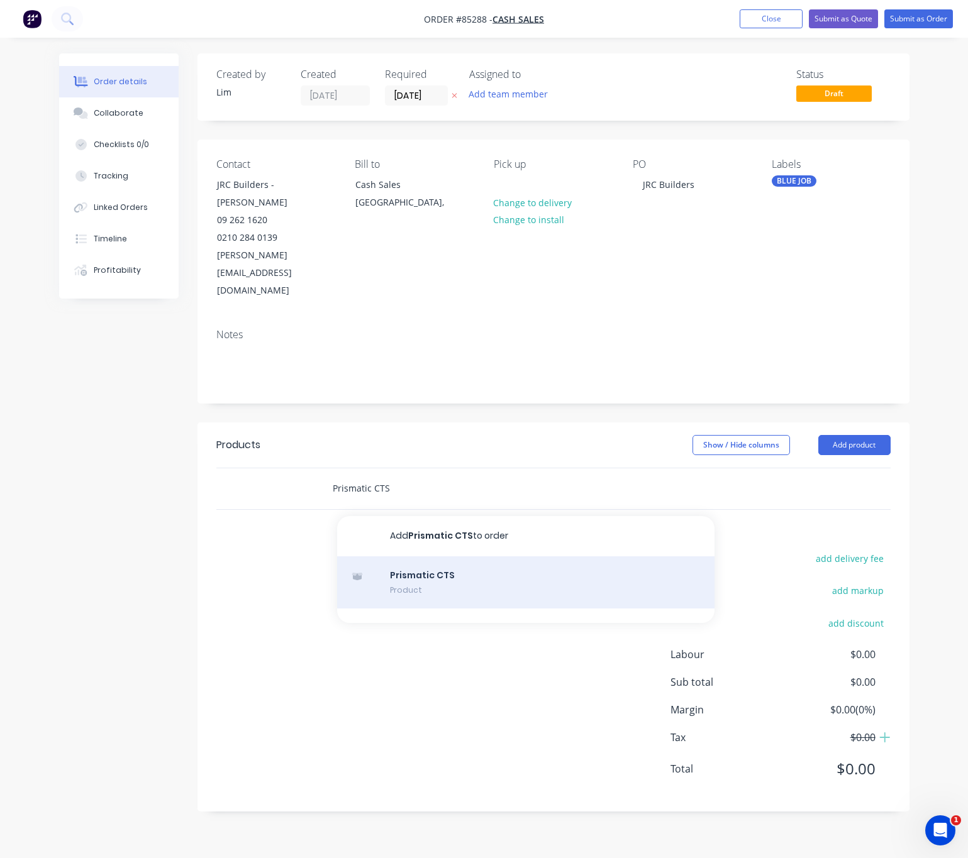
type input "Prismatic CTS"
click at [500, 556] on div "Prismatic CTS Product" at bounding box center [525, 582] width 377 height 53
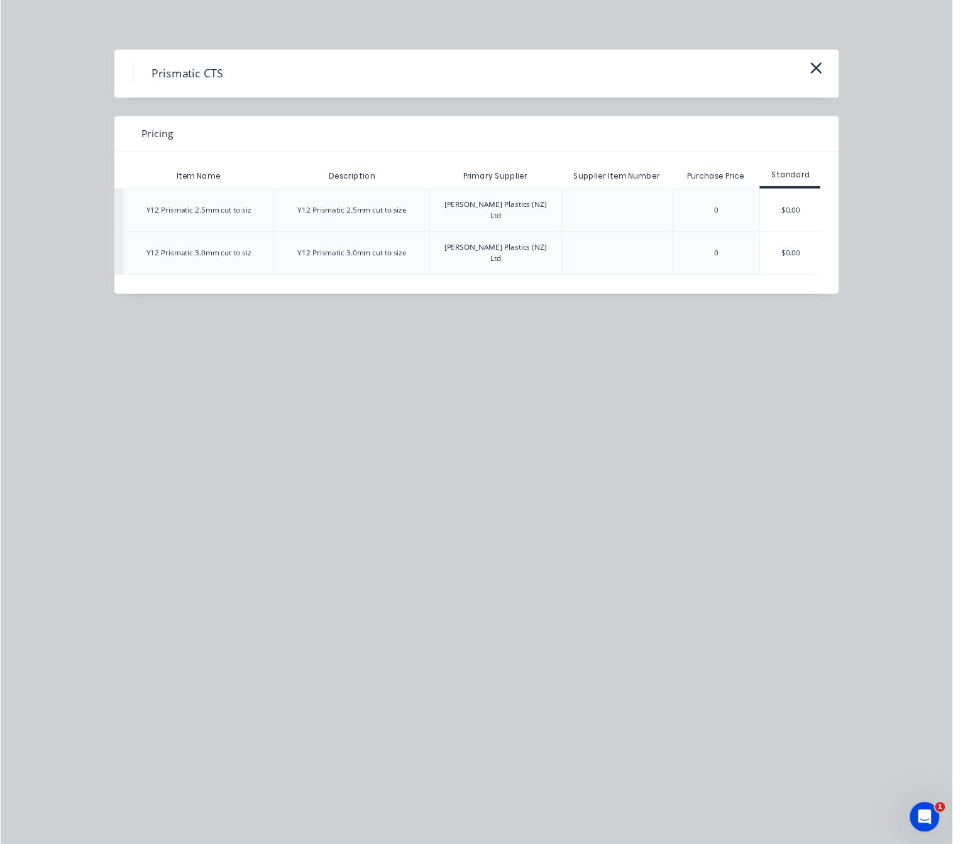
scroll to position [0, 97]
click at [825, 209] on div "$0.00" at bounding box center [802, 213] width 63 height 43
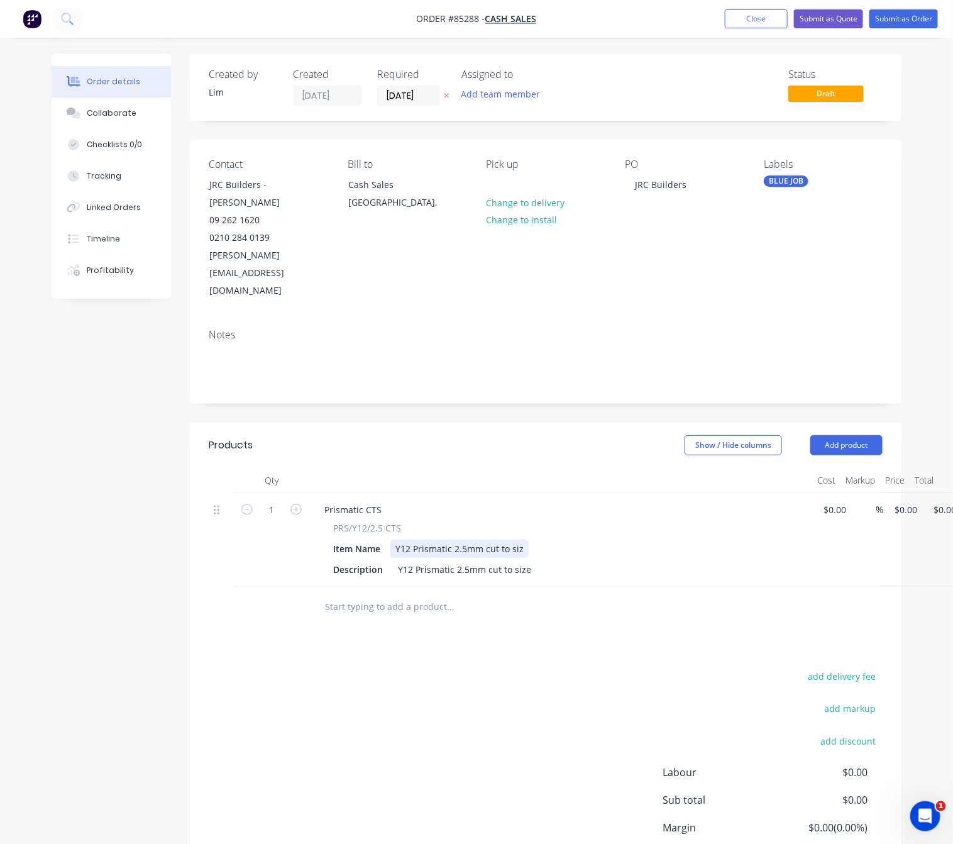
click at [521, 539] on div "Y12 Prismatic 2.5mm cut to siz" at bounding box center [459, 548] width 138 height 18
drag, startPoint x: 529, startPoint y: 519, endPoint x: 487, endPoint y: 519, distance: 42.1
click at [487, 560] on div "Y12 Prismatic 2.5mm cut to size" at bounding box center [464, 569] width 143 height 18
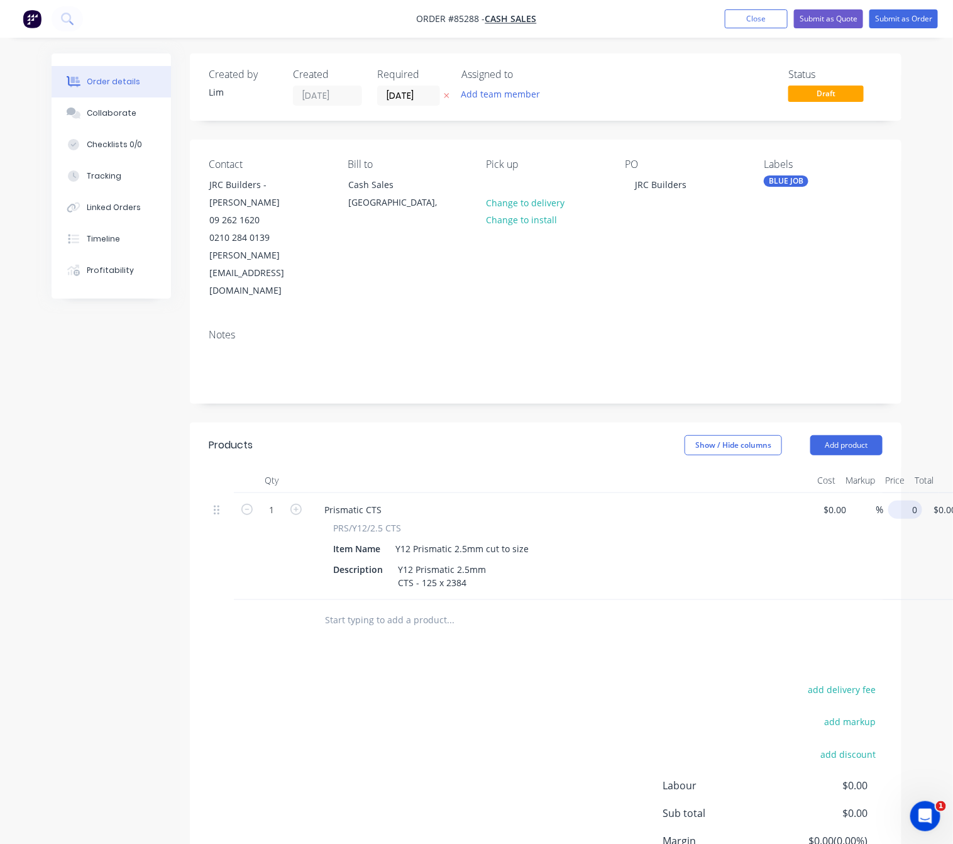
click at [896, 500] on input "0" at bounding box center [907, 509] width 29 height 18
type input "$0.00"
click at [536, 623] on div "Products Show / Hide columns Add product Qty Cost Markup Price Total 1 Prismati…" at bounding box center [546, 683] width 712 height 520
drag, startPoint x: 408, startPoint y: 572, endPoint x: 608, endPoint y: 553, distance: 200.8
click at [409, 607] on input "text" at bounding box center [449, 619] width 251 height 25
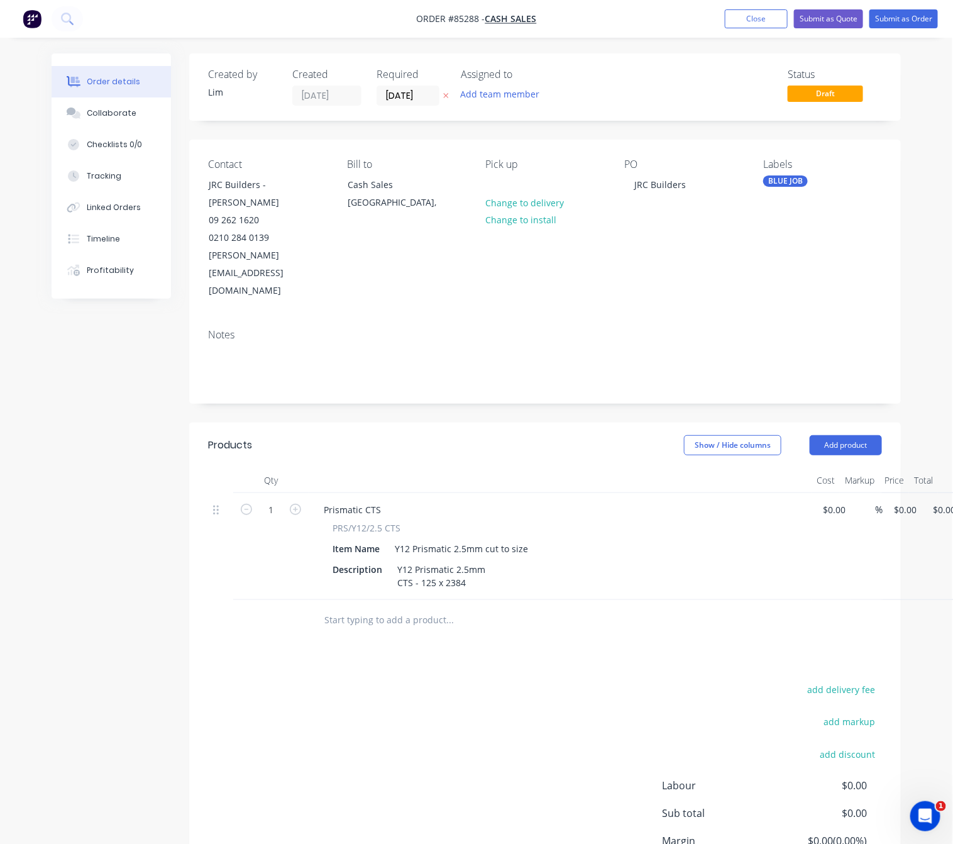
scroll to position [0, 40]
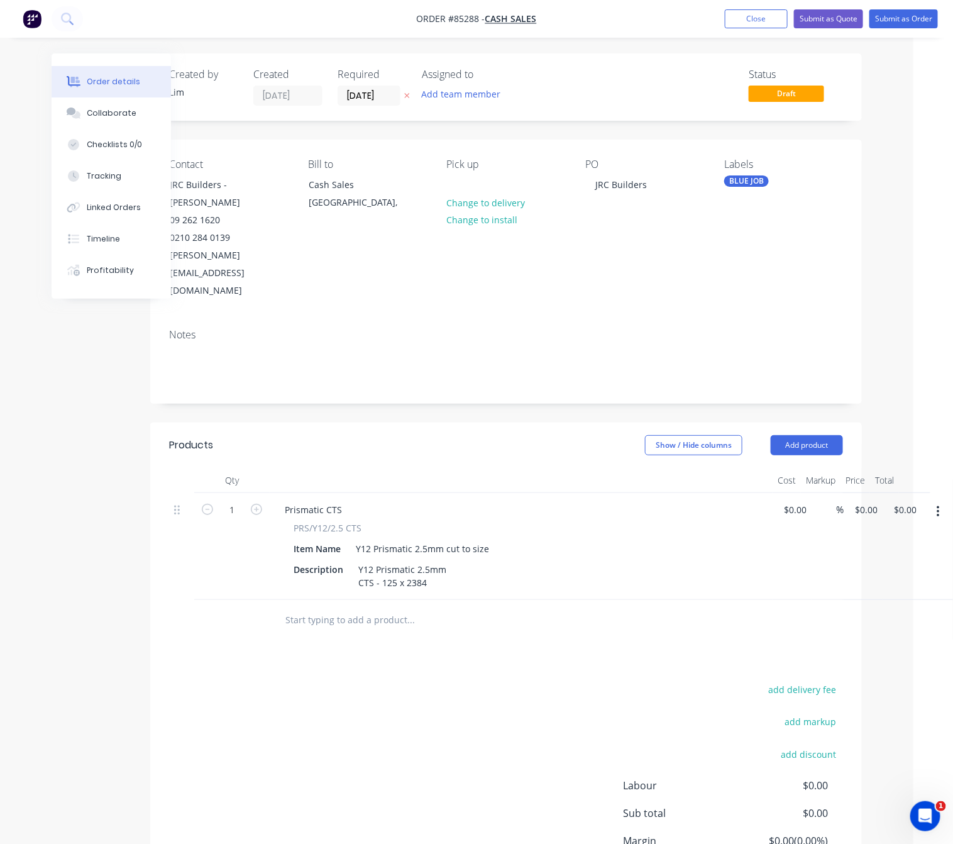
click at [932, 500] on button "button" at bounding box center [939, 511] width 30 height 23
drag, startPoint x: 630, startPoint y: 604, endPoint x: 717, endPoint y: 509, distance: 128.2
click at [633, 604] on div "Products Show / Hide columns Add product Qty Cost Markup Price Total 1 Prismati…" at bounding box center [506, 683] width 712 height 520
click at [804, 435] on button "Add product" at bounding box center [807, 445] width 72 height 20
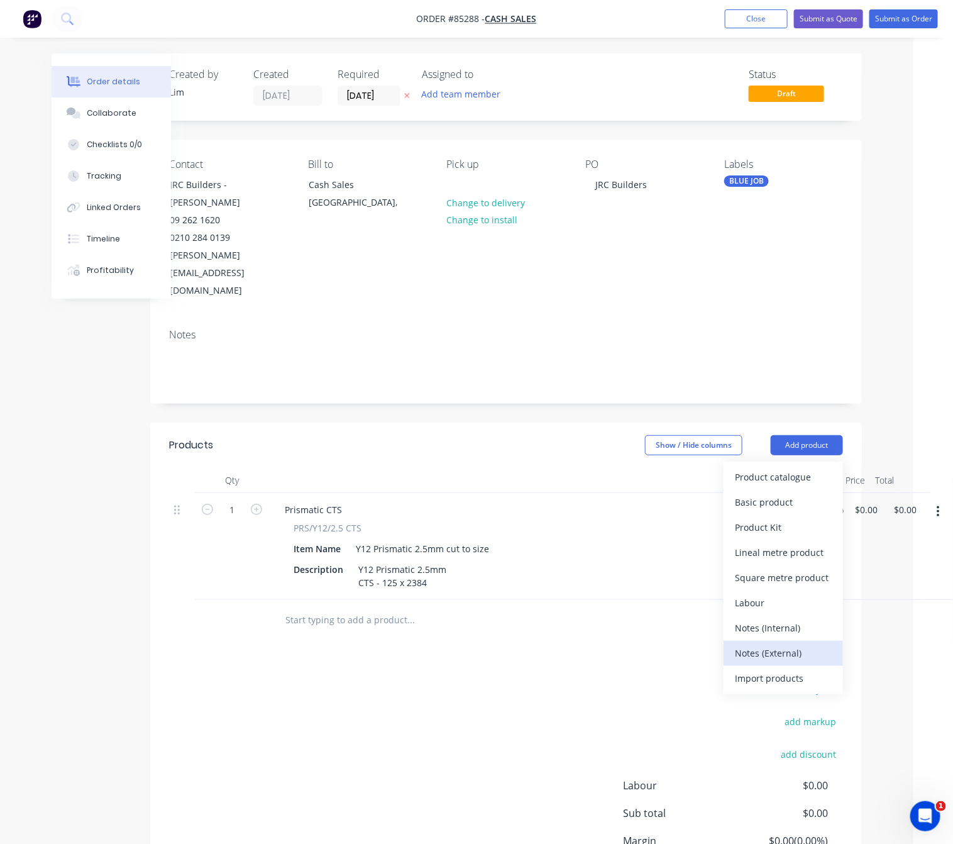
click at [797, 644] on div "Notes (External)" at bounding box center [783, 653] width 97 height 18
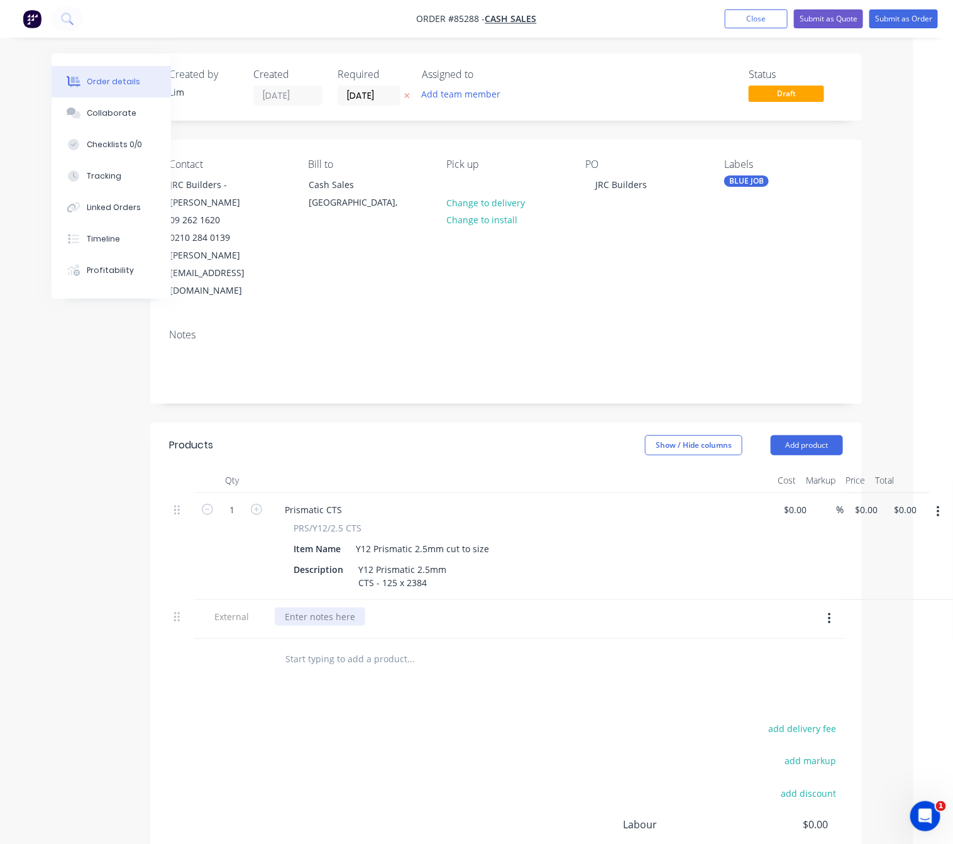
click at [315, 607] on div at bounding box center [320, 616] width 91 height 18
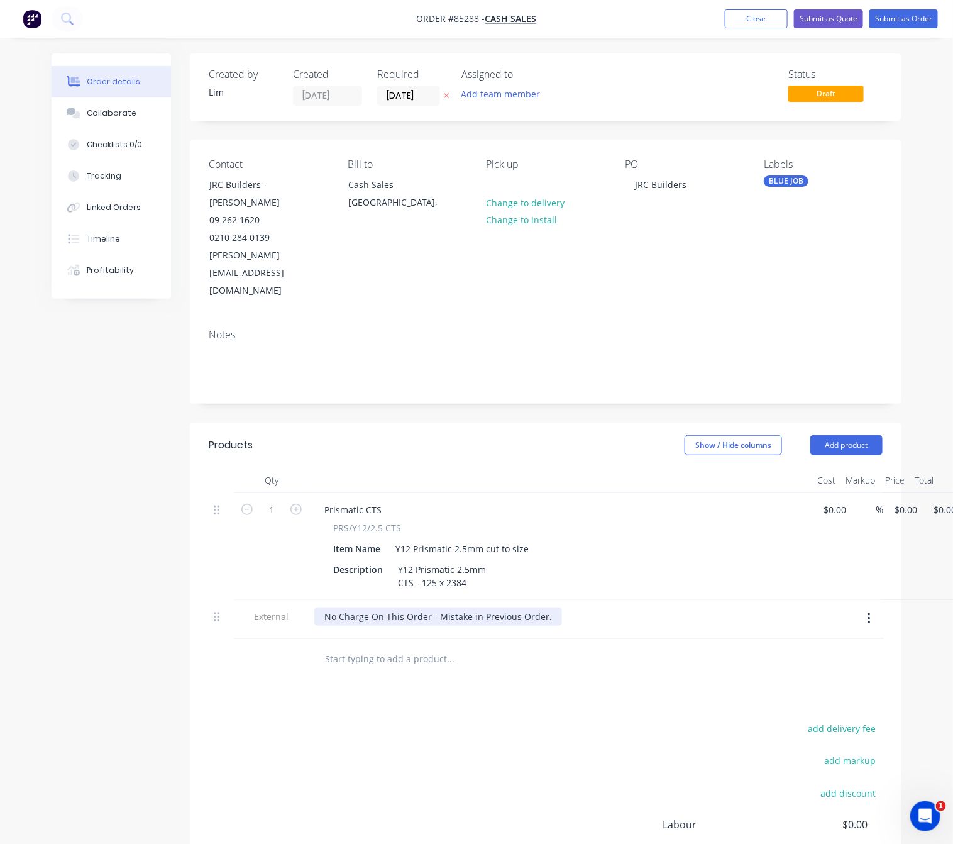
click at [542, 607] on div "No Charge On This Order - Mistake in Previous Order." at bounding box center [438, 616] width 248 height 18
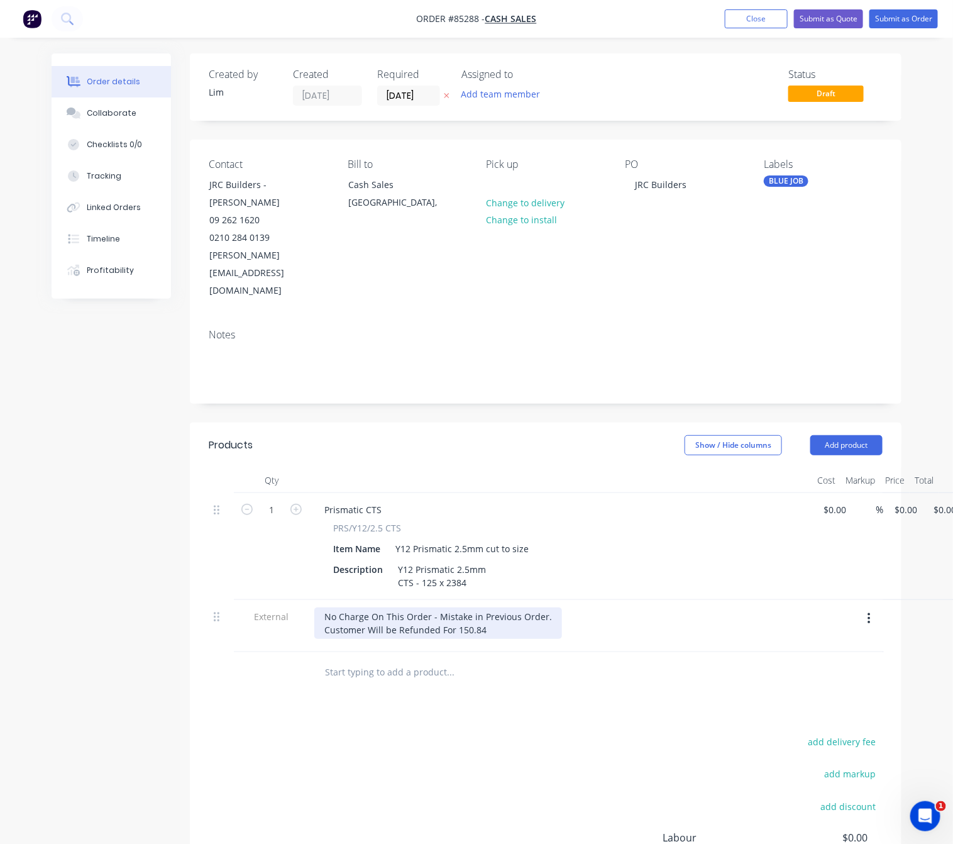
click at [459, 607] on div "No Charge On This Order - Mistake in Previous Order. Customer Will be Refunded …" at bounding box center [438, 622] width 248 height 31
click at [499, 607] on div "No Charge On This Order - Mistake in Previous Order. Customer Will be Refunded …" at bounding box center [438, 622] width 248 height 31
drag, startPoint x: 451, startPoint y: 577, endPoint x: 438, endPoint y: 577, distance: 13.8
click at [438, 607] on div "No Charge On This Order - Mistake in Previous Order. Customer Will be Refunded …" at bounding box center [438, 622] width 248 height 31
drag, startPoint x: 472, startPoint y: 577, endPoint x: 623, endPoint y: 624, distance: 158.1
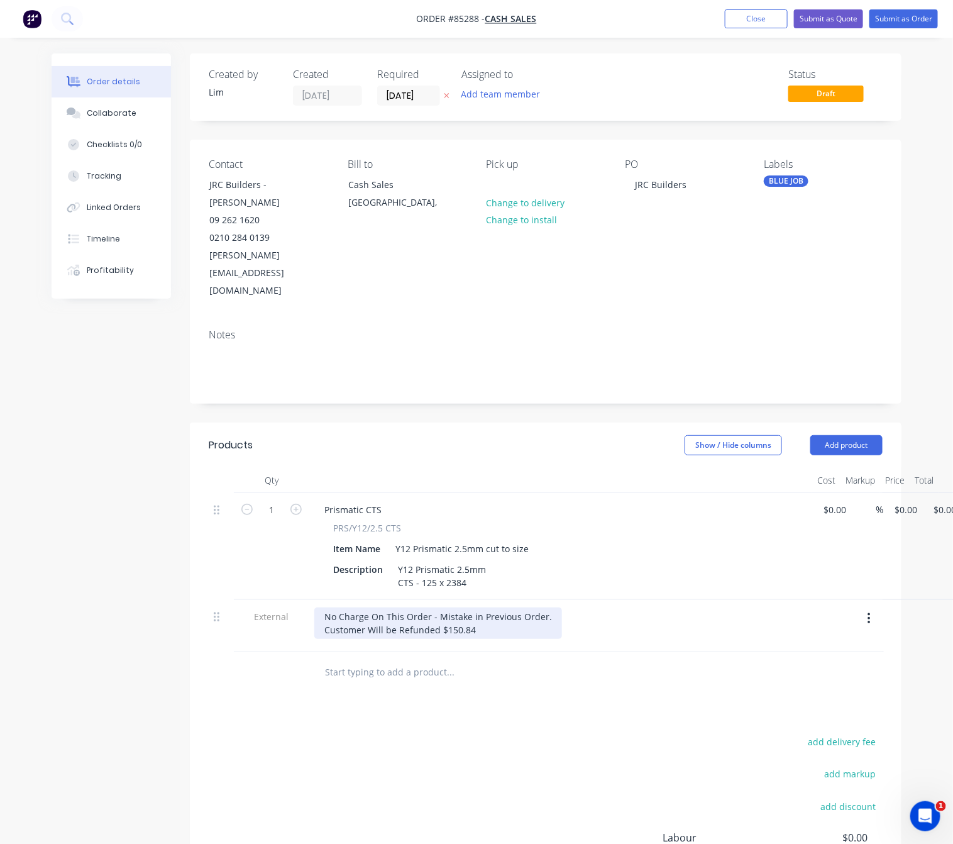
click at [474, 607] on div "No Charge On This Order - Mistake in Previous Order. Customer Will be Refunded …" at bounding box center [438, 622] width 248 height 31
click at [412, 733] on div "add delivery fee add markup add discount Labour $0.00 Sub total $0.00 Margin $0…" at bounding box center [546, 854] width 674 height 243
click at [913, 19] on button "Submit as Order" at bounding box center [904, 18] width 69 height 19
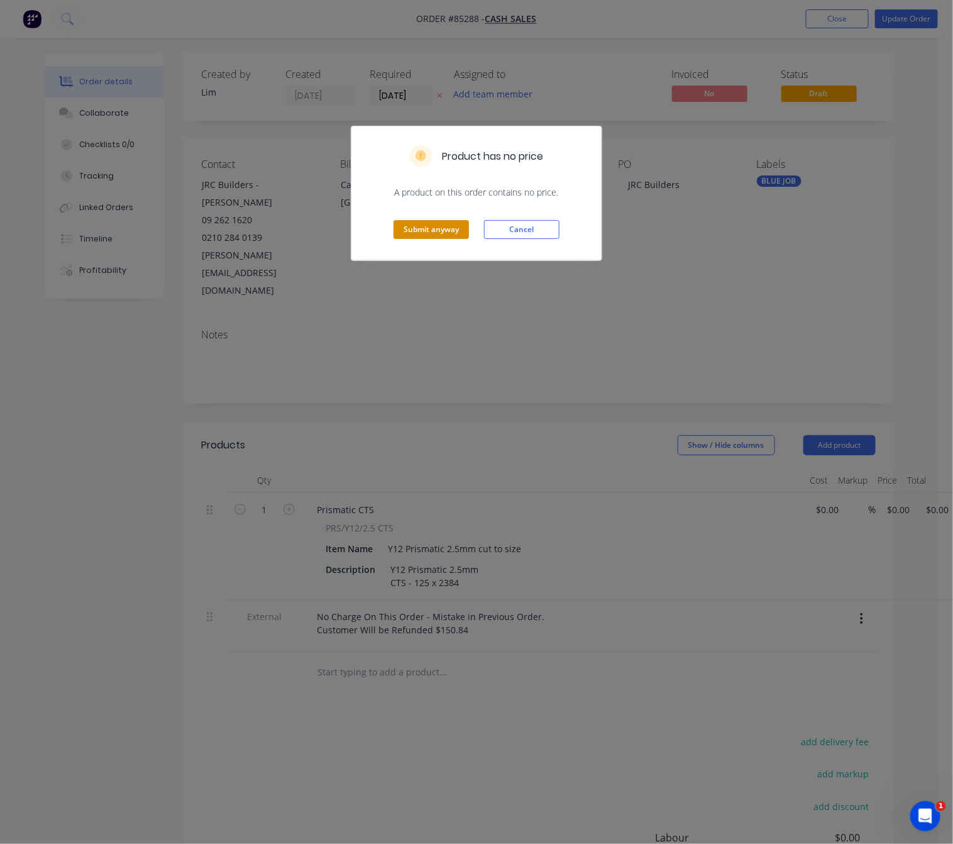
click at [450, 228] on button "Submit anyway" at bounding box center [431, 229] width 75 height 19
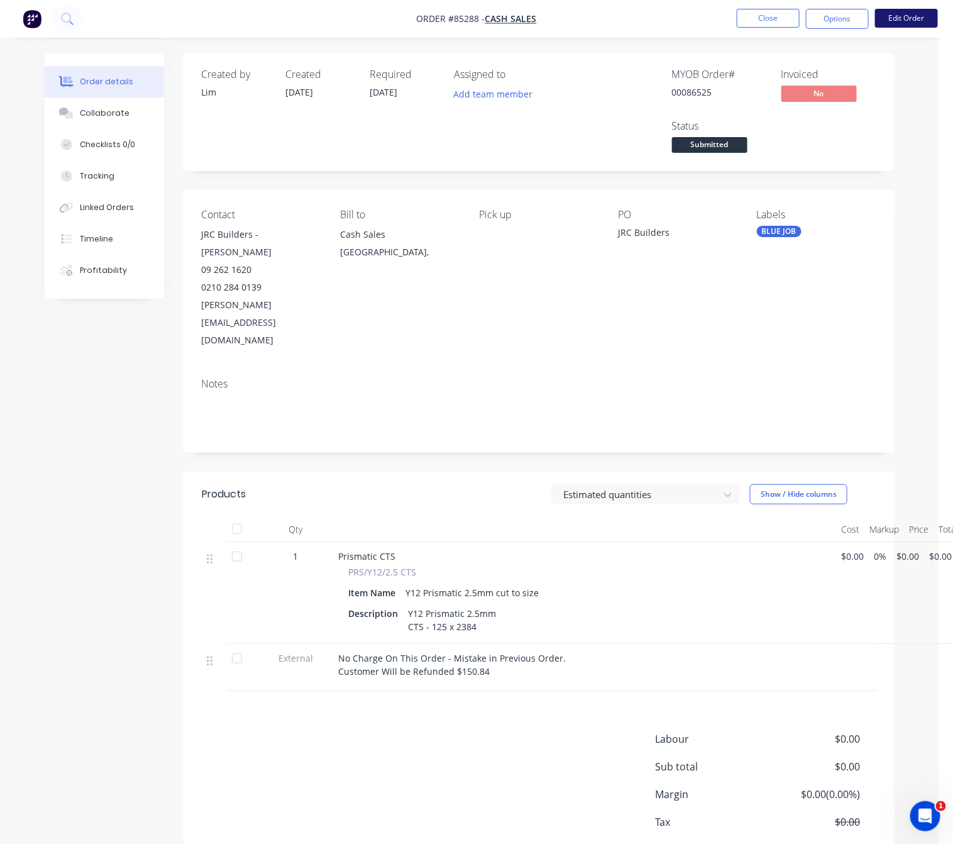
click at [915, 19] on button "Edit Order" at bounding box center [906, 18] width 63 height 19
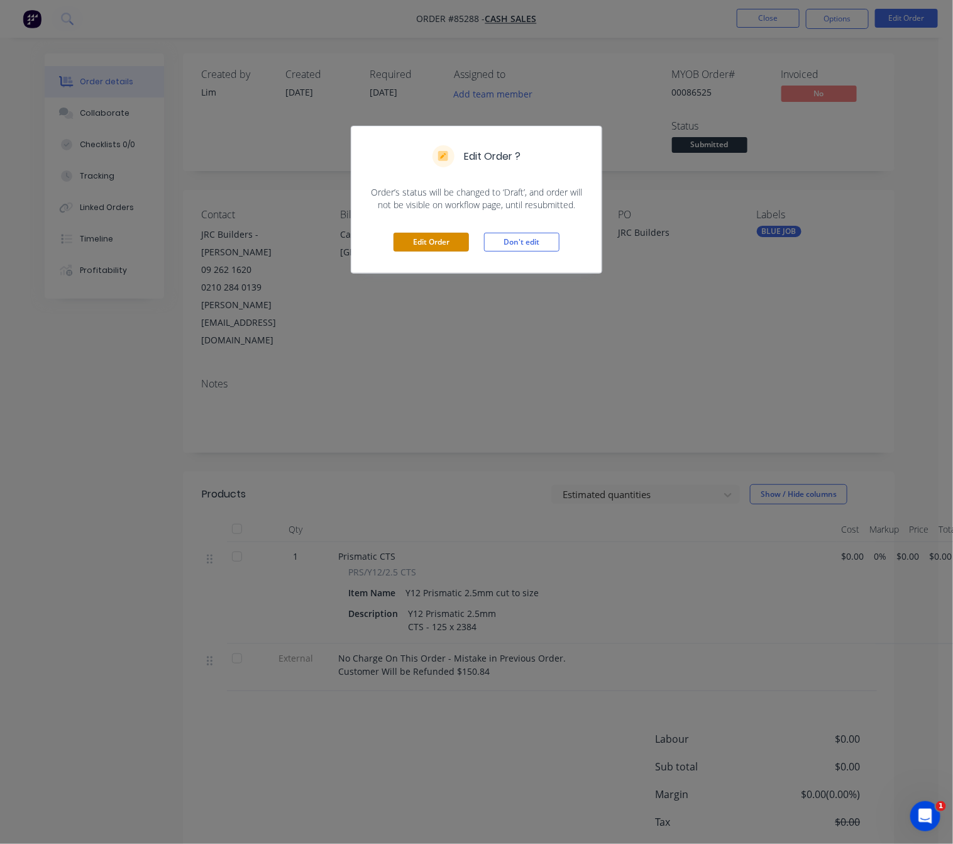
click at [423, 241] on button "Edit Order" at bounding box center [431, 242] width 75 height 19
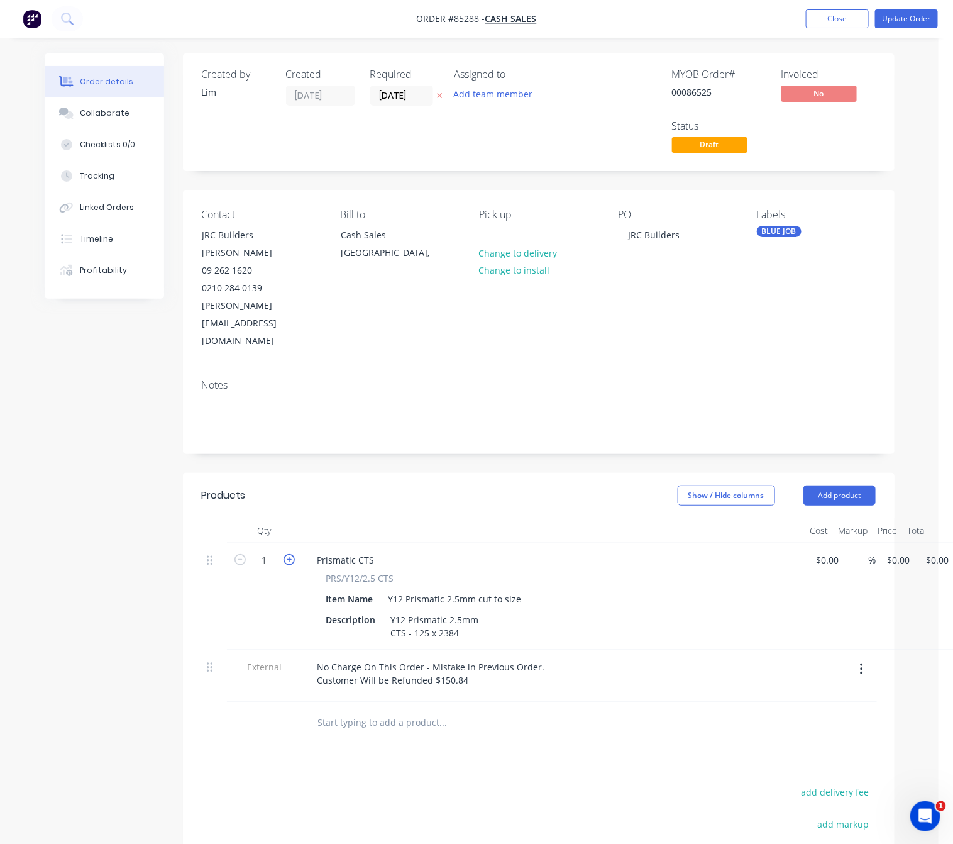
click at [285, 554] on icon "button" at bounding box center [289, 559] width 11 height 11
type input "2"
drag, startPoint x: 451, startPoint y: 705, endPoint x: 792, endPoint y: 504, distance: 395.7
click at [453, 706] on div "Products Show / Hide columns Add product Qty Cost Markup Price Total 2 Prismati…" at bounding box center [539, 759] width 712 height 572
click at [915, 33] on nav "Order #85288 - Cash Sales Add product Close Update Order" at bounding box center [476, 19] width 953 height 38
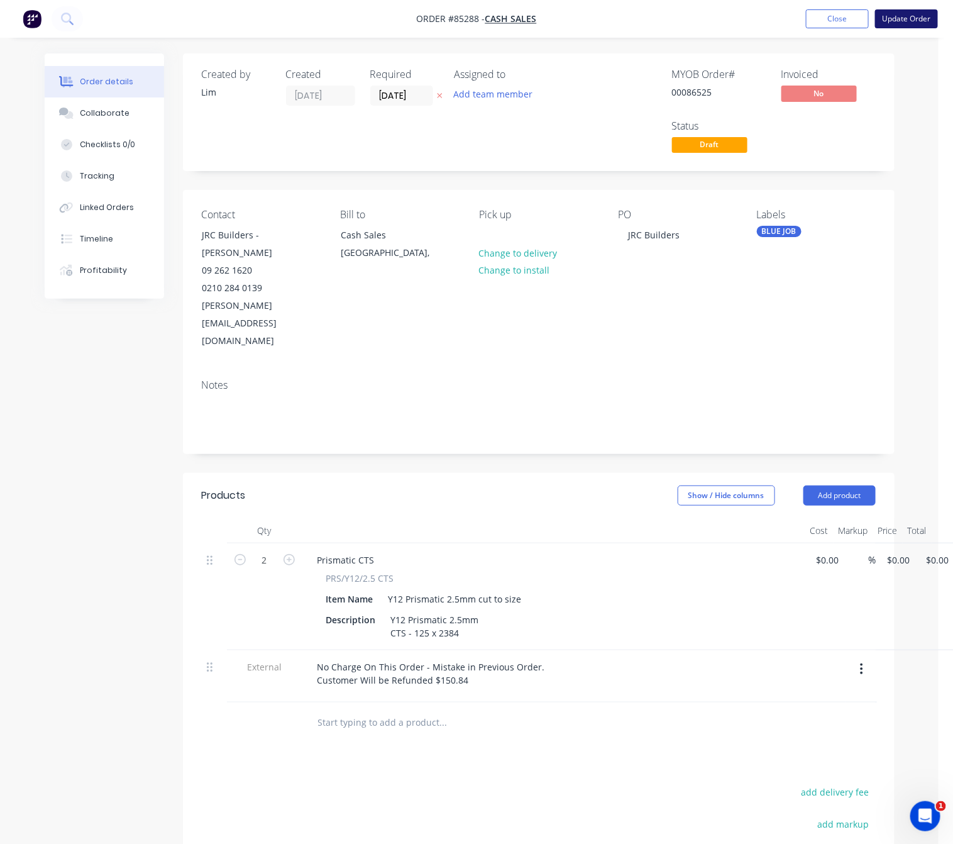
click at [912, 19] on button "Update Order" at bounding box center [906, 18] width 63 height 19
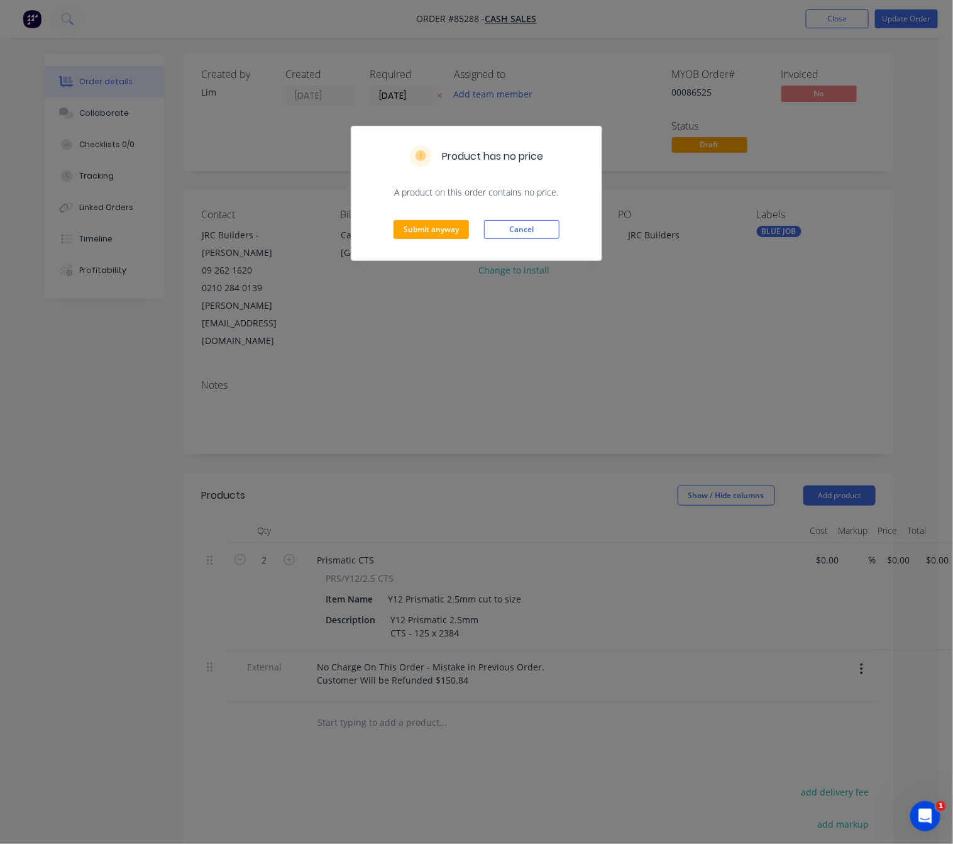
click at [414, 240] on div "Submit anyway Cancel" at bounding box center [476, 230] width 250 height 62
click at [451, 224] on button "Submit anyway" at bounding box center [431, 229] width 75 height 19
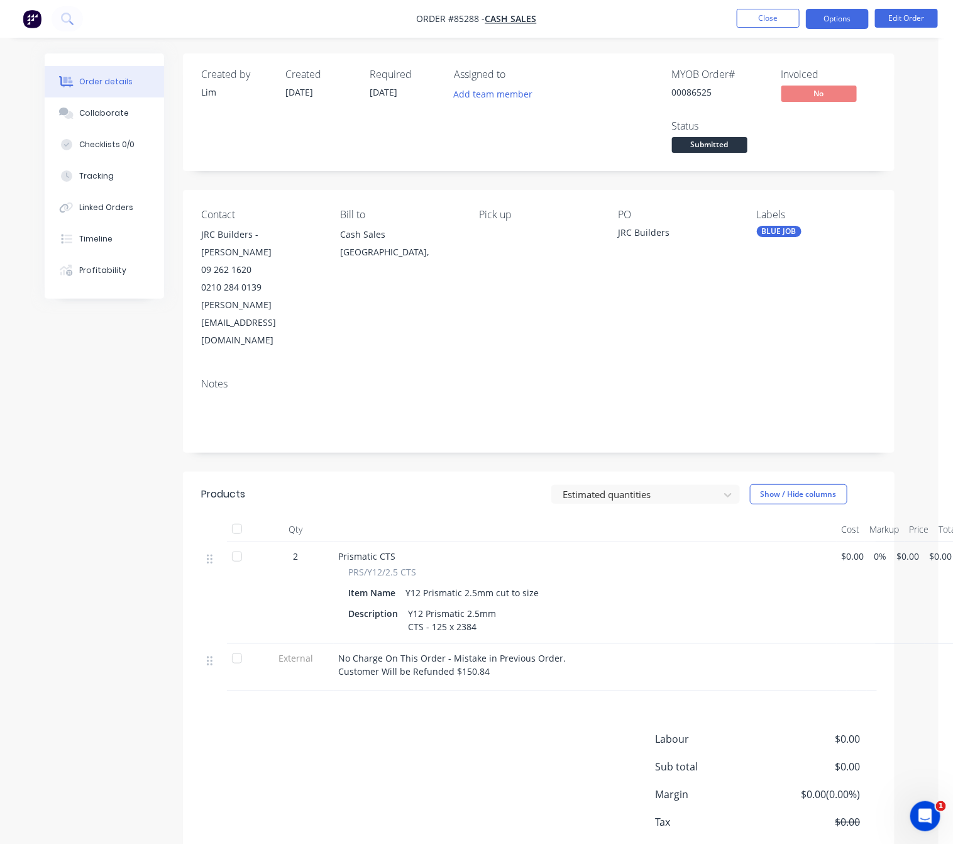
click at [839, 13] on button "Options" at bounding box center [837, 19] width 63 height 20
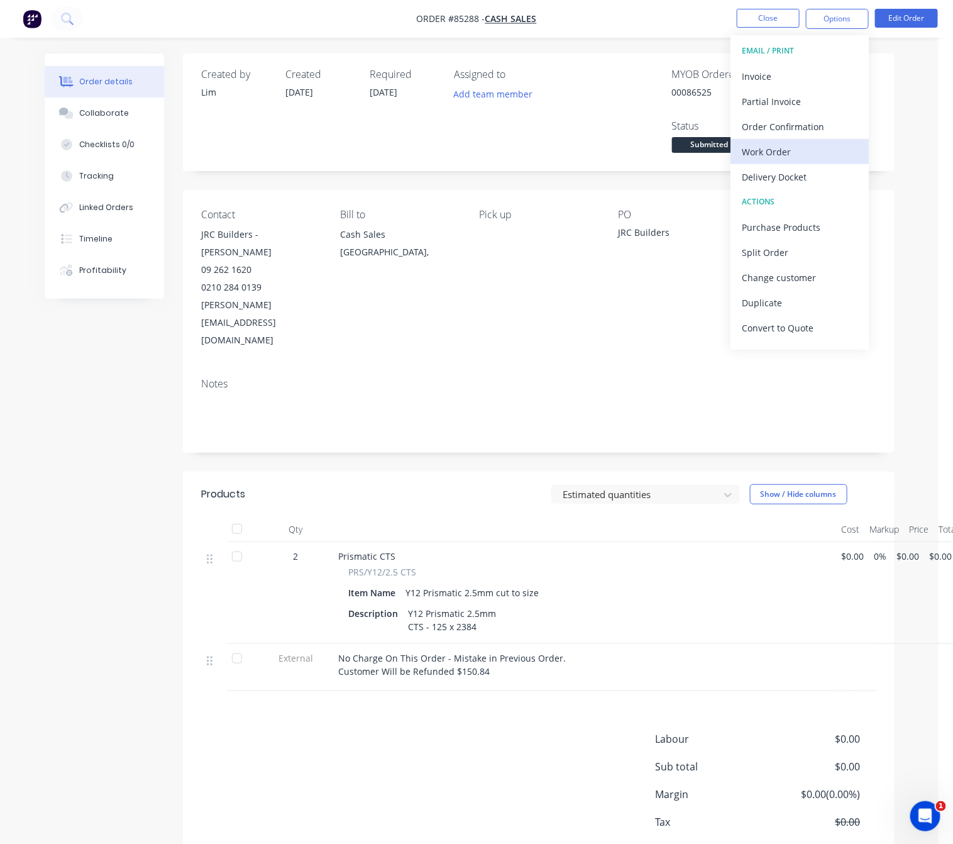
click at [787, 145] on div "Work Order" at bounding box center [800, 152] width 116 height 18
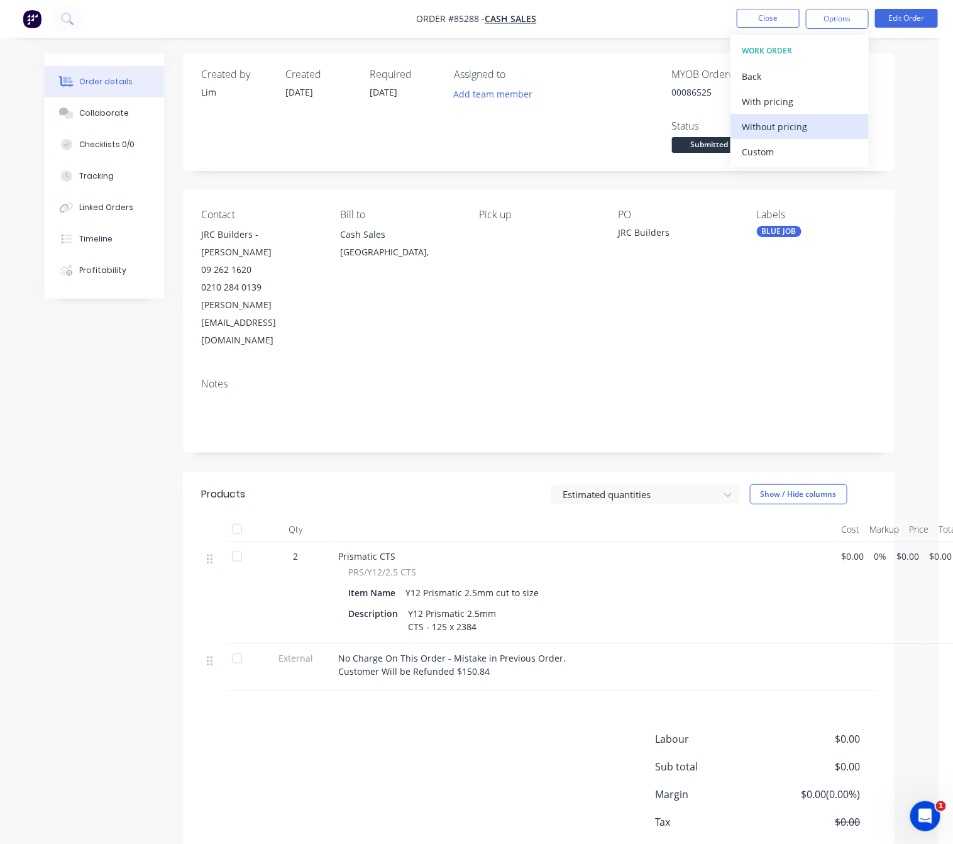
click at [806, 132] on div "Without pricing" at bounding box center [800, 127] width 116 height 18
click at [368, 736] on div "Labour $0.00 Sub total $0.00 Margin $0.00 ( 0.00 %) Tax $0.00 Total $0.00" at bounding box center [539, 804] width 674 height 146
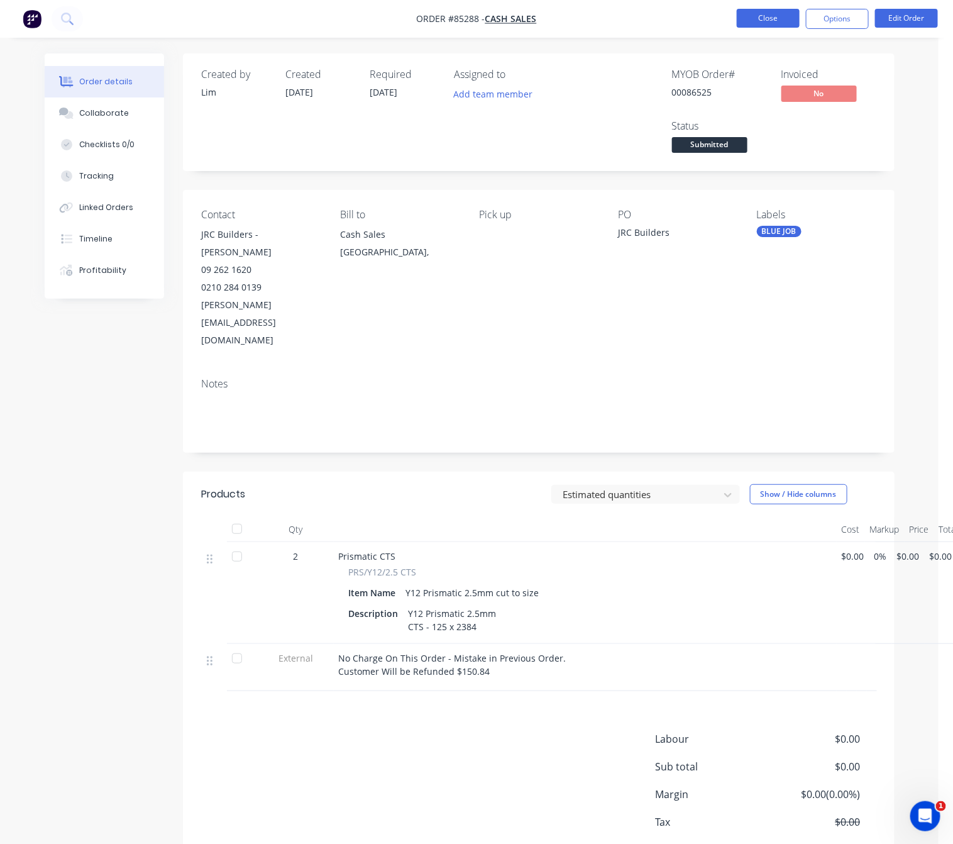
click at [778, 14] on button "Close" at bounding box center [768, 18] width 63 height 19
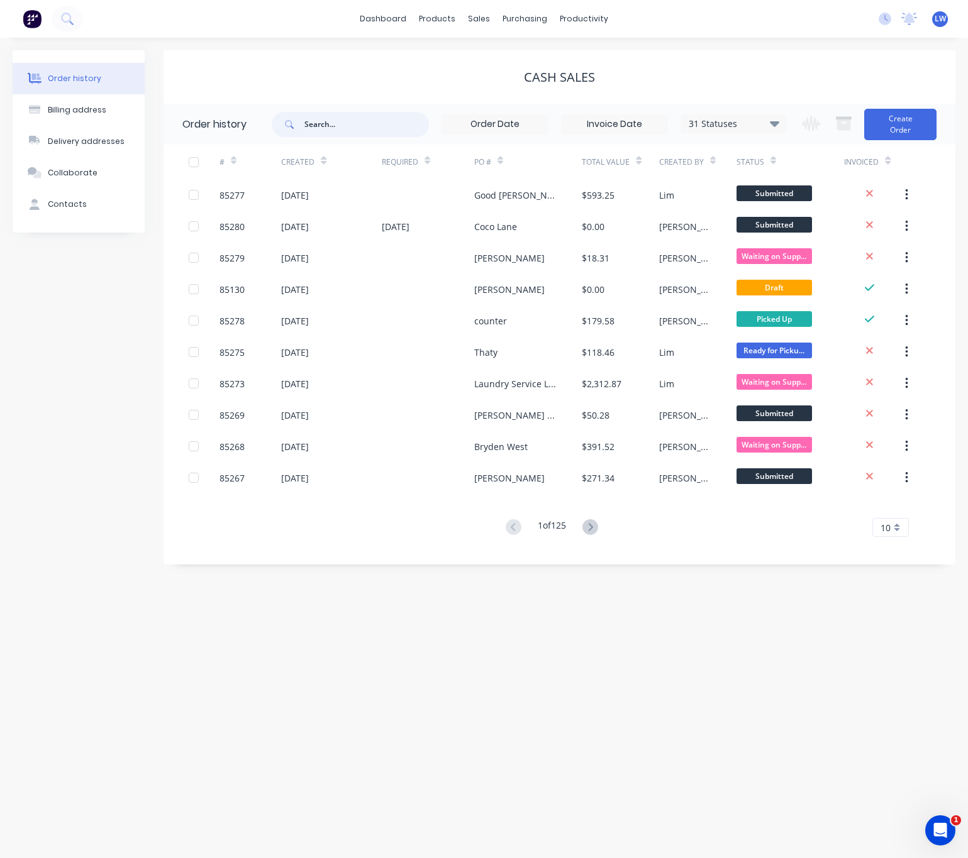
click at [366, 123] on input "text" at bounding box center [366, 124] width 124 height 25
click at [370, 123] on input "text" at bounding box center [366, 124] width 124 height 25
type input "[PERSON_NAME]"
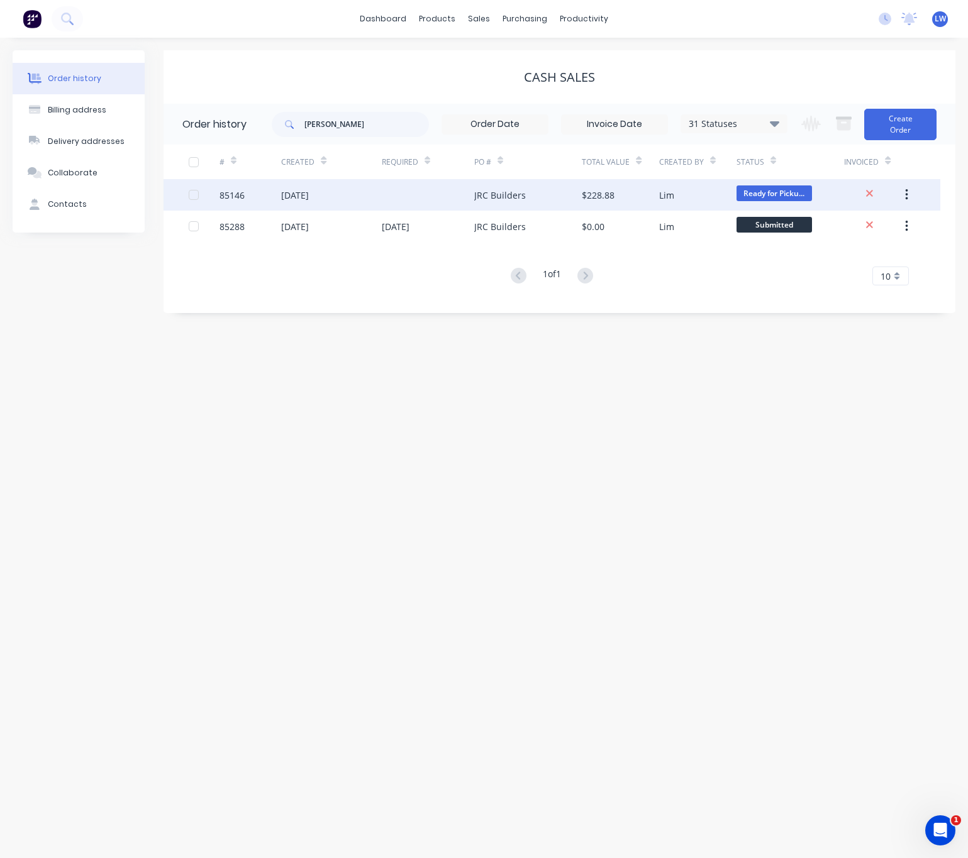
click at [492, 193] on div "JRC Builders" at bounding box center [500, 195] width 52 height 13
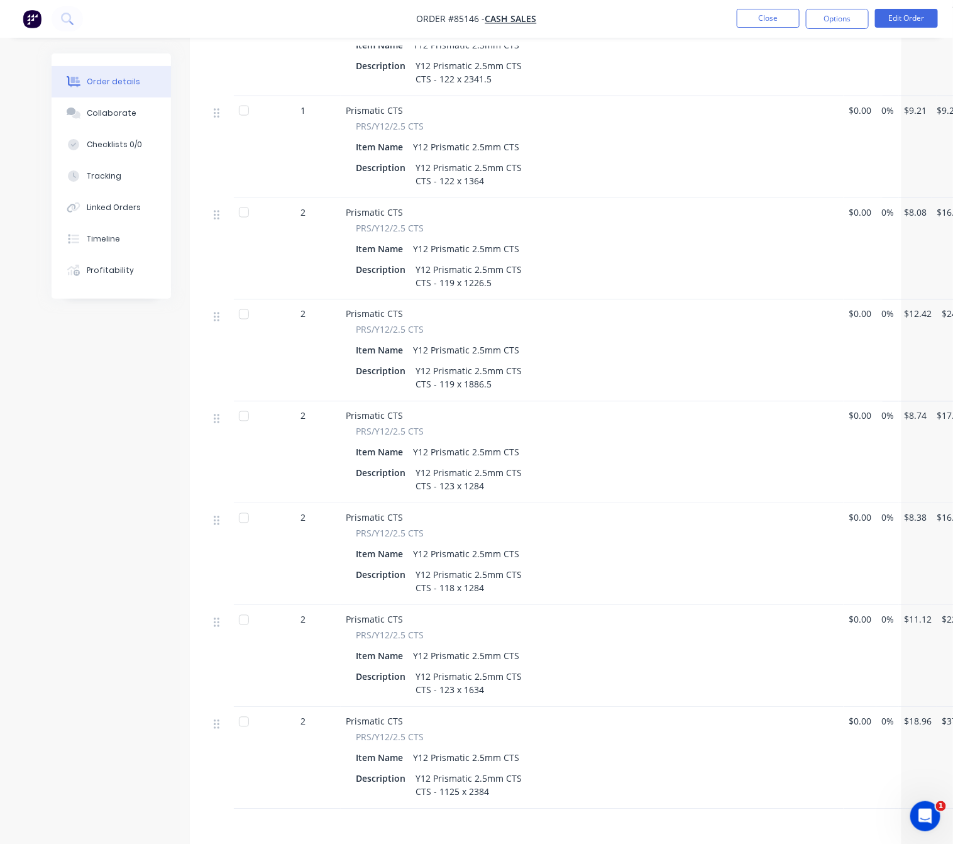
scroll to position [787, 0]
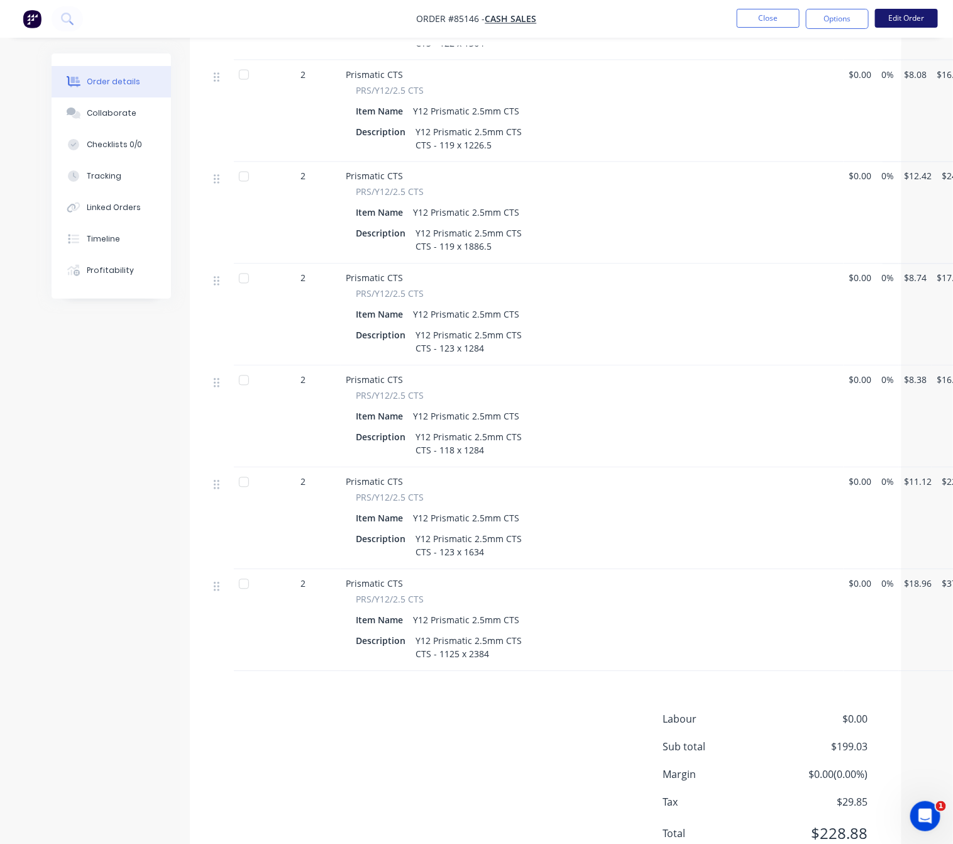
click at [911, 12] on button "Edit Order" at bounding box center [906, 18] width 63 height 19
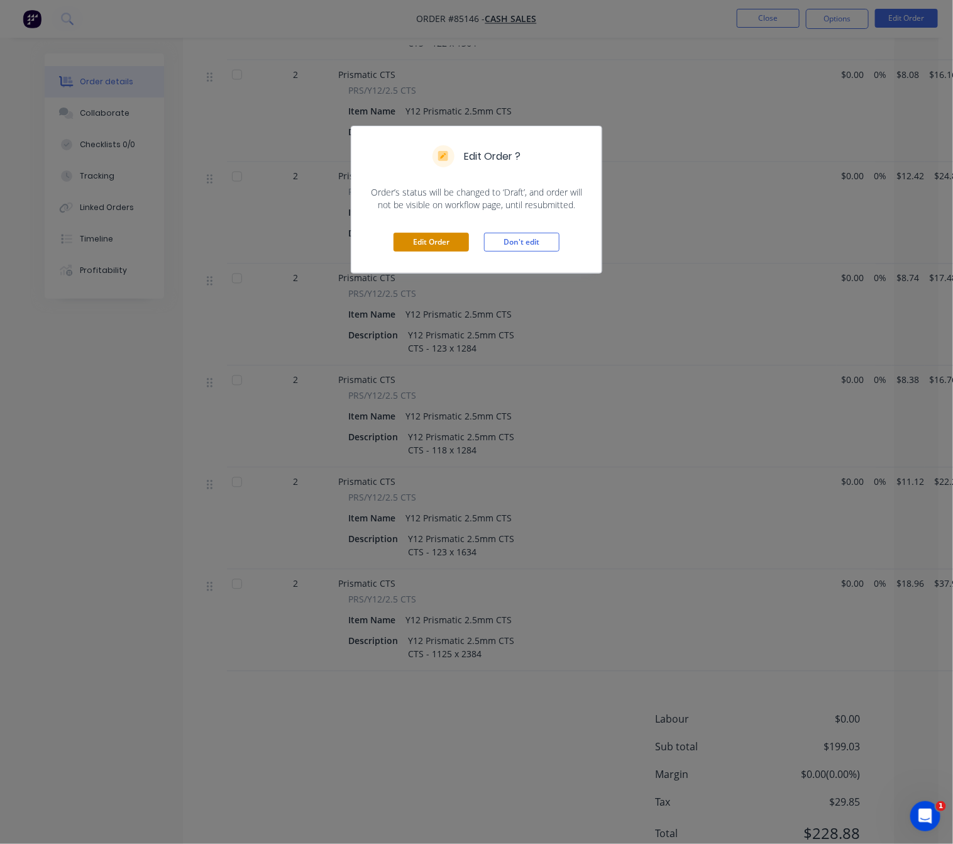
click at [441, 238] on button "Edit Order" at bounding box center [431, 242] width 75 height 19
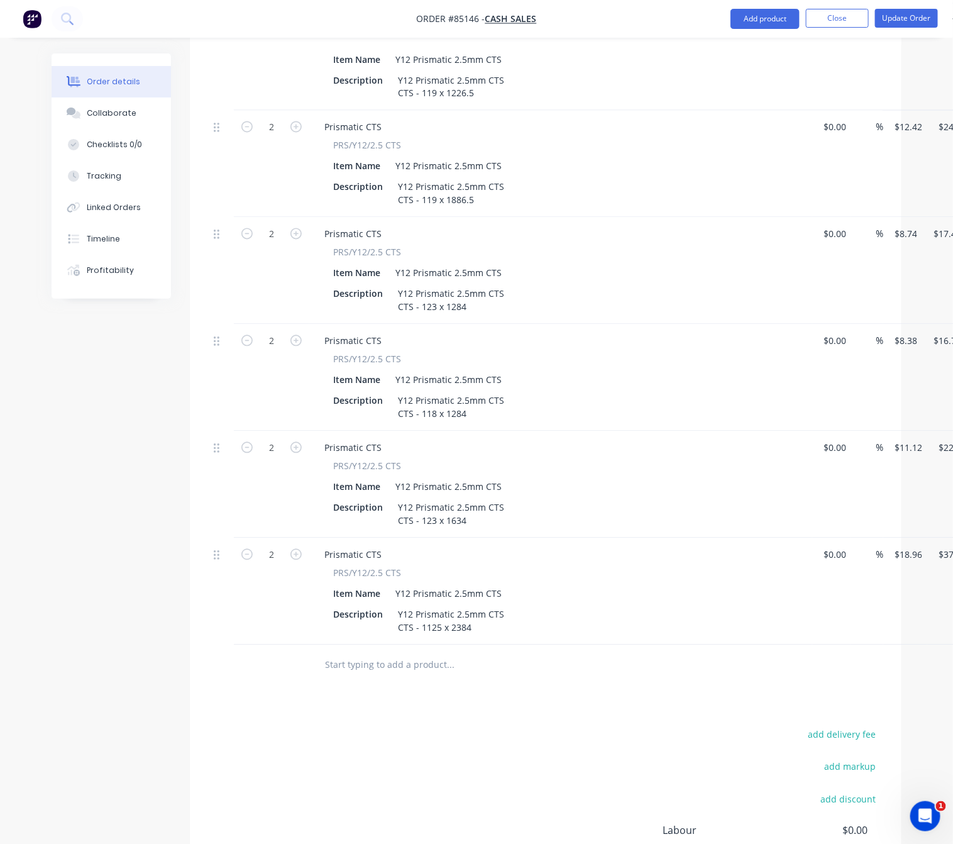
scroll to position [973, 0]
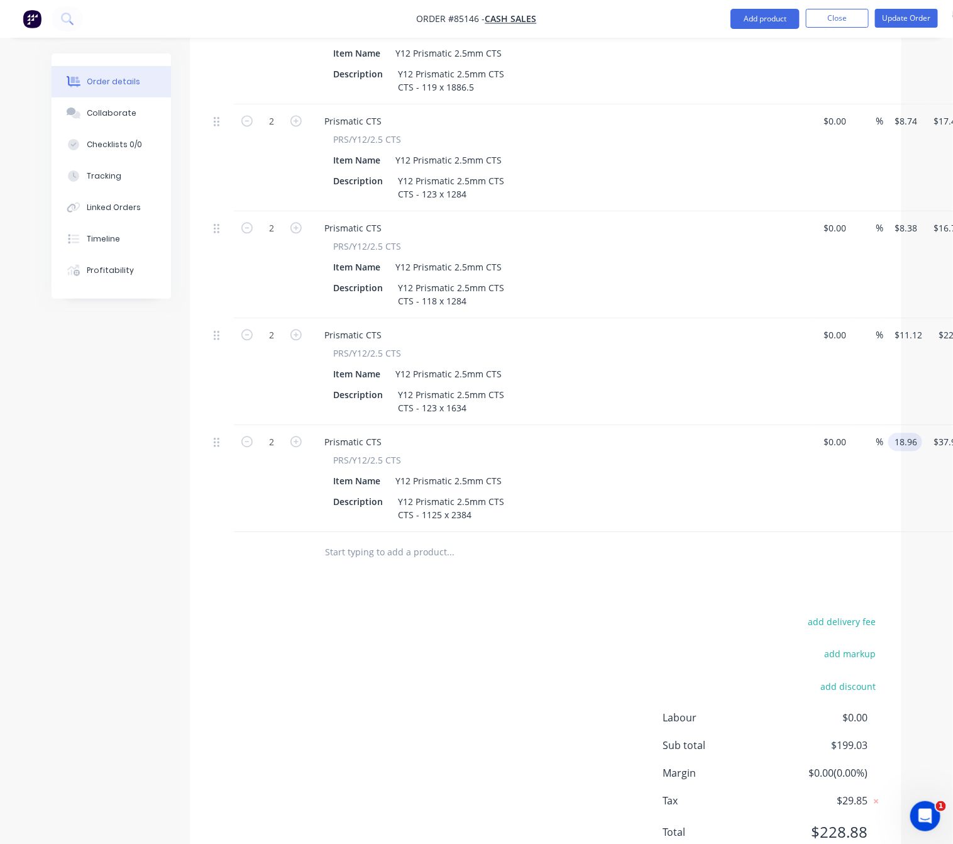
click at [906, 433] on input "18.96" at bounding box center [907, 442] width 29 height 18
drag, startPoint x: 902, startPoint y: 395, endPoint x: 931, endPoint y: 397, distance: 28.4
click at [905, 433] on input "18.96" at bounding box center [910, 442] width 34 height 18
click at [914, 433] on input "148.37" at bounding box center [910, 442] width 34 height 18
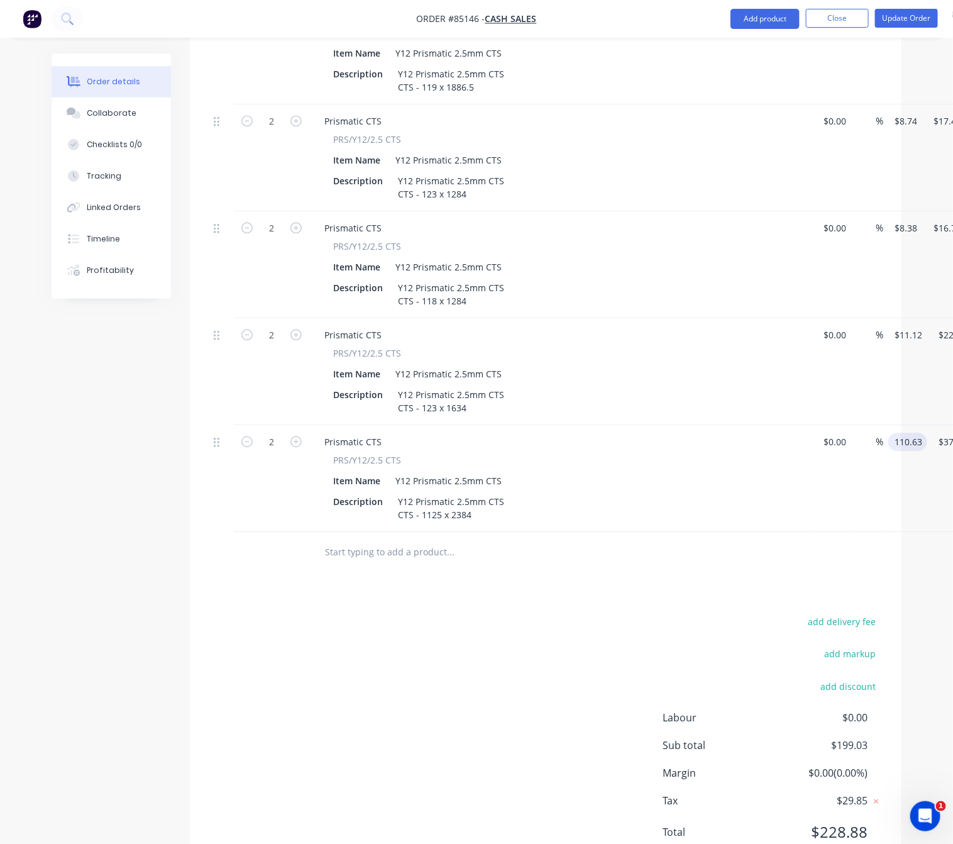
click at [453, 613] on div "add delivery fee add markup add discount Labour $0.00 Sub total $199.03 Margin …" at bounding box center [546, 734] width 674 height 243
type input "$110.63"
type input "$221.26"
click at [900, 18] on button "Update Order" at bounding box center [906, 18] width 63 height 19
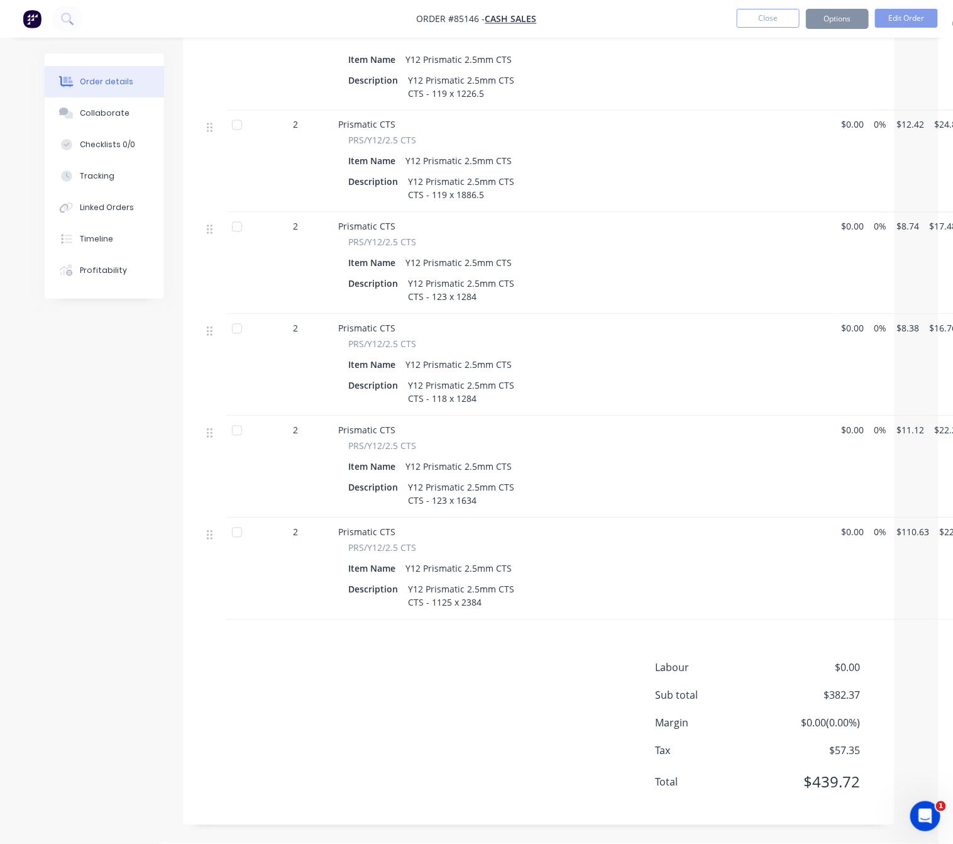
scroll to position [0, 0]
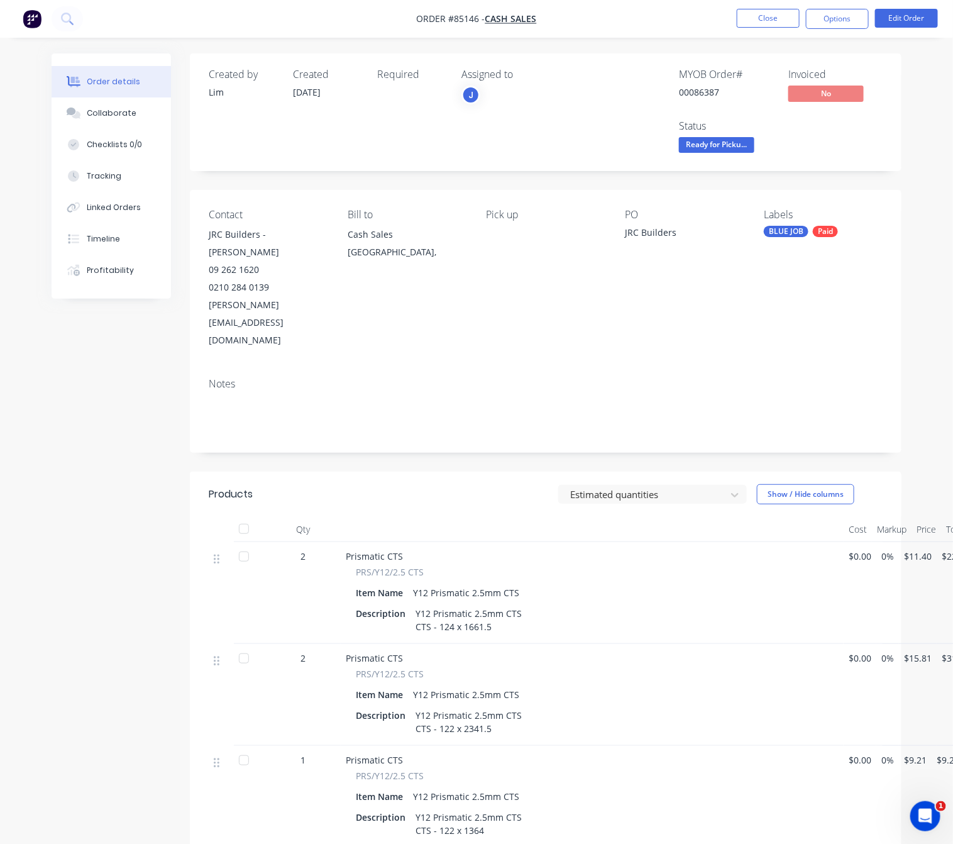
drag, startPoint x: 730, startPoint y: 143, endPoint x: 730, endPoint y: 158, distance: 15.1
click at [729, 143] on span "Ready for Picku..." at bounding box center [716, 145] width 75 height 16
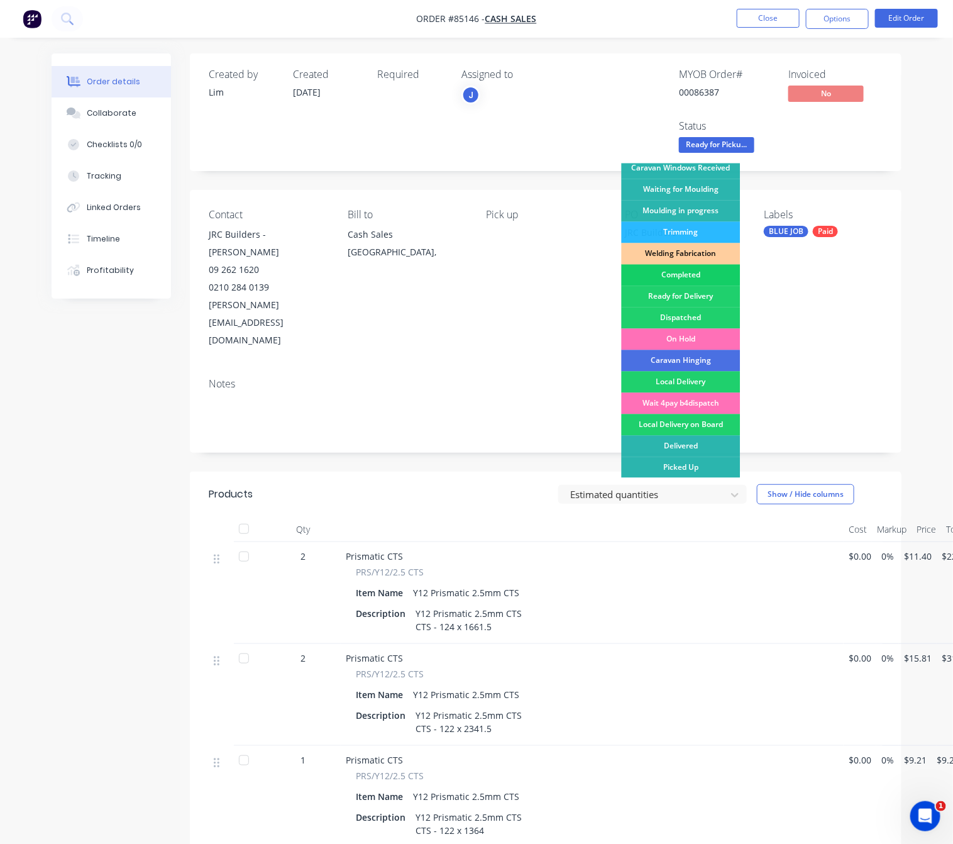
click at [702, 276] on div "Completed" at bounding box center [681, 275] width 119 height 21
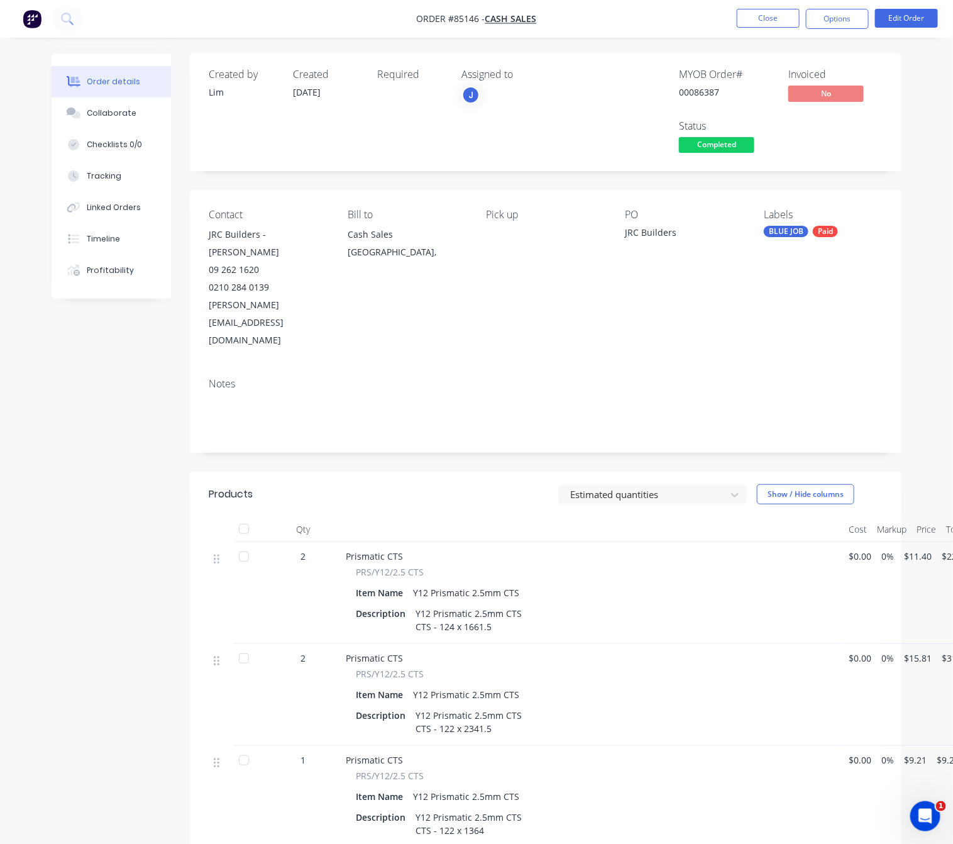
click at [778, 13] on button "Close" at bounding box center [768, 18] width 63 height 19
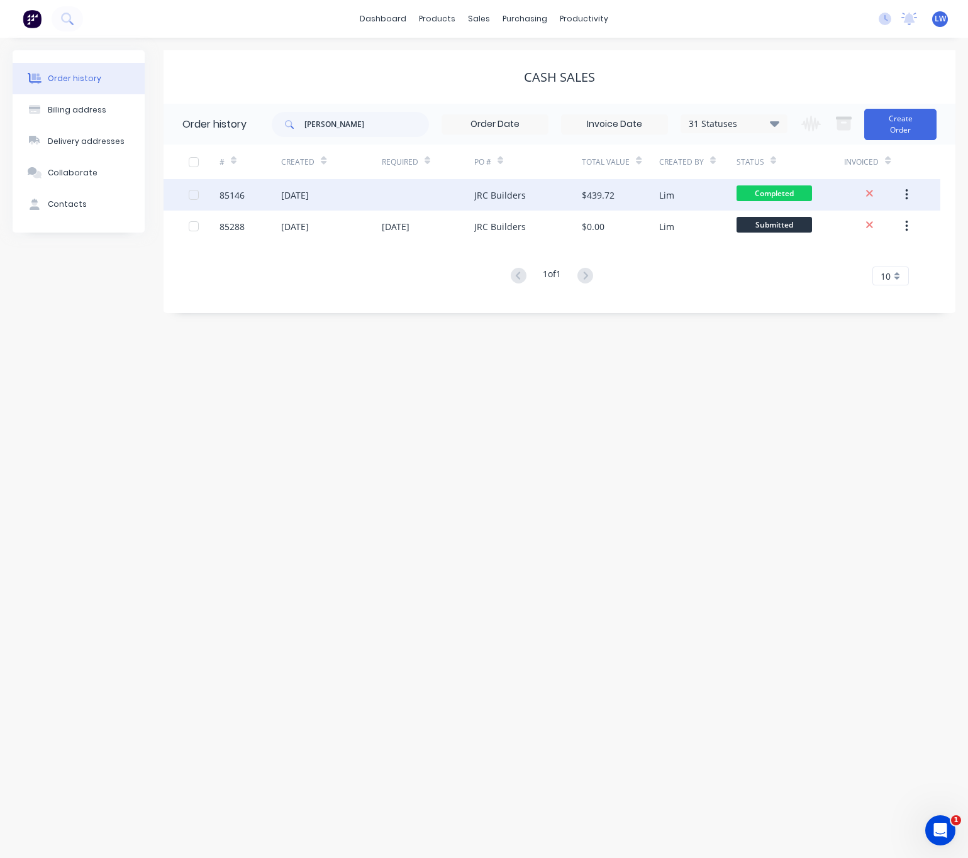
click at [804, 201] on span "Completed" at bounding box center [773, 193] width 75 height 16
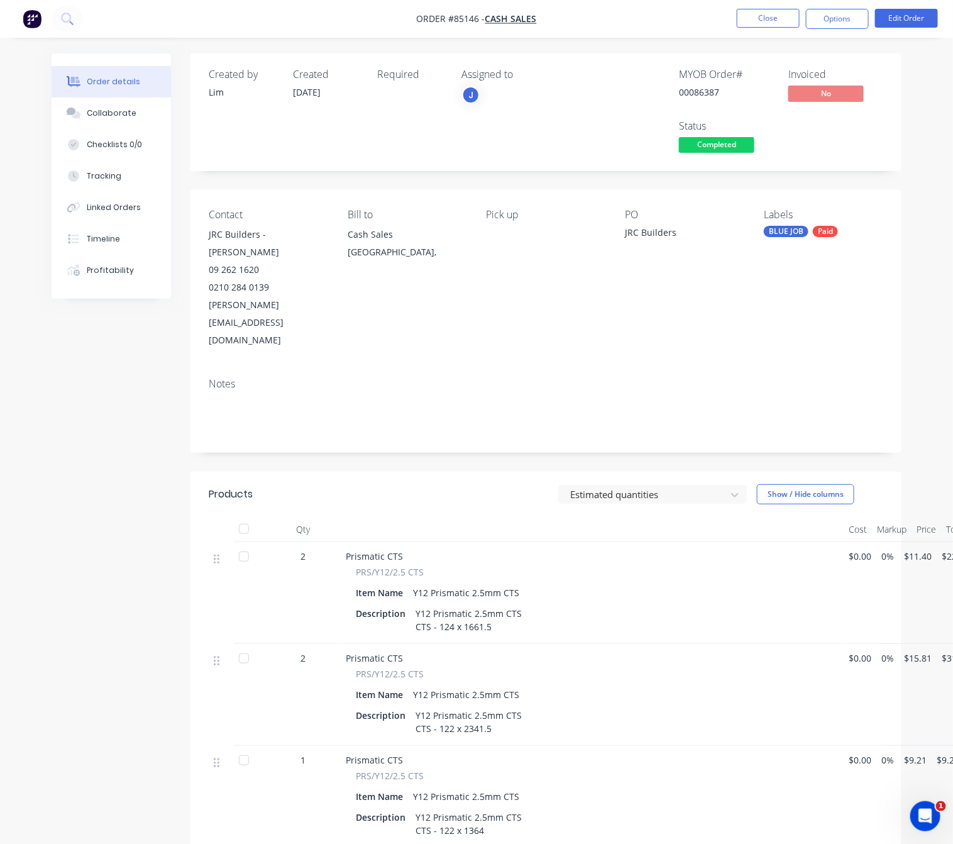
click at [738, 156] on button "Completed" at bounding box center [716, 146] width 75 height 19
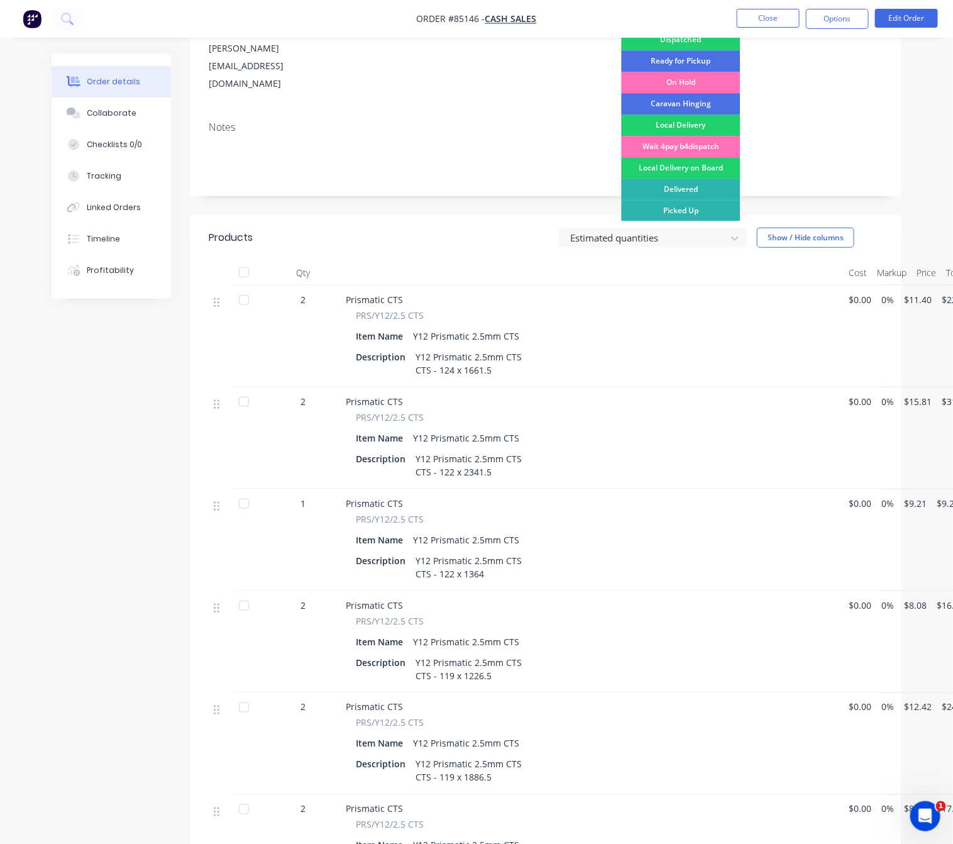
scroll to position [189, 0]
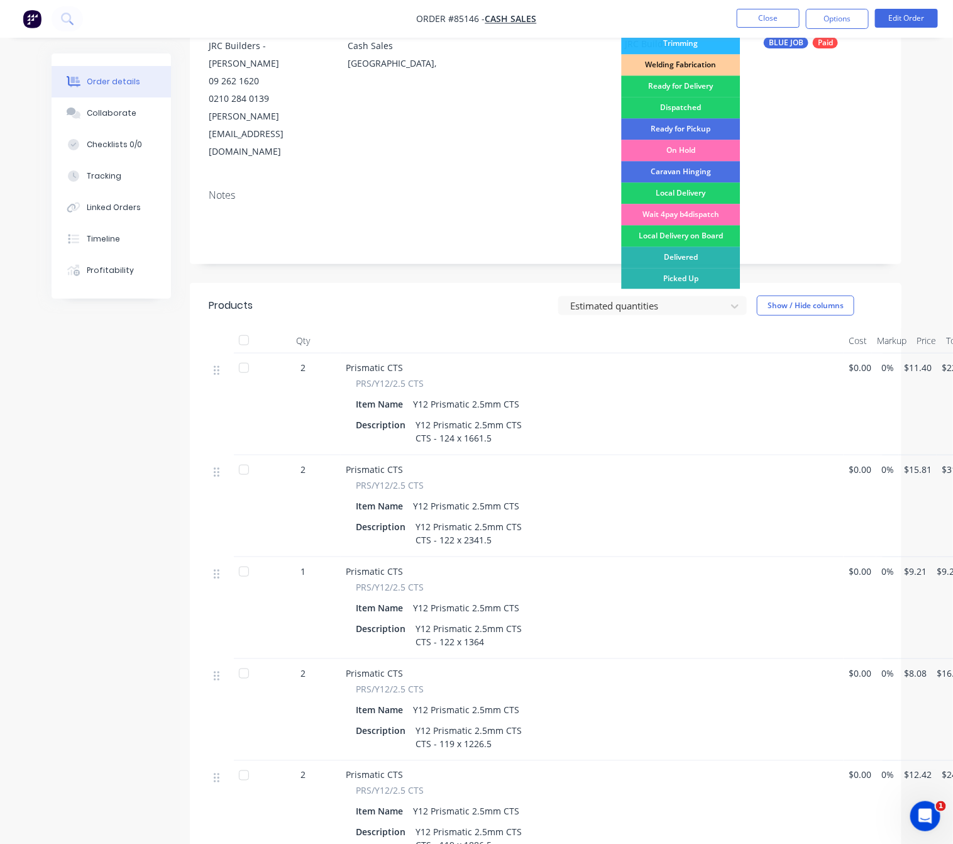
drag, startPoint x: 700, startPoint y: 270, endPoint x: 621, endPoint y: 333, distance: 101.2
click at [700, 270] on div "Picked Up" at bounding box center [681, 278] width 119 height 21
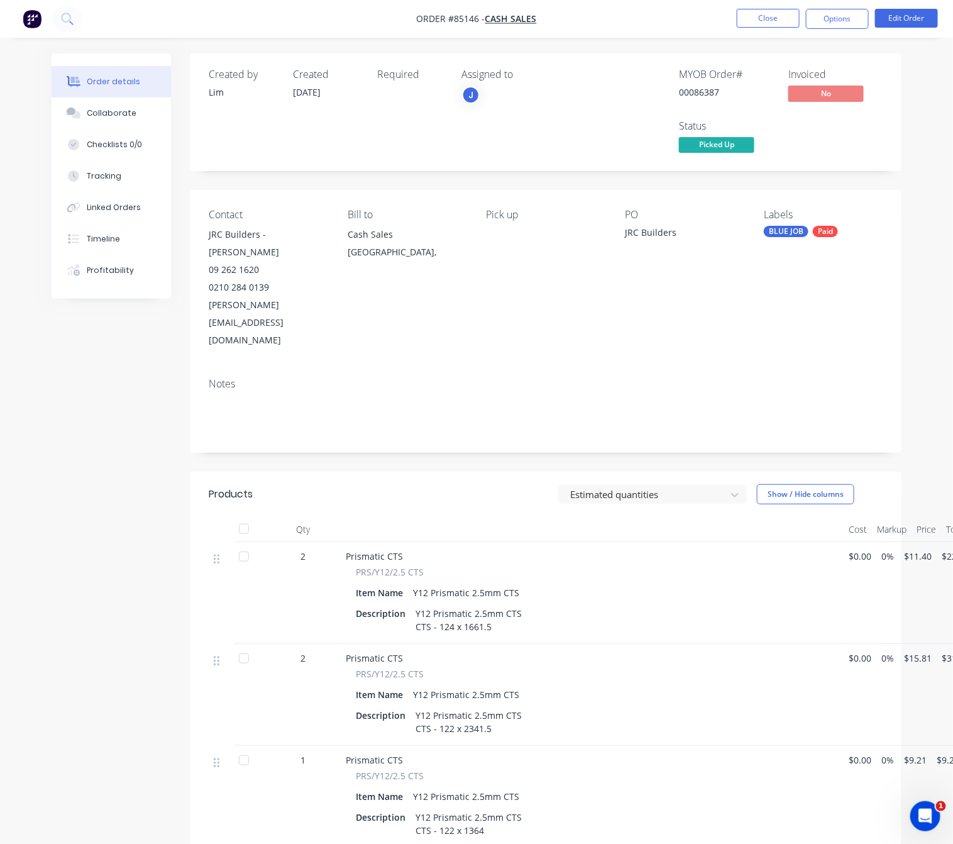
drag, startPoint x: 104, startPoint y: 472, endPoint x: 445, endPoint y: 300, distance: 382.4
click at [773, 16] on button "Close" at bounding box center [768, 18] width 63 height 19
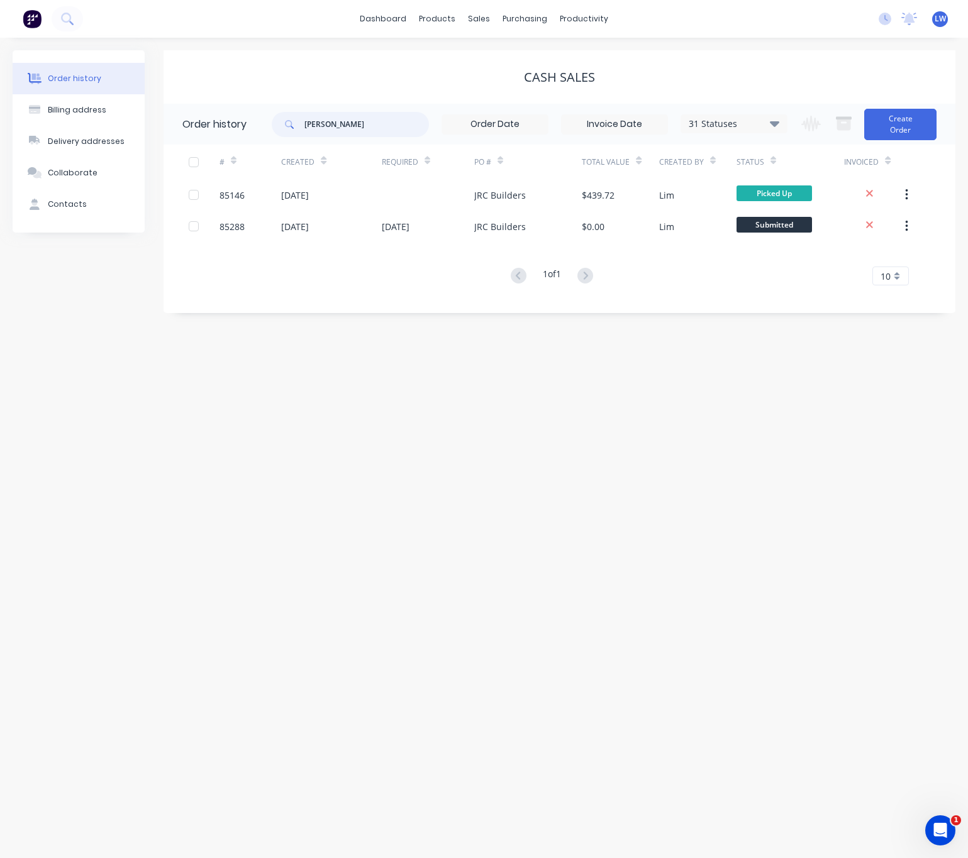
drag, startPoint x: 372, startPoint y: 132, endPoint x: 265, endPoint y: 123, distance: 107.9
click at [265, 121] on header "Order history [PERSON_NAME] 31 Statuses Invoice Status Invoiced Not Invoiced Pa…" at bounding box center [559, 124] width 792 height 41
type input "ar"
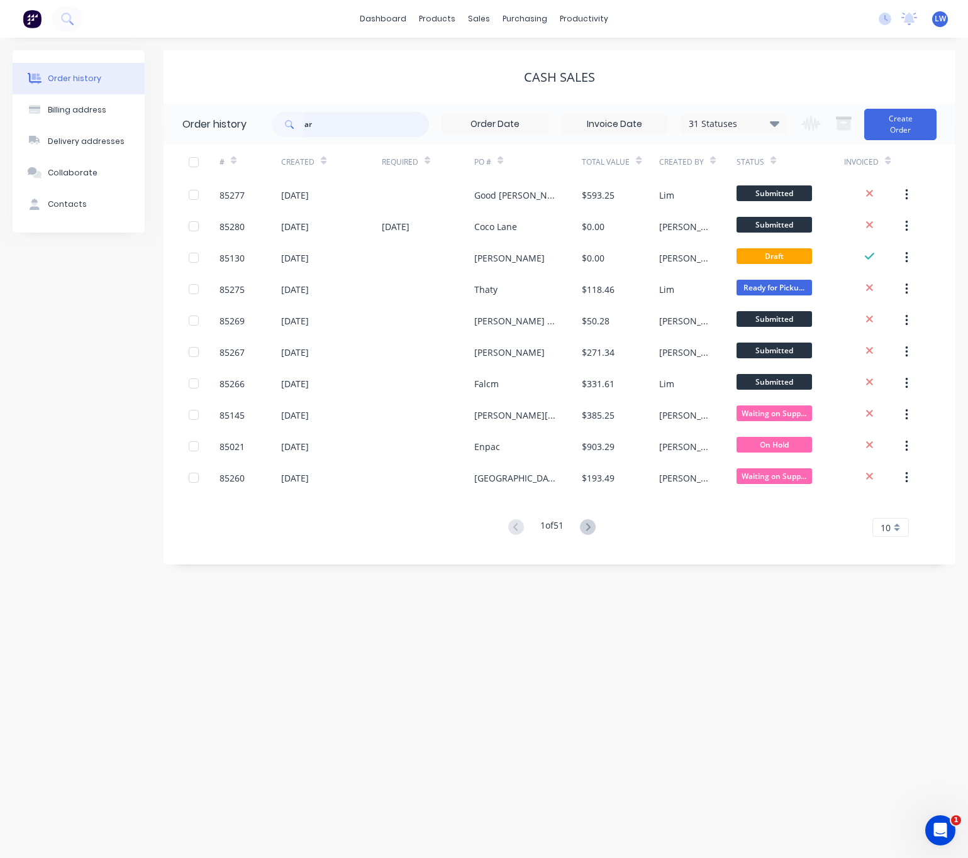
click at [341, 127] on input "ar" at bounding box center [366, 124] width 124 height 25
type input "aroha"
click at [343, 127] on input "aroha" at bounding box center [366, 124] width 124 height 25
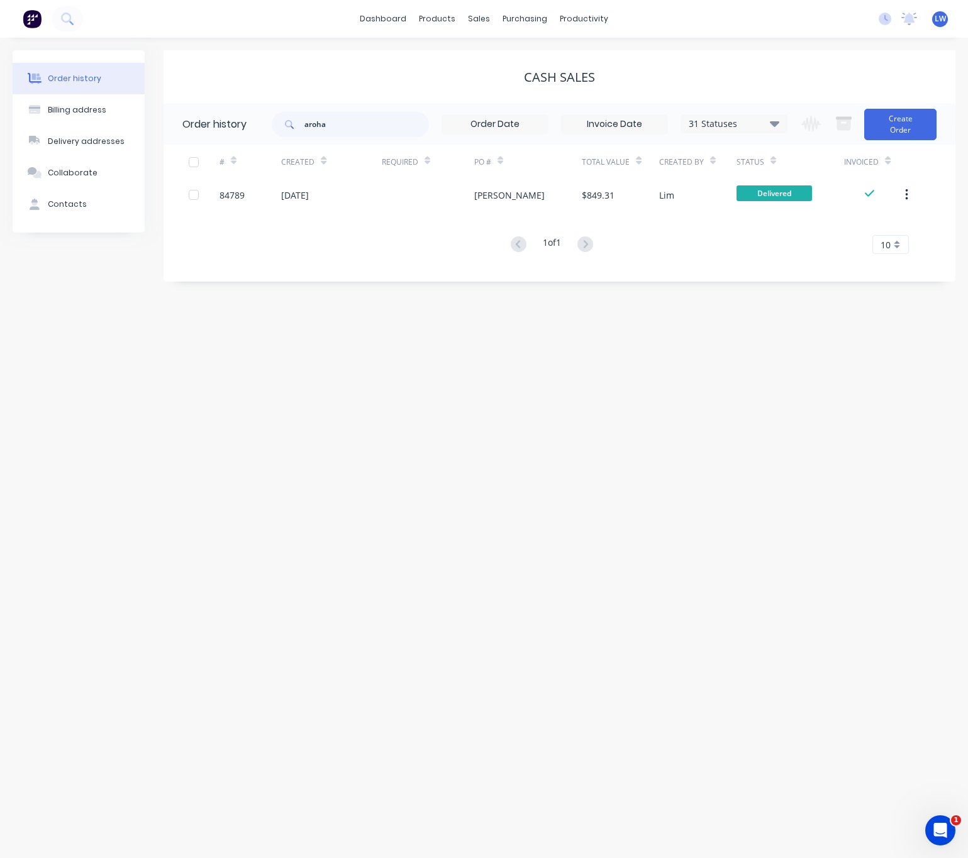
click at [438, 175] on div "Required" at bounding box center [428, 162] width 92 height 35
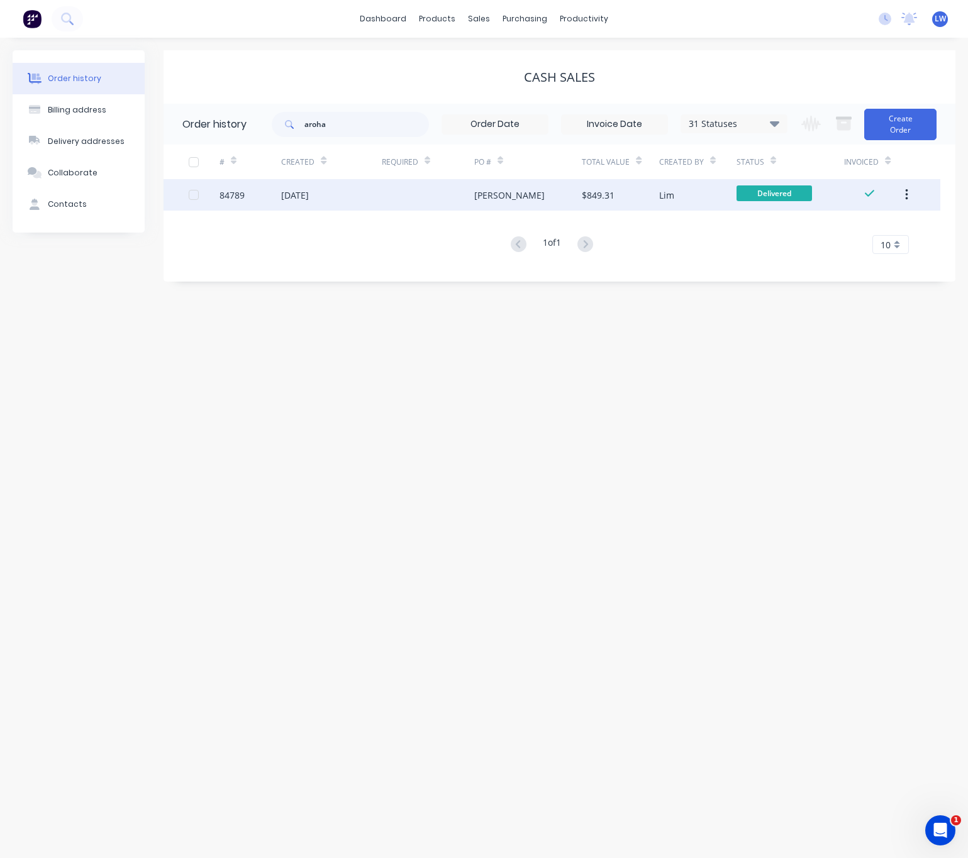
click at [439, 195] on div at bounding box center [428, 194] width 92 height 31
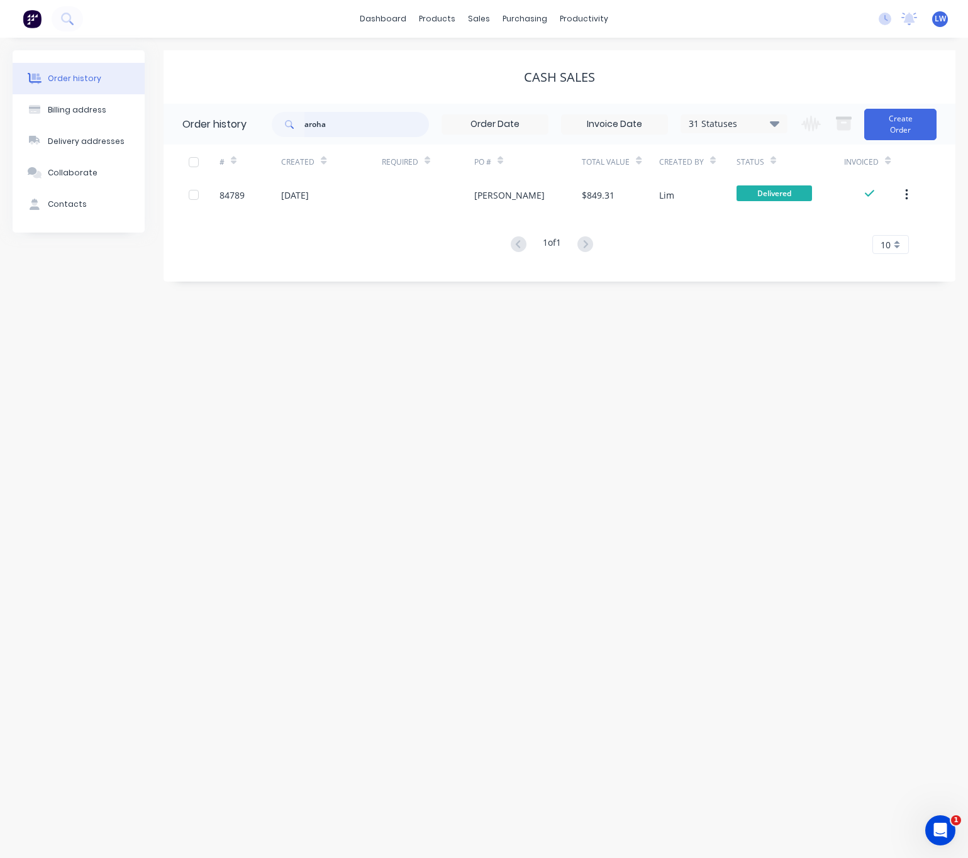
click at [346, 125] on input "aroha" at bounding box center [366, 124] width 124 height 25
click at [915, 130] on button "Create Order" at bounding box center [900, 124] width 72 height 31
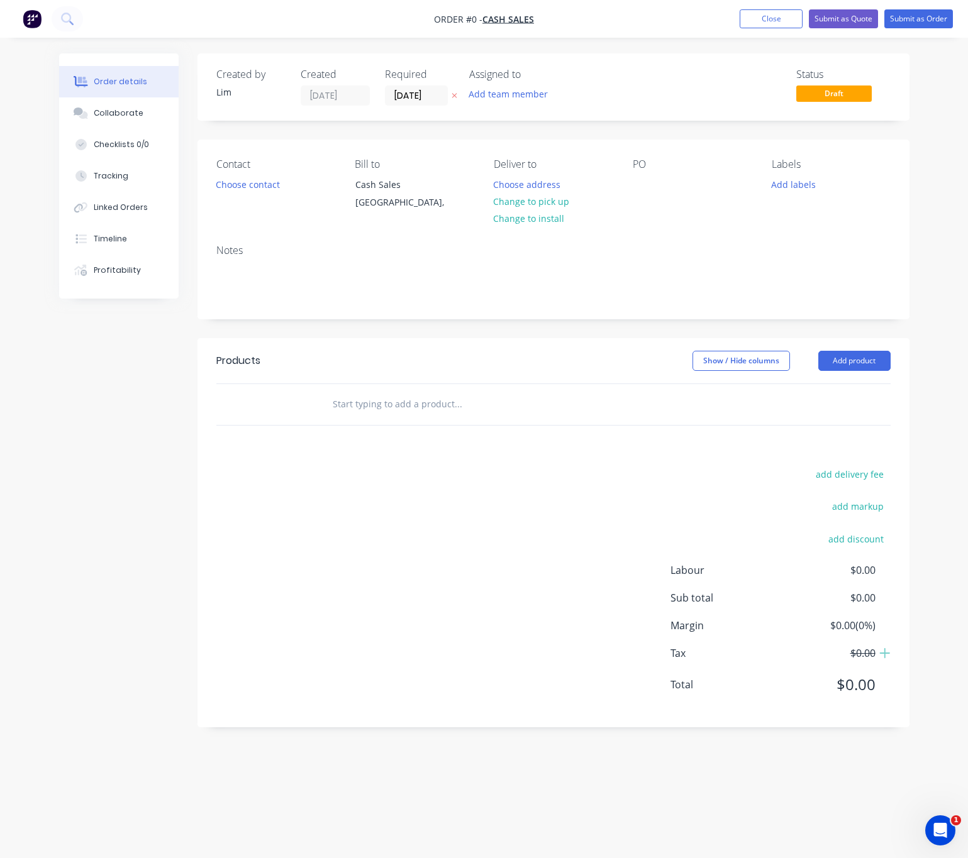
click at [453, 93] on icon "button" at bounding box center [454, 96] width 6 height 8
click at [240, 189] on button "Choose contact" at bounding box center [247, 183] width 77 height 17
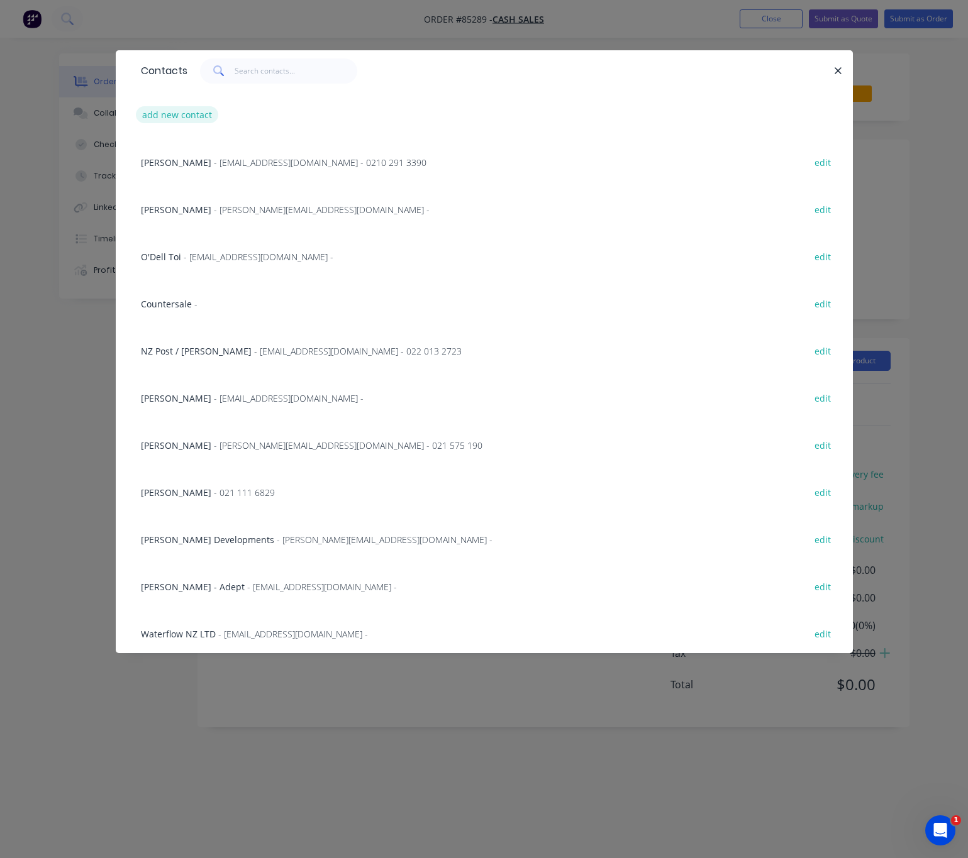
click at [174, 118] on button "add new contact" at bounding box center [177, 114] width 83 height 17
select select "NZ"
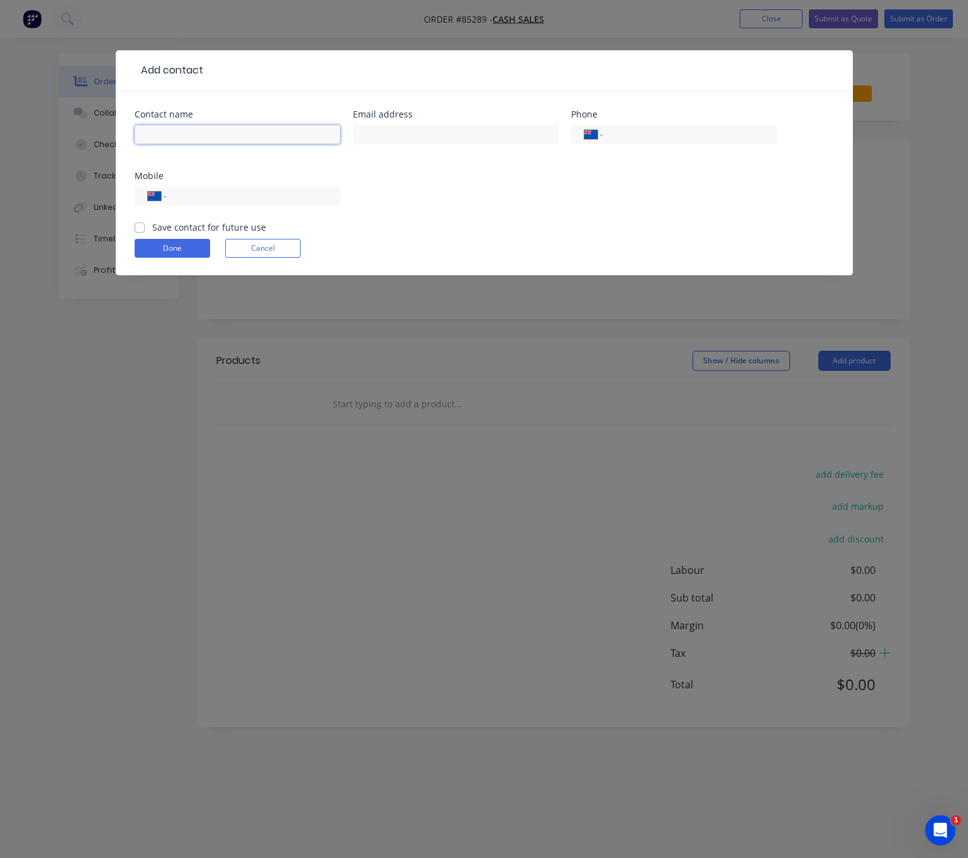
click at [211, 141] on input "text" at bounding box center [238, 134] width 206 height 19
type input "A"
click at [277, 246] on button "Cancel" at bounding box center [262, 248] width 75 height 19
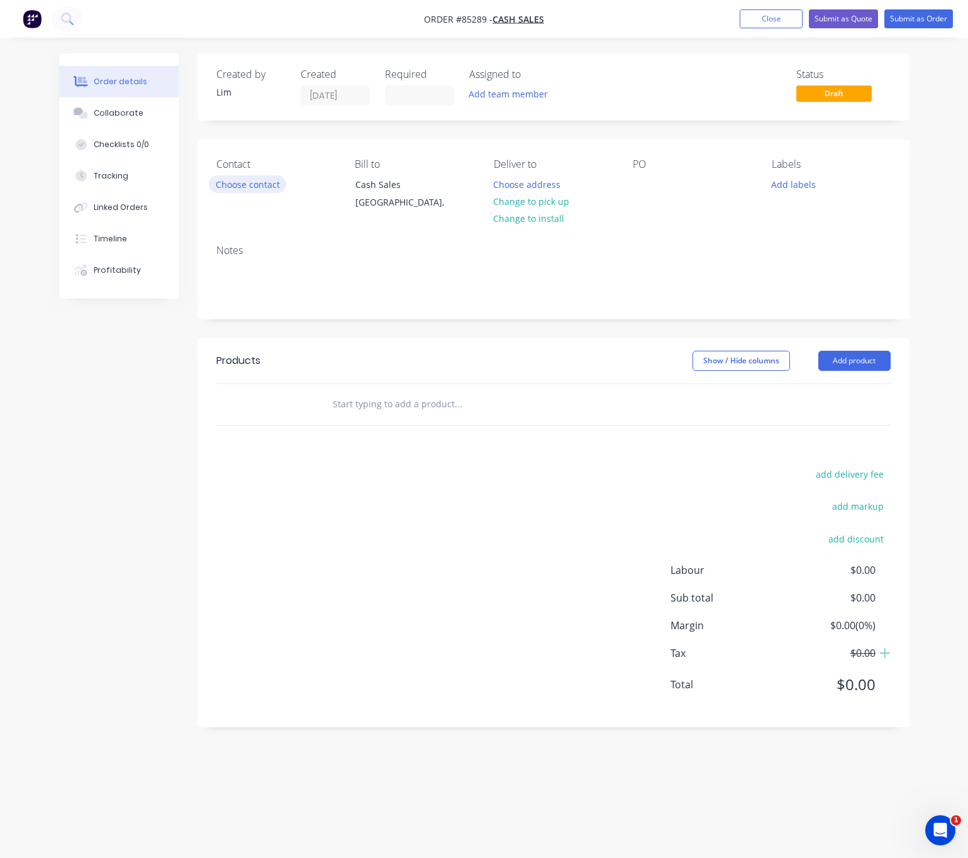
click at [241, 187] on button "Choose contact" at bounding box center [247, 183] width 77 height 17
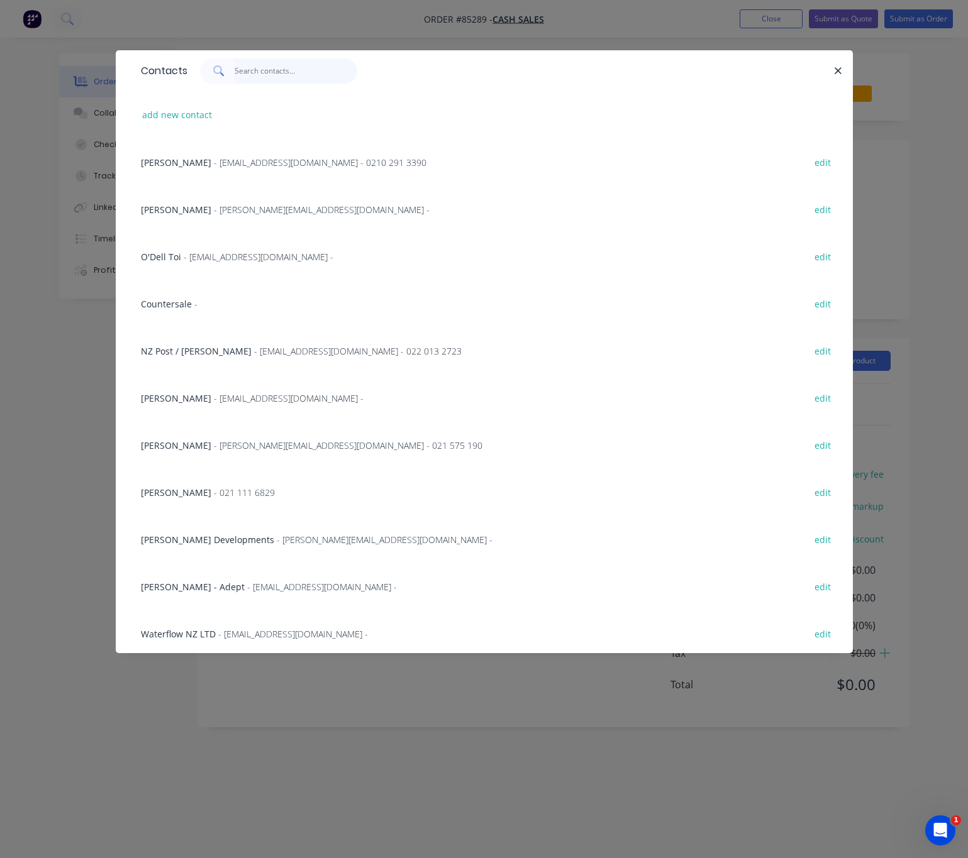
click at [268, 70] on input "text" at bounding box center [296, 70] width 123 height 25
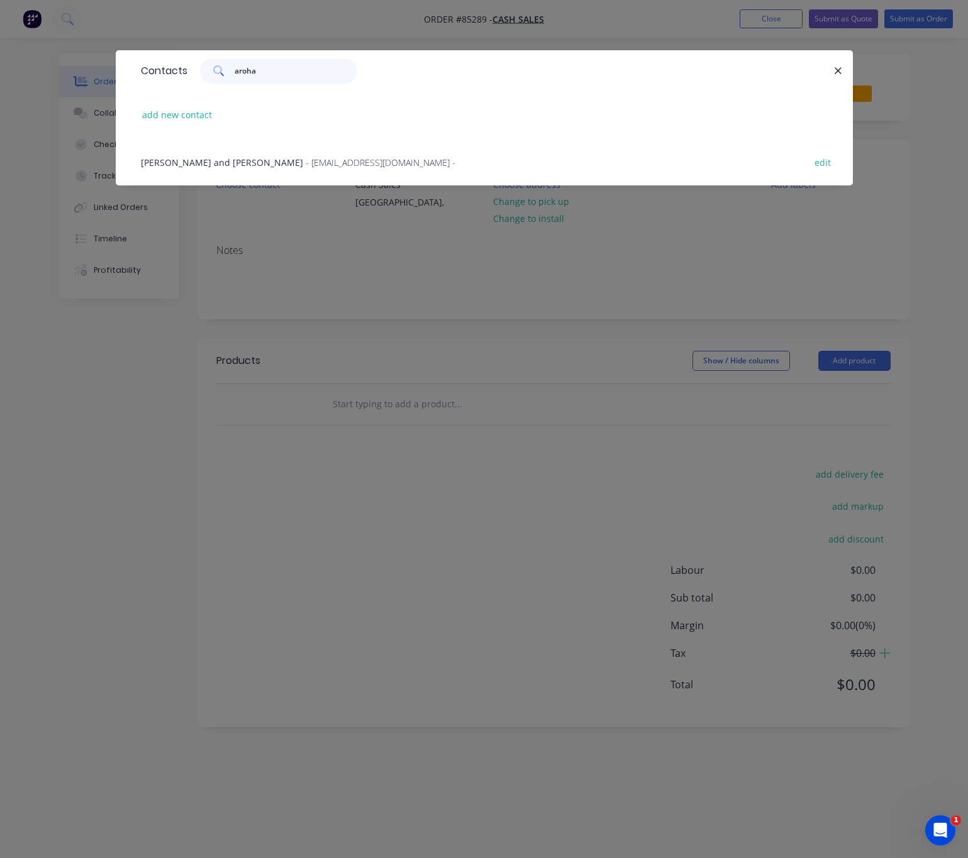
type input "aroha"
click at [326, 161] on span "- [EMAIL_ADDRESS][DOMAIN_NAME] -" at bounding box center [381, 163] width 150 height 12
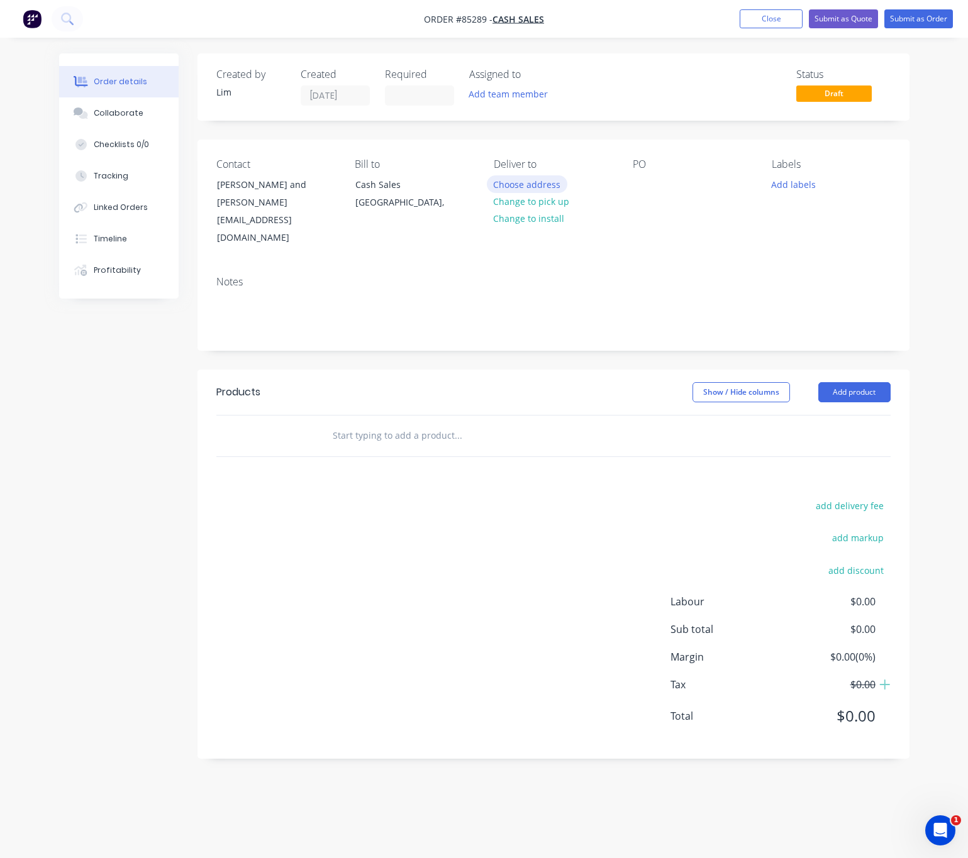
click at [536, 187] on button "Choose address" at bounding box center [527, 183] width 80 height 17
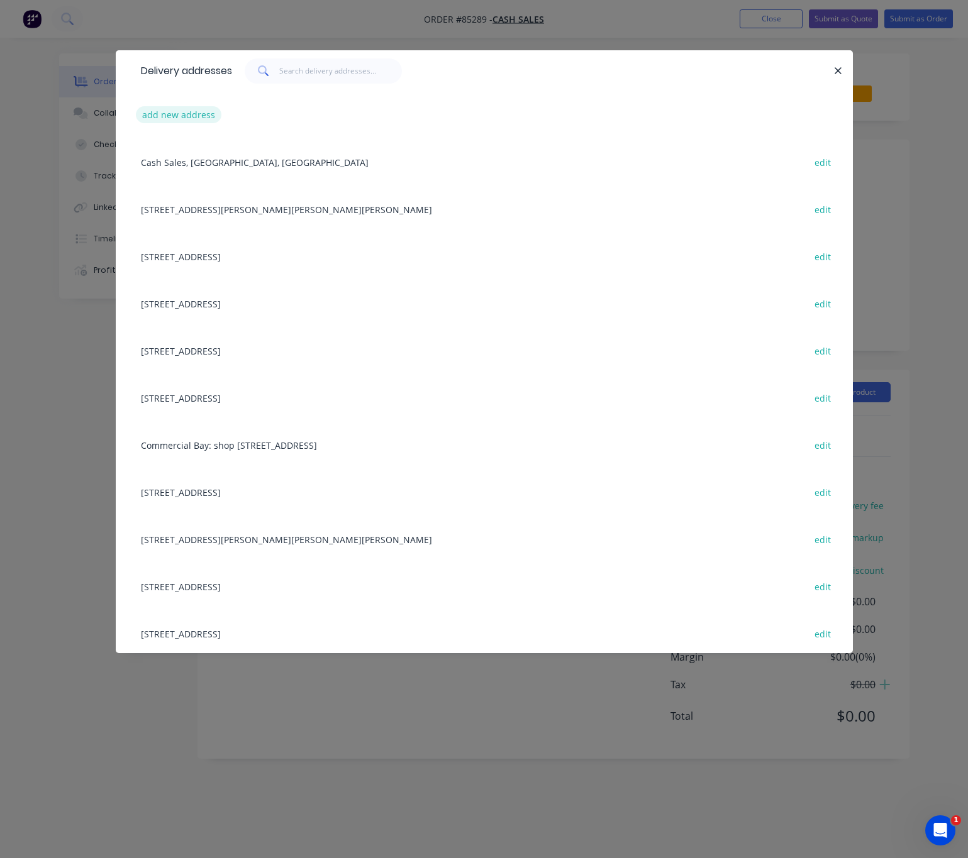
click at [206, 110] on button "add new address" at bounding box center [179, 114] width 86 height 17
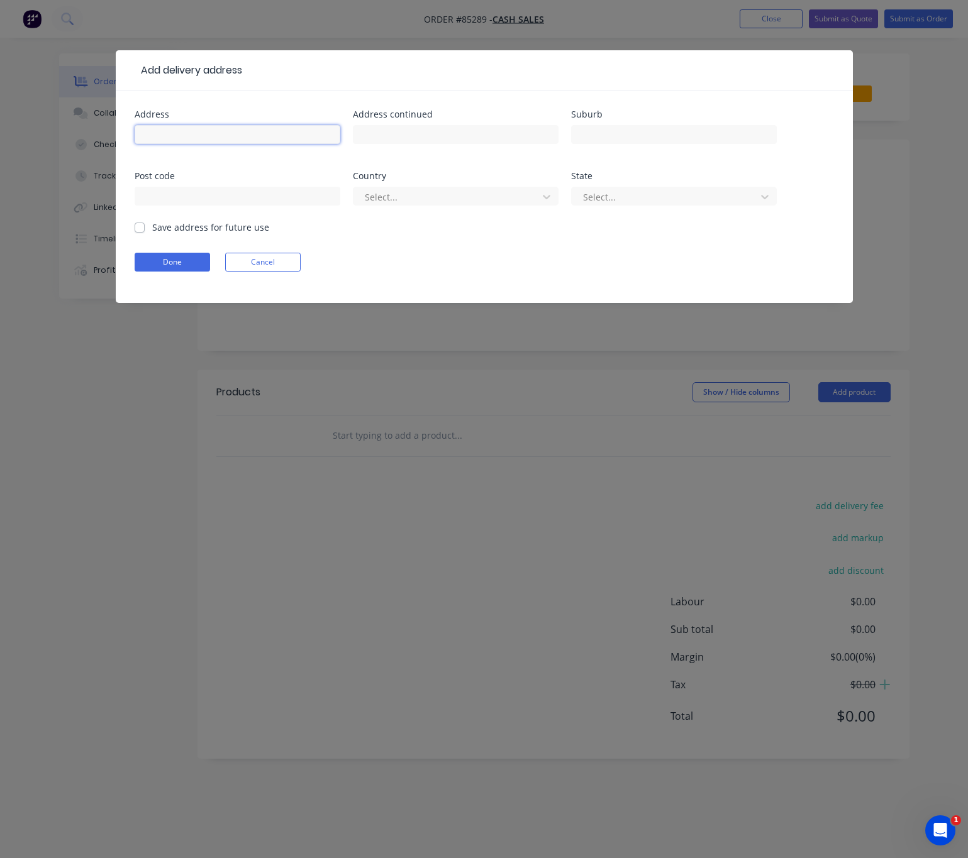
click at [187, 131] on input "text" at bounding box center [238, 134] width 206 height 19
paste input "[STREET_ADDRESS]"
drag, startPoint x: 330, startPoint y: 138, endPoint x: 185, endPoint y: 136, distance: 145.3
click at [185, 136] on input "[STREET_ADDRESS]" at bounding box center [238, 134] width 206 height 19
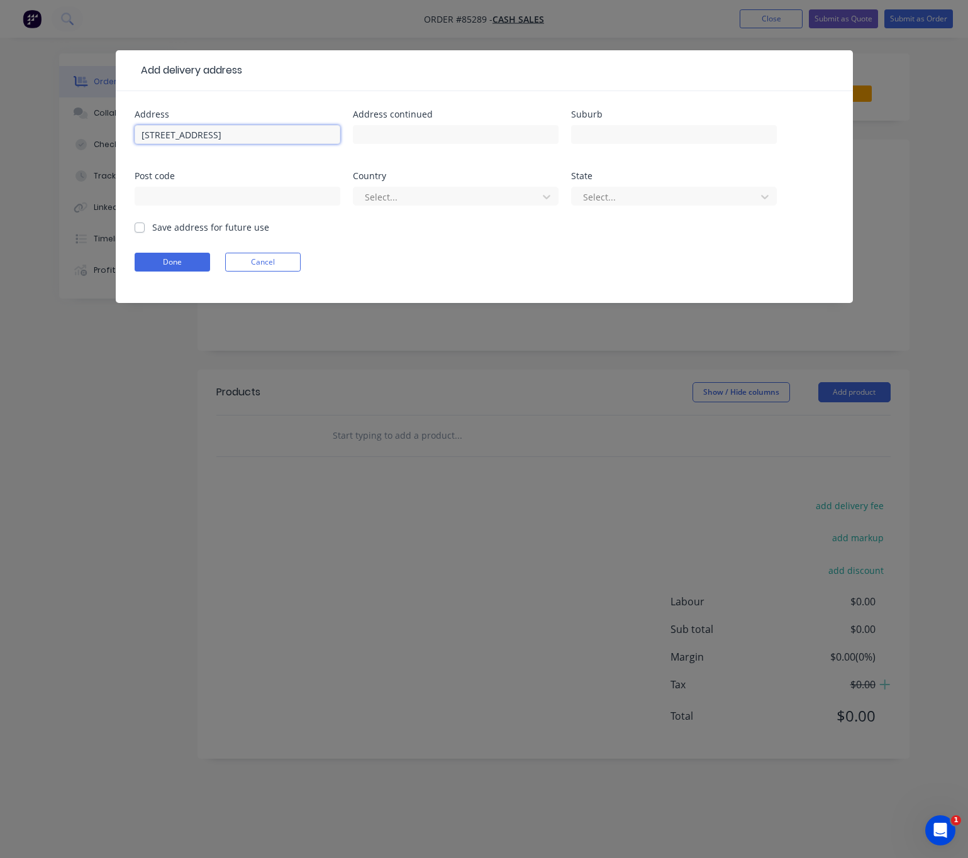
scroll to position [0, 0]
type input "[STREET_ADDRESS]"
click at [613, 134] on input "text" at bounding box center [674, 134] width 206 height 19
paste input "Queenstown - [PERSON_NAME][GEOGRAPHIC_DATA] , 9371"
drag, startPoint x: 730, startPoint y: 132, endPoint x: 702, endPoint y: 135, distance: 27.8
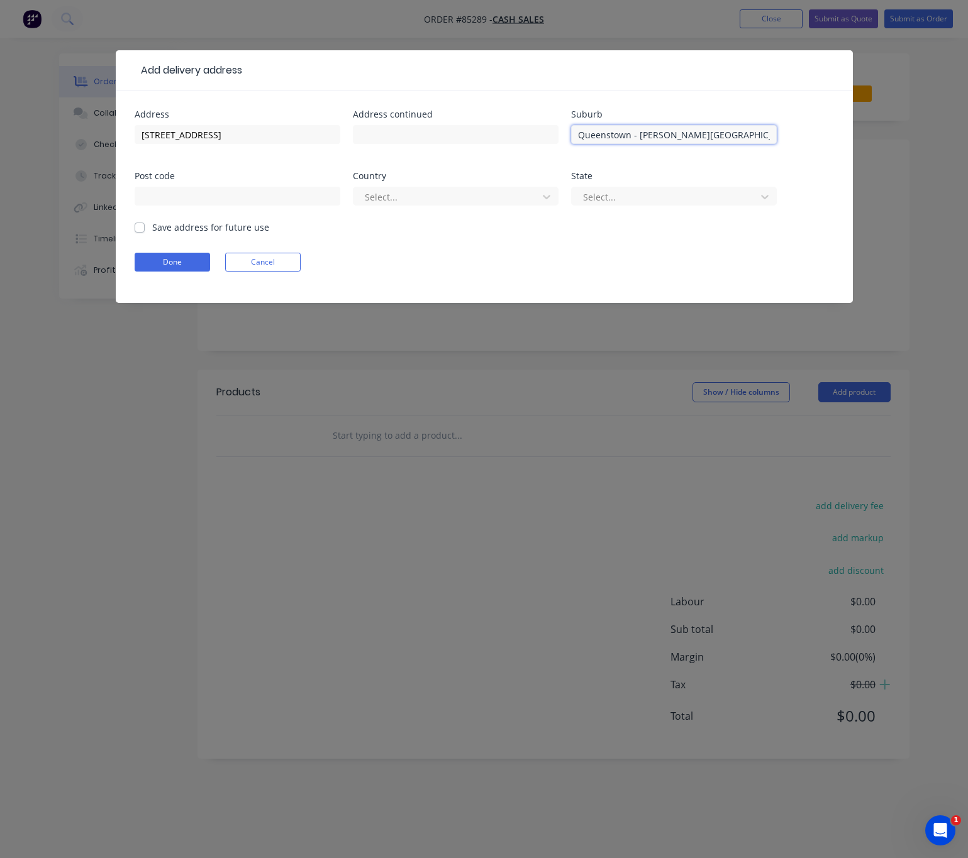
click at [702, 135] on input "Queenstown - [PERSON_NAME][GEOGRAPHIC_DATA] , 9371" at bounding box center [674, 134] width 206 height 19
type input "Queenstown - [GEOGRAPHIC_DATA] ,"
click at [268, 197] on input "text" at bounding box center [238, 196] width 206 height 19
paste input "9371"
type input "9371"
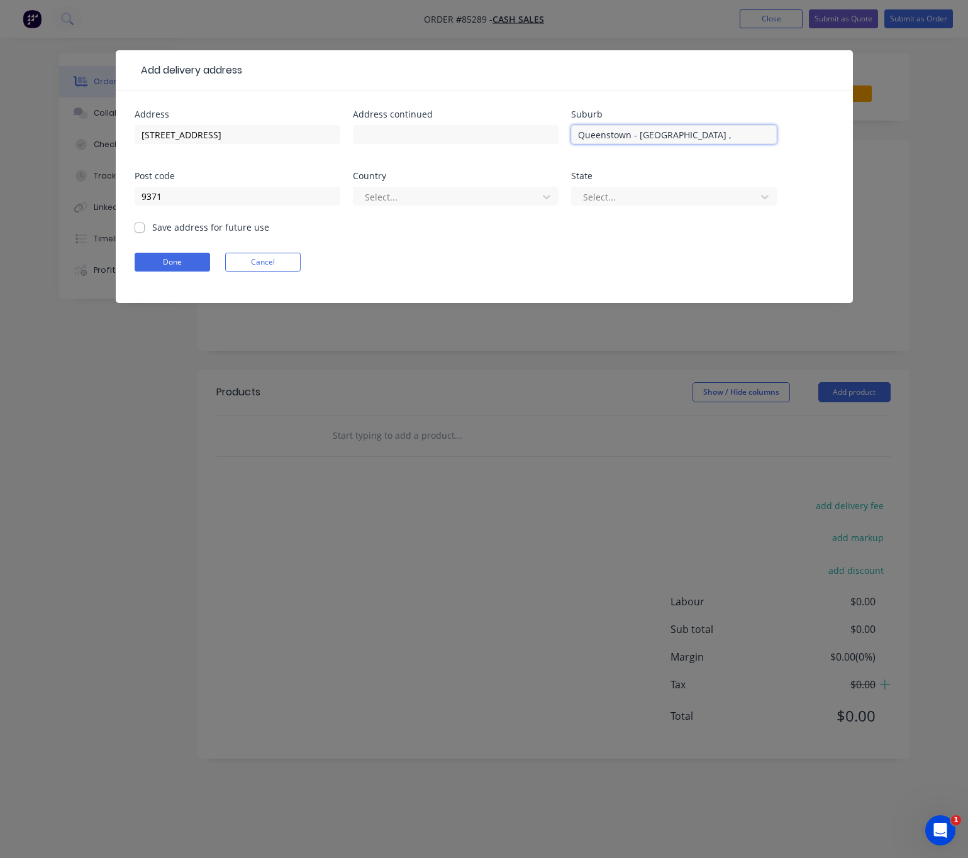
click at [704, 133] on input "Queenstown - [GEOGRAPHIC_DATA] ," at bounding box center [674, 134] width 206 height 19
type input "Queenstown - [GEOGRAPHIC_DATA]"
click at [412, 198] on div at bounding box center [447, 197] width 168 height 16
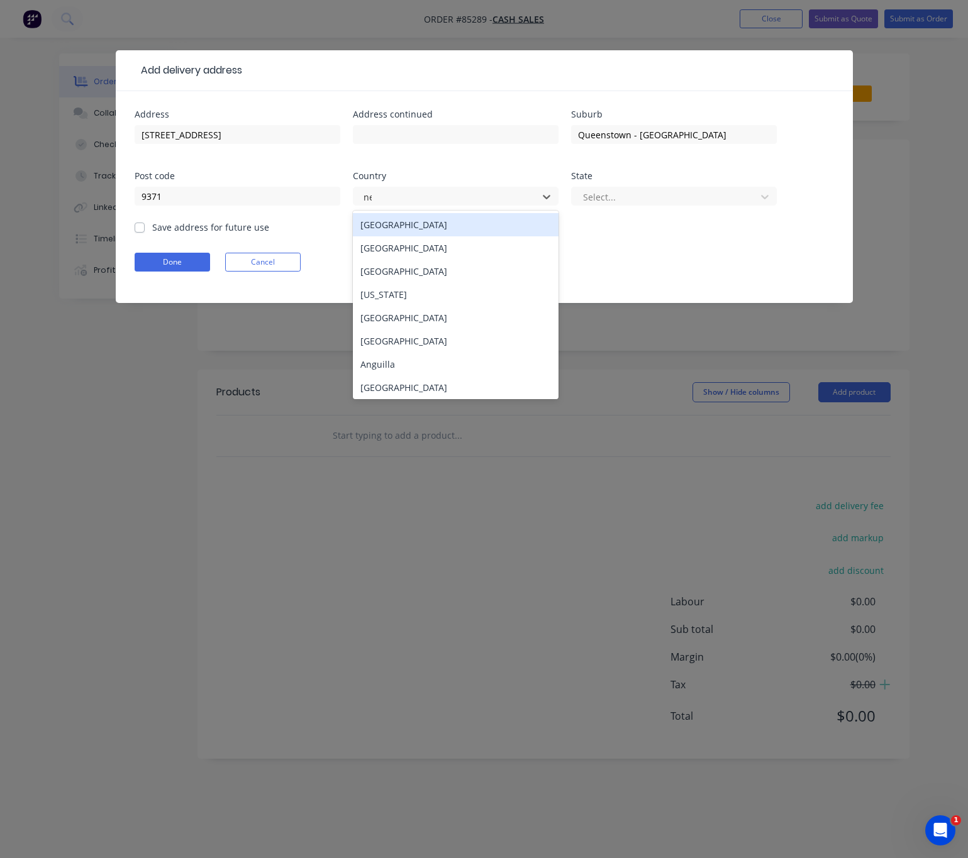
type input "new"
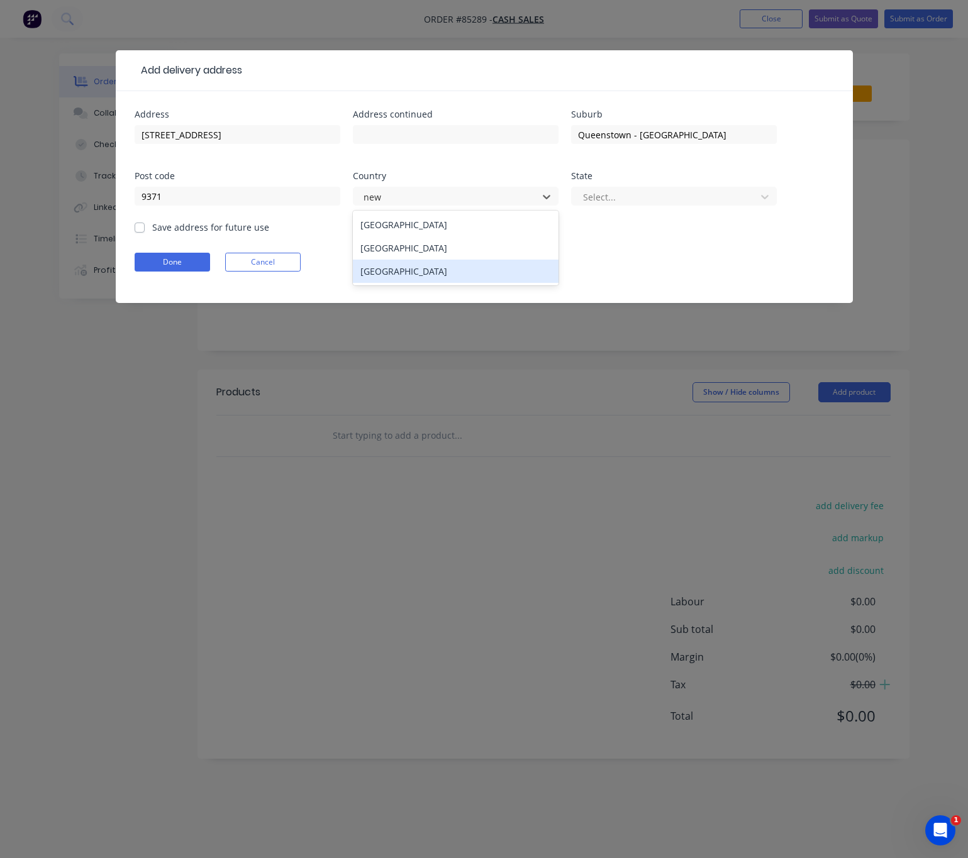
click at [440, 250] on div "[GEOGRAPHIC_DATA]" at bounding box center [456, 247] width 206 height 23
click at [611, 191] on div at bounding box center [666, 197] width 168 height 16
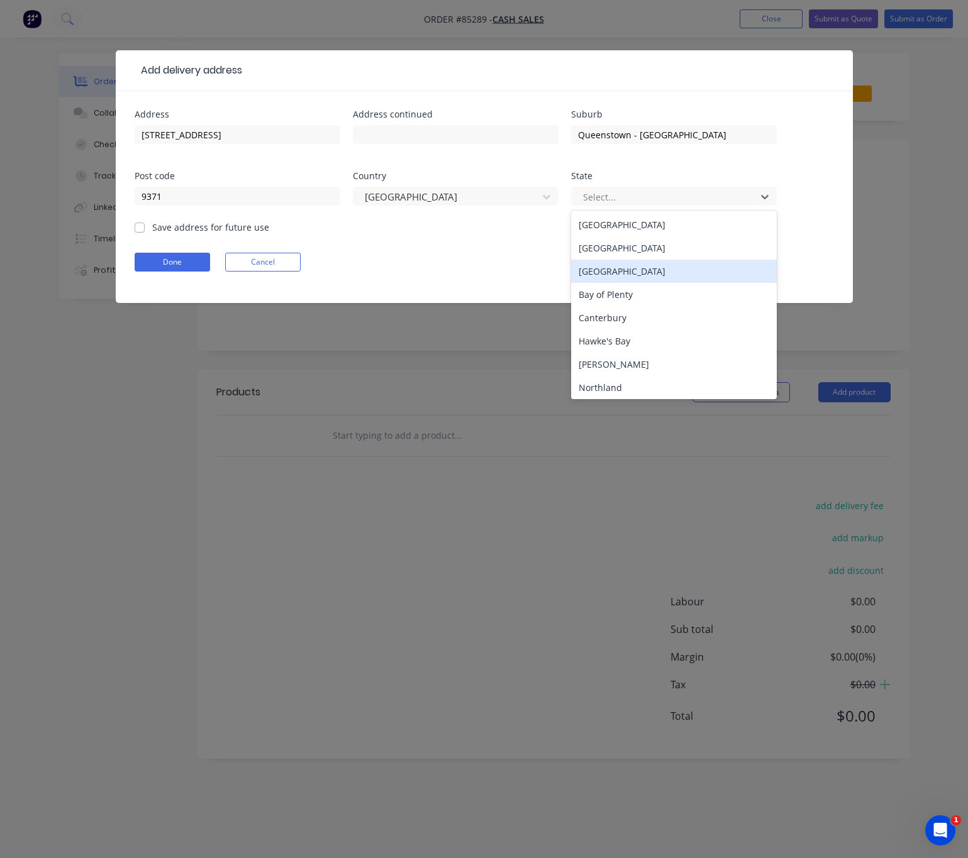
click at [636, 248] on div "[GEOGRAPHIC_DATA]" at bounding box center [674, 247] width 206 height 23
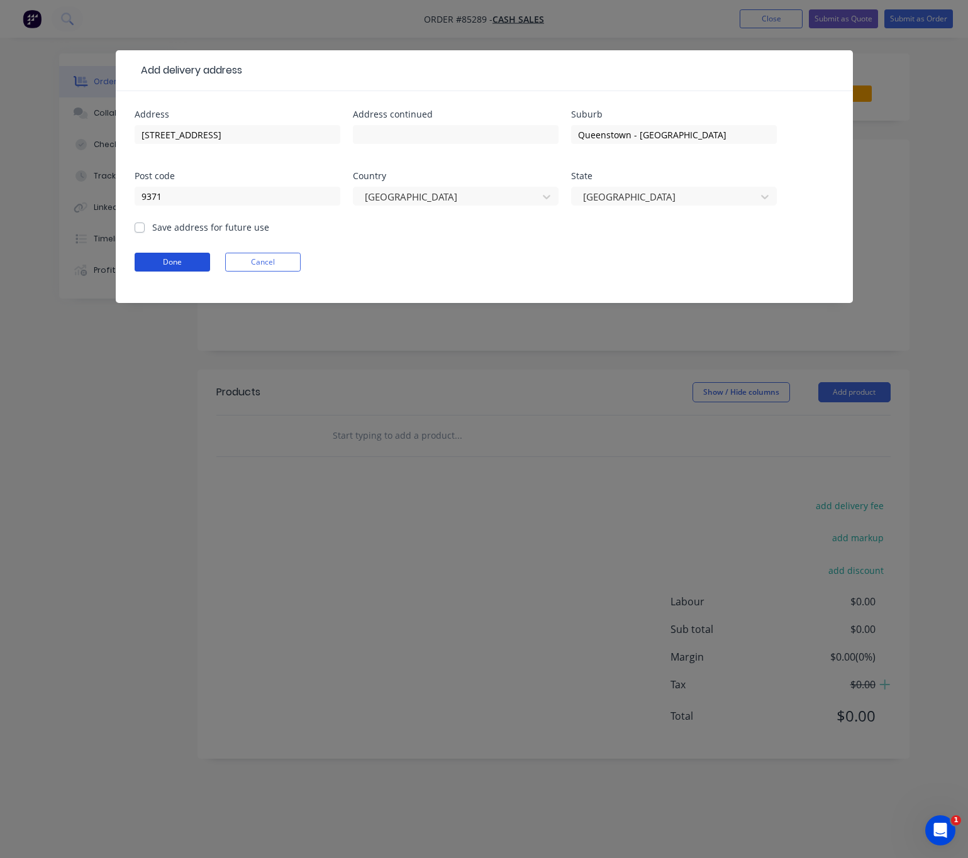
drag, startPoint x: 157, startPoint y: 266, endPoint x: 183, endPoint y: 274, distance: 26.9
click at [158, 266] on button "Done" at bounding box center [172, 262] width 75 height 19
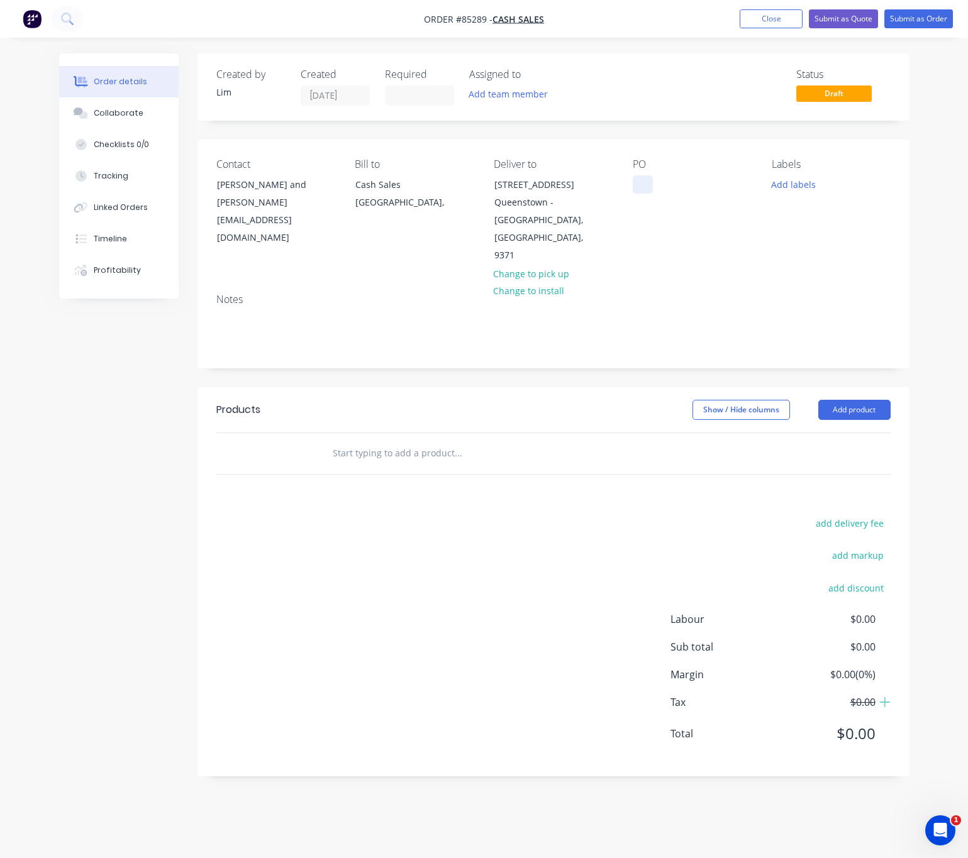
click at [649, 184] on div "PO" at bounding box center [692, 211] width 119 height 106
click at [643, 182] on div at bounding box center [643, 184] width 20 height 18
click at [796, 189] on button "Add labels" at bounding box center [794, 183] width 58 height 17
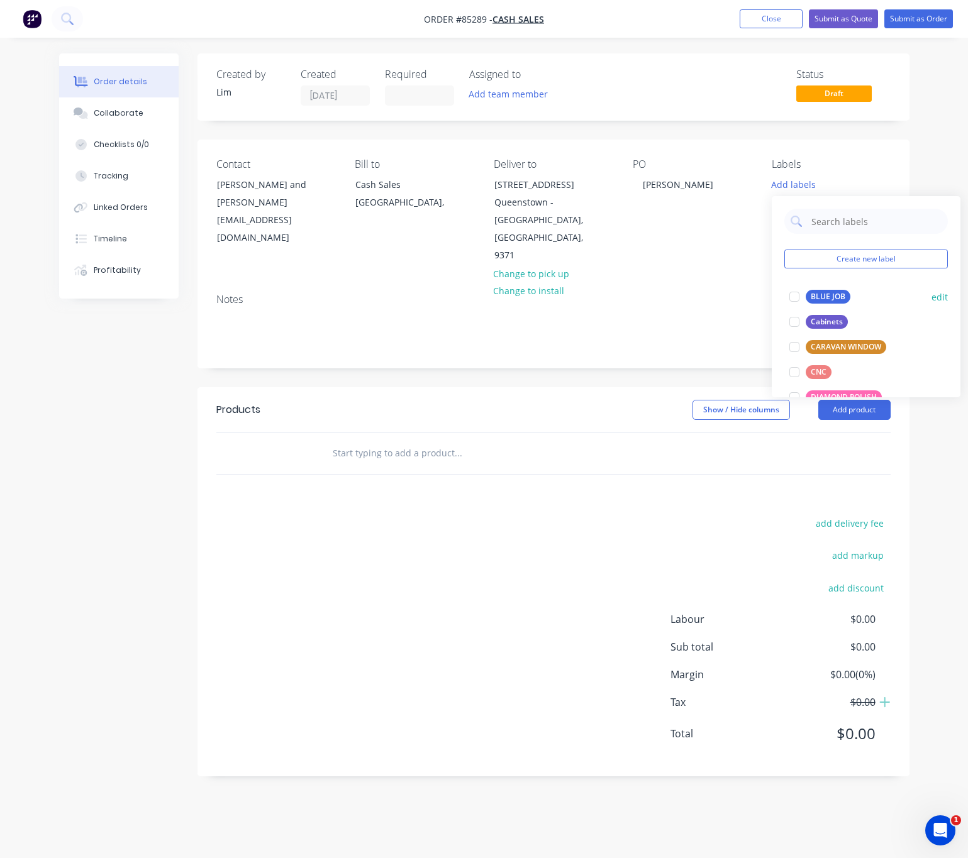
click at [817, 296] on div "BLUE JOB" at bounding box center [827, 297] width 45 height 14
drag, startPoint x: 597, startPoint y: 545, endPoint x: 447, endPoint y: 524, distance: 151.1
click at [583, 545] on div "add delivery fee add markup add discount Labour $0.00 Sub total $0.00 Margin $0…" at bounding box center [553, 636] width 674 height 243
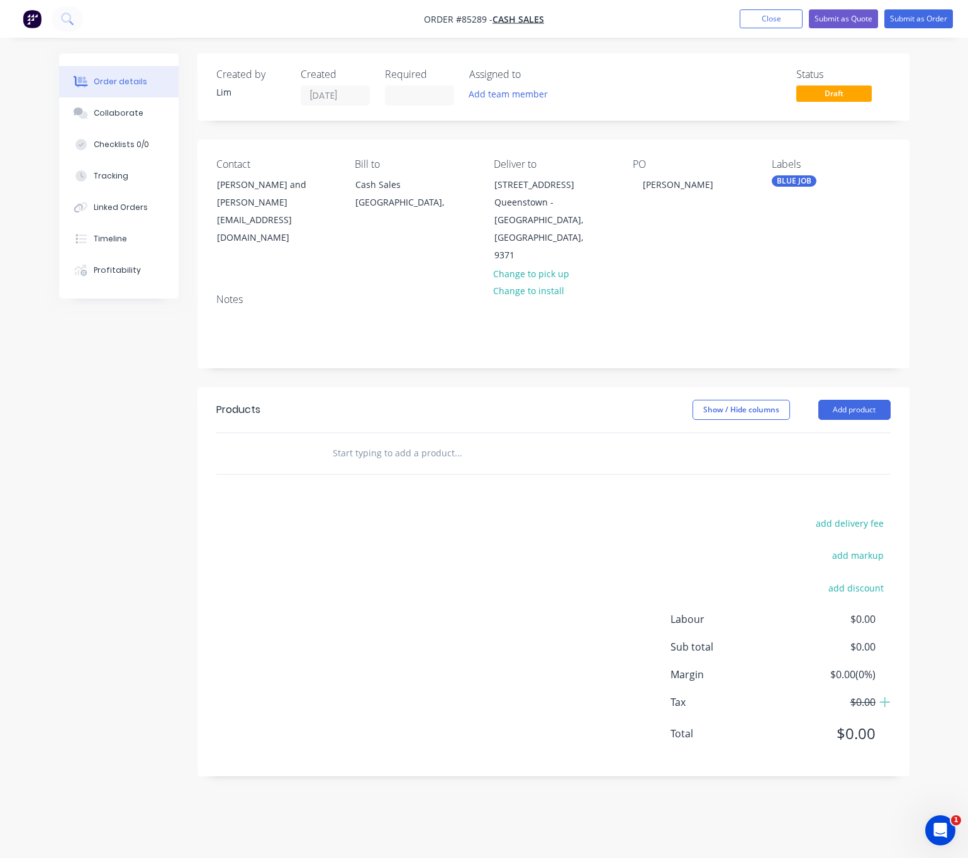
click at [419, 441] on input "text" at bounding box center [457, 453] width 251 height 25
click at [779, 19] on button "Close" at bounding box center [770, 18] width 63 height 19
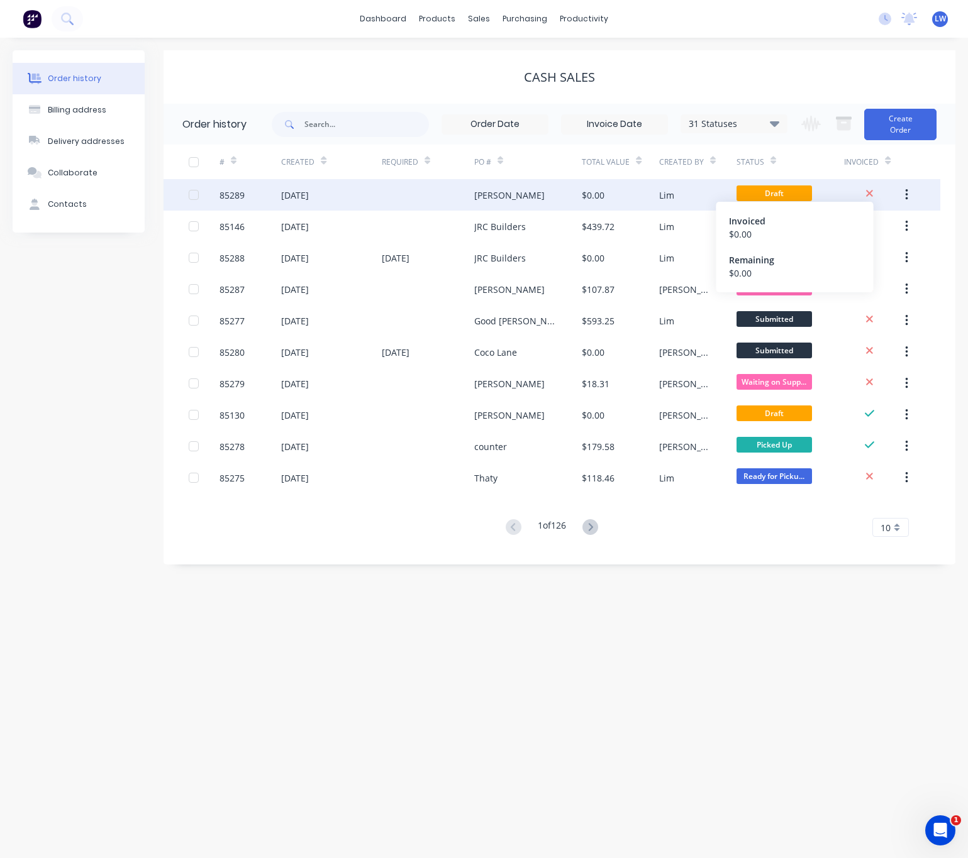
click at [871, 192] on icon at bounding box center [869, 193] width 8 height 11
drag, startPoint x: 666, startPoint y: 196, endPoint x: 581, endPoint y: 200, distance: 85.6
click at [582, 200] on div "$0.00" at bounding box center [593, 195] width 23 height 13
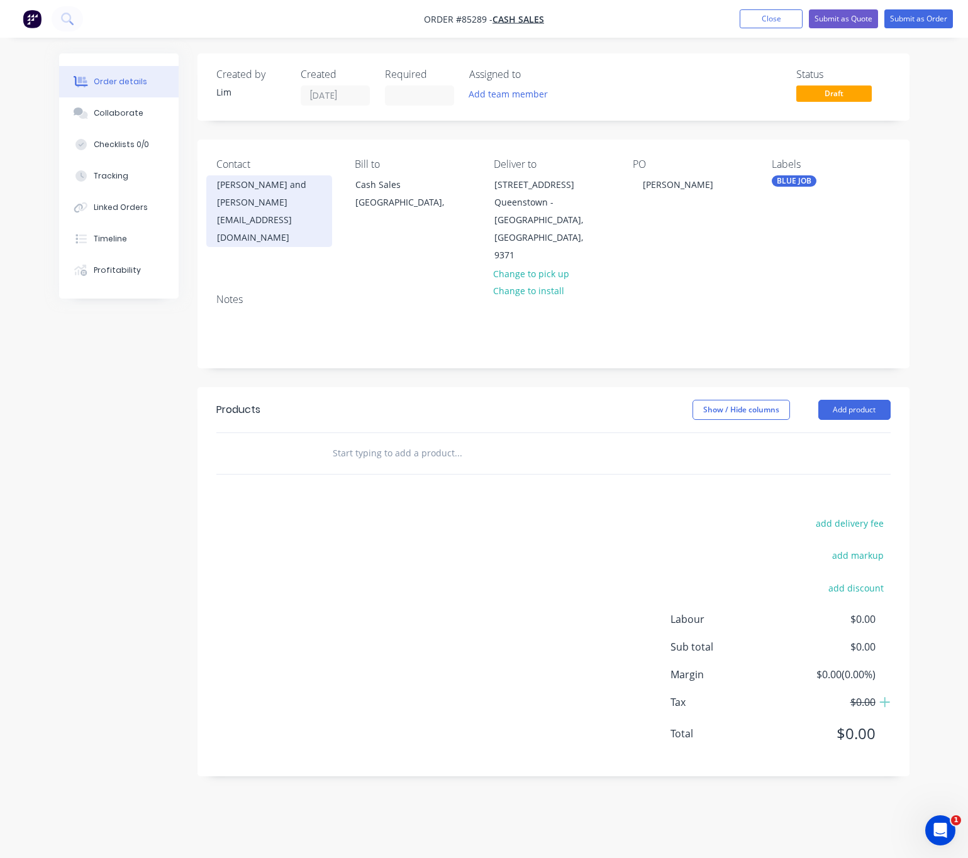
click at [260, 214] on div "[EMAIL_ADDRESS][DOMAIN_NAME]" at bounding box center [269, 228] width 104 height 35
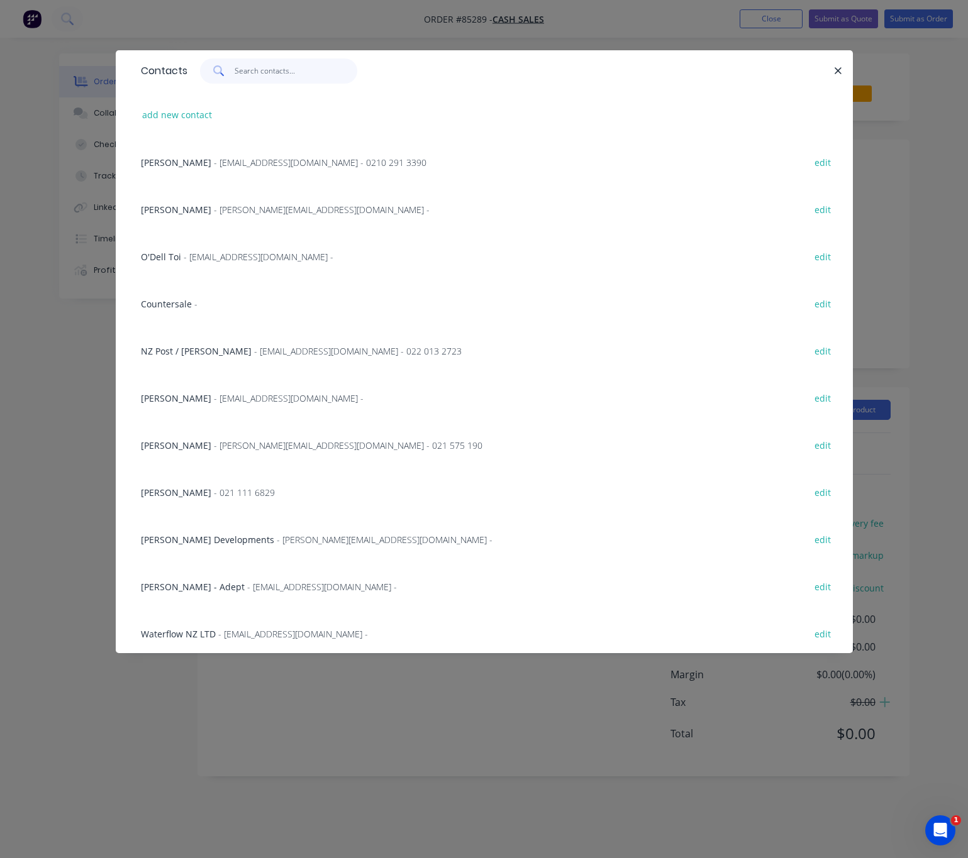
click at [260, 72] on input "text" at bounding box center [296, 70] width 123 height 25
click at [180, 119] on button "add new contact" at bounding box center [177, 114] width 83 height 17
select select "NZ"
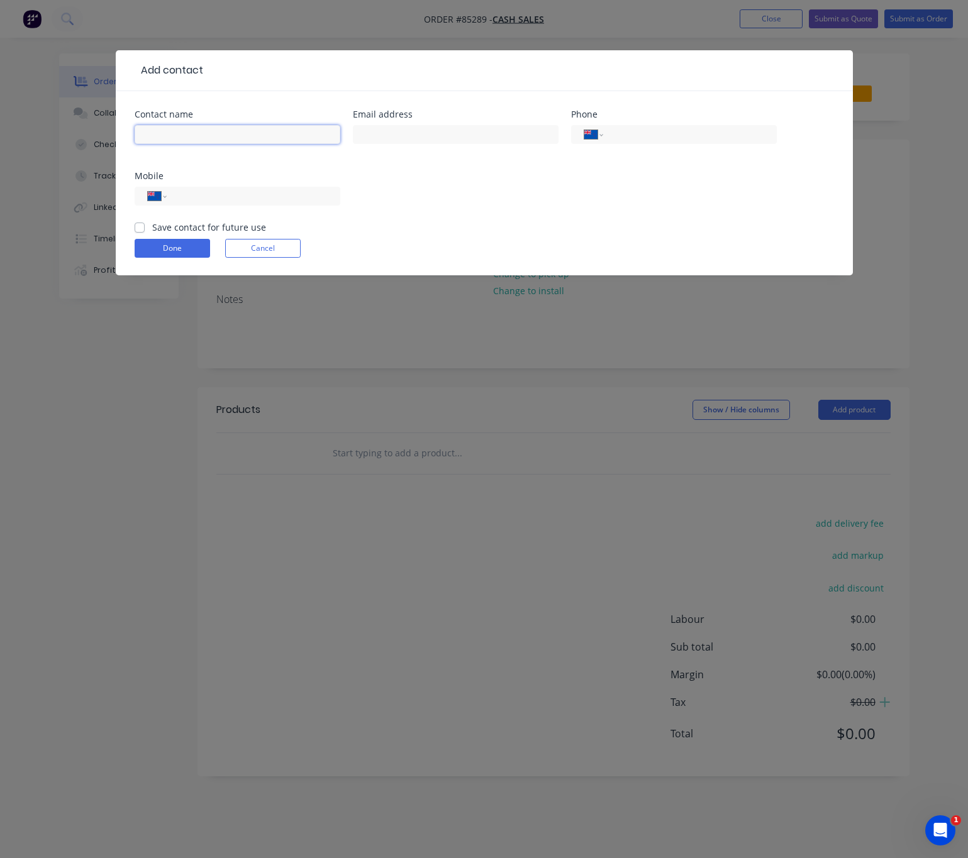
click at [214, 135] on input "text" at bounding box center [238, 134] width 206 height 19
click at [148, 133] on input "ZERROR" at bounding box center [238, 134] width 206 height 19
type input "ERROR"
click at [155, 245] on button "Done" at bounding box center [172, 248] width 75 height 19
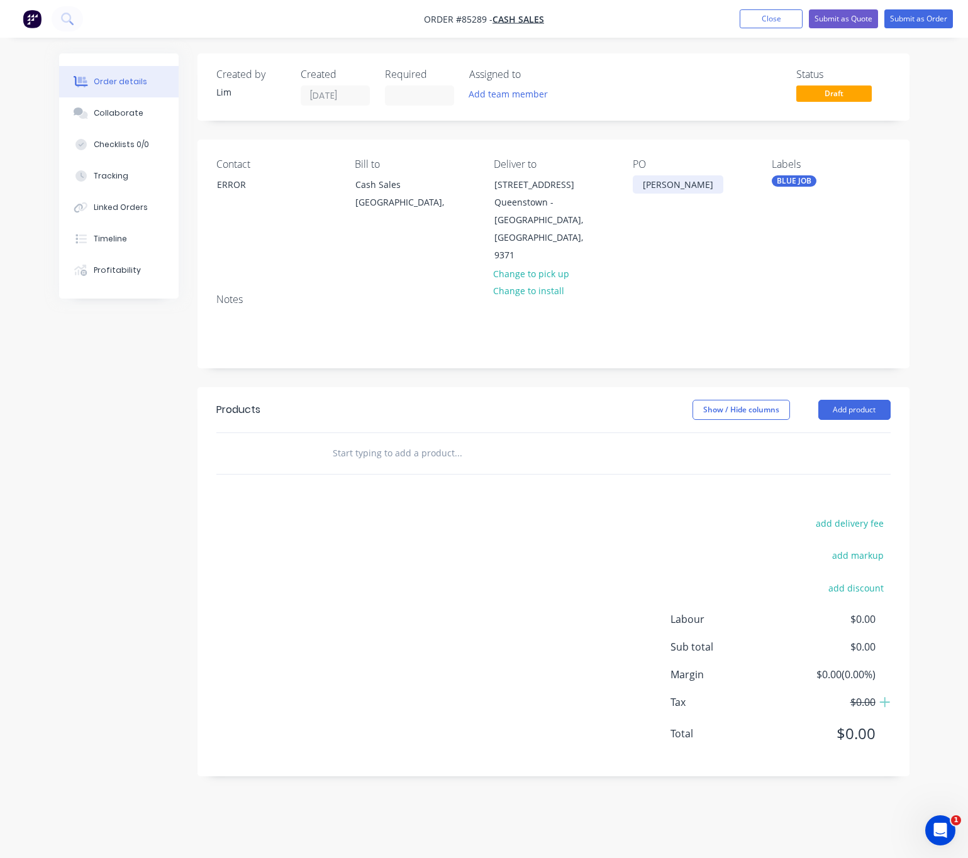
drag, startPoint x: 660, startPoint y: 184, endPoint x: 734, endPoint y: 200, distance: 75.4
click at [660, 183] on div "[PERSON_NAME]" at bounding box center [678, 184] width 91 height 18
click at [704, 187] on div "[PERSON_NAME]" at bounding box center [678, 184] width 91 height 18
click at [704, 185] on div "[PERSON_NAME]" at bounding box center [678, 184] width 91 height 18
click at [663, 185] on div "[PERSON_NAME]" at bounding box center [678, 184] width 91 height 18
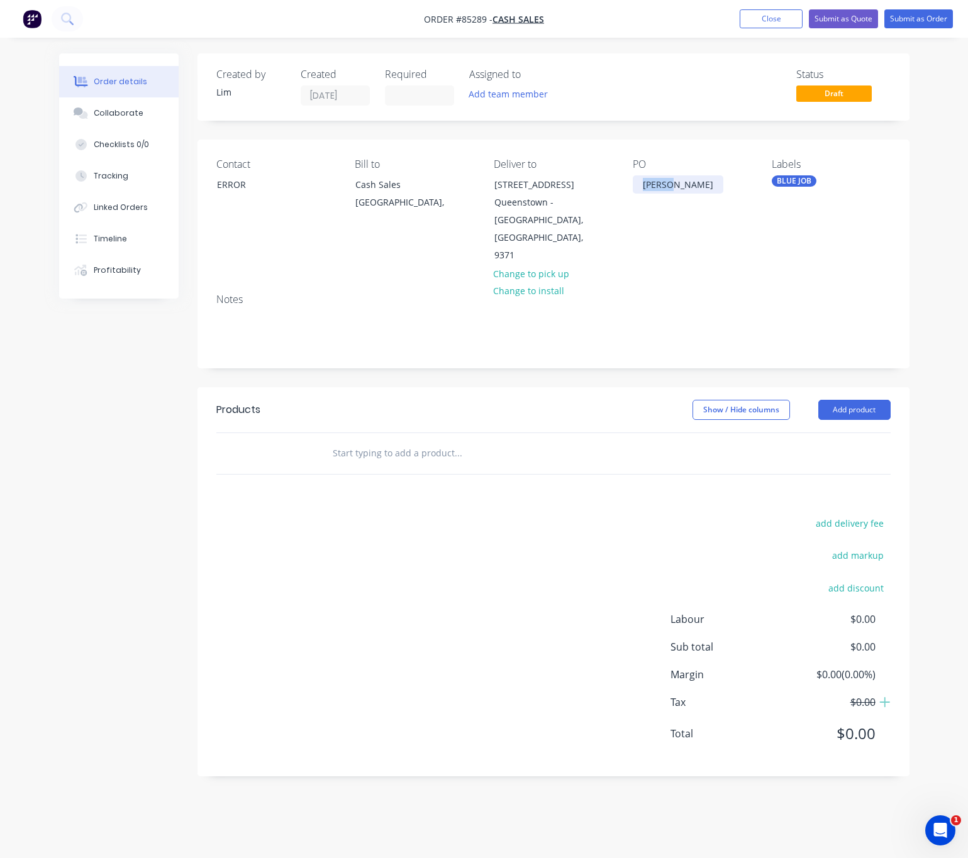
click at [663, 185] on div "[PERSON_NAME]" at bounding box center [678, 184] width 91 height 18
drag, startPoint x: 702, startPoint y: 187, endPoint x: 591, endPoint y: 204, distance: 112.6
click at [613, 187] on div "Contact ERROR Bill to Cash Sales [GEOGRAPHIC_DATA], Deliver to [STREET_ADDRESS]…" at bounding box center [553, 212] width 712 height 144
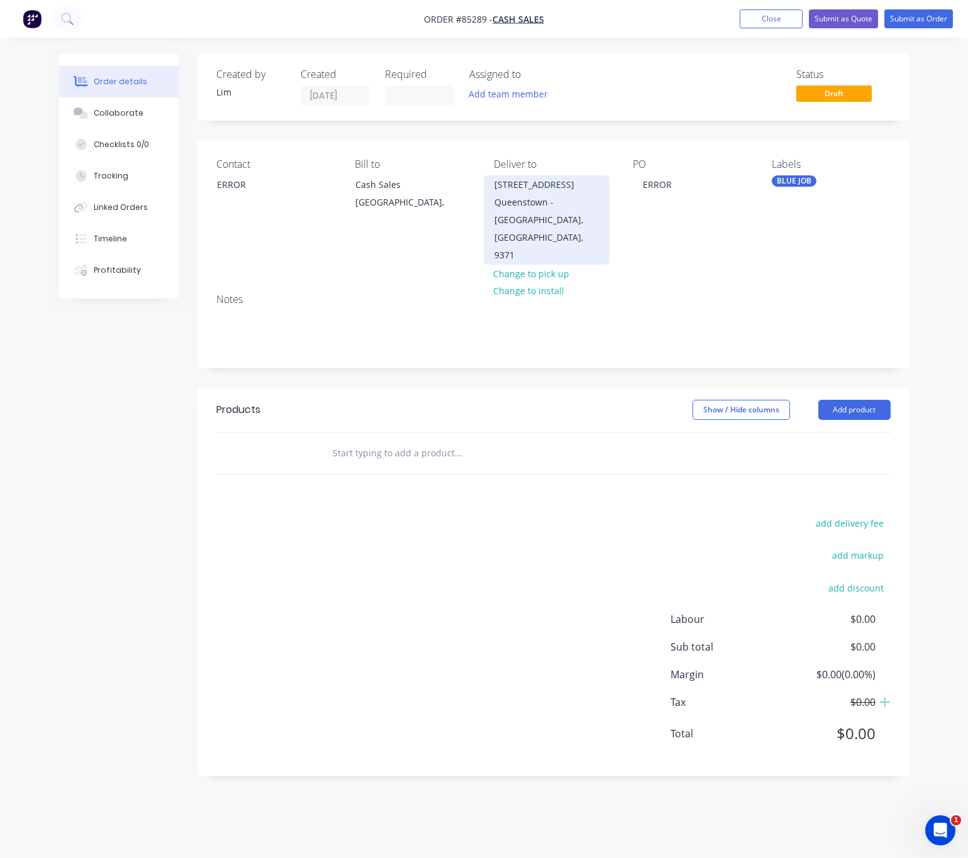
click at [542, 217] on div "Queenstown - [GEOGRAPHIC_DATA], [GEOGRAPHIC_DATA], 9371" at bounding box center [546, 229] width 104 height 70
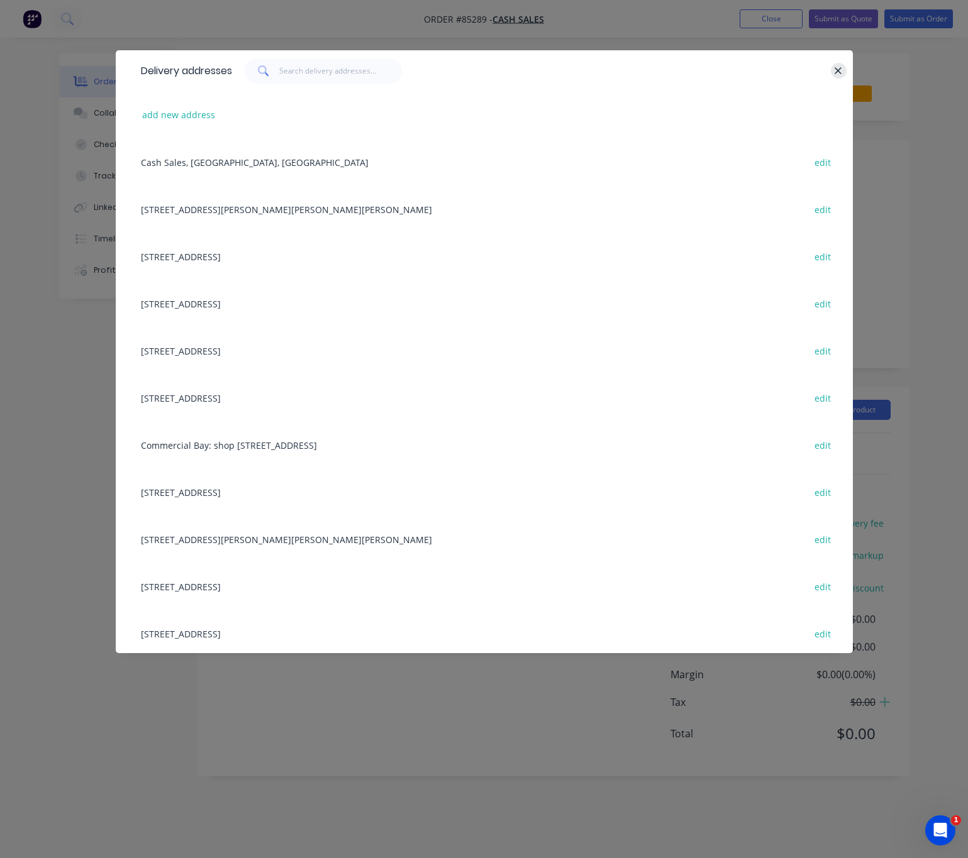
drag, startPoint x: 836, startPoint y: 60, endPoint x: 831, endPoint y: 72, distance: 13.0
click at [834, 60] on div "Delivery addresses" at bounding box center [484, 70] width 737 height 41
click at [839, 68] on icon "button" at bounding box center [838, 70] width 8 height 11
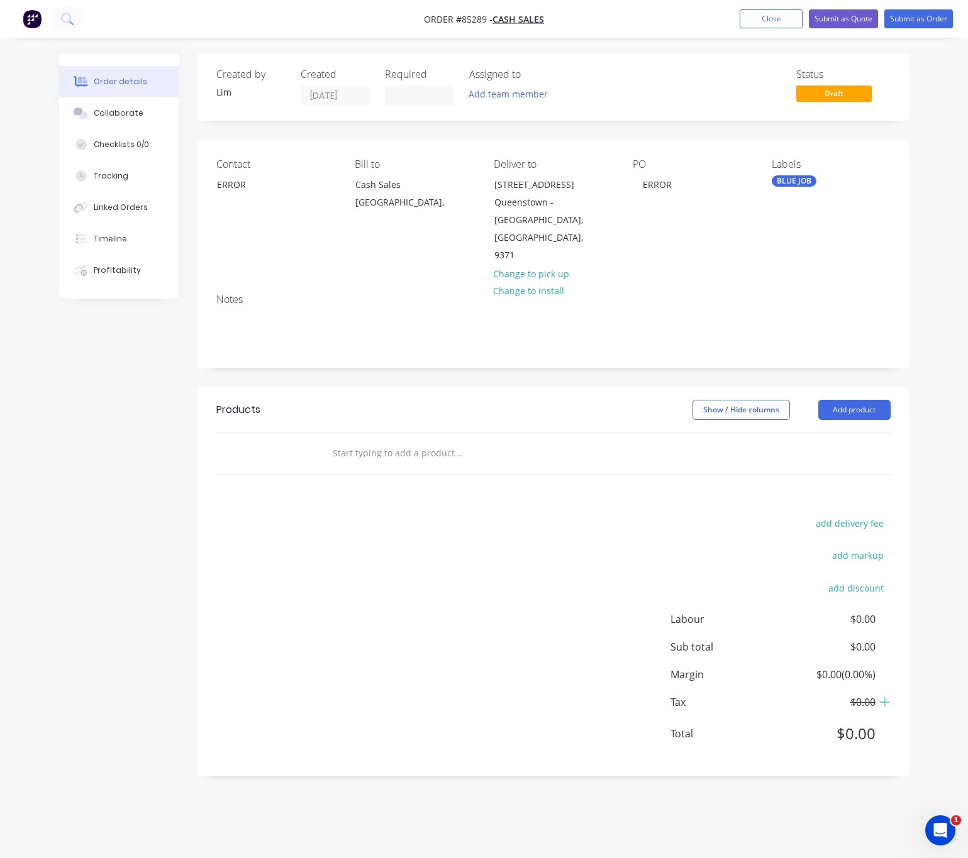
click at [558, 265] on button "Change to pick up" at bounding box center [531, 273] width 89 height 17
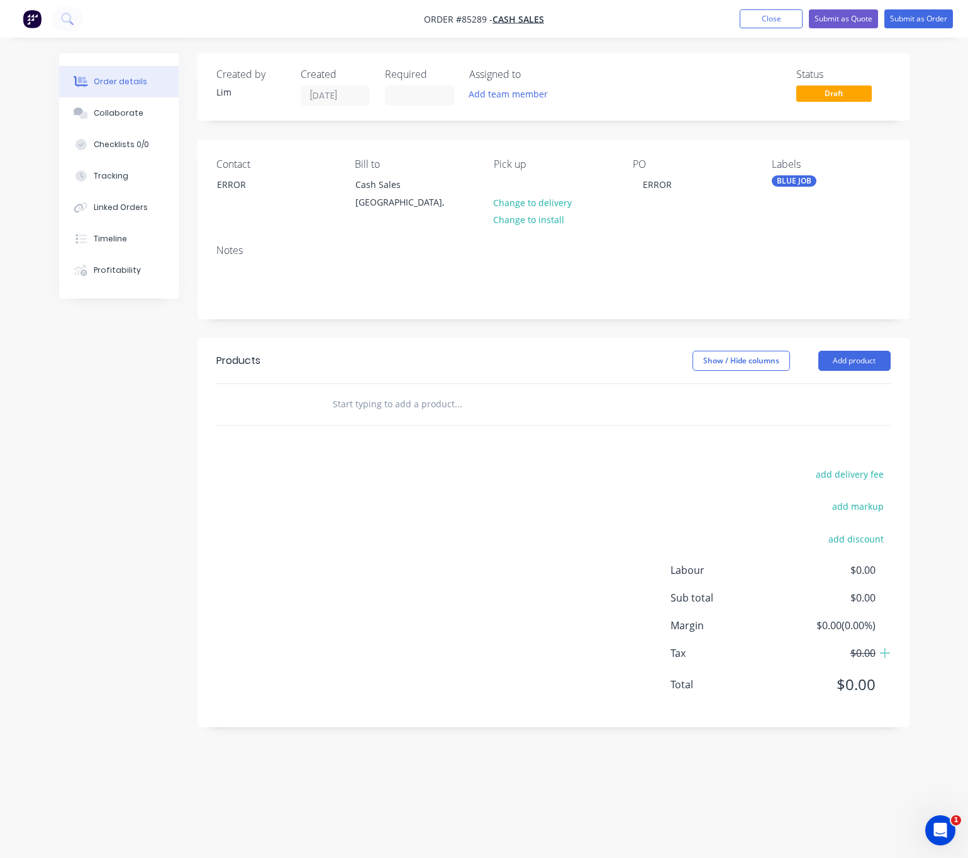
drag, startPoint x: 116, startPoint y: 413, endPoint x: 557, endPoint y: 260, distance: 467.1
click at [118, 412] on div "Created by [PERSON_NAME] Created [DATE] Required Assigned to Add team member St…" at bounding box center [484, 405] width 850 height 704
click at [772, 21] on button "Close" at bounding box center [770, 18] width 63 height 19
